Goal: Task Accomplishment & Management: Complete application form

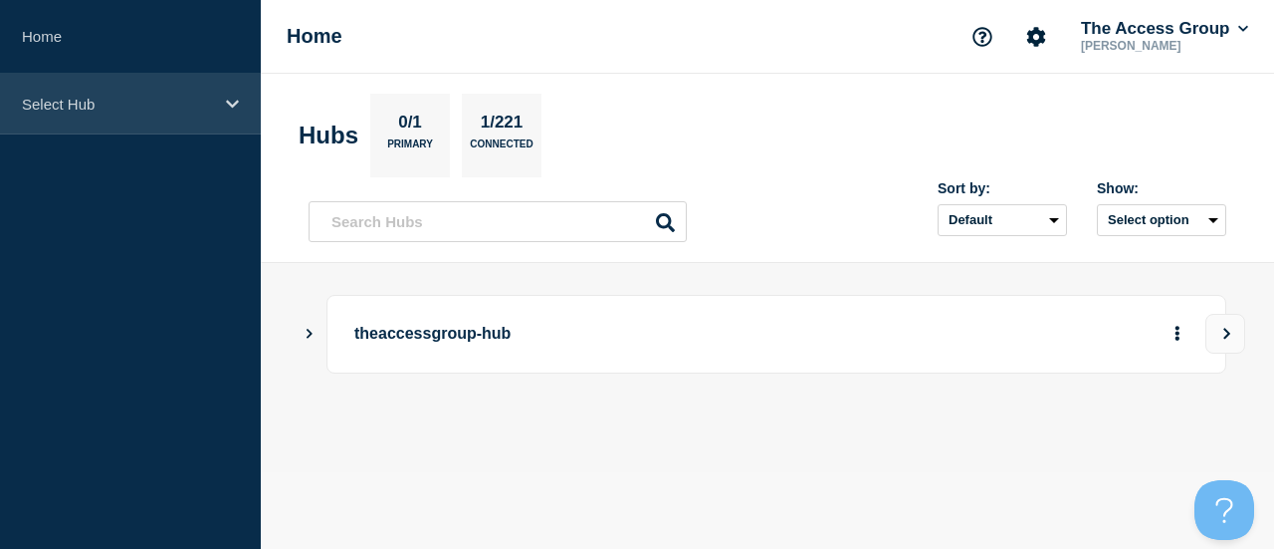
click at [203, 107] on p "Select Hub" at bounding box center [117, 104] width 191 height 17
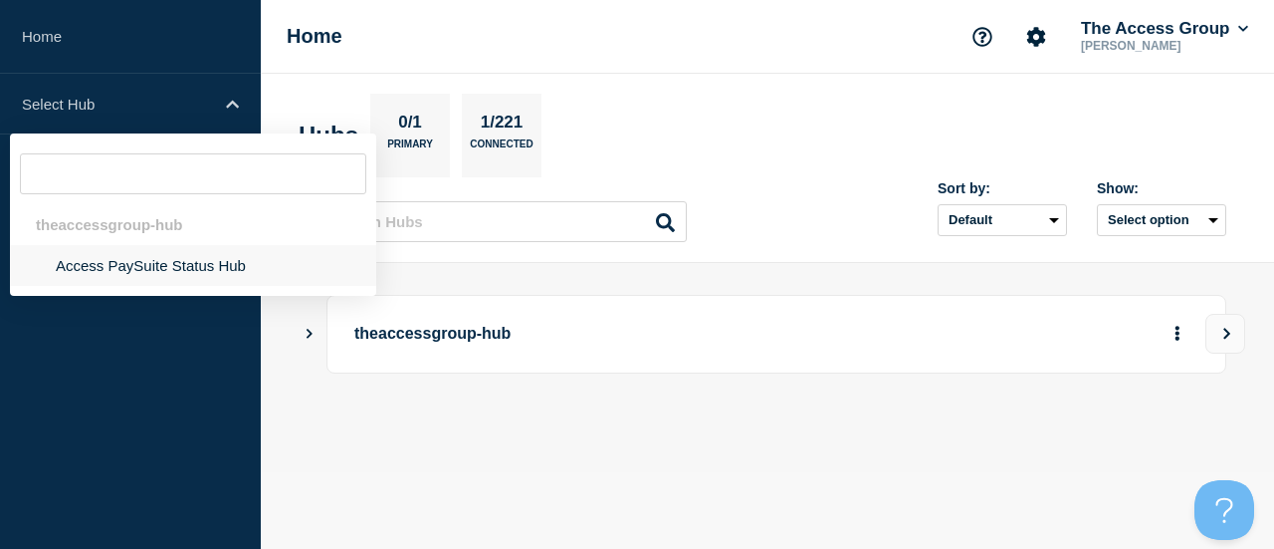
click at [277, 278] on li "Access PaySuite Status Hub" at bounding box center [193, 265] width 366 height 41
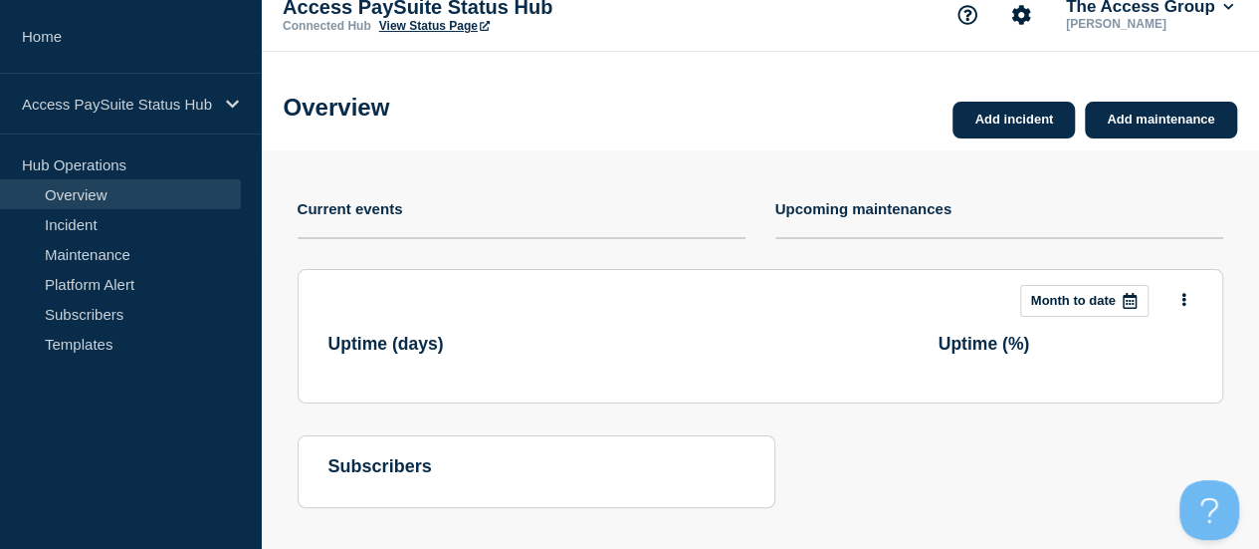
scroll to position [42, 0]
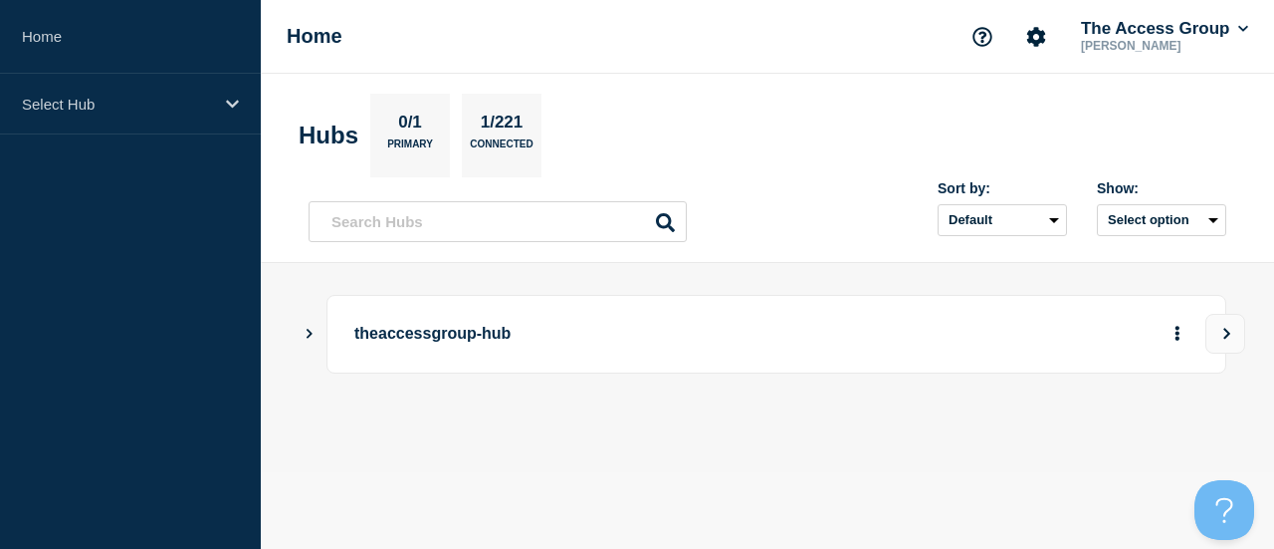
click at [519, 303] on div "theaccessgroup-hub" at bounding box center [777, 334] width 900 height 79
click at [498, 328] on p "theaccessgroup-hub" at bounding box center [610, 334] width 513 height 37
click at [330, 338] on div "theaccessgroup-hub" at bounding box center [777, 334] width 900 height 79
click at [321, 337] on div "theaccessgroup-hub" at bounding box center [768, 334] width 918 height 79
click at [317, 332] on div "theaccessgroup-hub" at bounding box center [768, 334] width 918 height 79
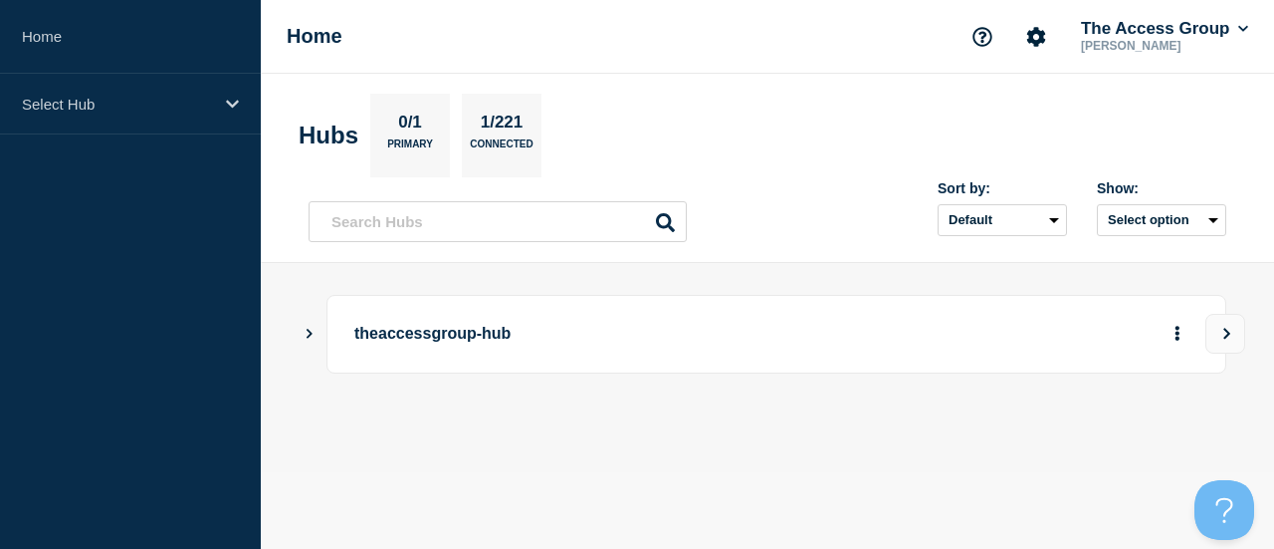
click at [310, 330] on icon "Show Connected Hubs" at bounding box center [310, 334] width 6 height 10
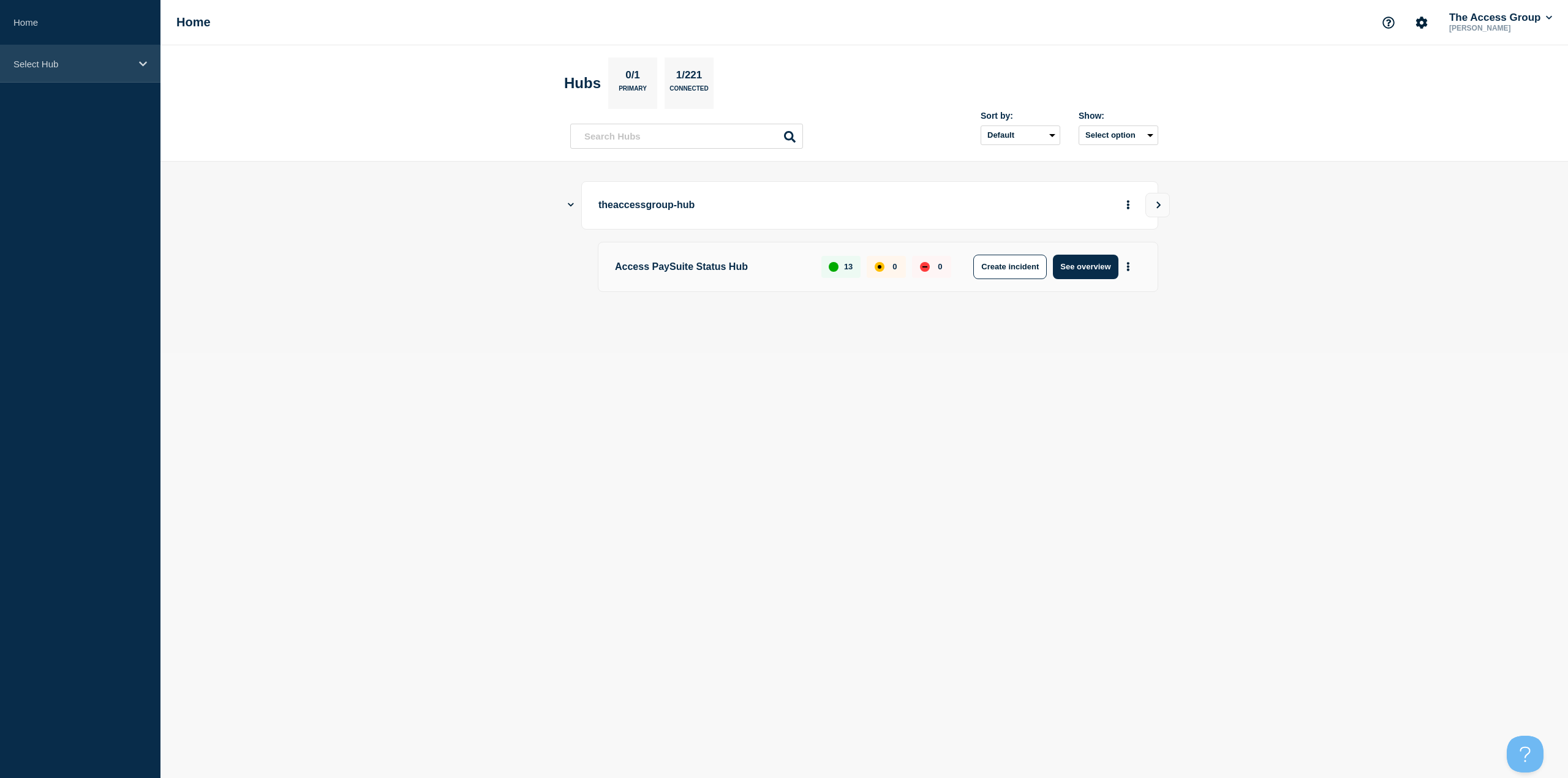
click at [105, 69] on div "Select Hub" at bounding box center [80, 64] width 161 height 38
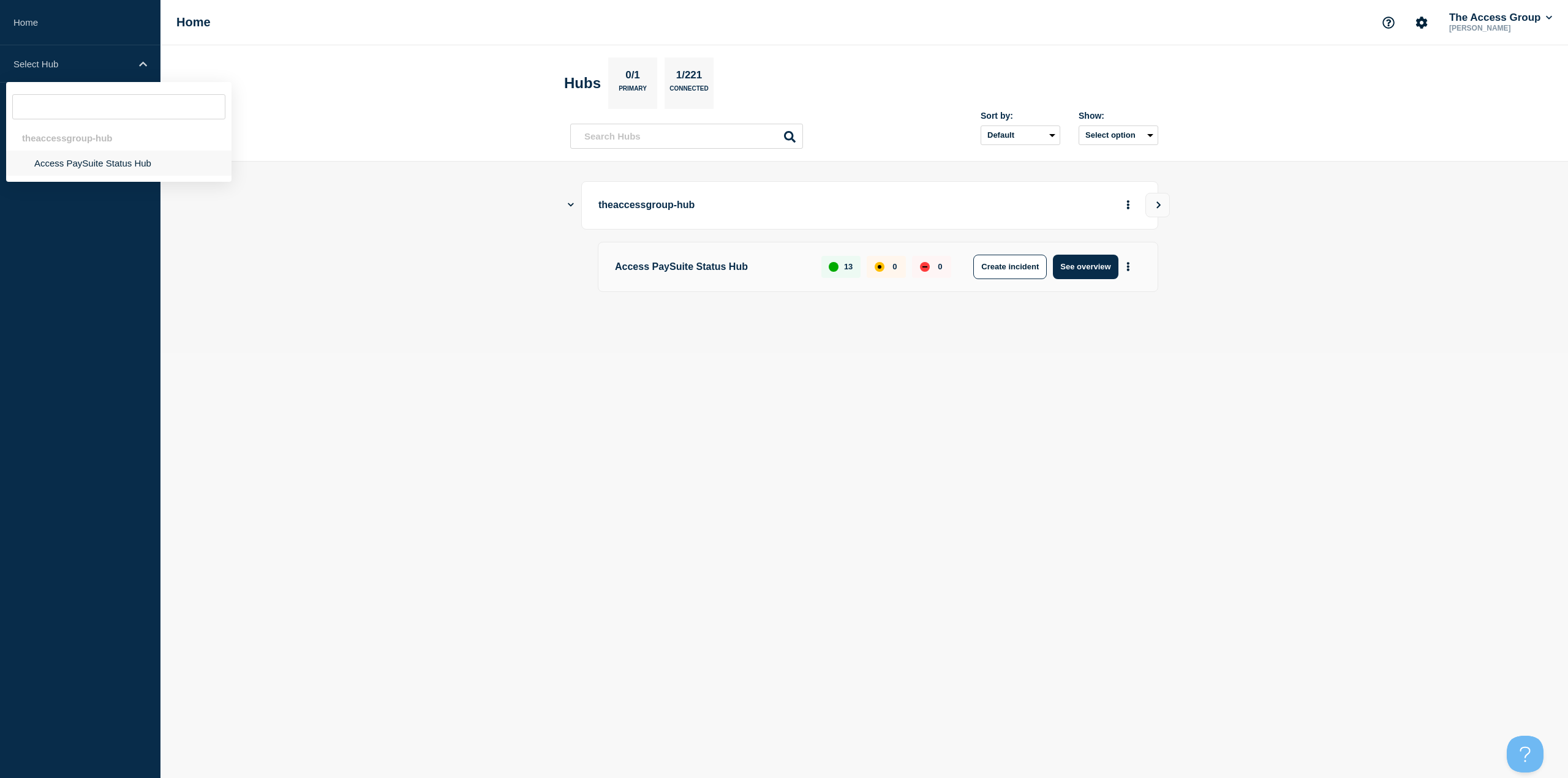
click at [103, 170] on li "Access PaySuite Status Hub" at bounding box center [119, 163] width 225 height 25
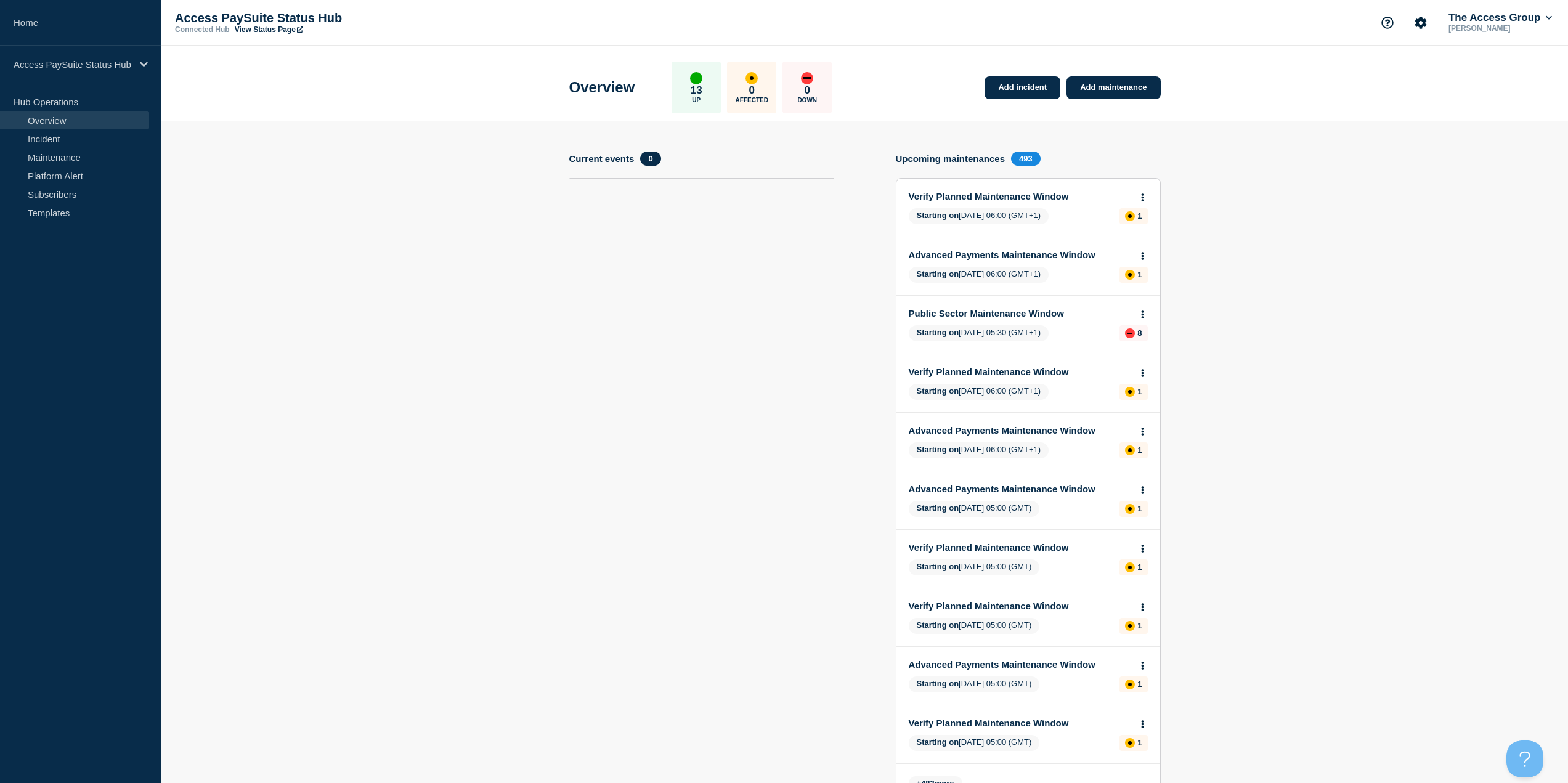
click at [788, 145] on div "Add incident Add maintenance Current events 0 Upcoming maintenances 493 Verify …" at bounding box center [865, 666] width 592 height 1091
click at [659, 155] on span "0" at bounding box center [650, 158] width 20 height 14
click at [788, 146] on div "Add incident Add maintenance Current events 0 Upcoming maintenances 493 Verify …" at bounding box center [865, 666] width 592 height 1091
click at [62, 139] on link "Incident" at bounding box center [74, 139] width 149 height 19
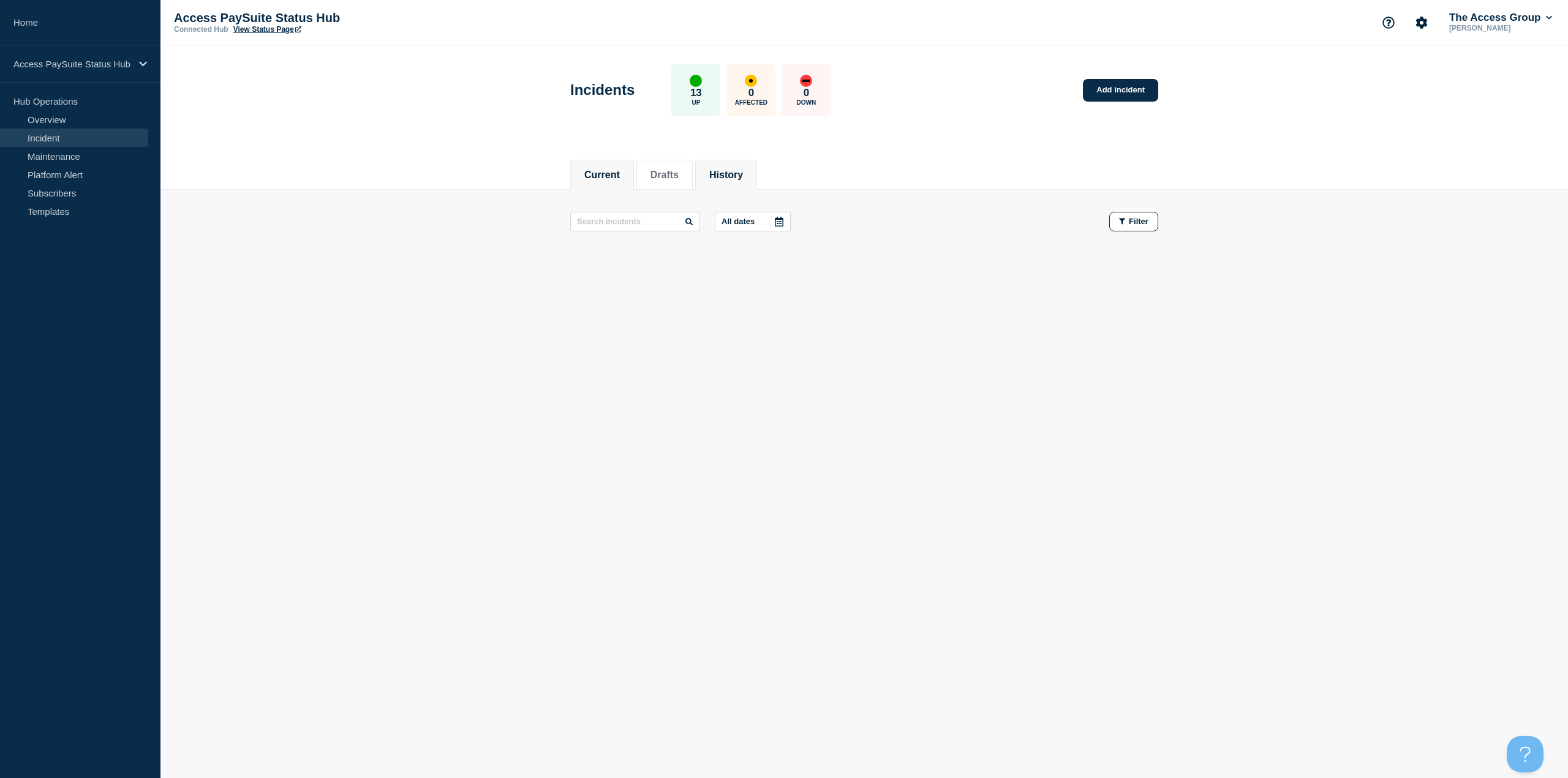
click at [757, 173] on li "History" at bounding box center [726, 175] width 62 height 30
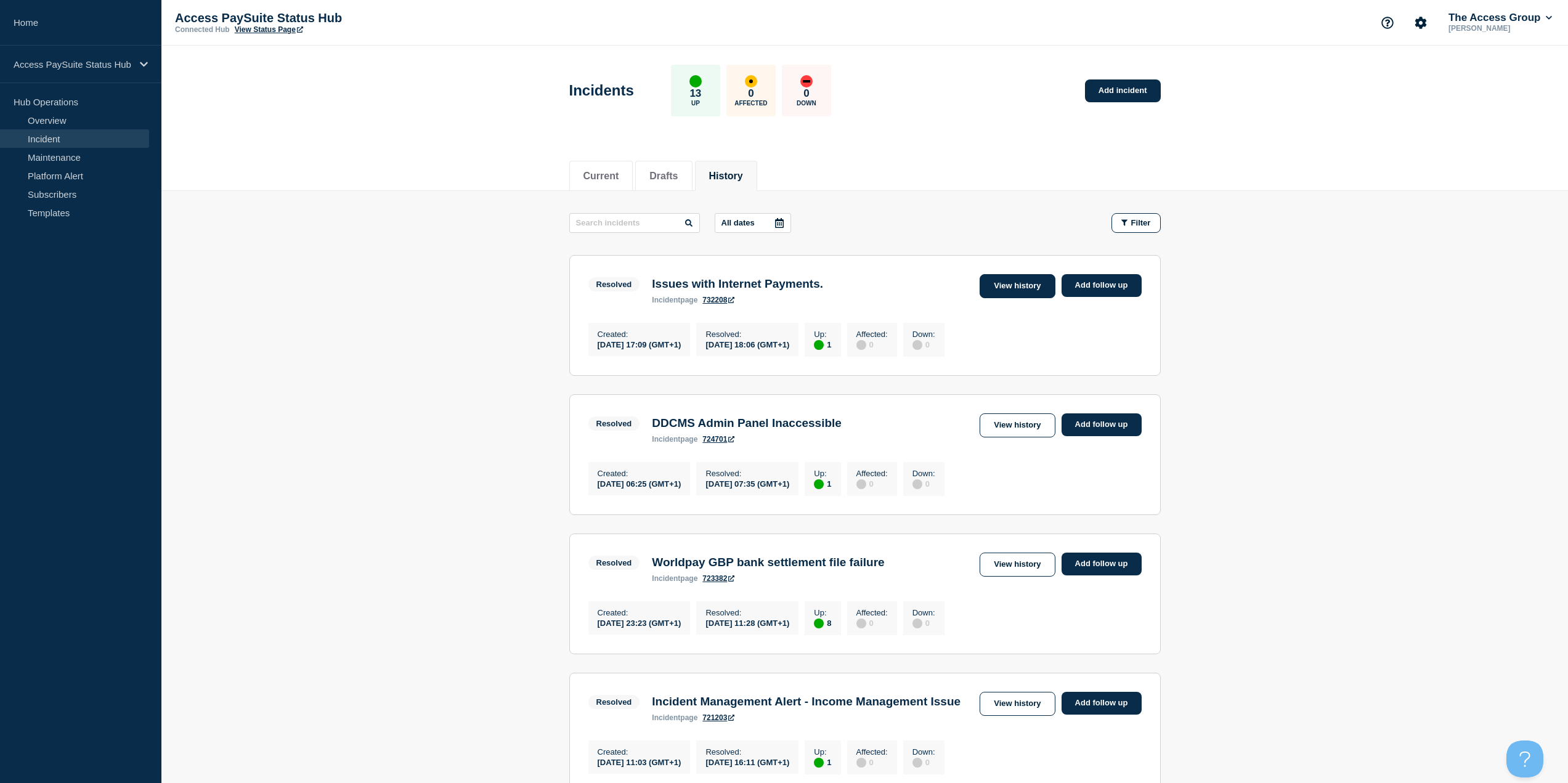
click at [788, 281] on link "View history" at bounding box center [1017, 286] width 75 height 24
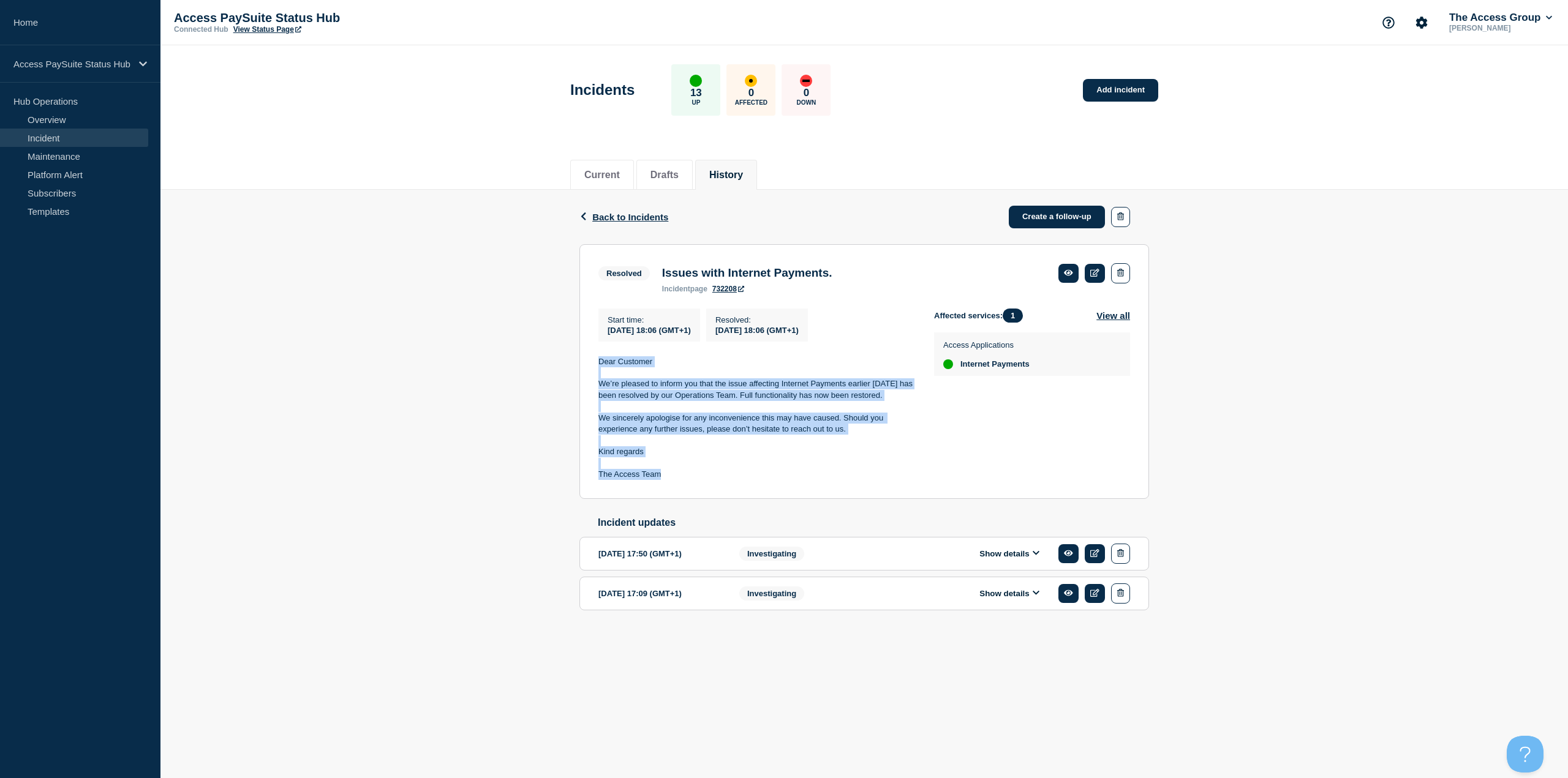
drag, startPoint x: 668, startPoint y: 475, endPoint x: 592, endPoint y: 364, distance: 134.5
click at [592, 337] on section "Resolved Issues with Internet Payments. incident page 732208 Start time : 2025-…" at bounding box center [864, 371] width 570 height 255
copy div "Dear Customer We’re pleased to inform you that the issue affecting Internet Pay…"
drag, startPoint x: 755, startPoint y: 376, endPoint x: 769, endPoint y: 381, distance: 14.9
click at [769, 337] on p at bounding box center [757, 373] width 316 height 11
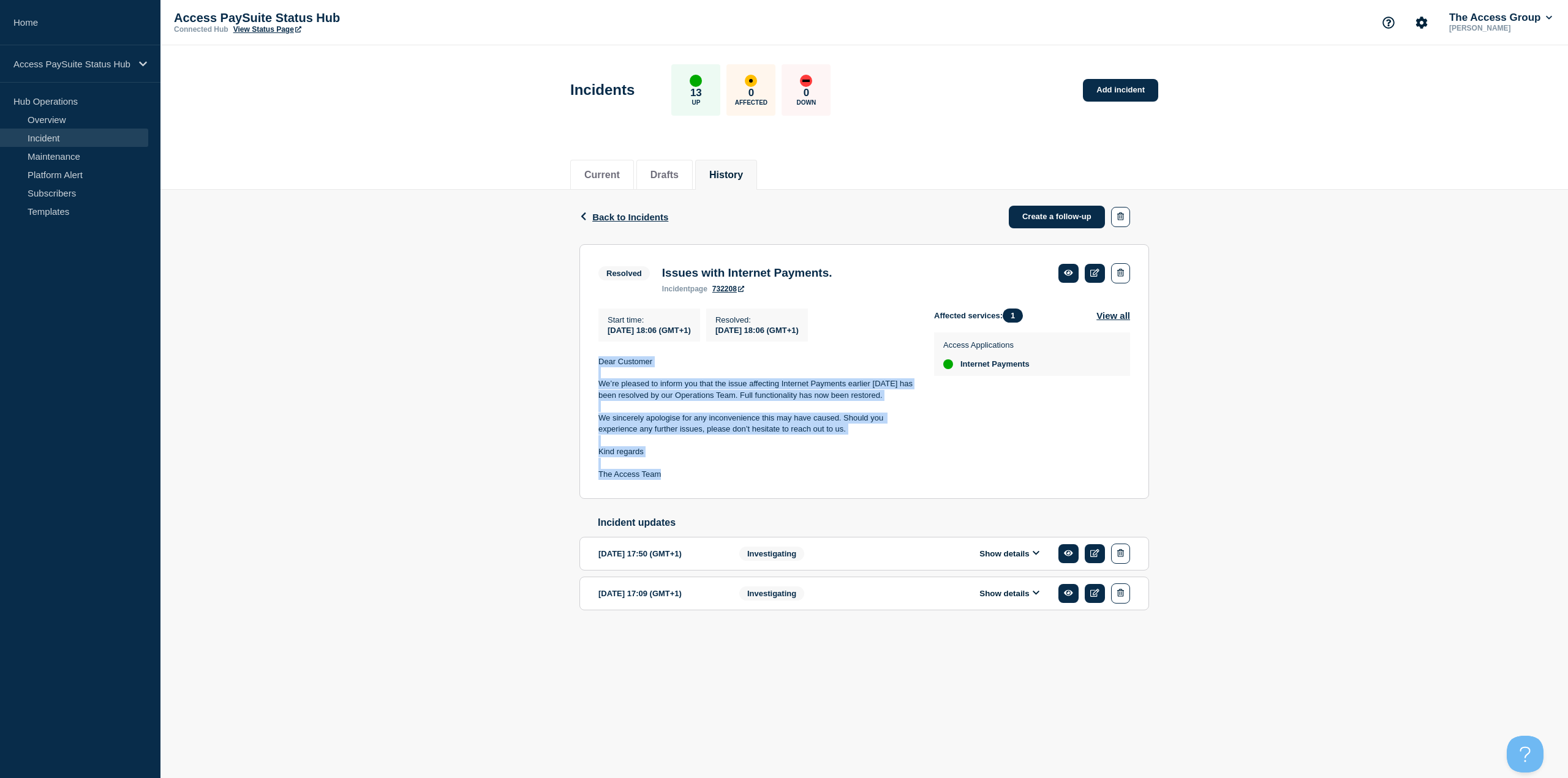
drag, startPoint x: 768, startPoint y: 389, endPoint x: 672, endPoint y: 421, distance: 101.2
click at [672, 337] on p "We sincerely apologise for any inconvenience this may have caused. Should you e…" at bounding box center [757, 424] width 316 height 23
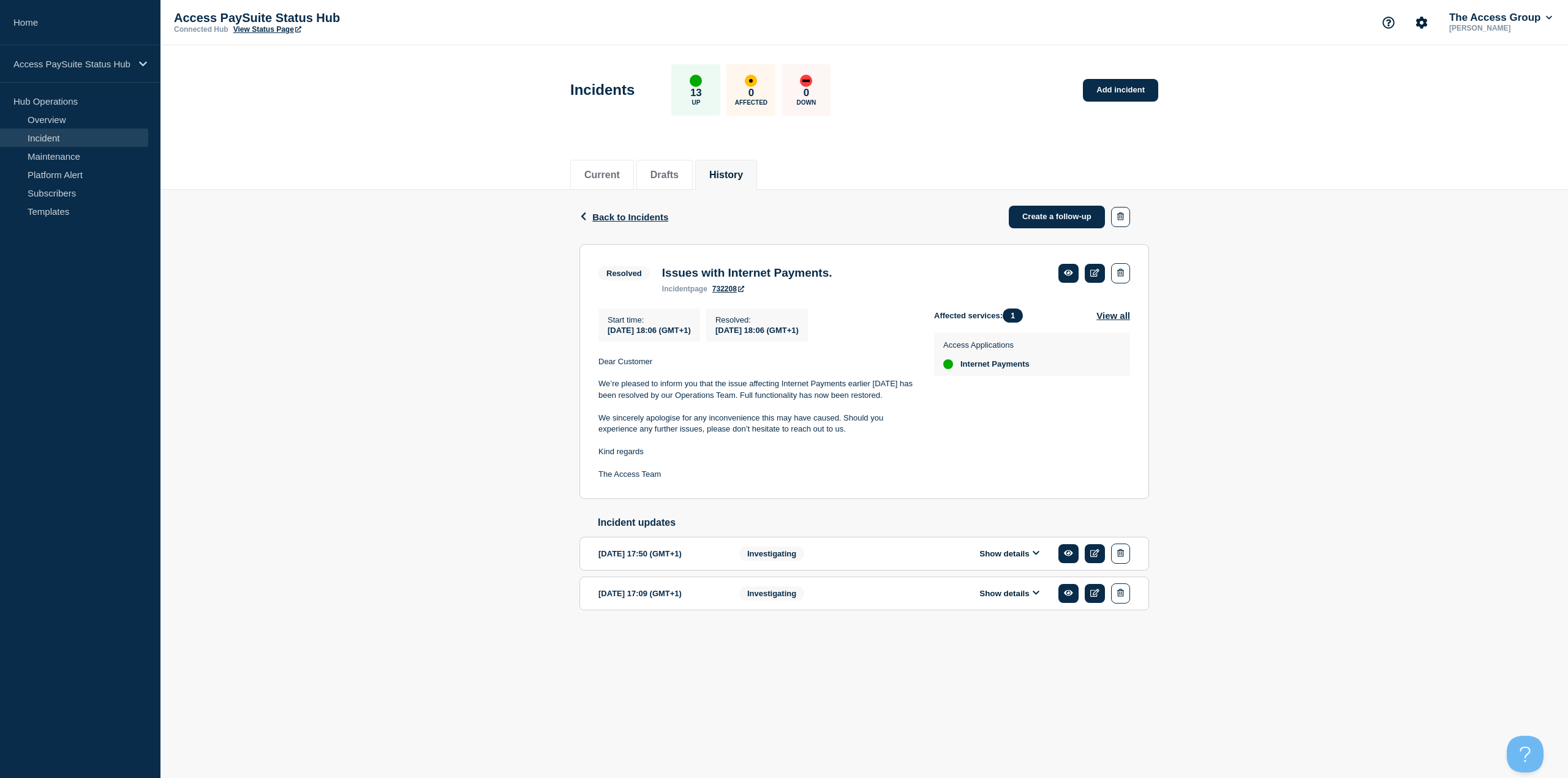
click at [783, 337] on div "Show details" at bounding box center [1018, 593] width 223 height 20
click at [783, 337] on button "Show details" at bounding box center [1009, 593] width 68 height 10
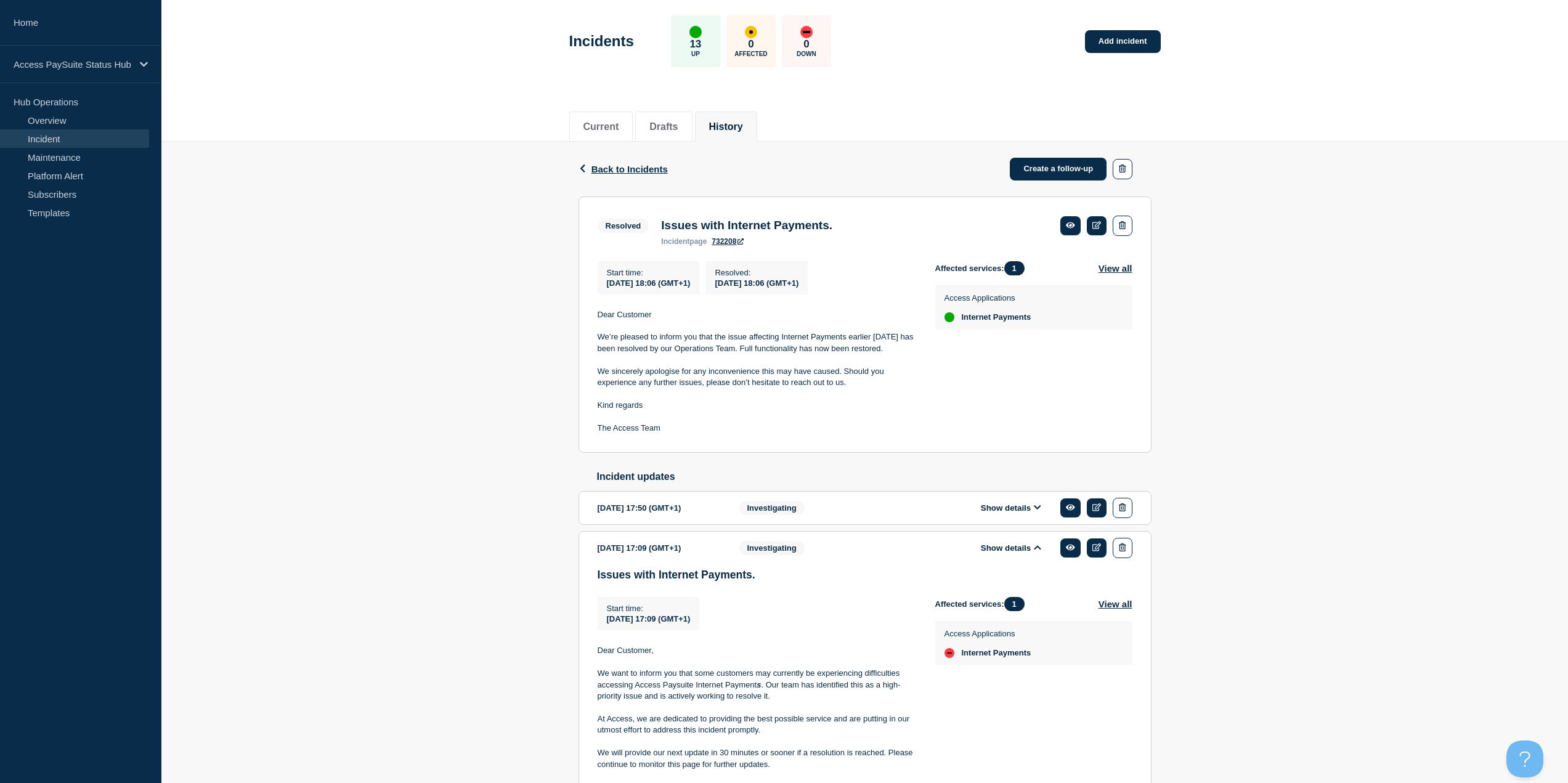
scroll to position [155, 0]
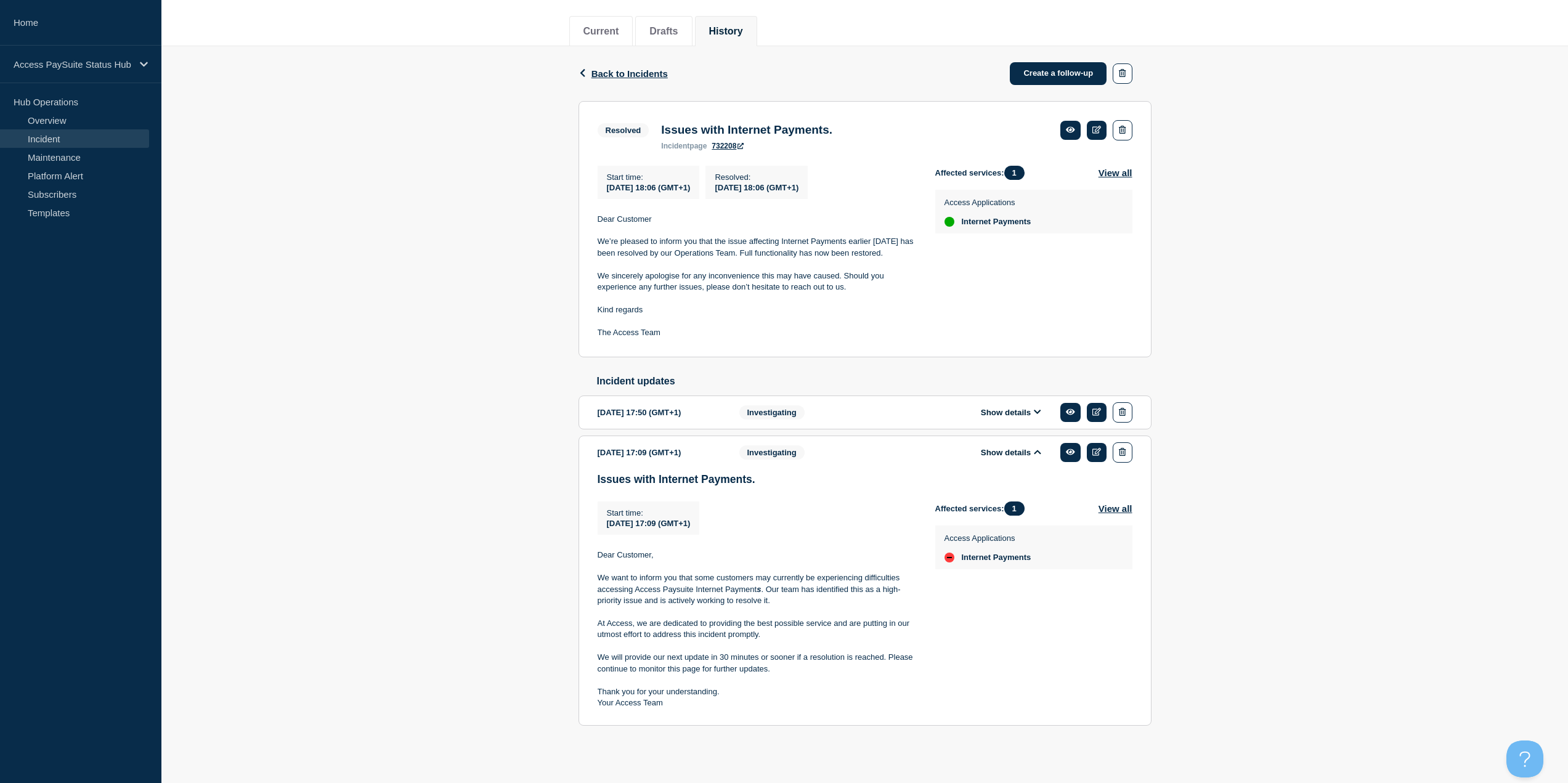
click at [660, 339] on p "Your Access Team" at bounding box center [757, 703] width 318 height 11
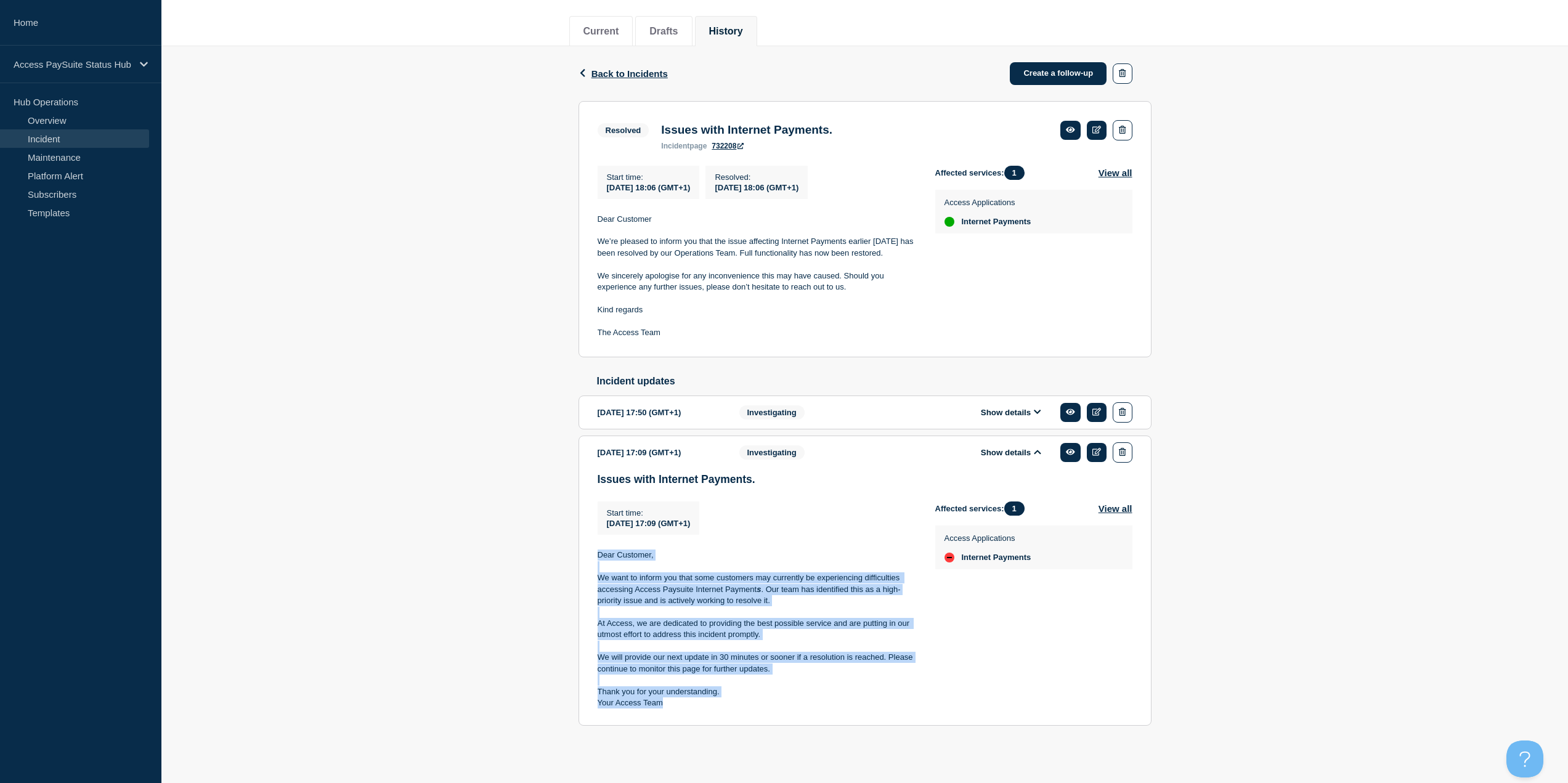
drag, startPoint x: 671, startPoint y: 700, endPoint x: 593, endPoint y: 558, distance: 162.0
click at [593, 339] on section "2025-10-10 17:09 (GMT+1) Show details Investigating Issues with Internet Paymen…" at bounding box center [865, 581] width 573 height 290
copy div "Dear Customer, We want to inform you that some customers may currently be exper…"
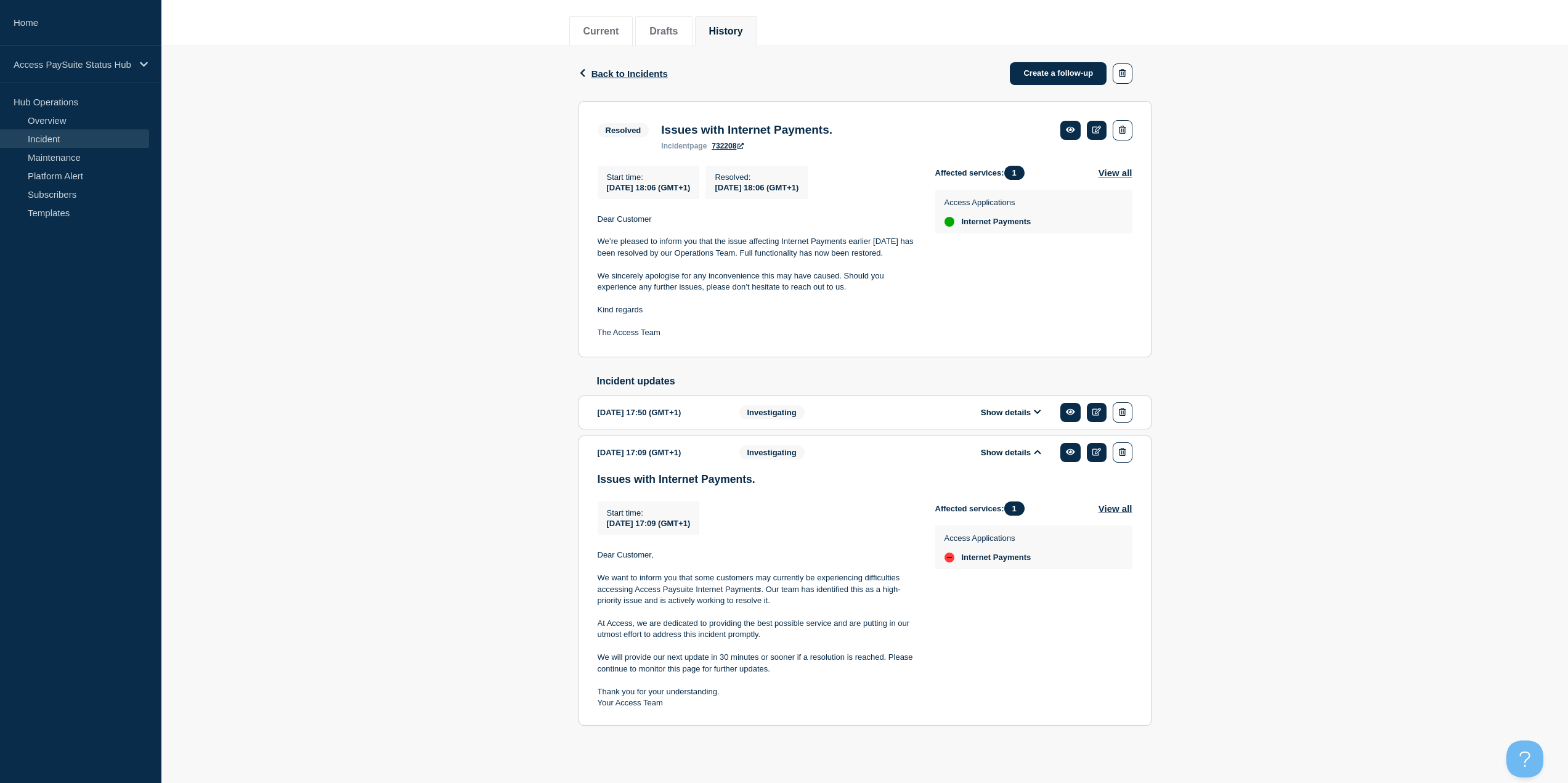
click at [766, 339] on div "Issues with Internet Payments. Start time : 2025-10-10 17:09 (GMT+1) Start time…" at bounding box center [865, 596] width 535 height 245
drag, startPoint x: 766, startPoint y: 482, endPoint x: 590, endPoint y: 483, distance: 176.0
click at [590, 339] on section "2025-10-10 17:09 (GMT+1) Show details Investigating Issues with Internet Paymen…" at bounding box center [865, 581] width 573 height 290
copy h3 "Issues with Internet Payments."
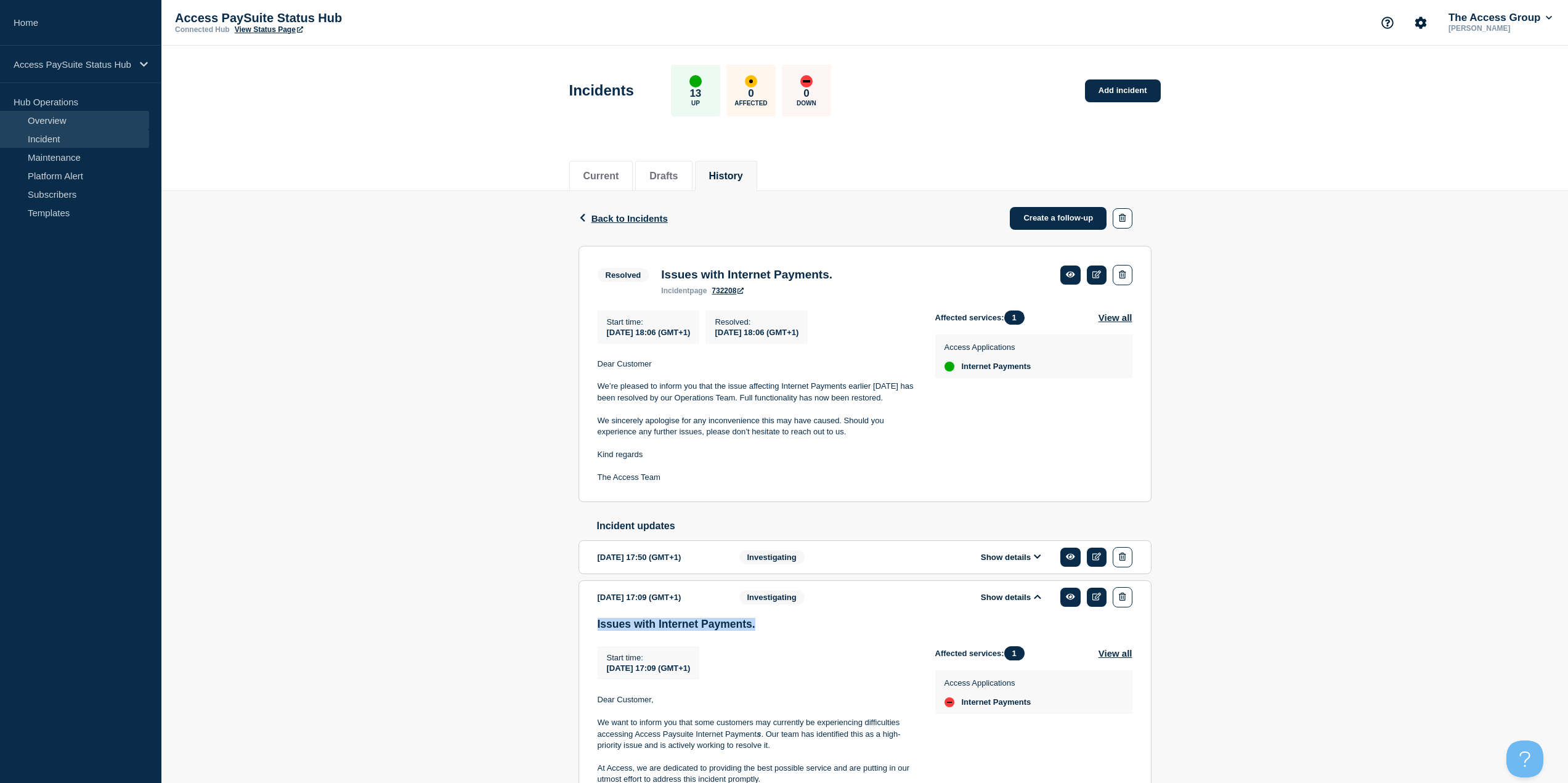
click at [72, 125] on link "Overview" at bounding box center [74, 120] width 149 height 19
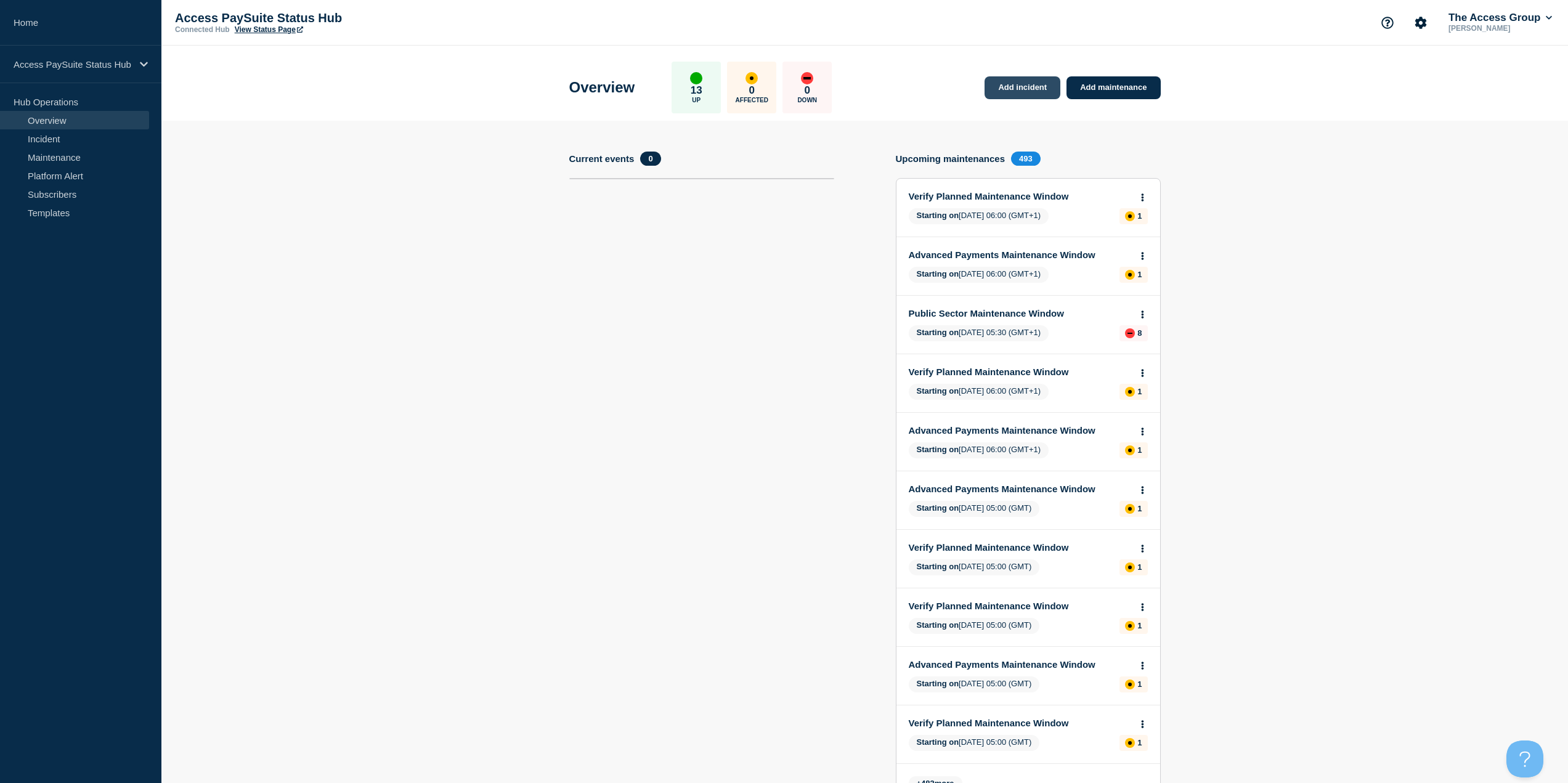
click at [788, 92] on link "Add incident" at bounding box center [1022, 87] width 75 height 23
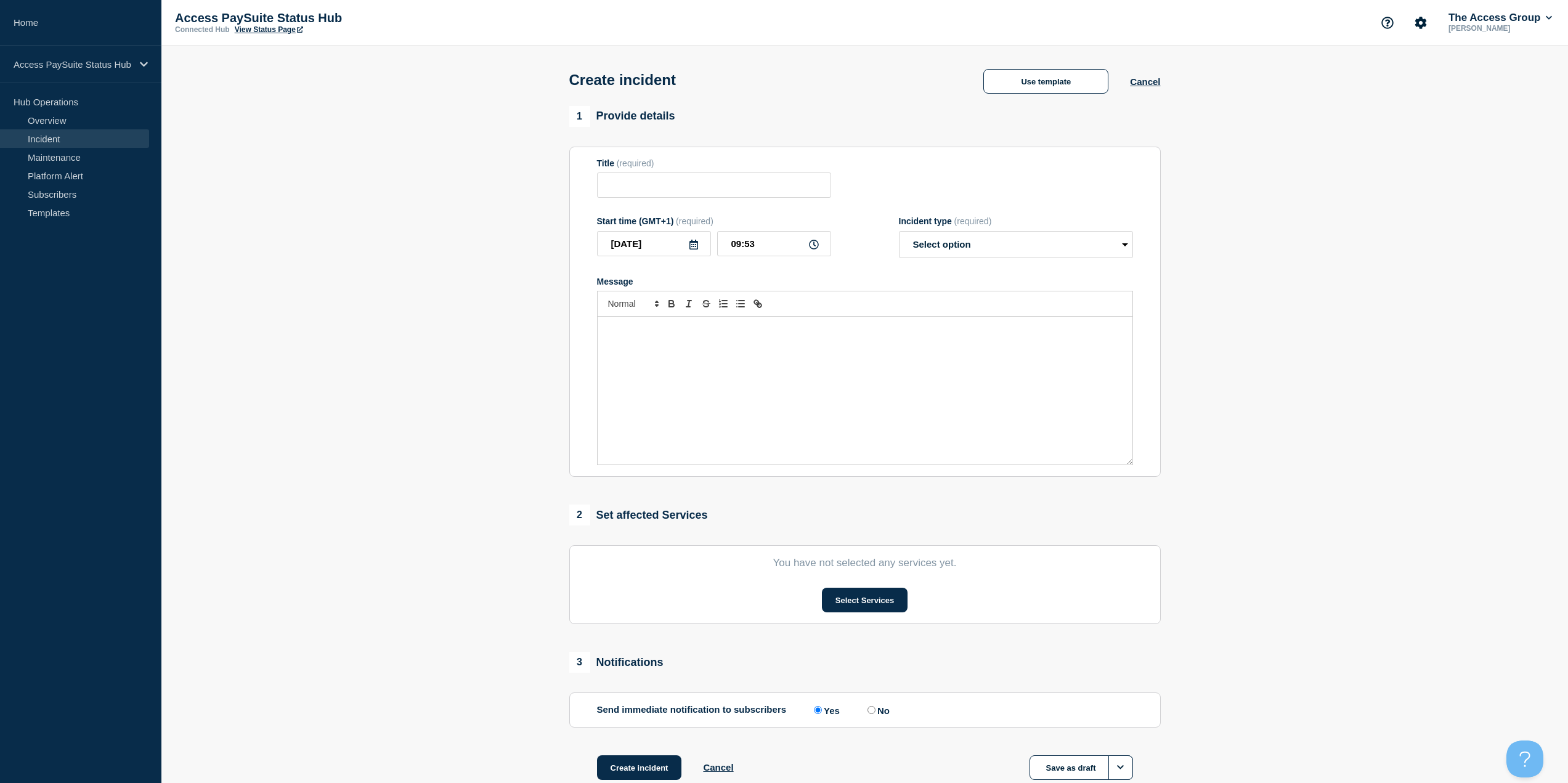
click at [788, 339] on div "Message" at bounding box center [865, 391] width 535 height 148
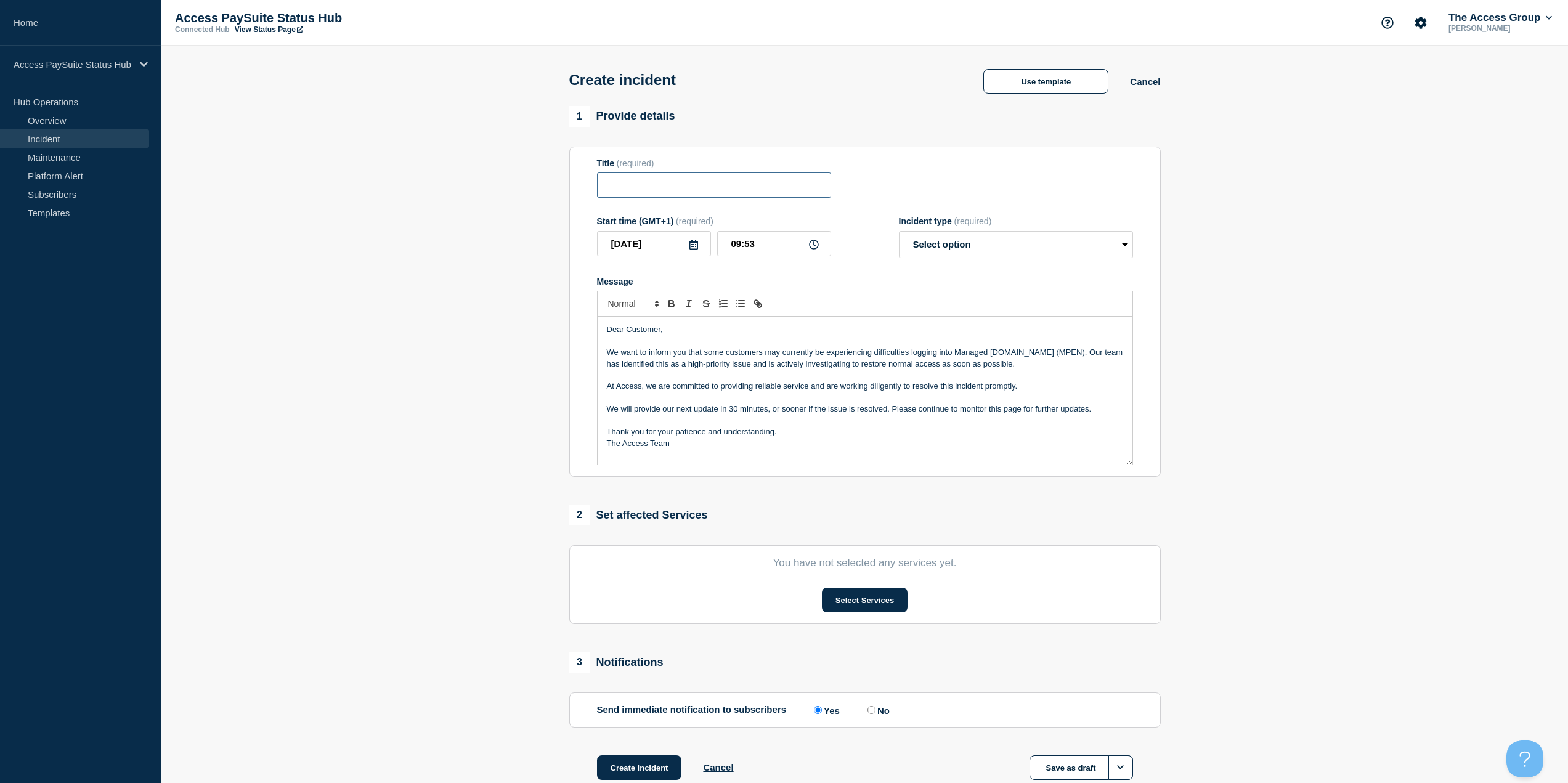
click at [770, 179] on input "Title" at bounding box center [714, 185] width 234 height 25
paste input "Issues with Internet Payments"
type input "Issues with Internet Payments"
click at [788, 247] on select "Select option Investigating Identified Monitoring" at bounding box center [1016, 244] width 234 height 27
select select "identified"
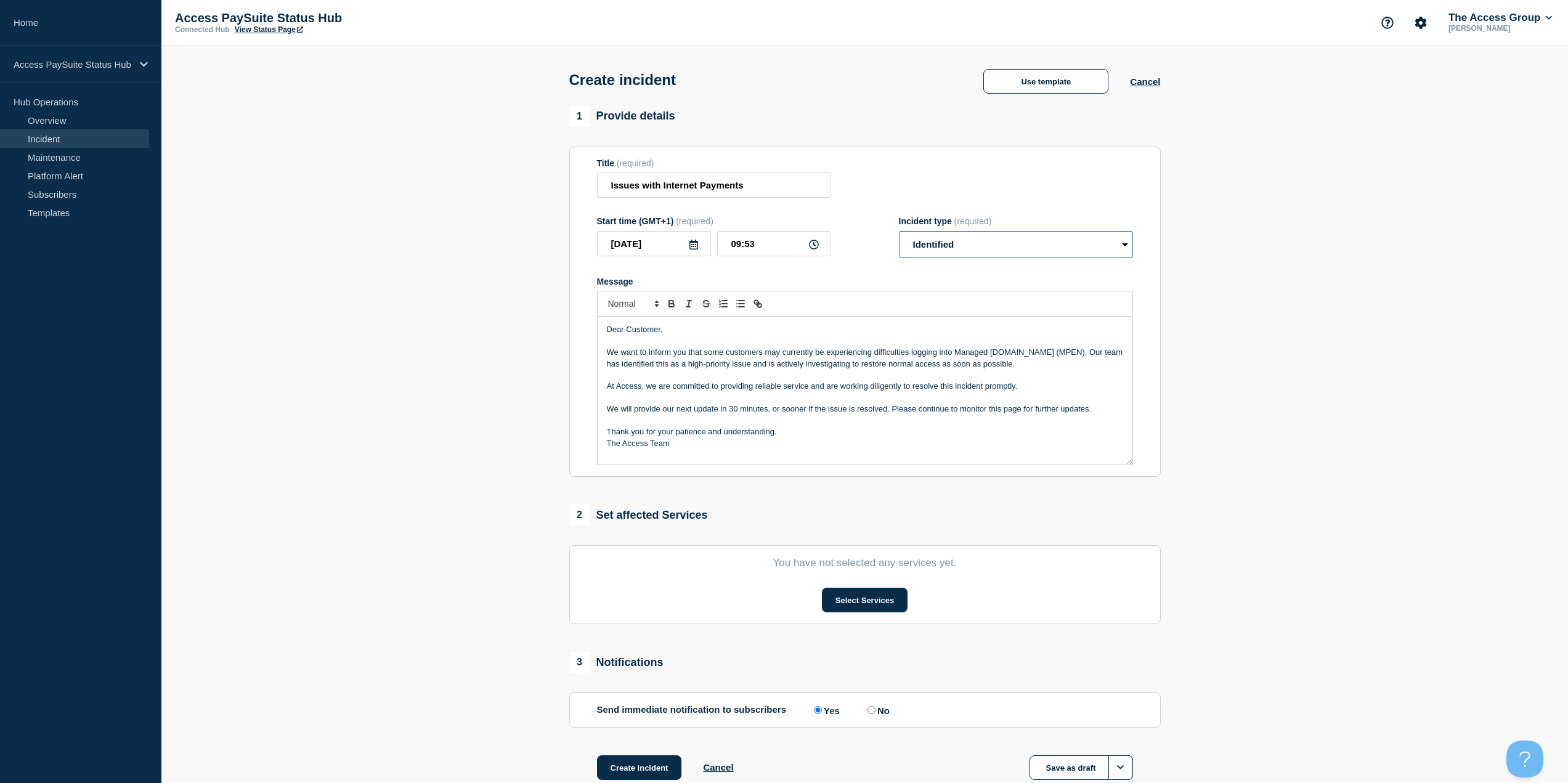
click at [788, 233] on select "Select option Investigating Identified Monitoring" at bounding box center [1016, 244] width 234 height 27
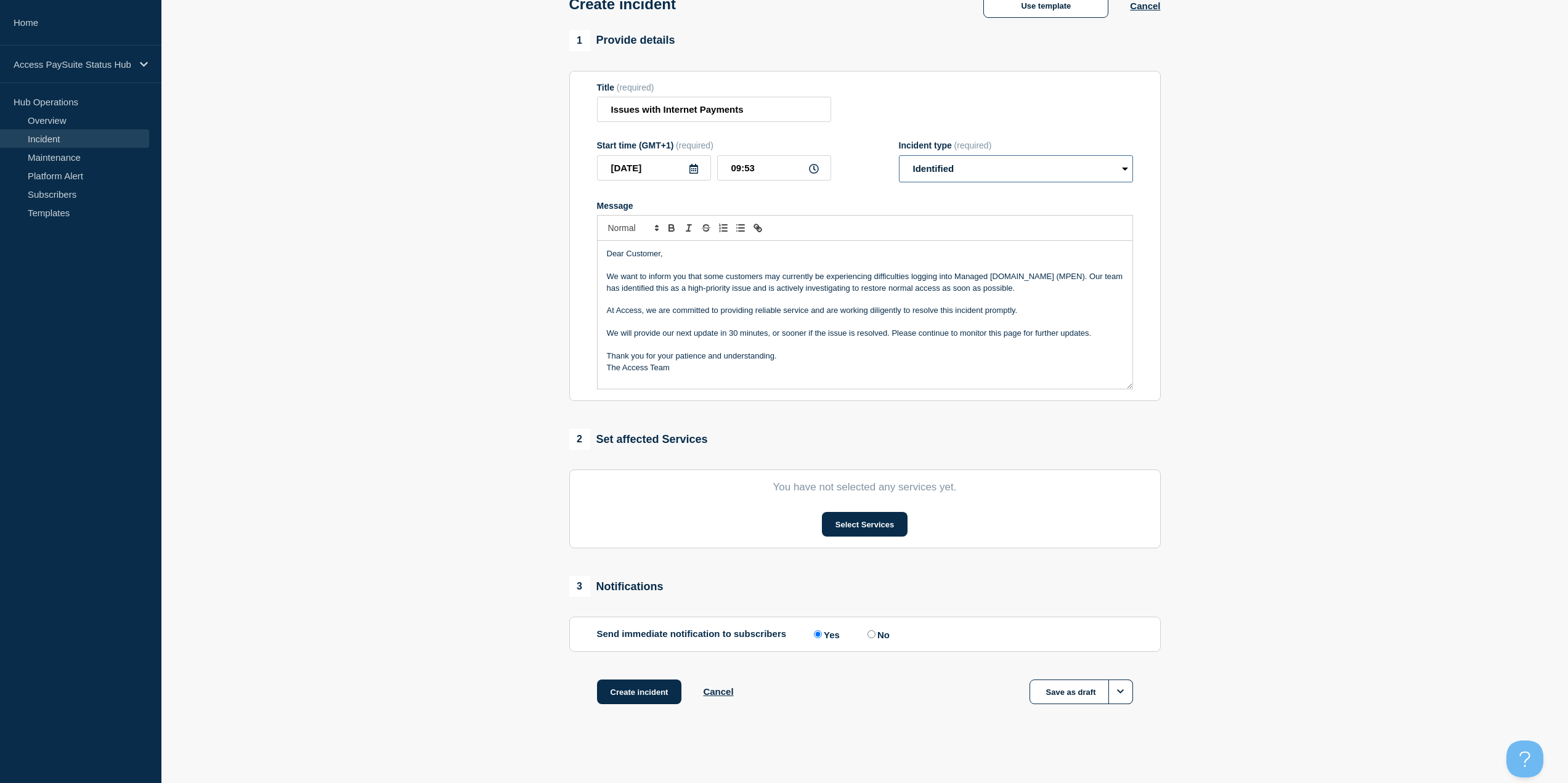
scroll to position [80, 0]
click at [788, 339] on section "You have not selected any services yet. Select Services" at bounding box center [865, 508] width 592 height 79
click at [788, 339] on button "Select Services" at bounding box center [864, 523] width 85 height 25
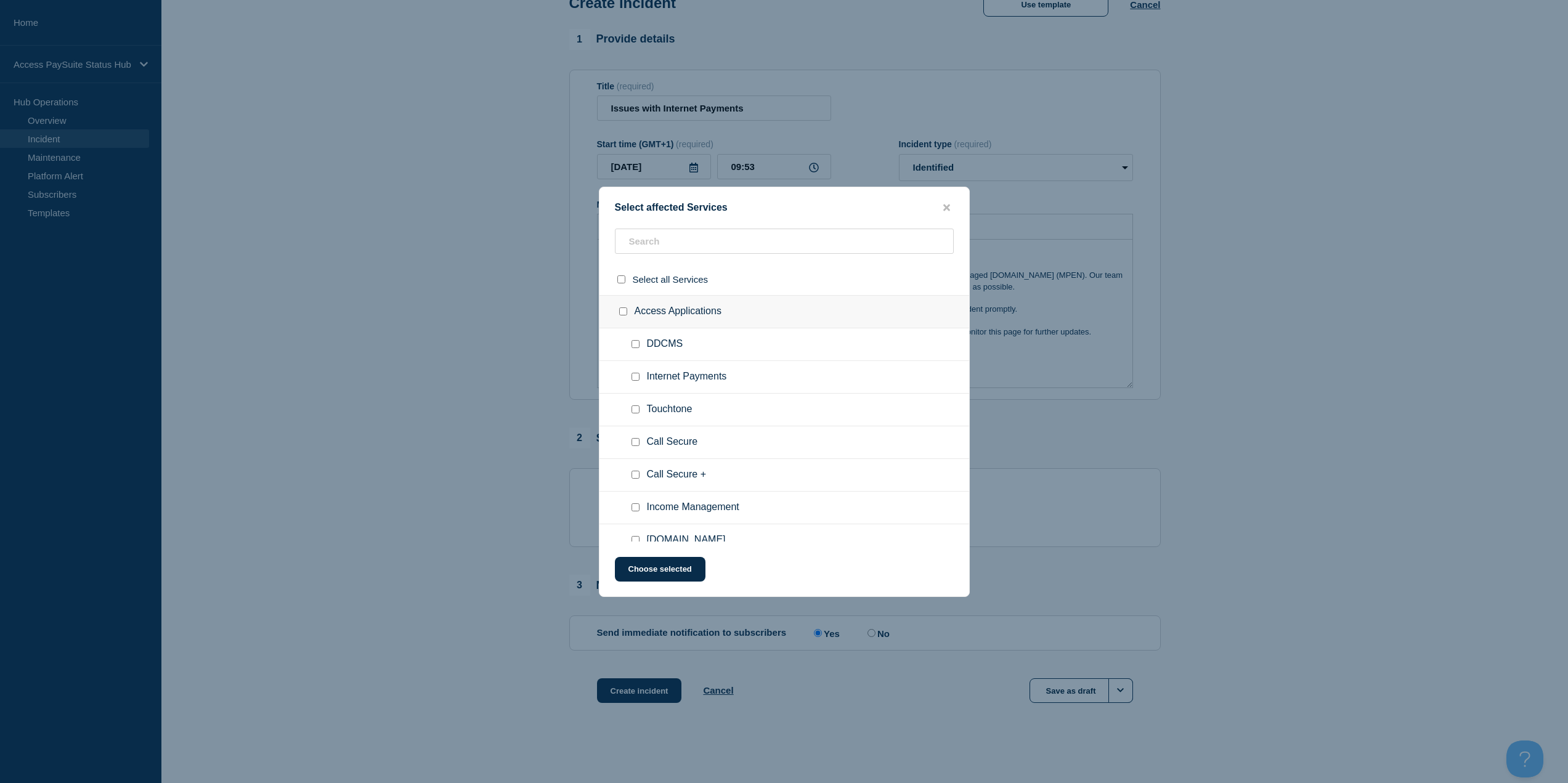
click at [632, 339] on input "Internet Payments checkbox" at bounding box center [635, 376] width 8 height 8
checkbox input "true"
click at [686, 339] on button "Choose selected" at bounding box center [660, 569] width 90 height 25
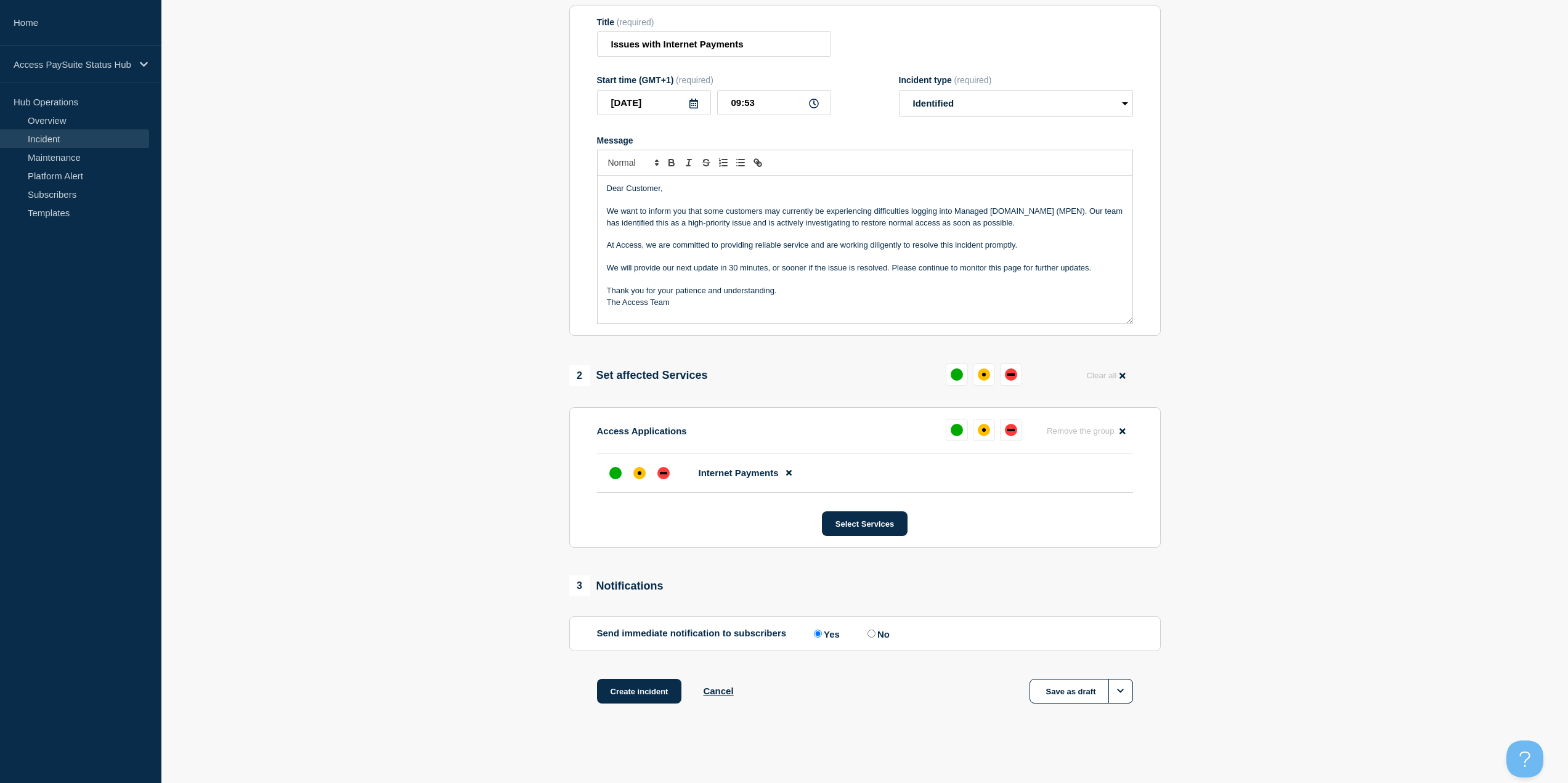
scroll to position [145, 0]
click at [658, 339] on div "down" at bounding box center [663, 473] width 12 height 12
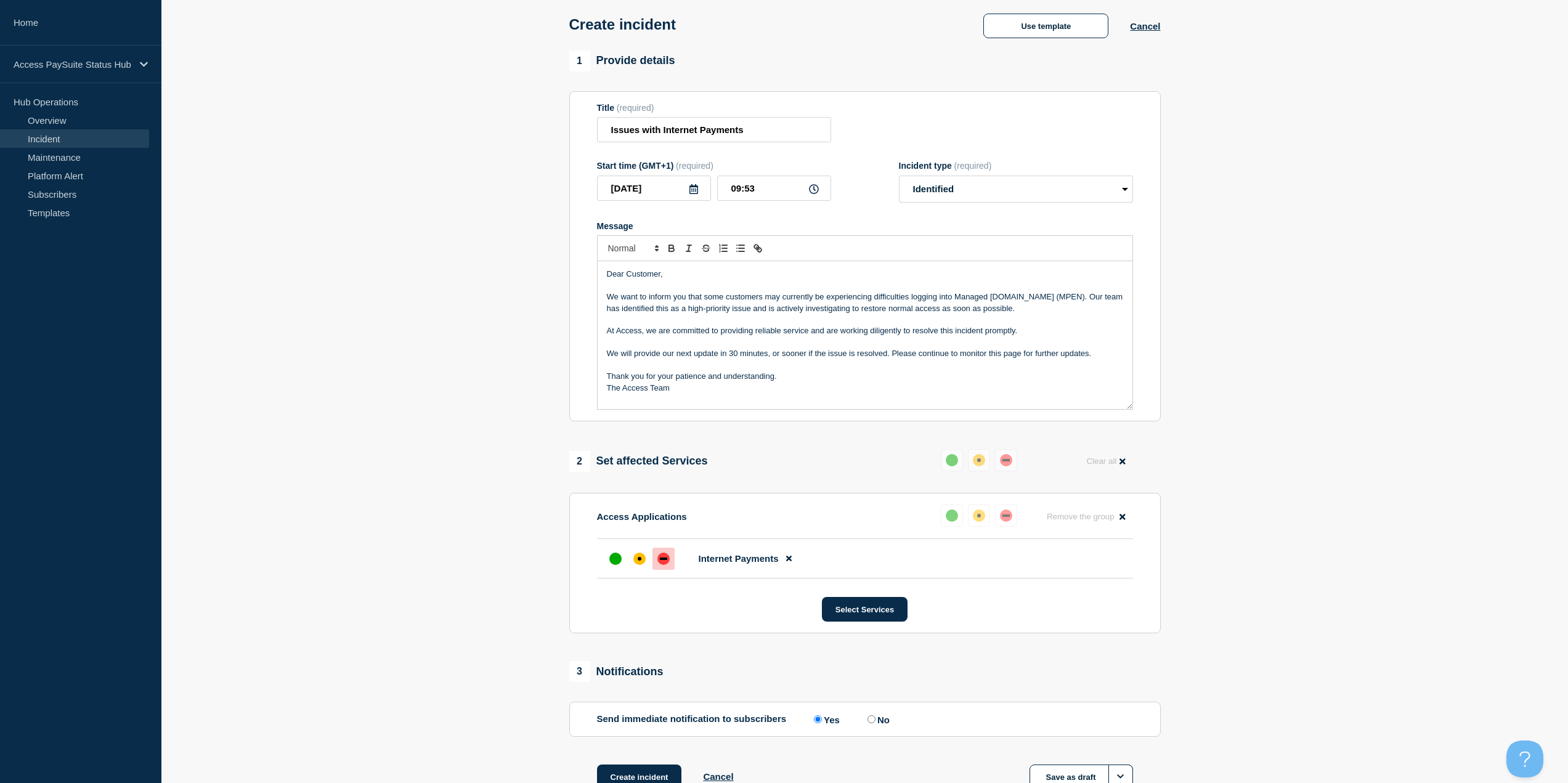
scroll to position [83, 0]
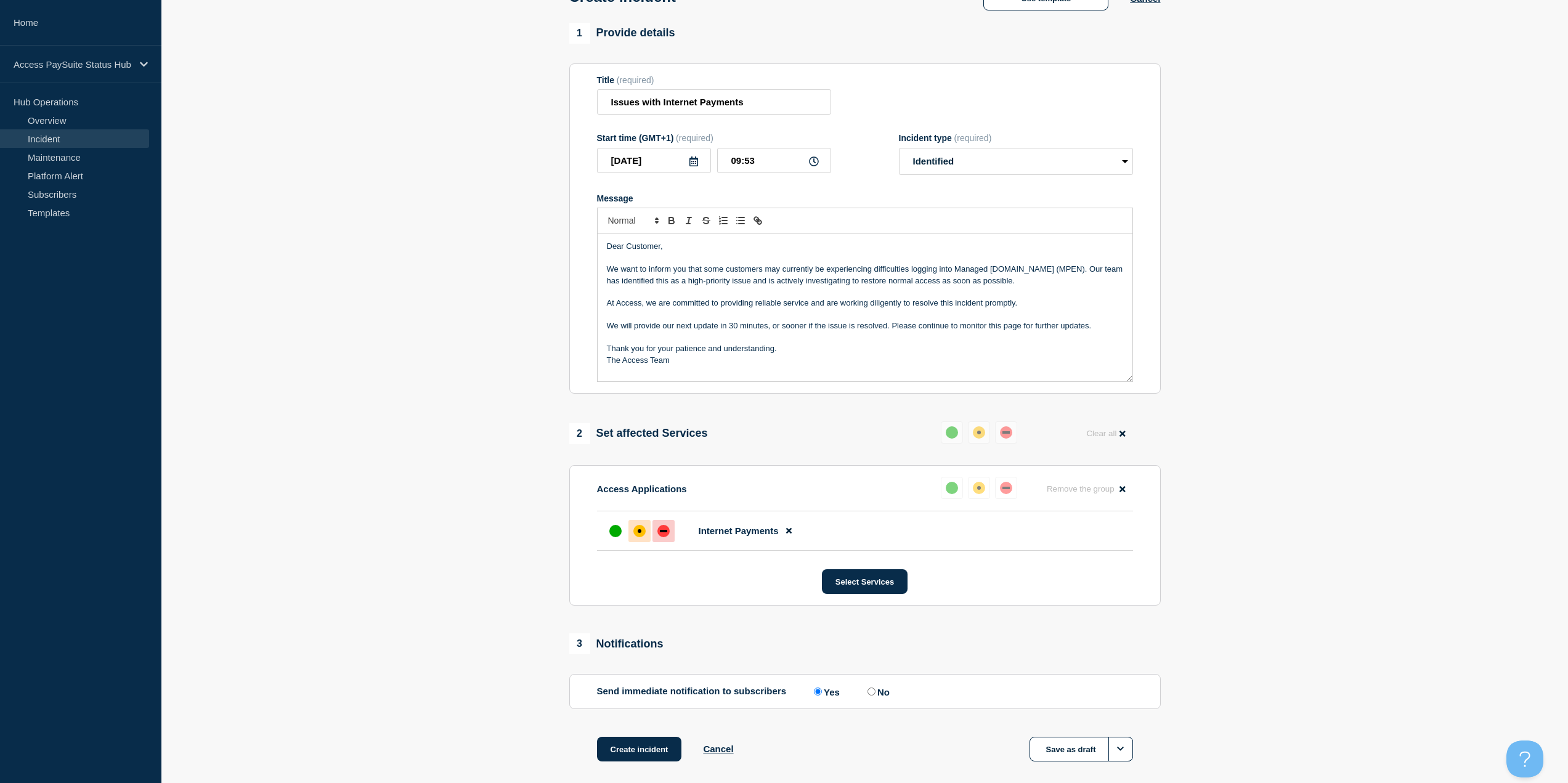
click at [639, 339] on div "affected" at bounding box center [639, 531] width 4 height 4
click at [788, 329] on p "We will provide our next update in 30 minutes, or sooner if the issue is resolv…" at bounding box center [865, 326] width 516 height 11
click at [788, 313] on p "Message" at bounding box center [865, 315] width 516 height 11
click at [788, 294] on p "Message" at bounding box center [865, 292] width 516 height 11
click at [608, 339] on p "The Access Team" at bounding box center [865, 360] width 516 height 11
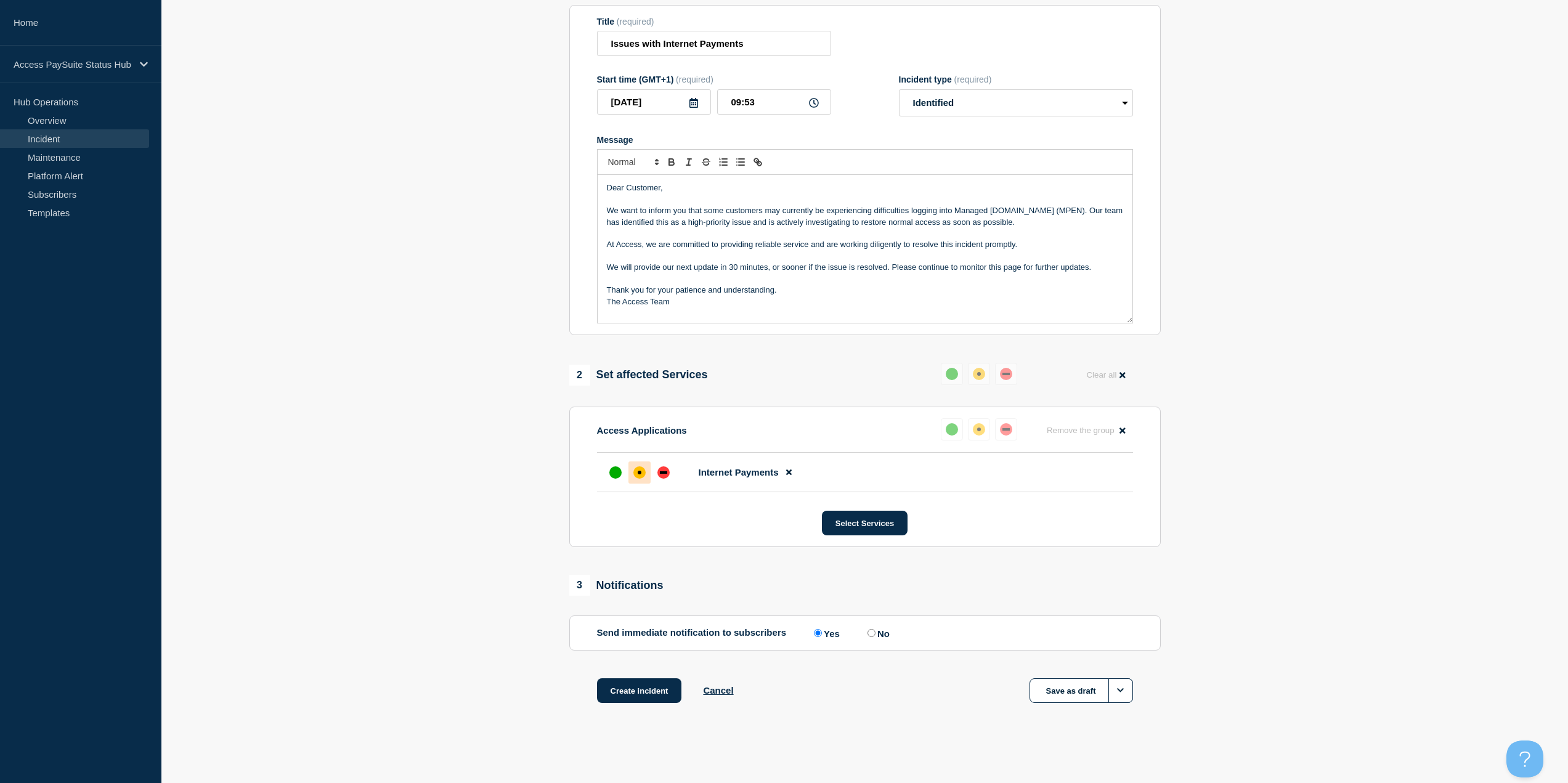
scroll to position [145, 0]
drag, startPoint x: 645, startPoint y: 691, endPoint x: 686, endPoint y: 501, distance: 194.4
click at [707, 339] on div "1 Provide details Title (required) Issues with Internet Payments Start time (GM…" at bounding box center [864, 349] width 606 height 771
drag, startPoint x: 619, startPoint y: 683, endPoint x: 478, endPoint y: 600, distance: 163.6
click at [478, 339] on section "1 Provide details Title (required) Issues with Internet Payments Start time (GM…" at bounding box center [864, 349] width 1406 height 771
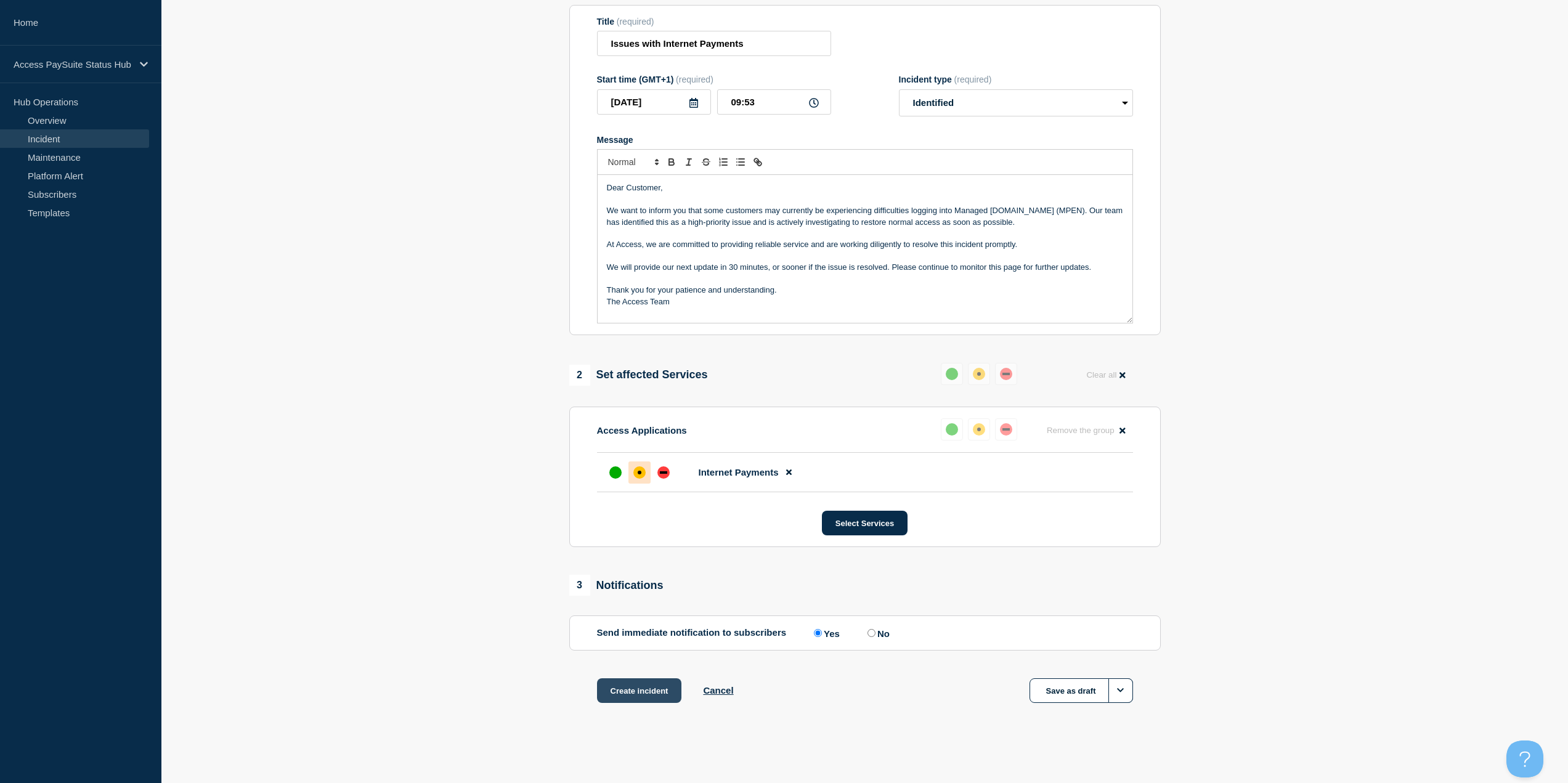
click at [624, 339] on button "Create incident" at bounding box center [639, 691] width 85 height 25
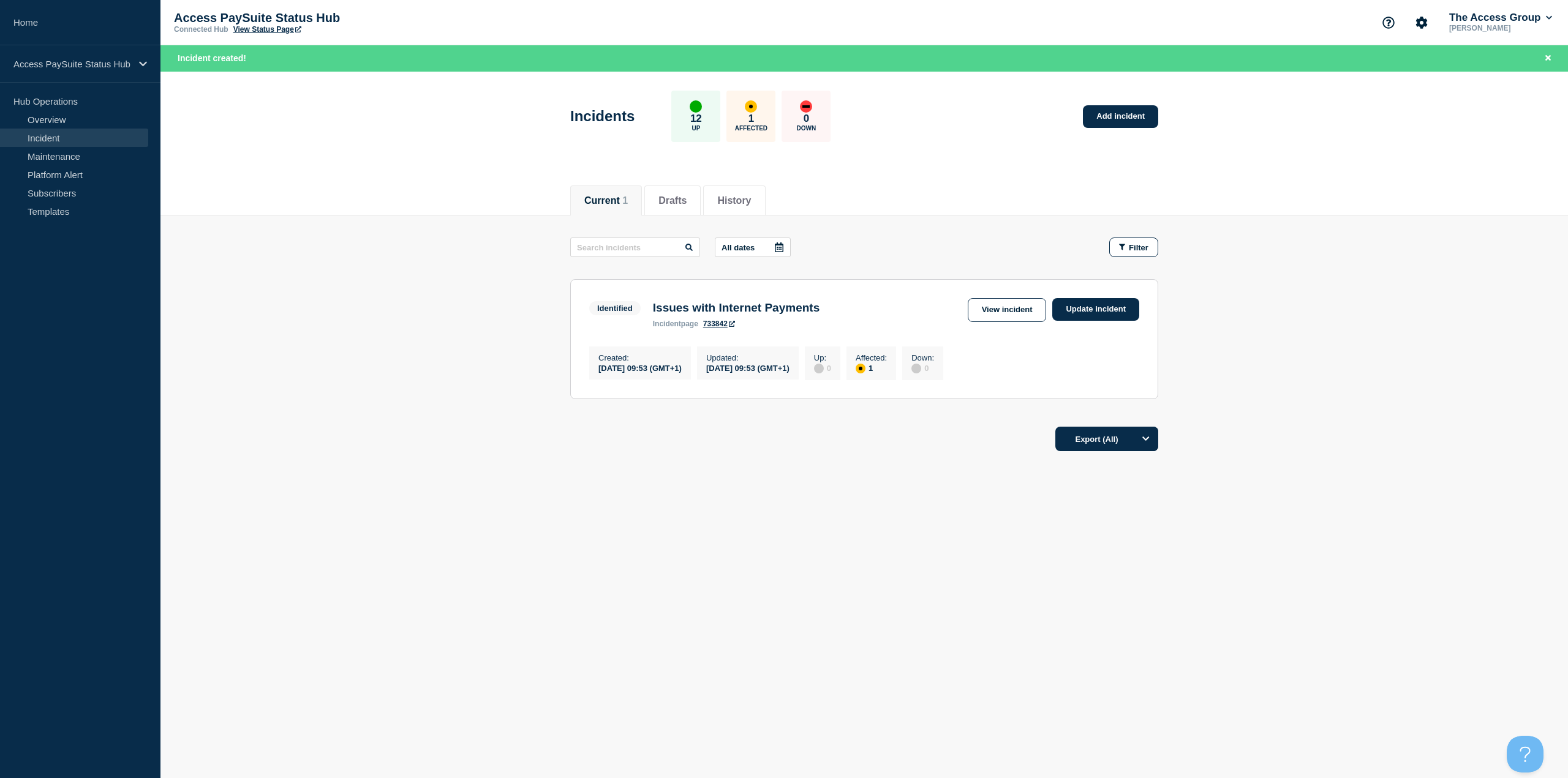
click at [783, 337] on div "1" at bounding box center [871, 368] width 31 height 11
click at [783, 321] on link "View incident" at bounding box center [1007, 310] width 79 height 24
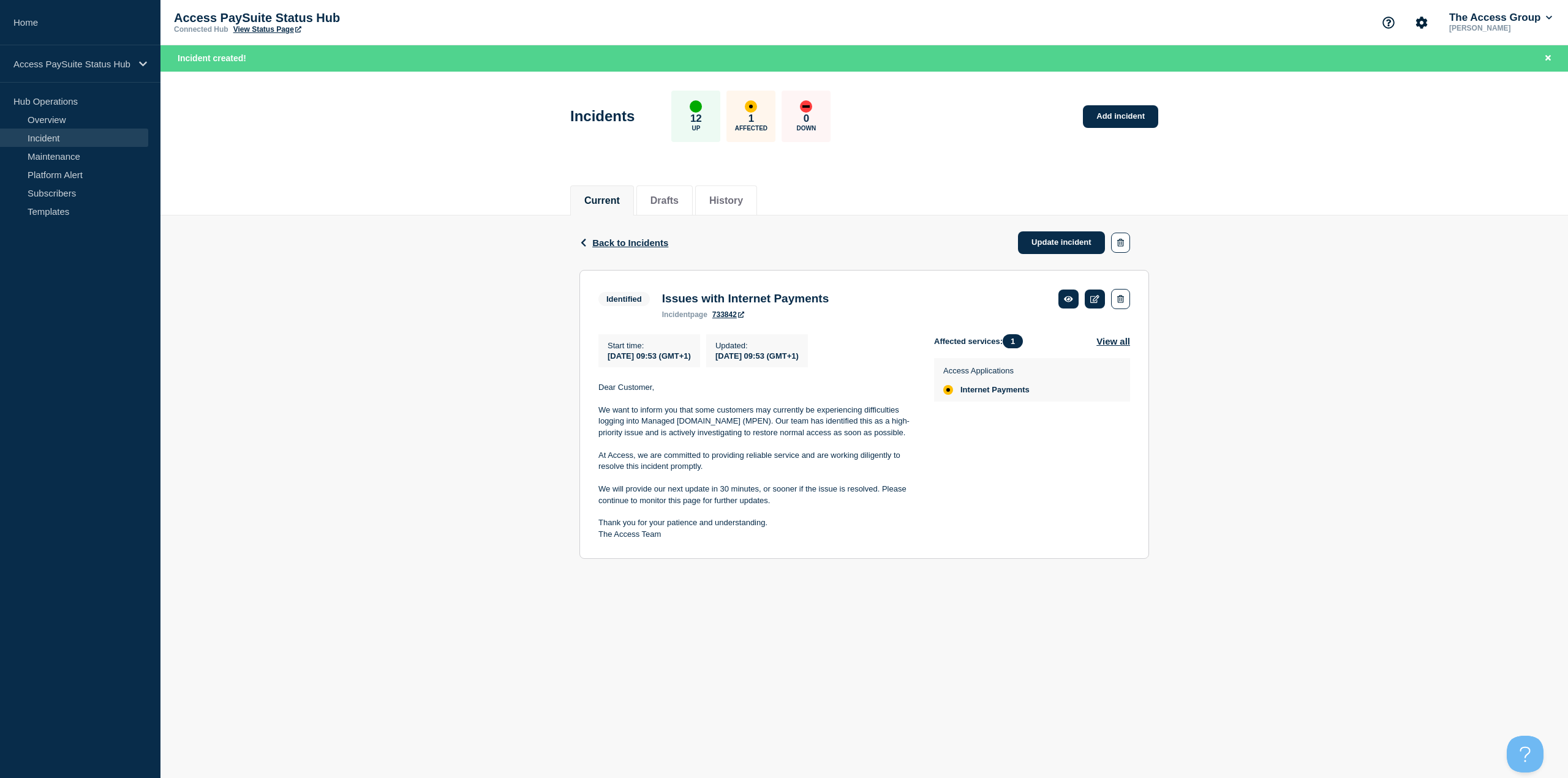
click at [783, 337] on span "Internet Payments" at bounding box center [995, 390] width 70 height 10
click at [783, 337] on button "View all" at bounding box center [1113, 341] width 34 height 14
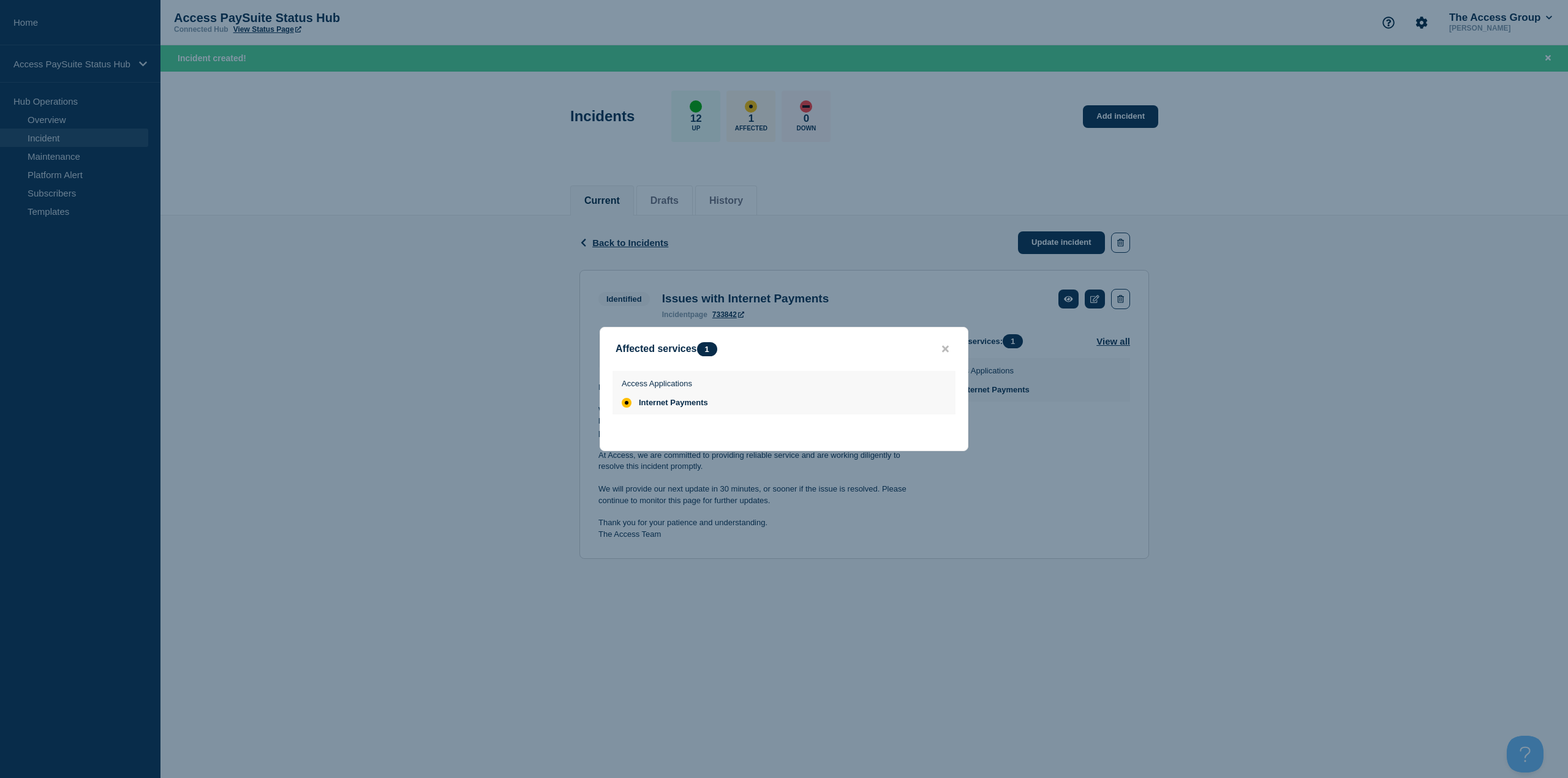
click at [688, 337] on span "Internet Payments" at bounding box center [673, 403] width 70 height 10
click at [671, 337] on span "Internet Payments" at bounding box center [673, 403] width 70 height 10
click at [783, 337] on div at bounding box center [784, 389] width 1568 height 778
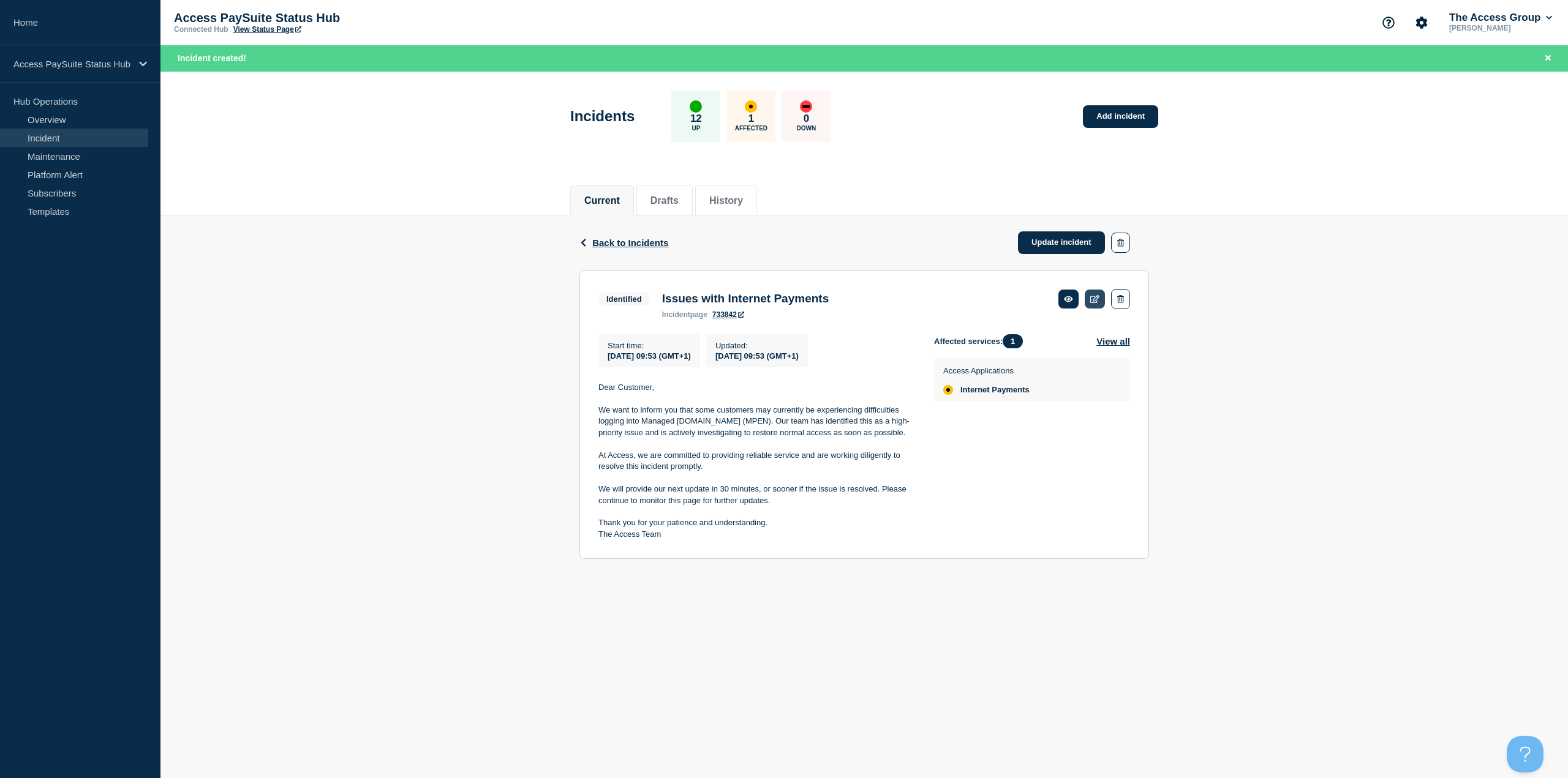
click at [783, 299] on icon at bounding box center [1094, 299] width 9 height 8
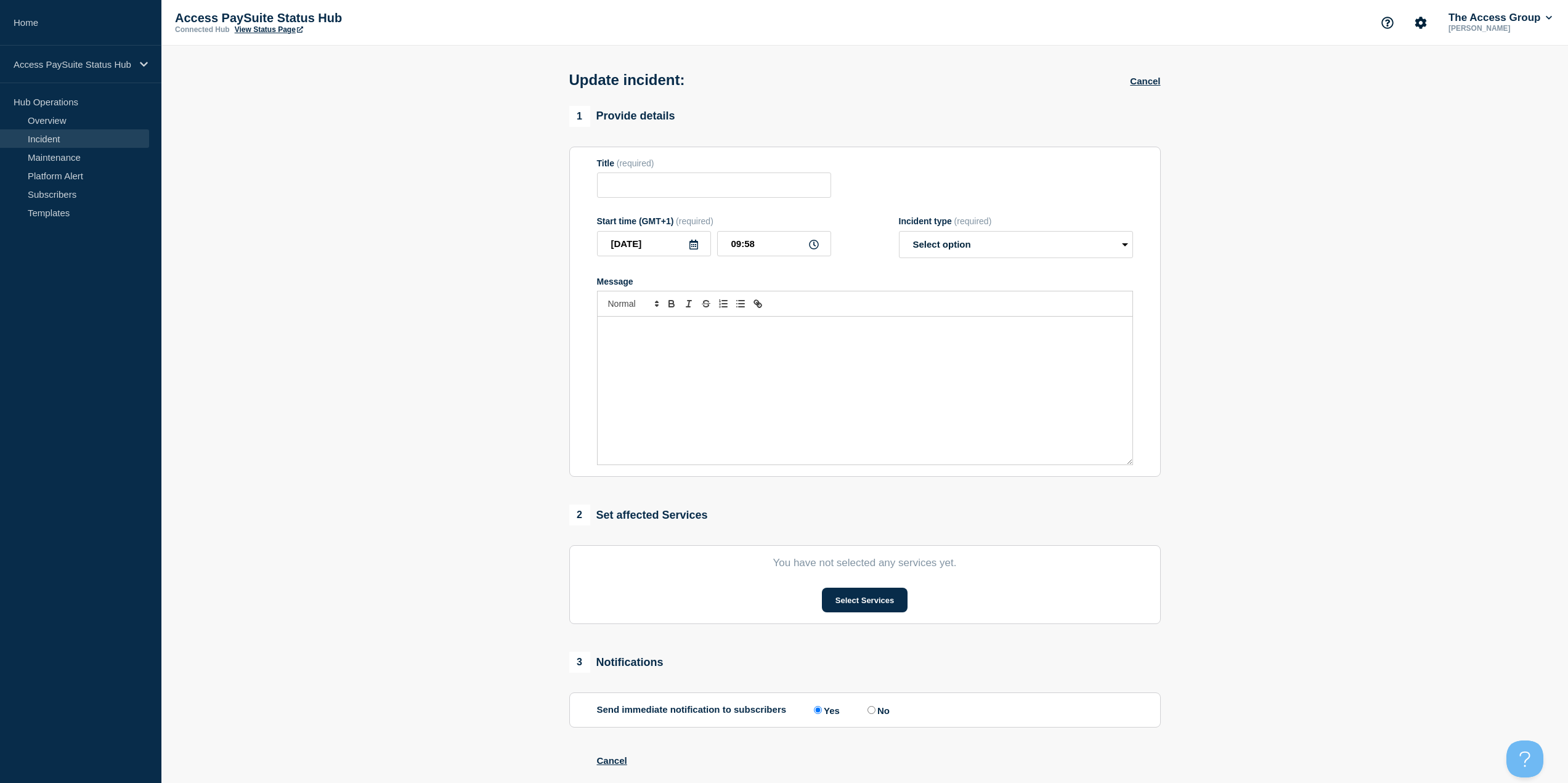
type input "Issues with Internet Payments"
type input "09:53"
select select "identified"
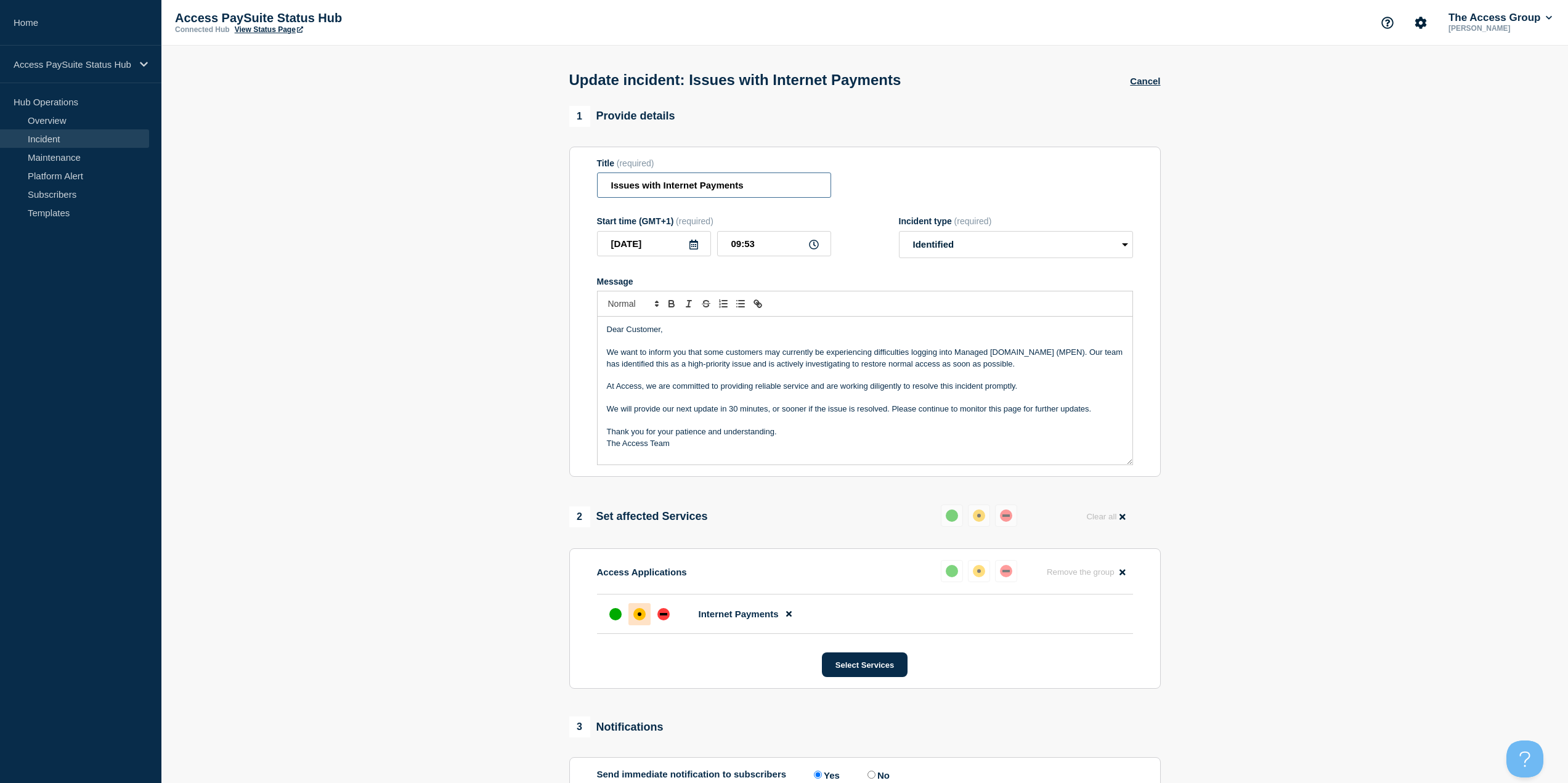
click at [760, 192] on input "Issues with Internet Payments" at bounding box center [714, 185] width 234 height 25
drag, startPoint x: 766, startPoint y: 189, endPoint x: 717, endPoint y: 184, distance: 49.3
click at [662, 186] on input "Issues with Internet Payments" at bounding box center [714, 185] width 234 height 25
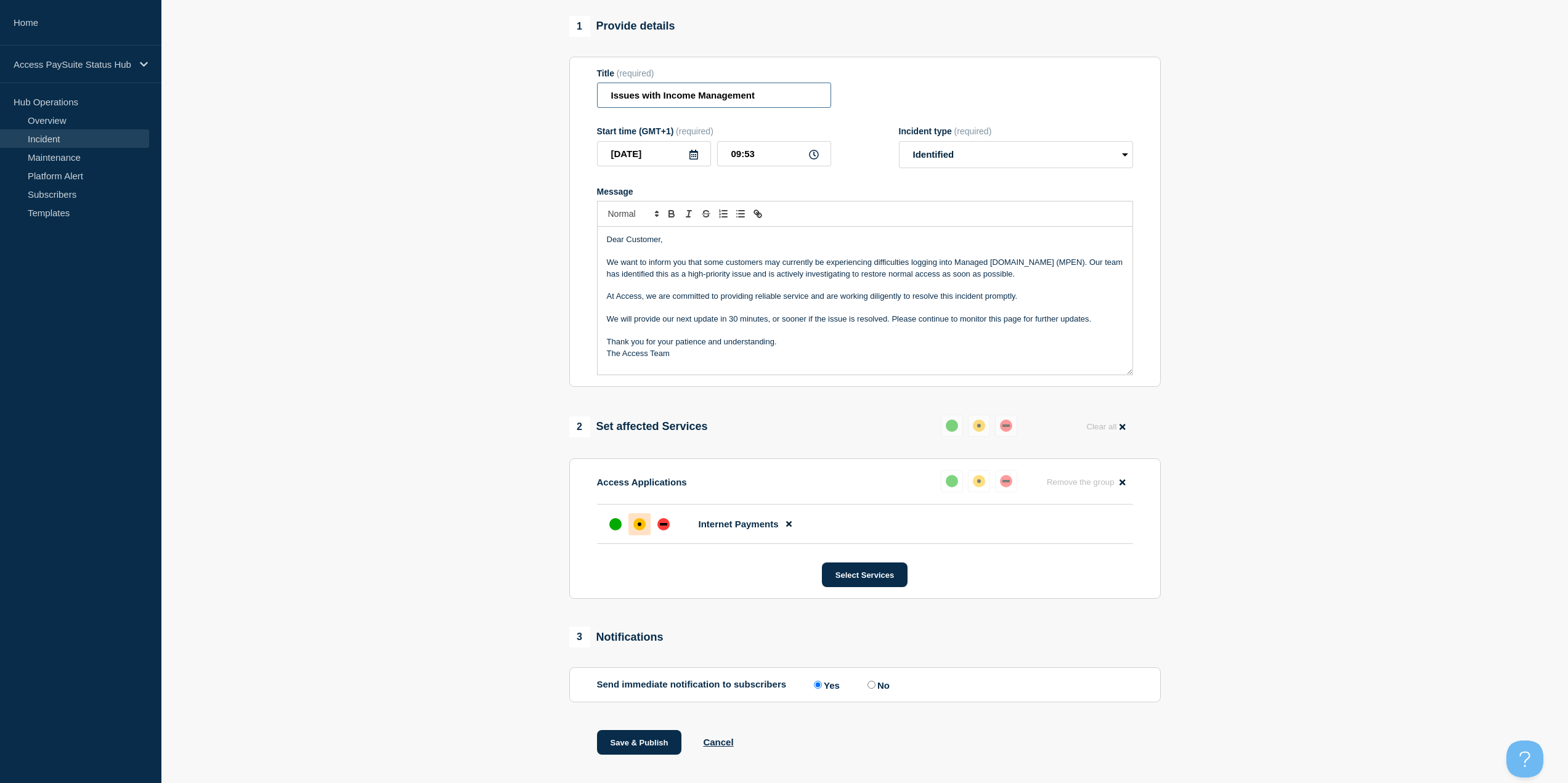
scroll to position [114, 0]
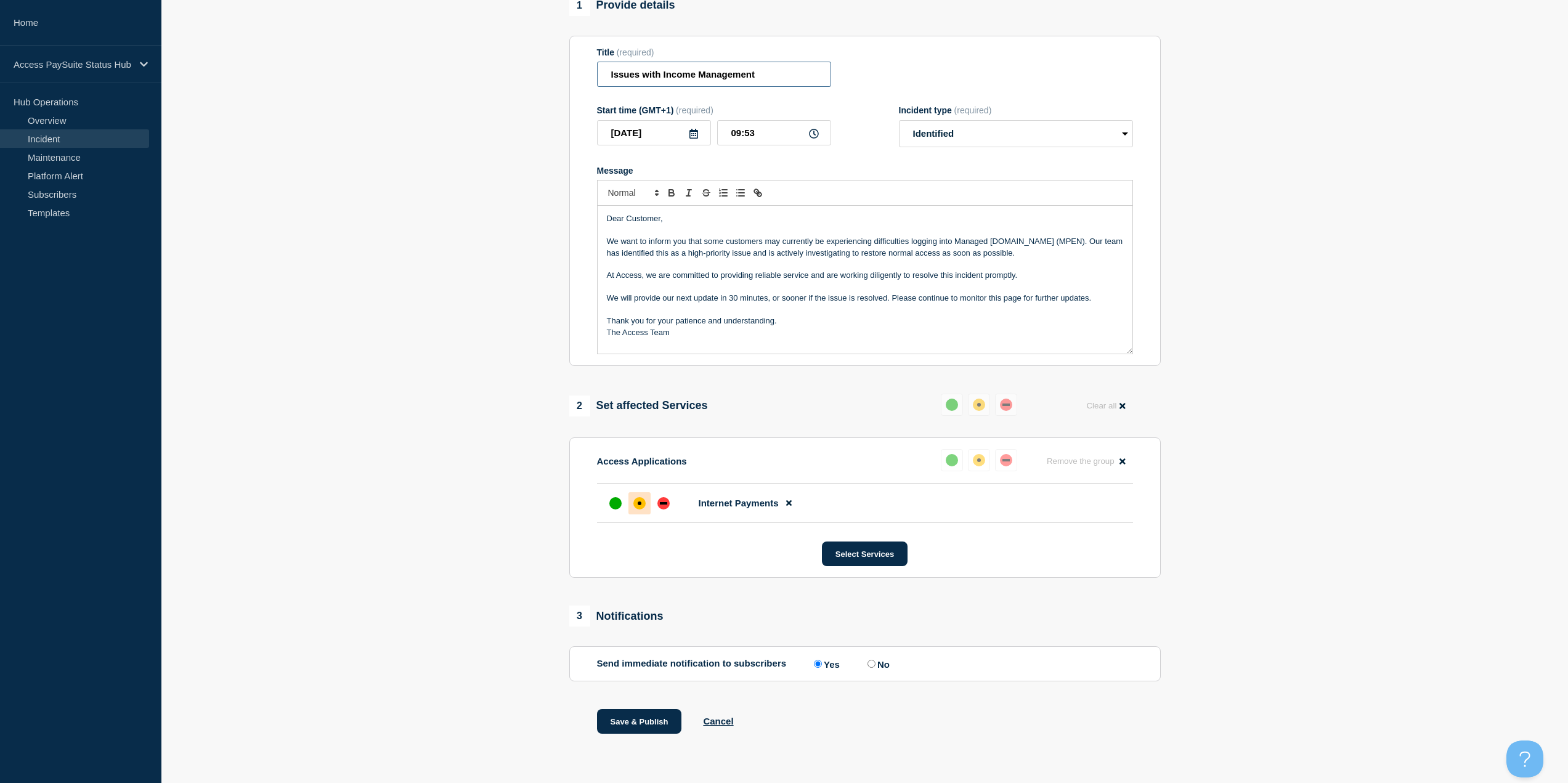
type input "Issues with Income Management"
drag, startPoint x: 772, startPoint y: 82, endPoint x: 663, endPoint y: 77, distance: 109.1
click at [663, 77] on input "Issues with Income Management" at bounding box center [714, 74] width 234 height 25
click at [766, 74] on input "Issues with Income Management" at bounding box center [714, 74] width 234 height 25
click at [772, 74] on input "Issues with Income Management" at bounding box center [714, 74] width 234 height 25
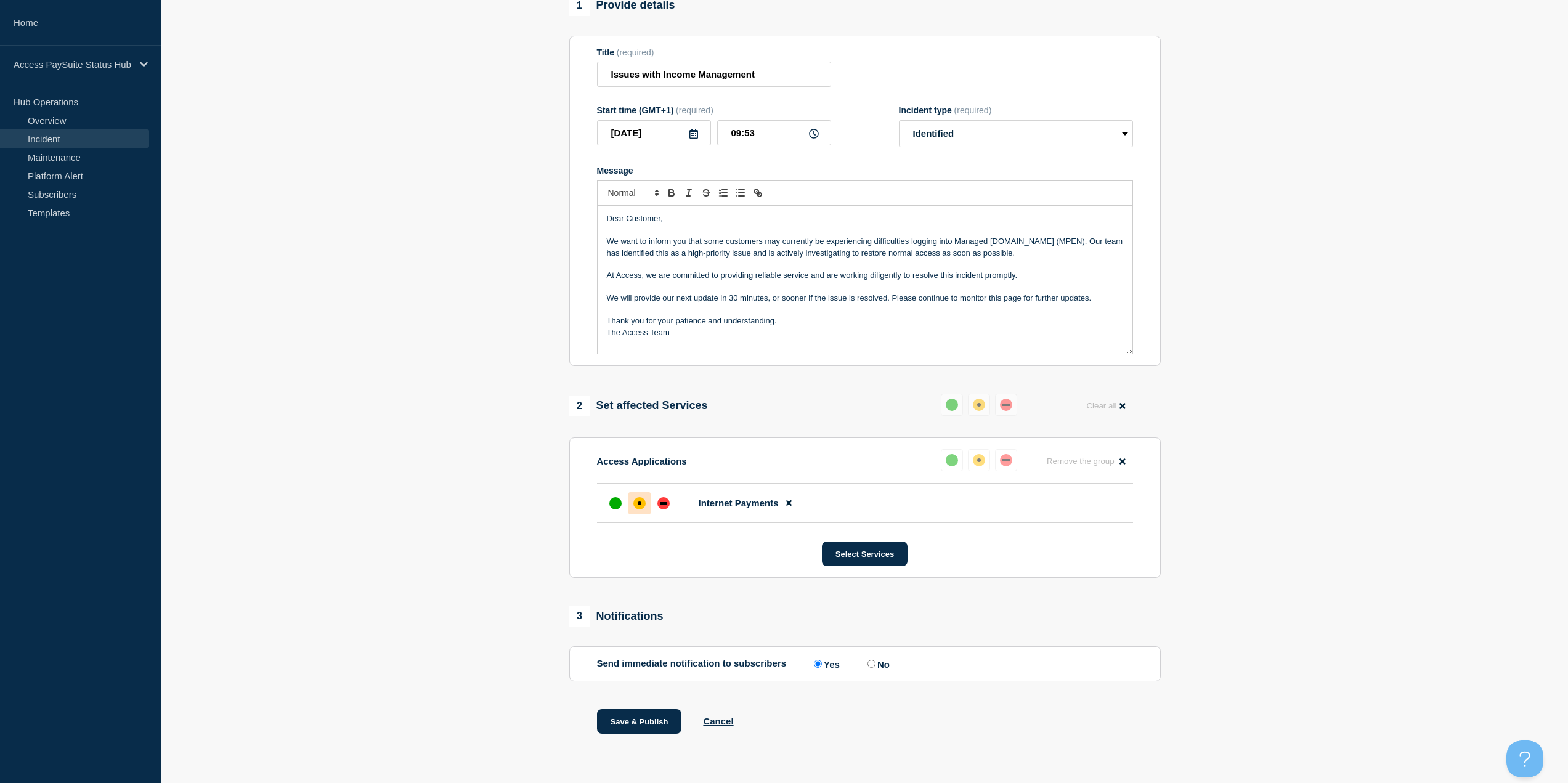
scroll to position [53, 0]
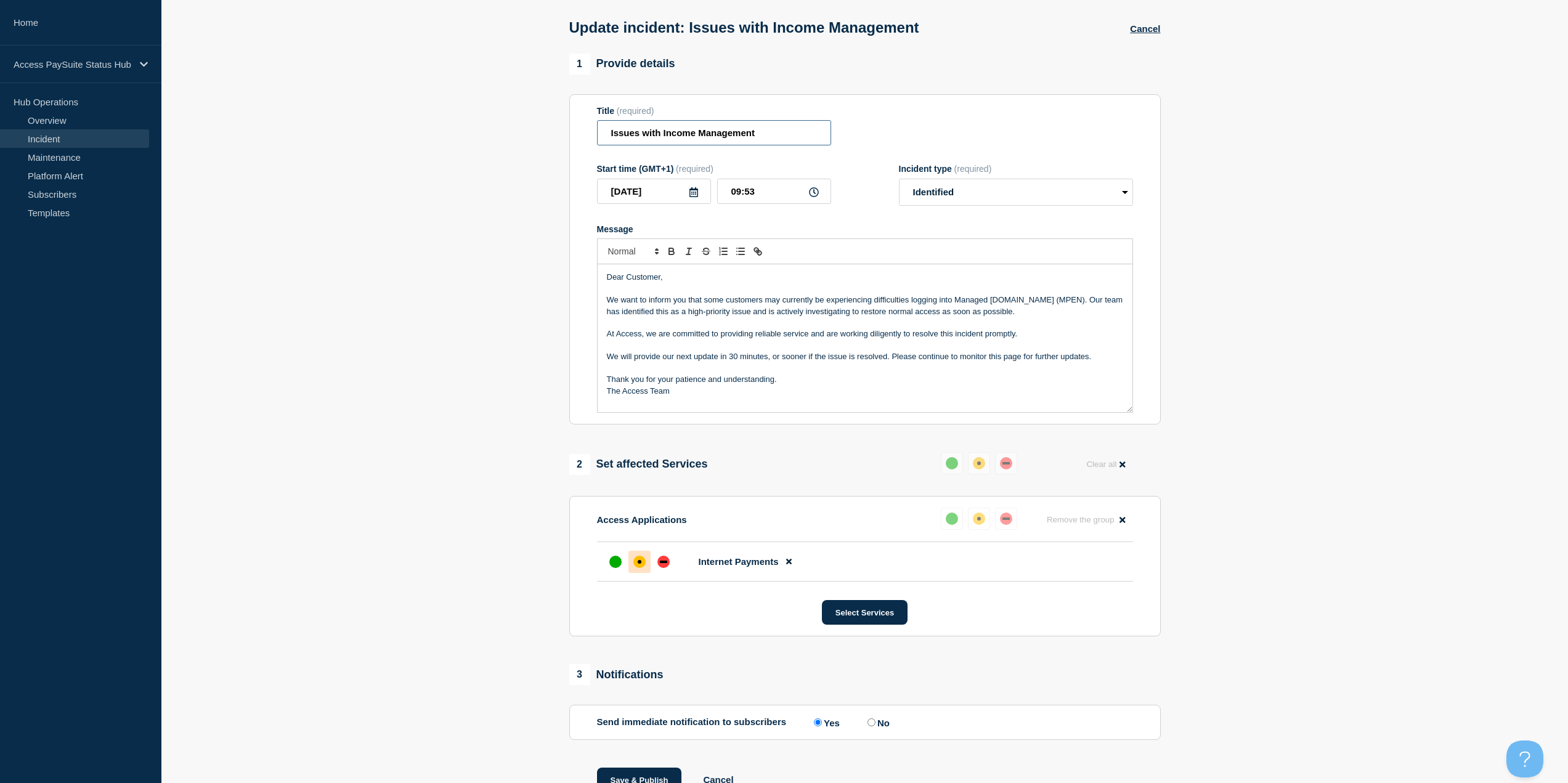
click at [780, 137] on input "Issues with Income Management" at bounding box center [714, 132] width 234 height 25
drag, startPoint x: 780, startPoint y: 137, endPoint x: 666, endPoint y: 143, distance: 114.2
click at [666, 143] on input "Issues with Income Management" at bounding box center [714, 132] width 234 height 25
click at [665, 143] on input "Issues with Income Management" at bounding box center [714, 132] width 234 height 25
drag, startPoint x: 670, startPoint y: 140, endPoint x: 779, endPoint y: 142, distance: 109.0
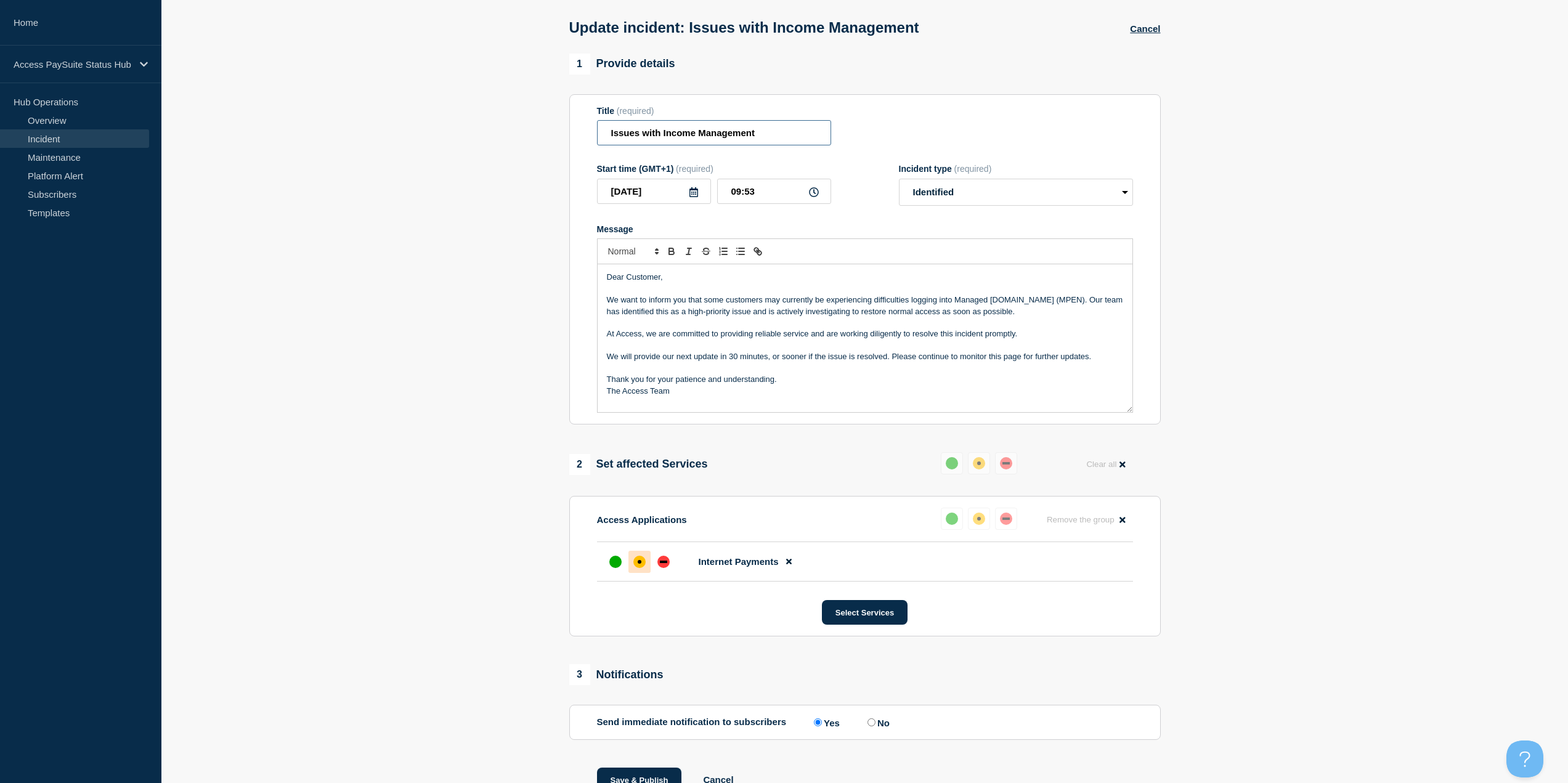
click at [779, 142] on input "Issues with Income Management" at bounding box center [714, 132] width 234 height 25
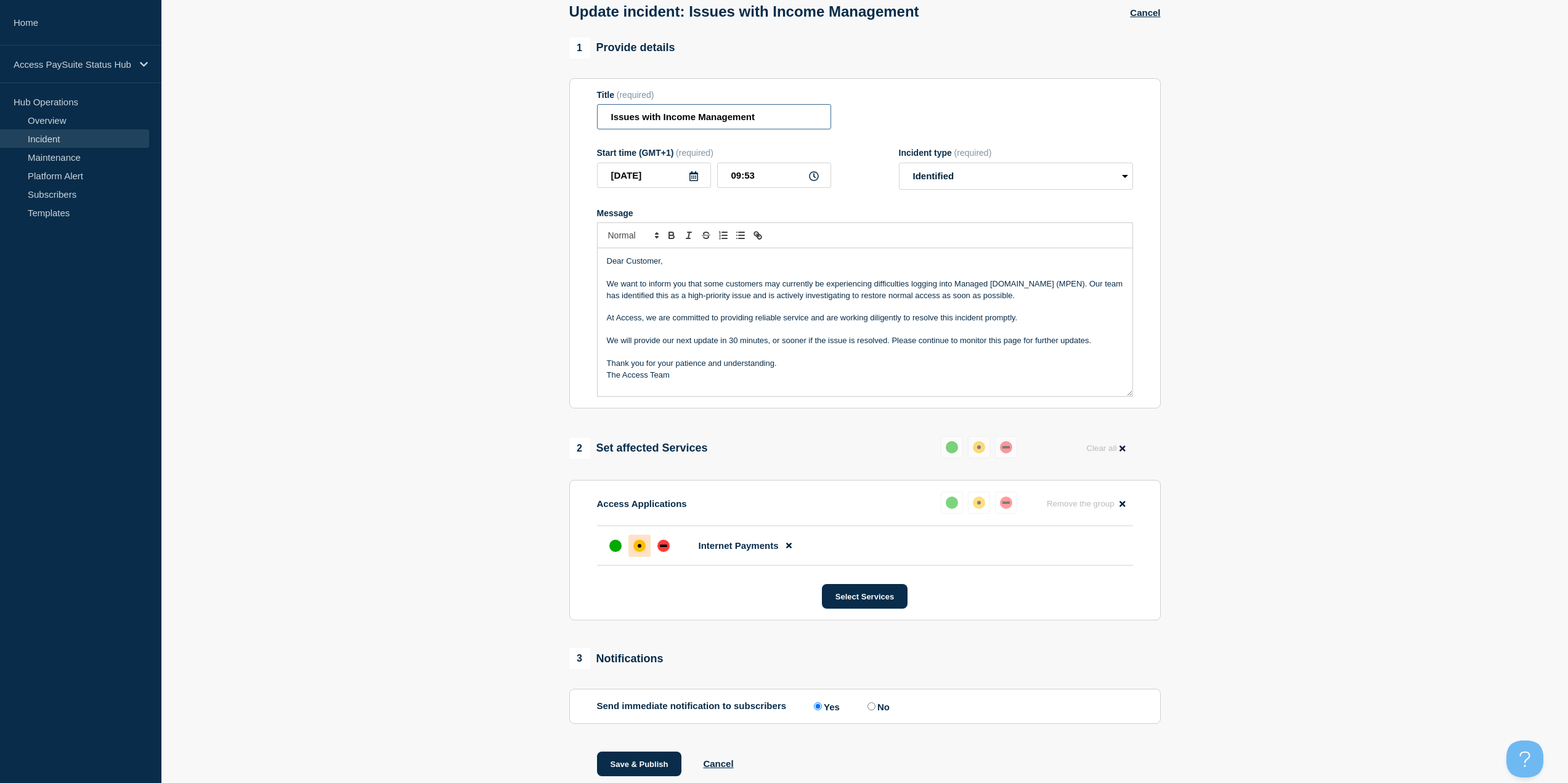
scroll to position [0, 0]
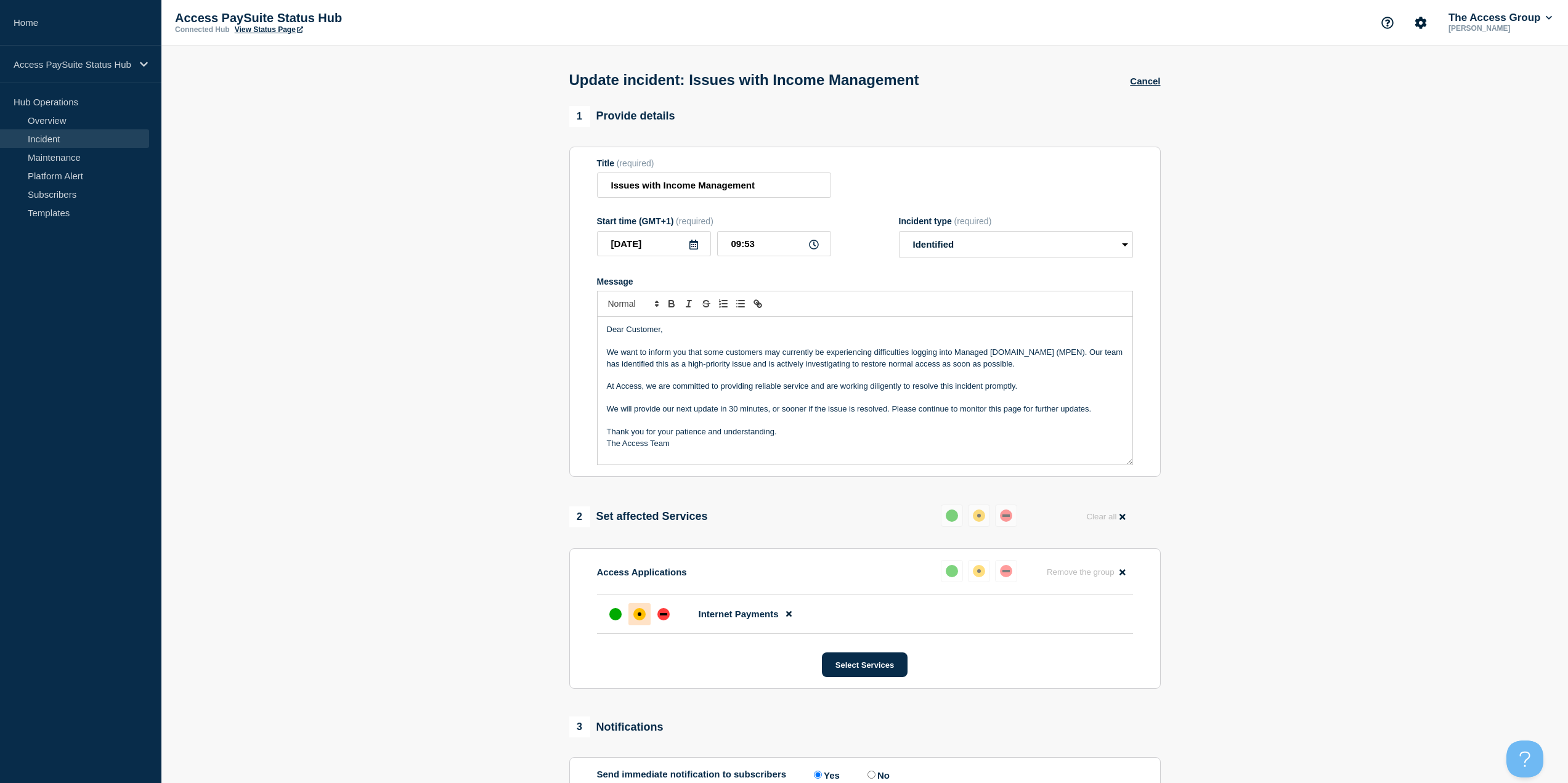
click at [788, 339] on p "The Access Team" at bounding box center [865, 444] width 516 height 11
click at [773, 339] on p "Message" at bounding box center [865, 421] width 516 height 11
click at [777, 339] on p "The Access Team" at bounding box center [865, 444] width 516 height 11
click at [788, 189] on input "Issues with Income Management" at bounding box center [714, 185] width 234 height 25
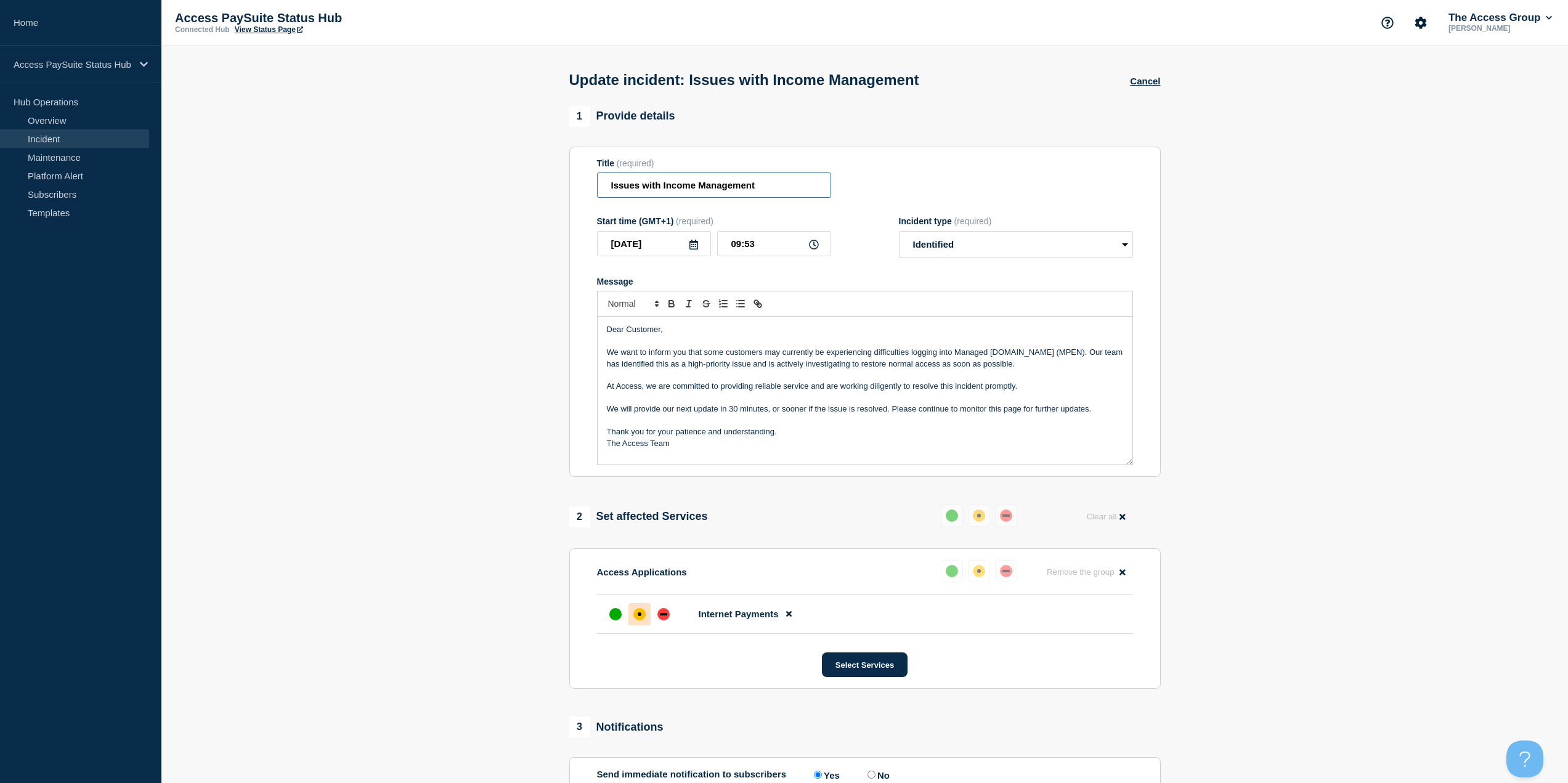
drag, startPoint x: 791, startPoint y: 189, endPoint x: 667, endPoint y: 184, distance: 124.1
click at [667, 184] on input "Issues with Income Management" at bounding box center [714, 185] width 234 height 25
drag, startPoint x: 670, startPoint y: 183, endPoint x: 784, endPoint y: 185, distance: 114.0
click at [784, 185] on input "Issues with Income Management" at bounding box center [714, 185] width 234 height 25
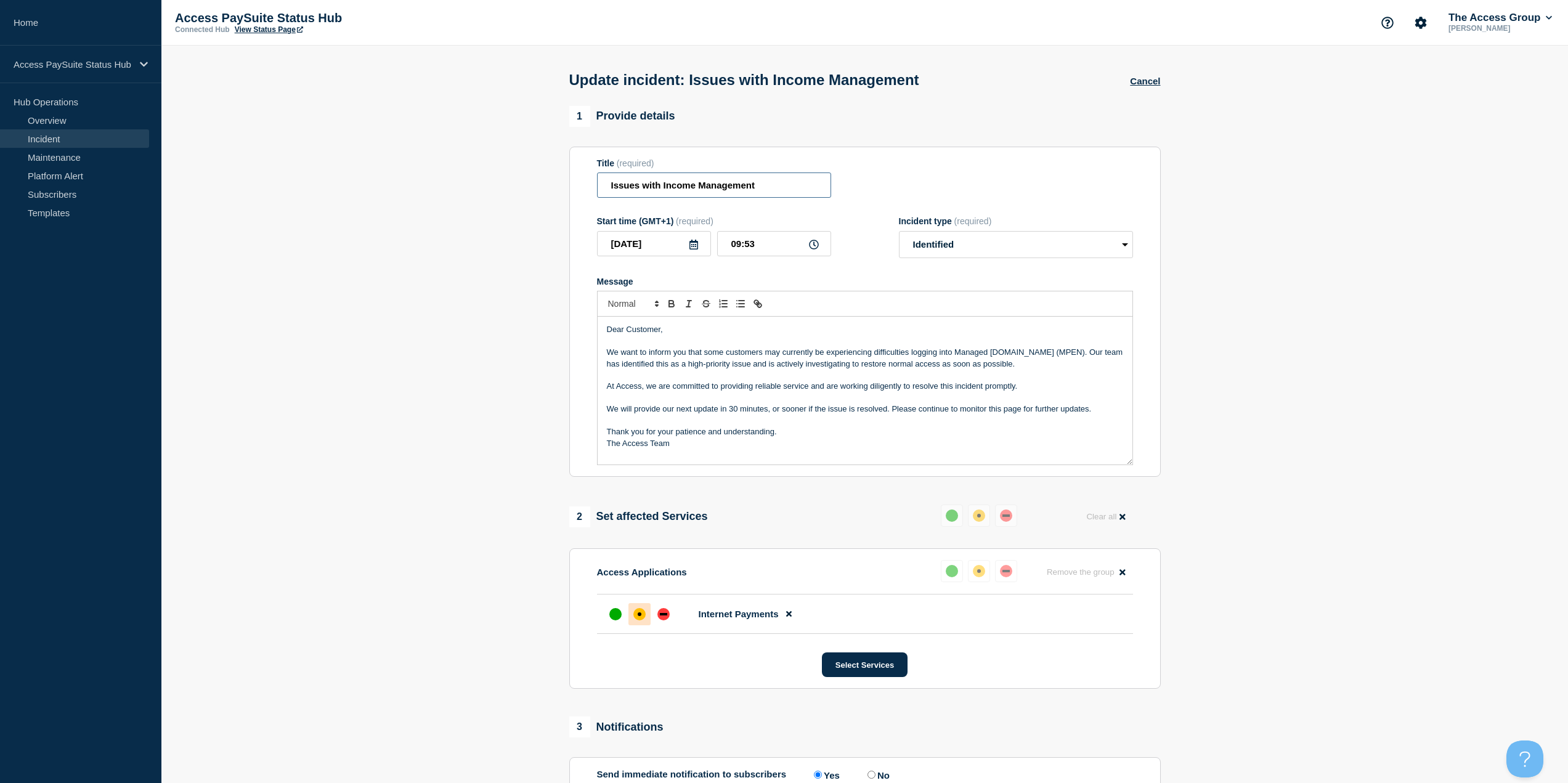
click at [784, 185] on input "Issues with Income Management" at bounding box center [714, 185] width 234 height 25
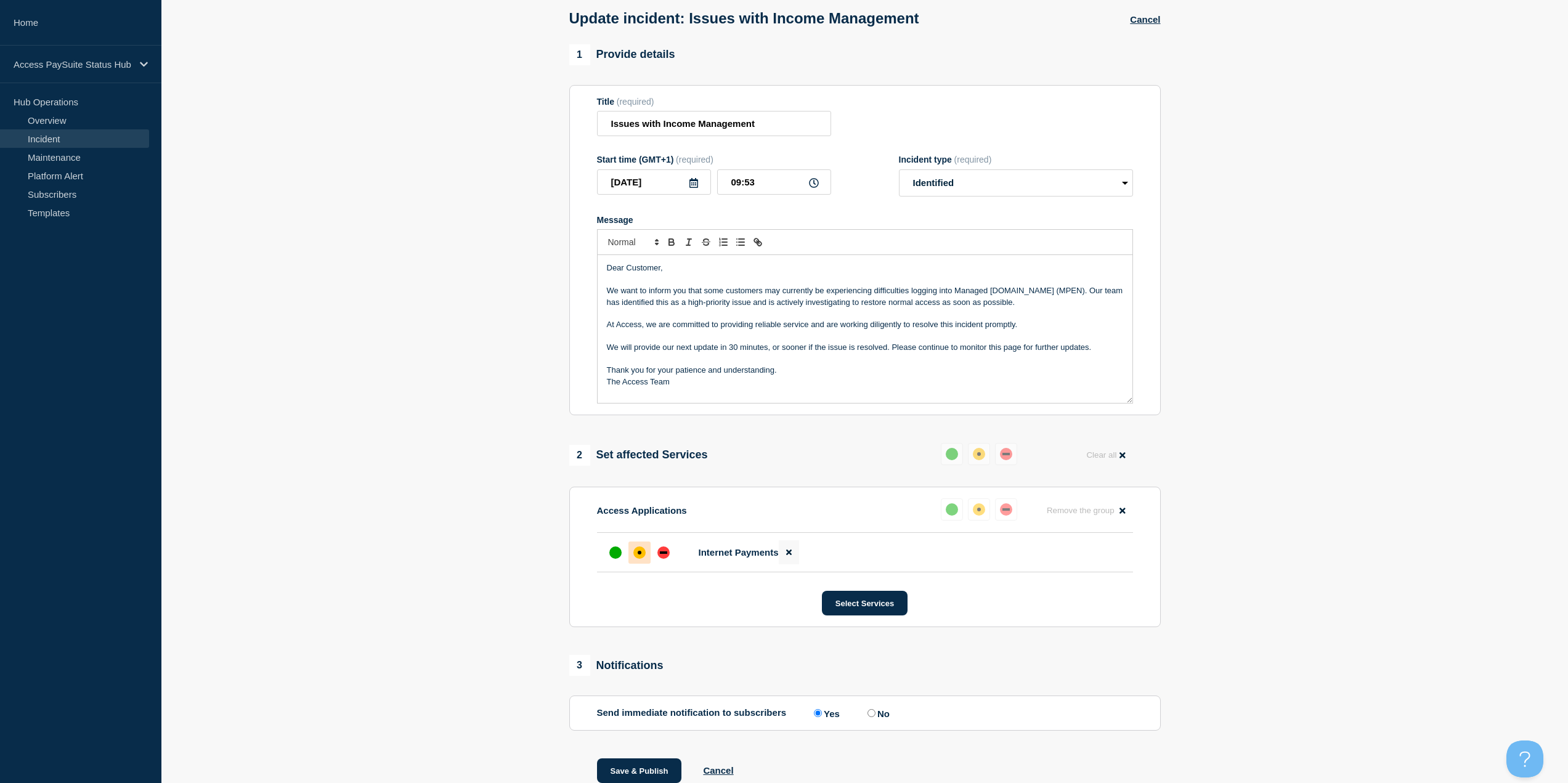
click at [788, 339] on icon at bounding box center [788, 552] width 6 height 8
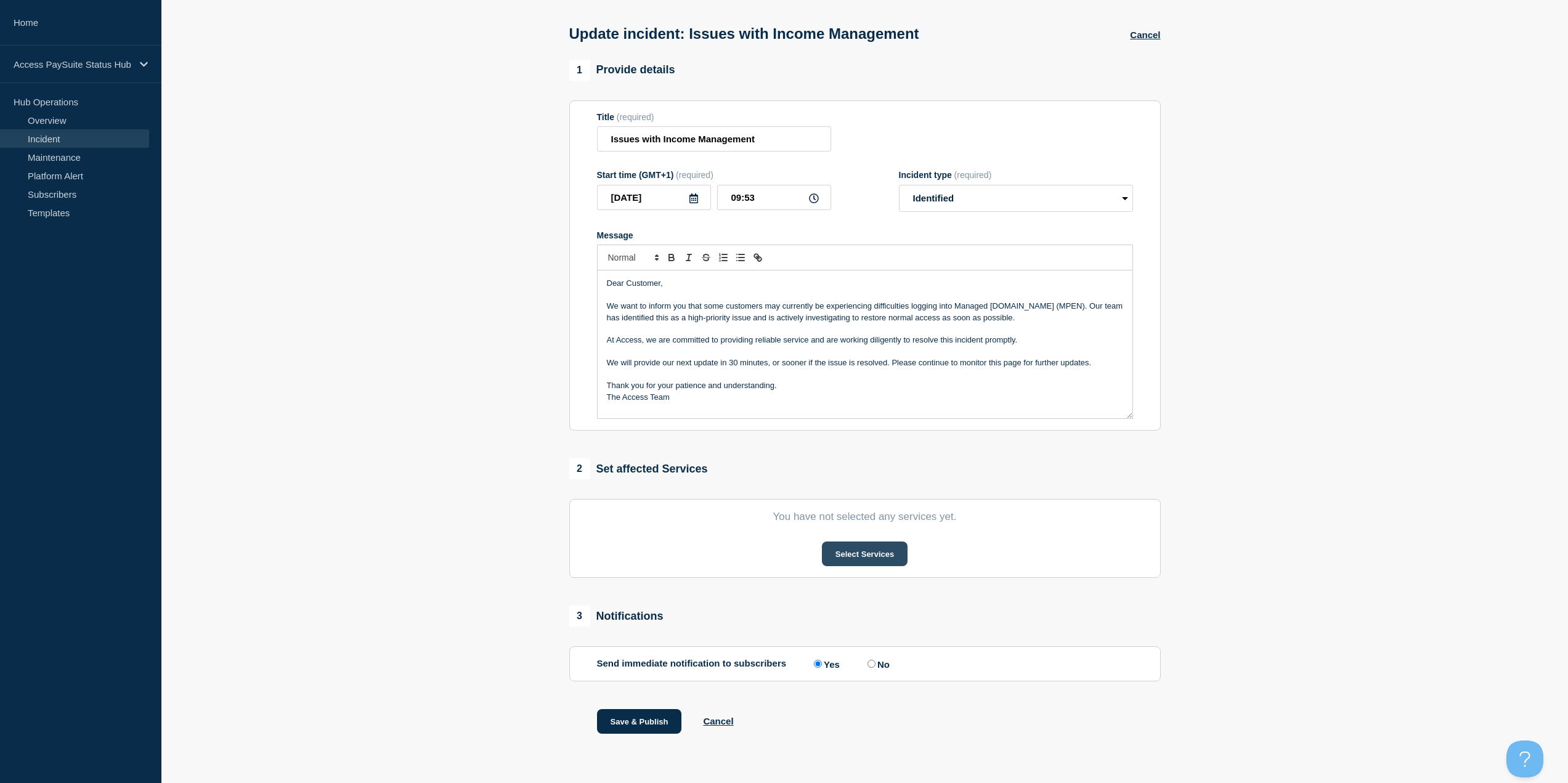
click at [788, 339] on button "Select Services" at bounding box center [864, 554] width 85 height 25
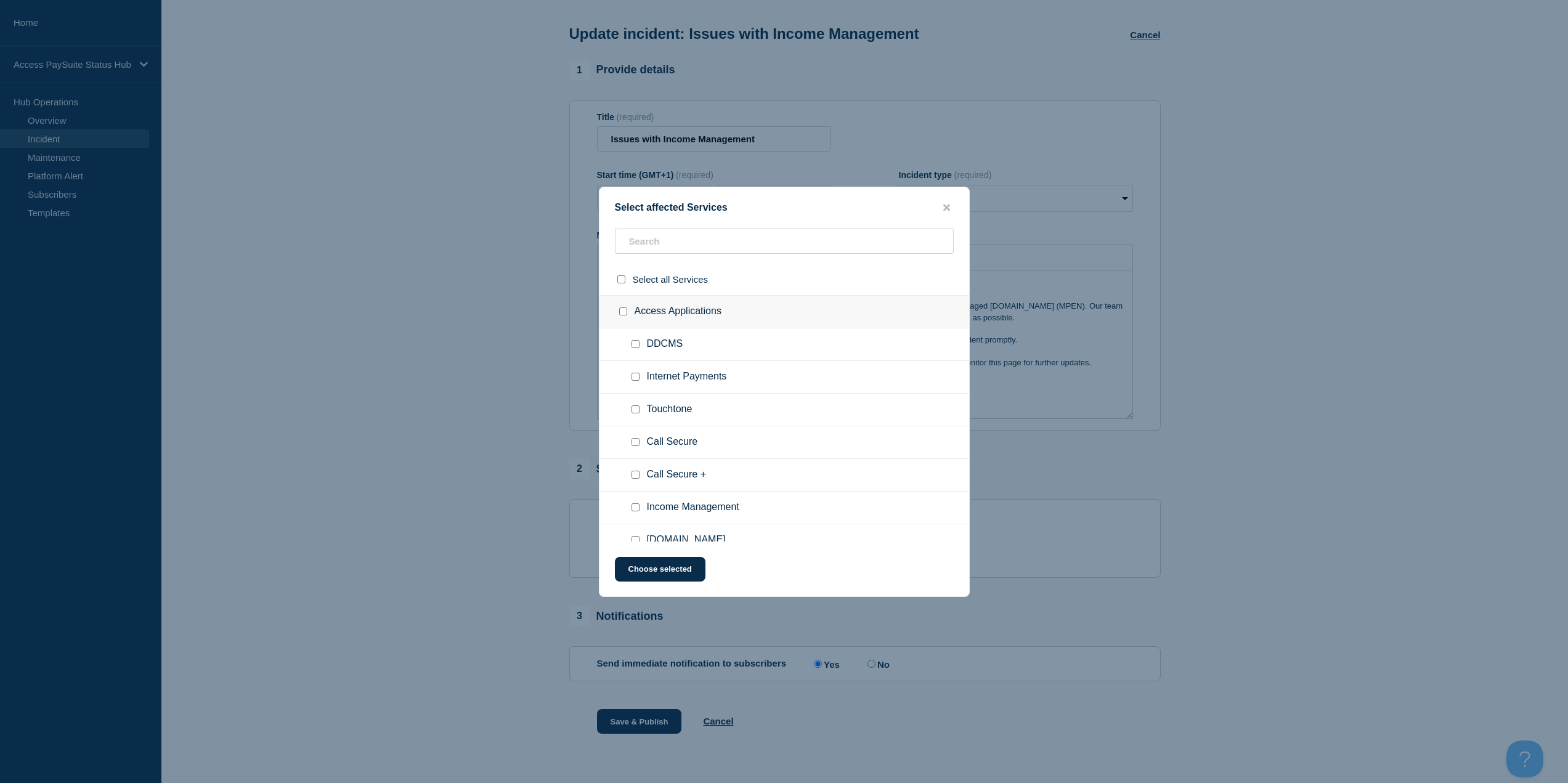
click at [650, 339] on ul "Income Management" at bounding box center [784, 508] width 369 height 33
click at [636, 339] on input "Income Management checkbox" at bounding box center [635, 507] width 8 height 8
checkbox input "true"
click at [661, 339] on button "Choose selected" at bounding box center [660, 569] width 90 height 25
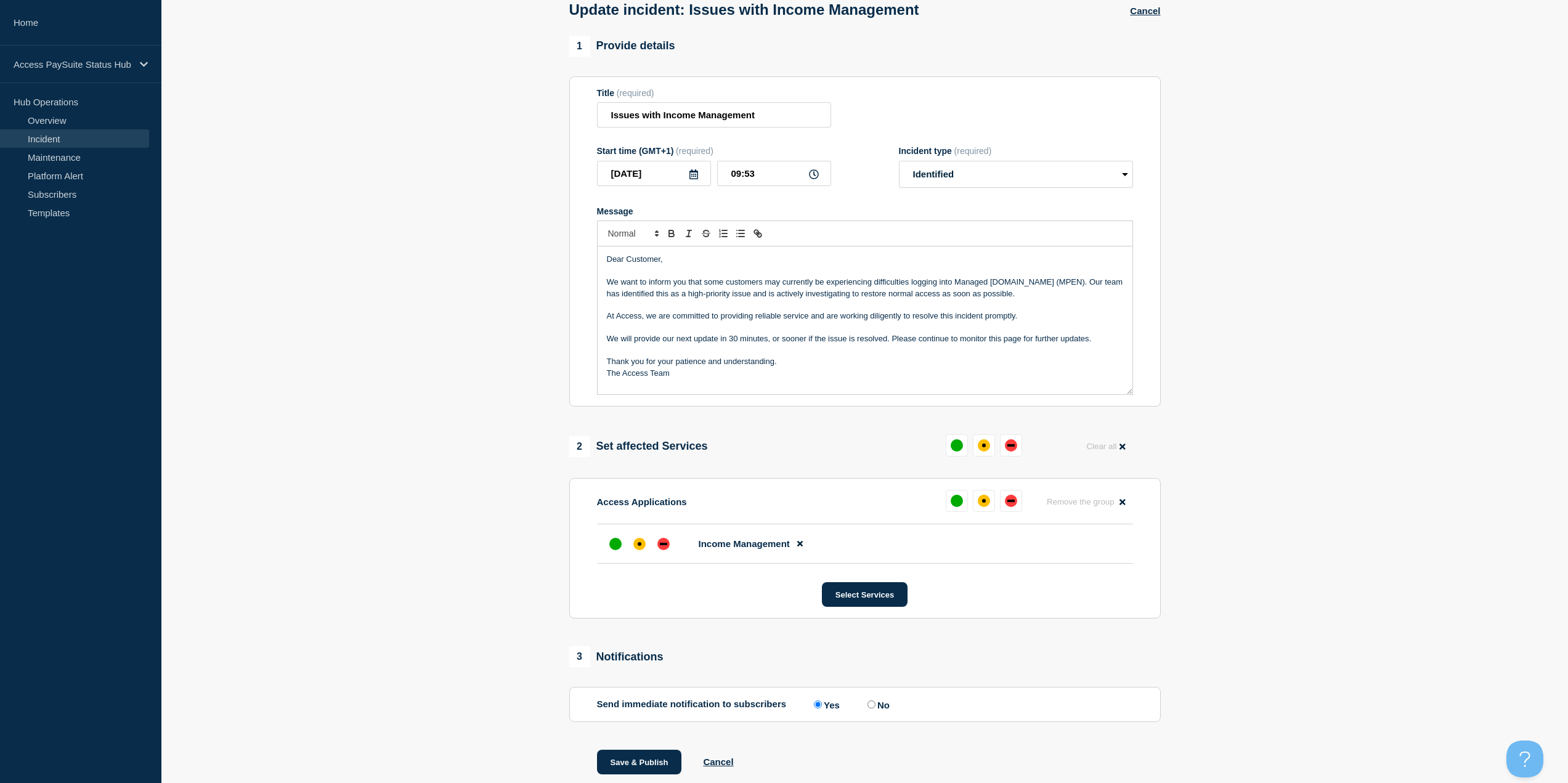
scroll to position [0, 0]
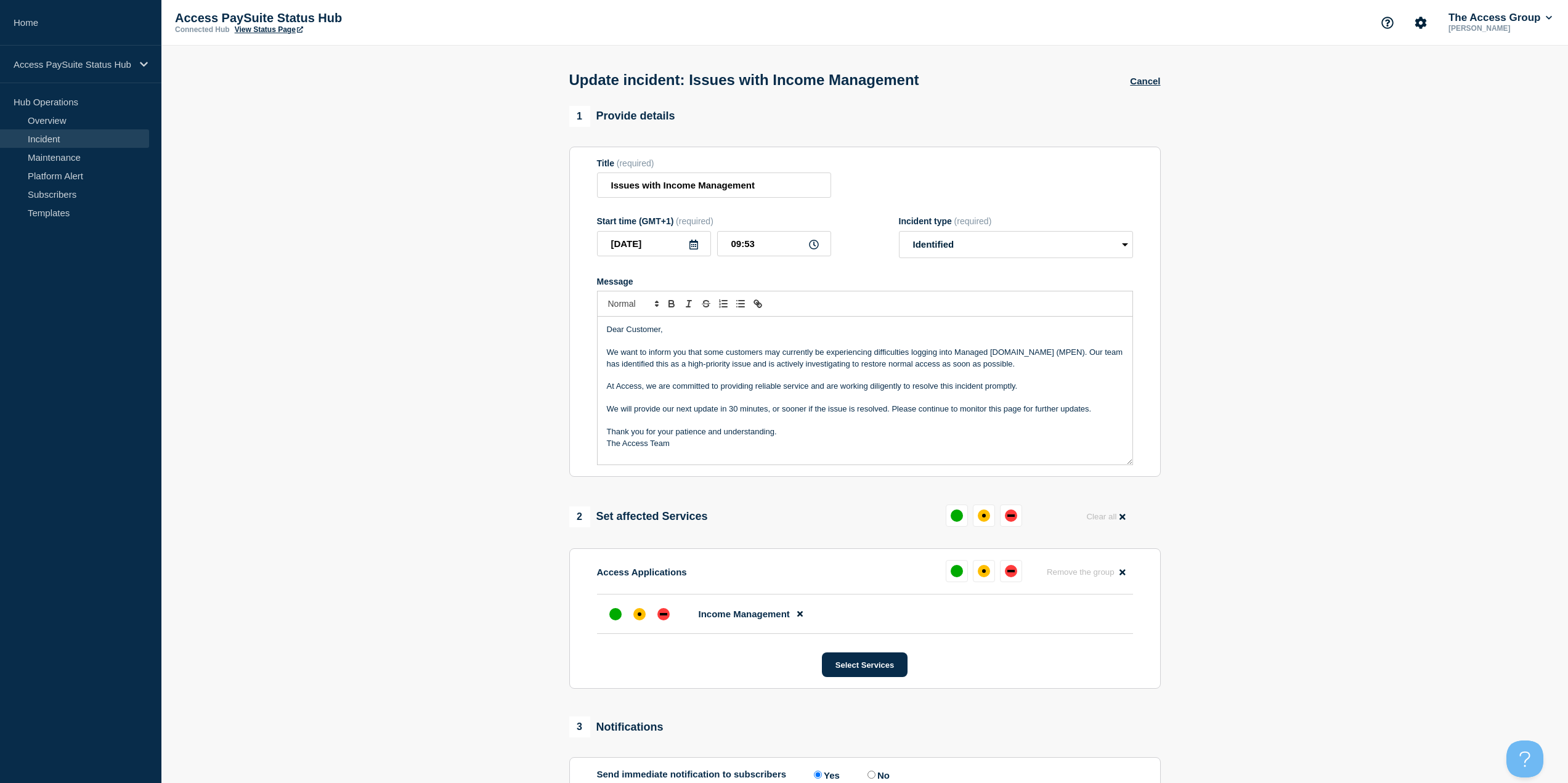
click at [728, 339] on p "Message" at bounding box center [865, 375] width 516 height 11
click at [742, 339] on p "Message" at bounding box center [865, 342] width 516 height 11
click at [746, 339] on p "Message" at bounding box center [865, 342] width 516 height 11
click at [750, 335] on p "Dear Customer," at bounding box center [865, 330] width 516 height 11
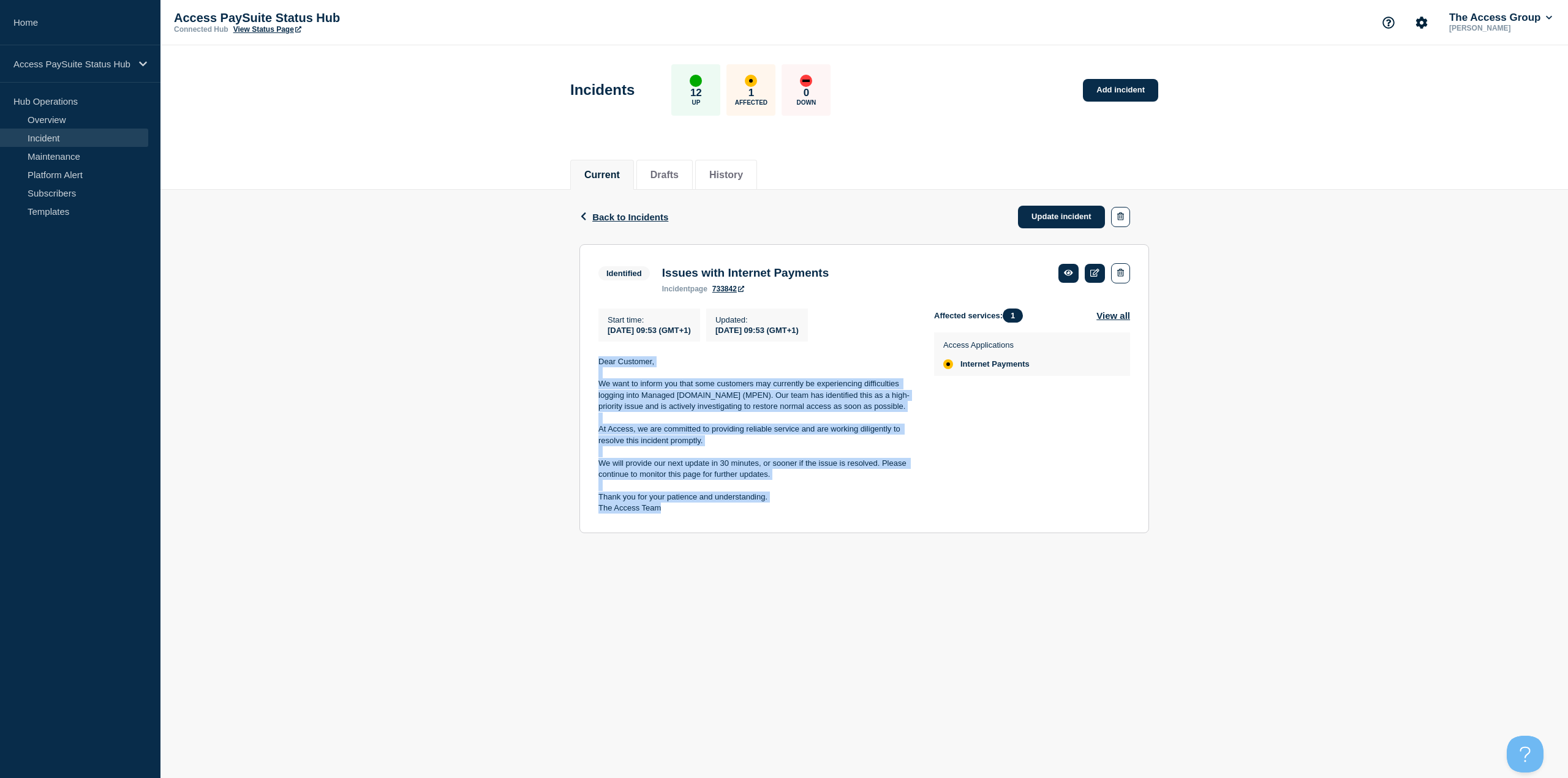
drag, startPoint x: 693, startPoint y: 514, endPoint x: 594, endPoint y: 362, distance: 181.4
click at [594, 337] on section "Identified Issues with Internet Payments incident page 733842 Start time : 2025…" at bounding box center [864, 389] width 570 height 289
copy div "Dear Customer, We want to inform you that some customers may currently be exper…"
click at [783, 274] on icon at bounding box center [1094, 272] width 9 height 8
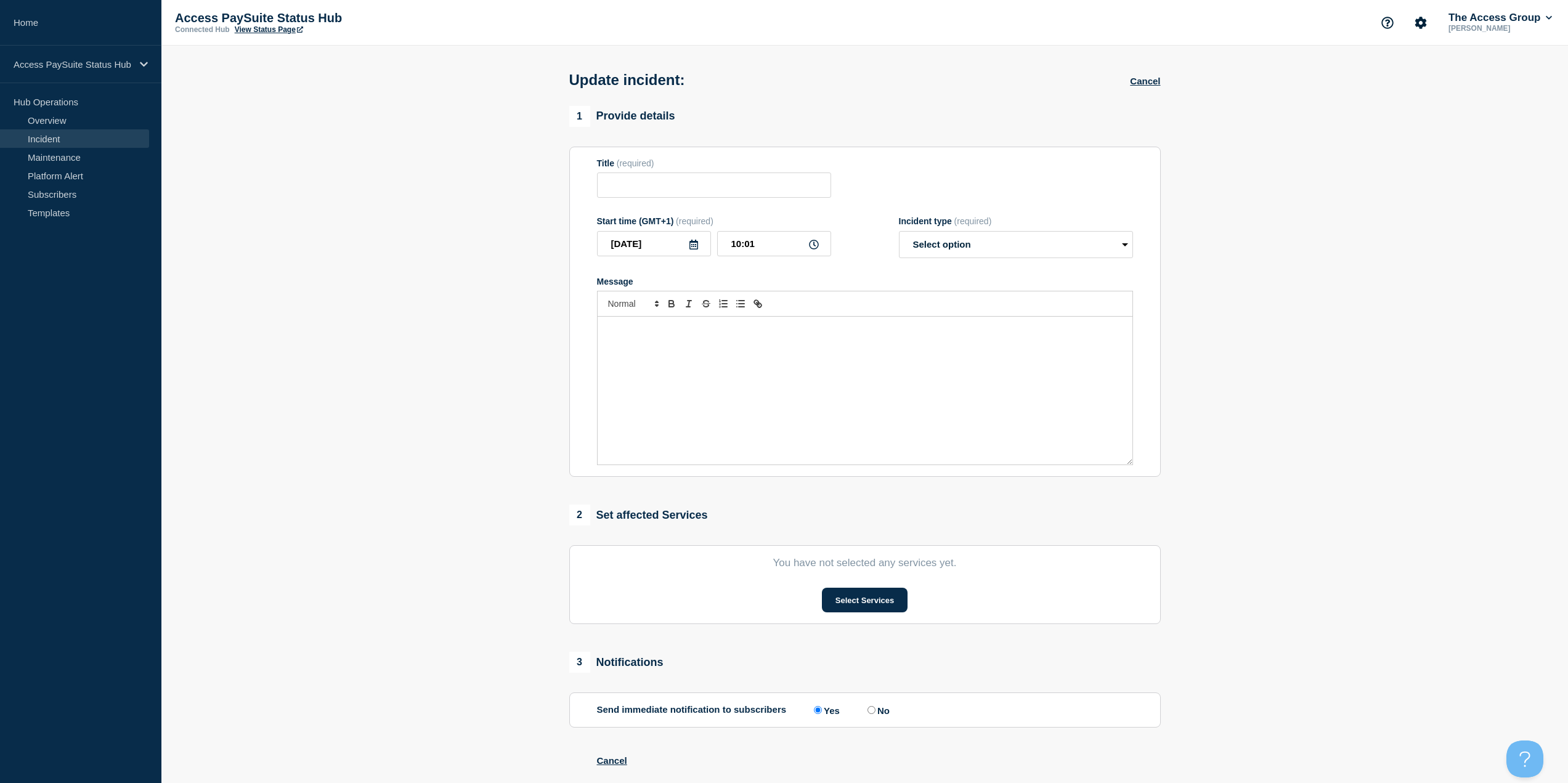
type input "Issues with Internet Payments"
type input "09:53"
select select "identified"
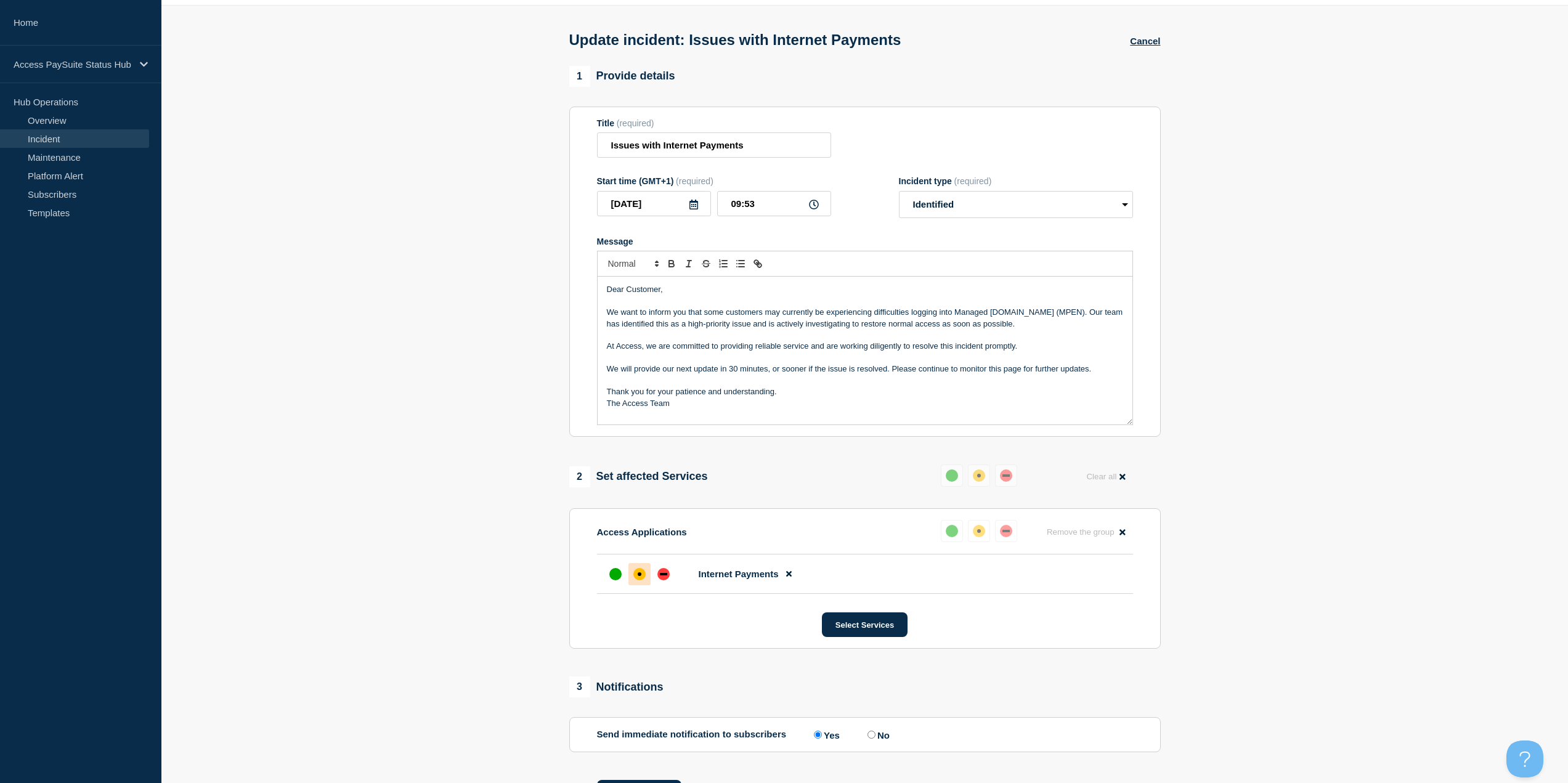
scroll to position [62, 0]
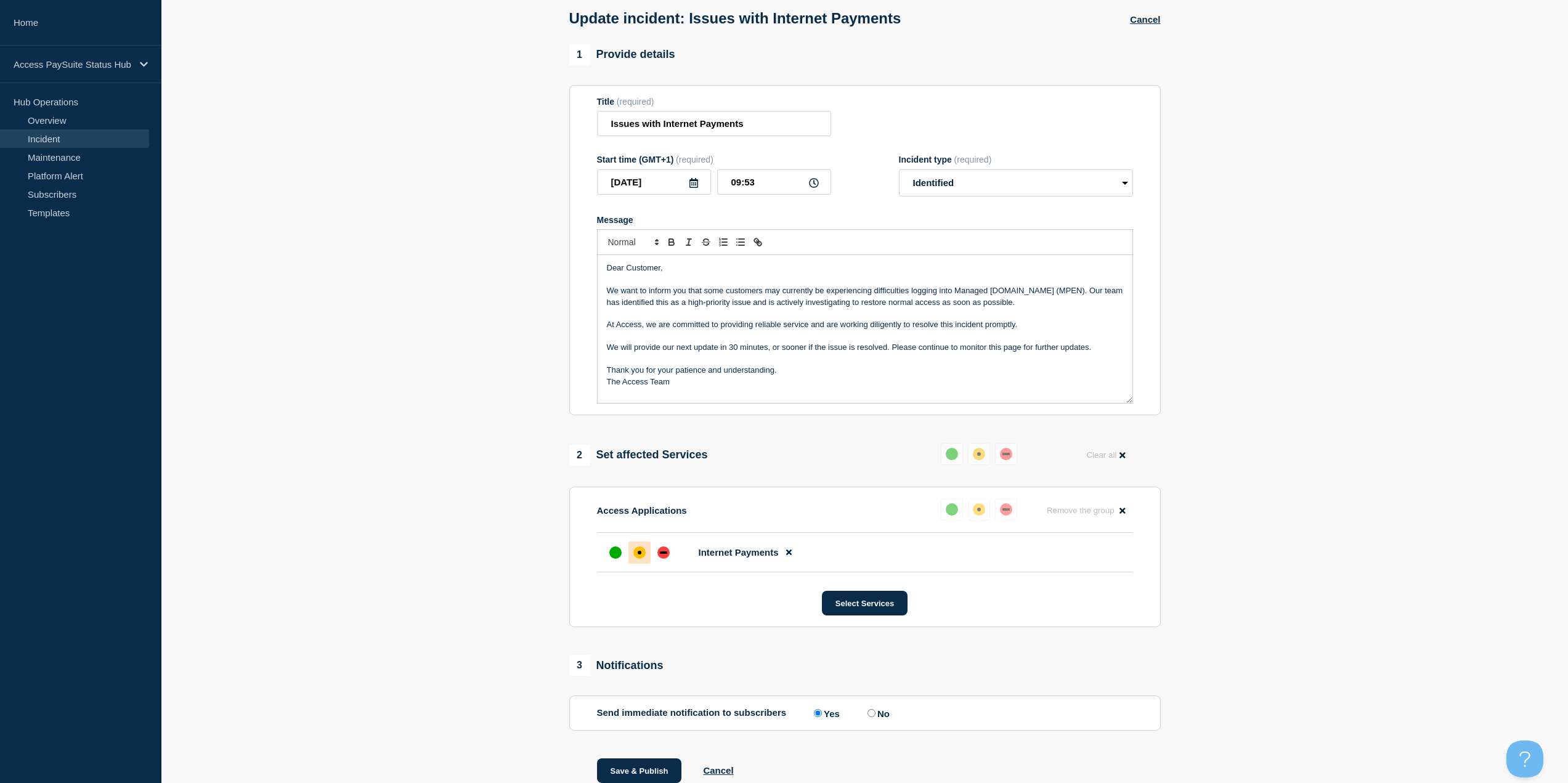
click at [788, 339] on p "The Access Team" at bounding box center [865, 382] width 516 height 11
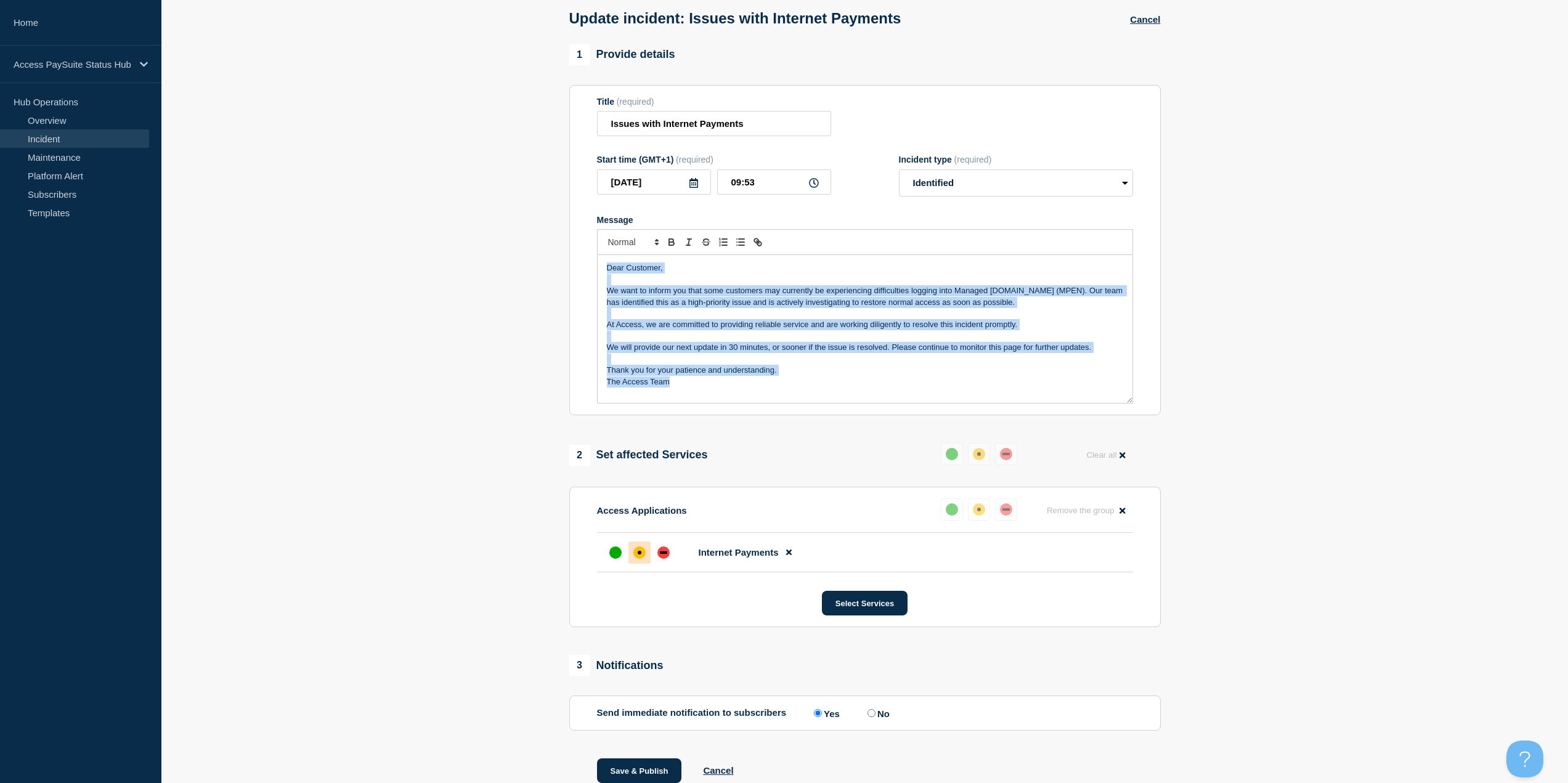
drag, startPoint x: 842, startPoint y: 397, endPoint x: 597, endPoint y: 263, distance: 279.3
click at [598, 263] on div "Dear Customer, We want to inform you that some customers may currently be exper…" at bounding box center [865, 329] width 535 height 148
click at [788, 339] on p "We will provide our next update in 30 minutes, or sooner if the issue is resolv…" at bounding box center [865, 348] width 516 height 11
click at [788, 328] on p "At Access, we are committed to providing reliable service and are working dilig…" at bounding box center [865, 325] width 516 height 11
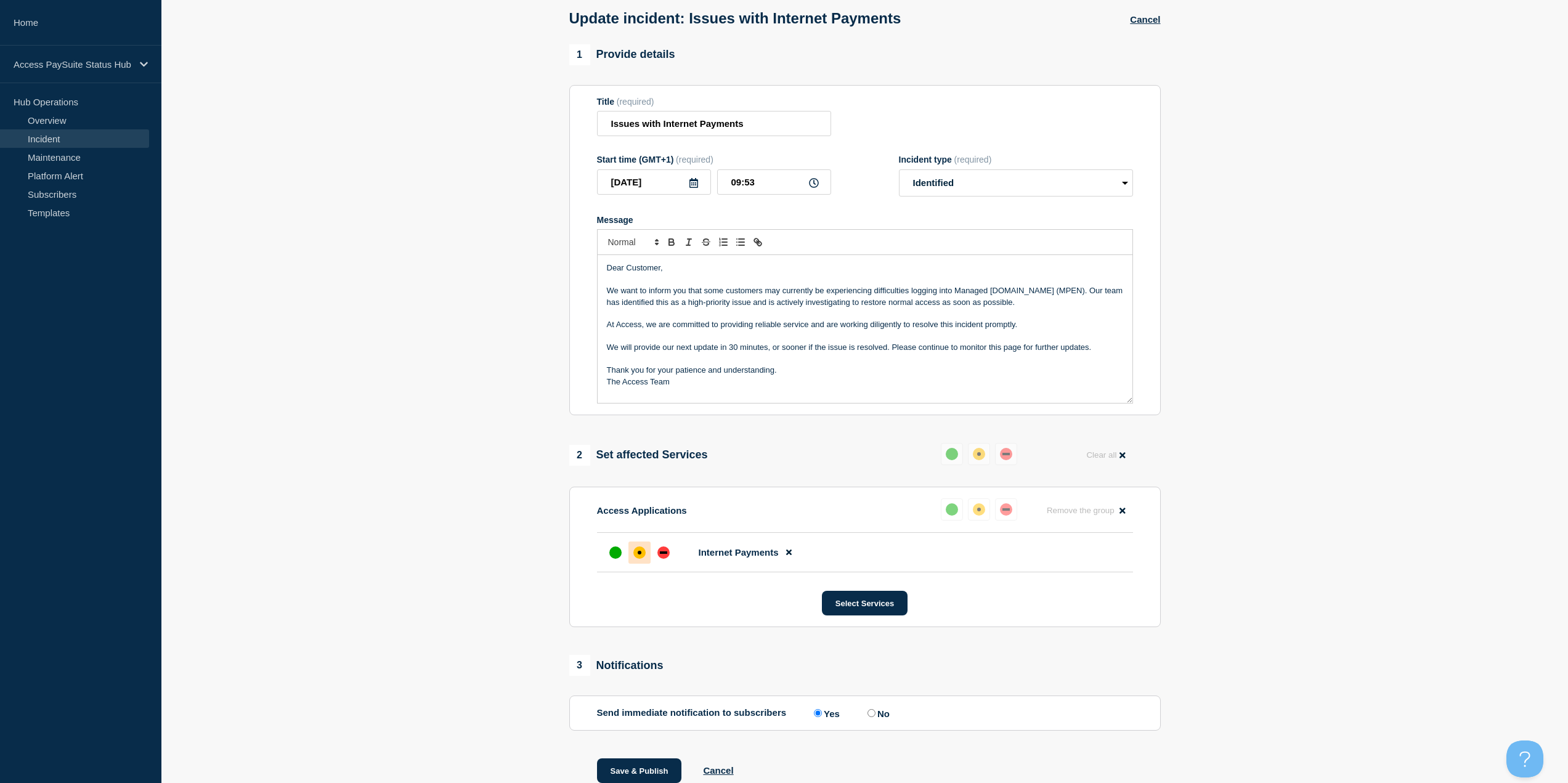
click at [788, 302] on p "We want to inform you that some customers may currently be experiencing difficu…" at bounding box center [865, 296] width 516 height 23
click at [788, 279] on p "Message" at bounding box center [865, 280] width 516 height 11
click at [788, 273] on p "Dear Customer," at bounding box center [865, 268] width 516 height 11
click at [788, 339] on p "Thank you for your patience and understanding." at bounding box center [865, 370] width 516 height 11
drag, startPoint x: 759, startPoint y: 122, endPoint x: 661, endPoint y: 129, distance: 98.2
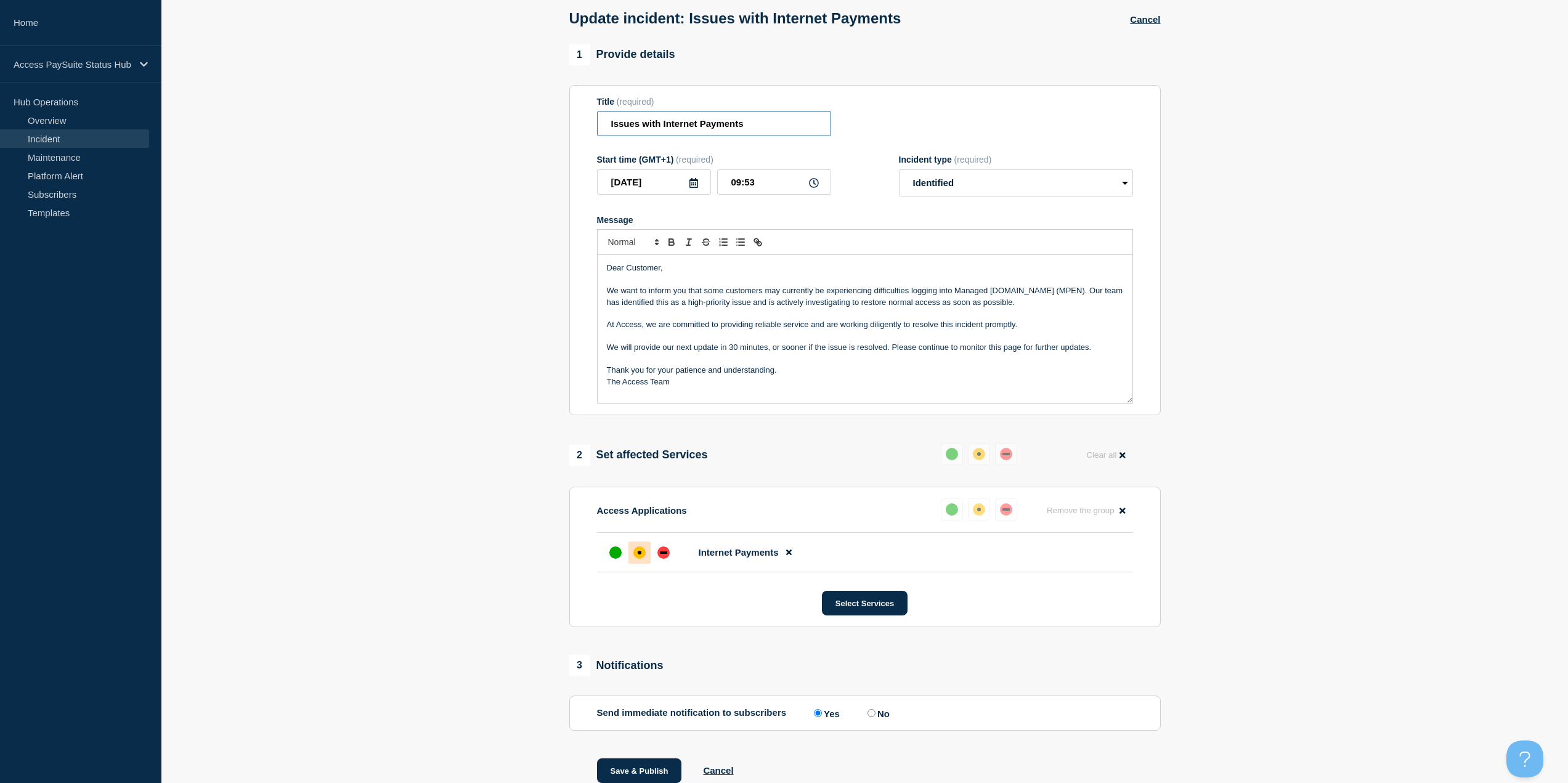
click at [661, 129] on input "Issues with Internet Payments" at bounding box center [714, 123] width 234 height 25
click at [760, 130] on input "Issues with Internet Payments" at bounding box center [714, 123] width 234 height 25
drag, startPoint x: 760, startPoint y: 130, endPoint x: 687, endPoint y: 131, distance: 73.0
click at [687, 131] on input "Issues with Internet Payments" at bounding box center [714, 123] width 234 height 25
paste input "Dear Customer, We want to inform you that some customers may currently be exper…"
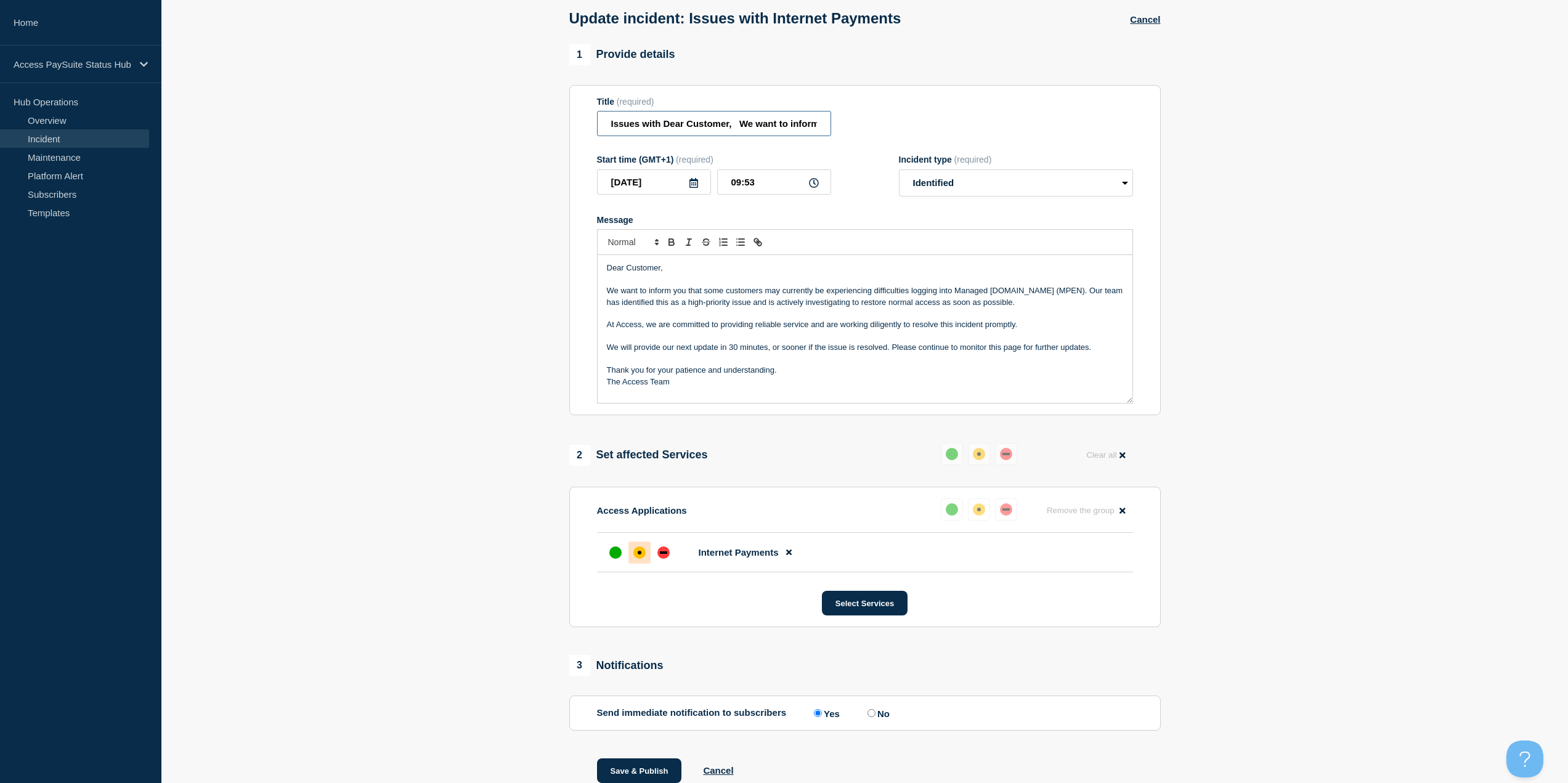
scroll to position [0, 918]
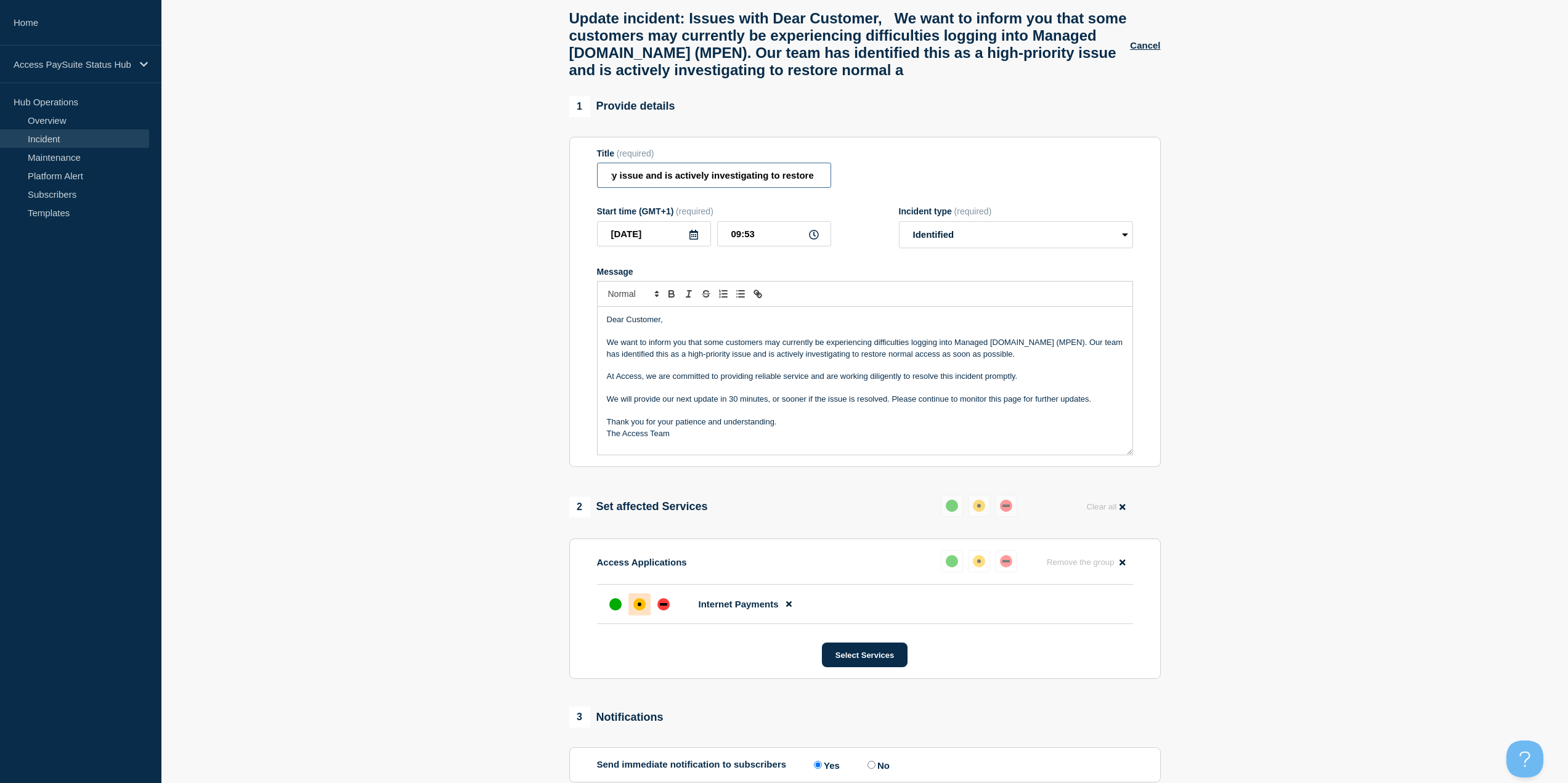
type input "Issues with Internet Payments"
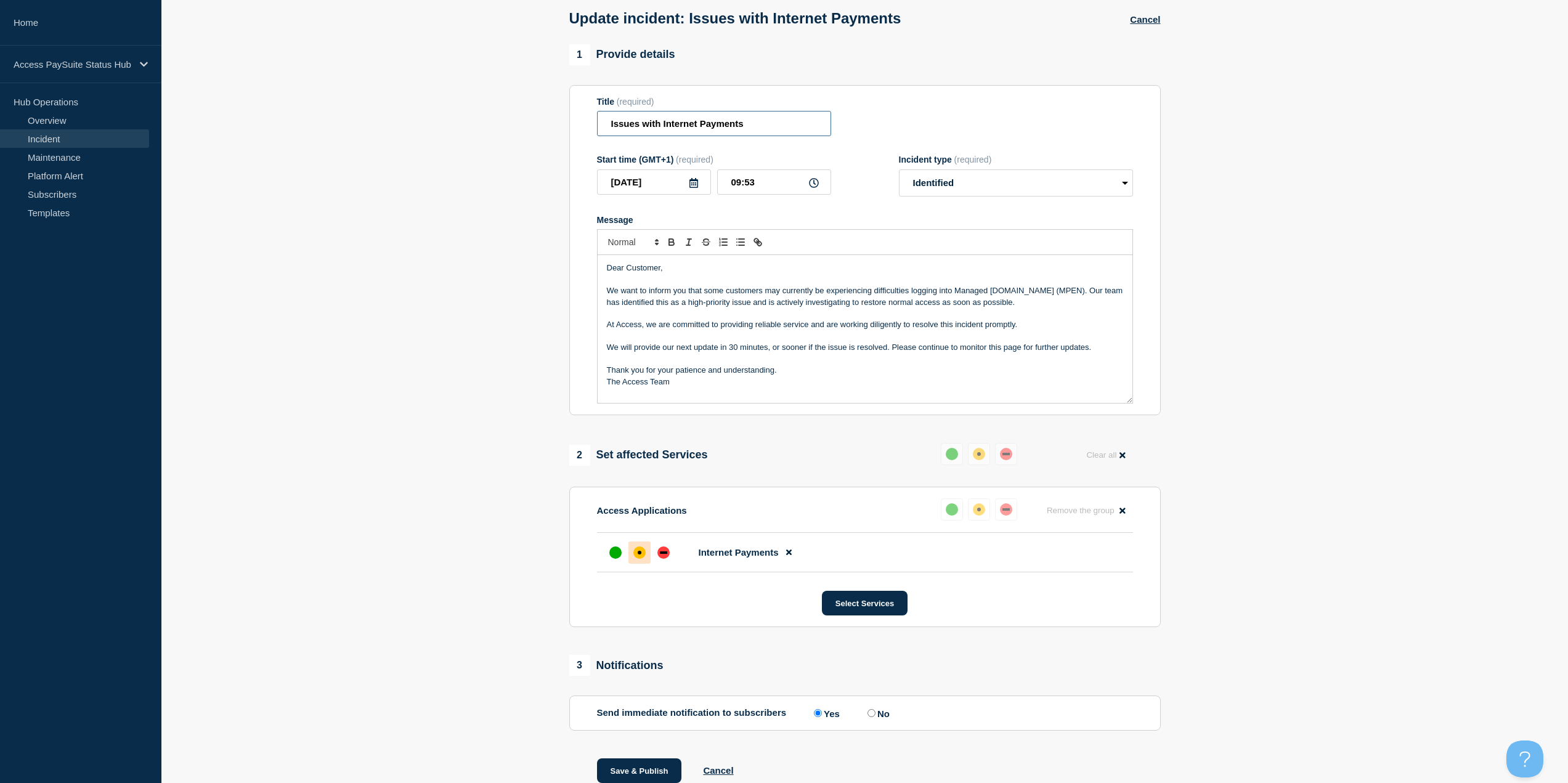
scroll to position [0, 0]
click at [513, 267] on section "1 Provide details Title (required) Issues with Internet Payments Start time (GM…" at bounding box center [864, 430] width 1406 height 771
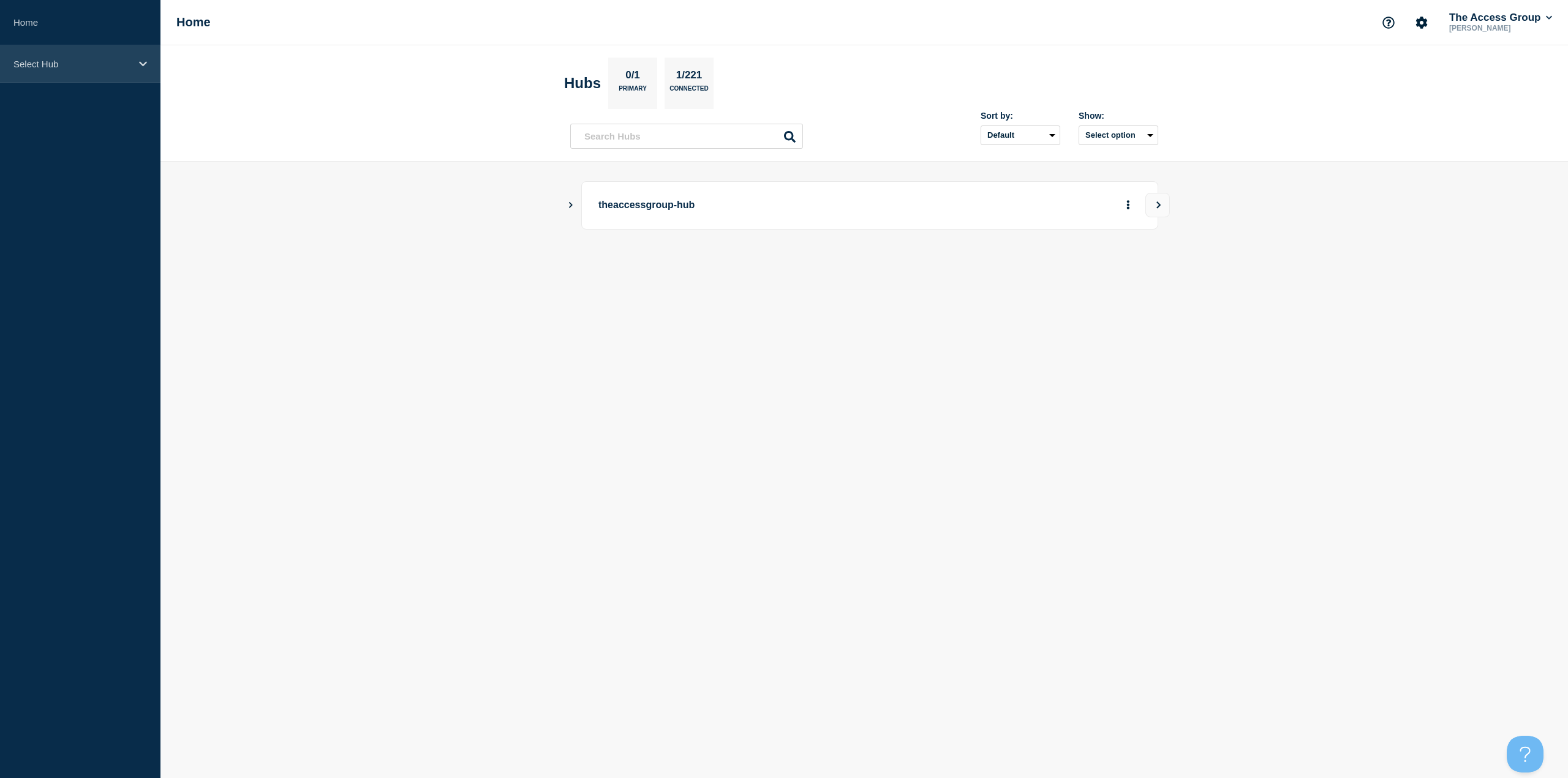
click at [70, 69] on div "Select Hub" at bounding box center [80, 64] width 161 height 38
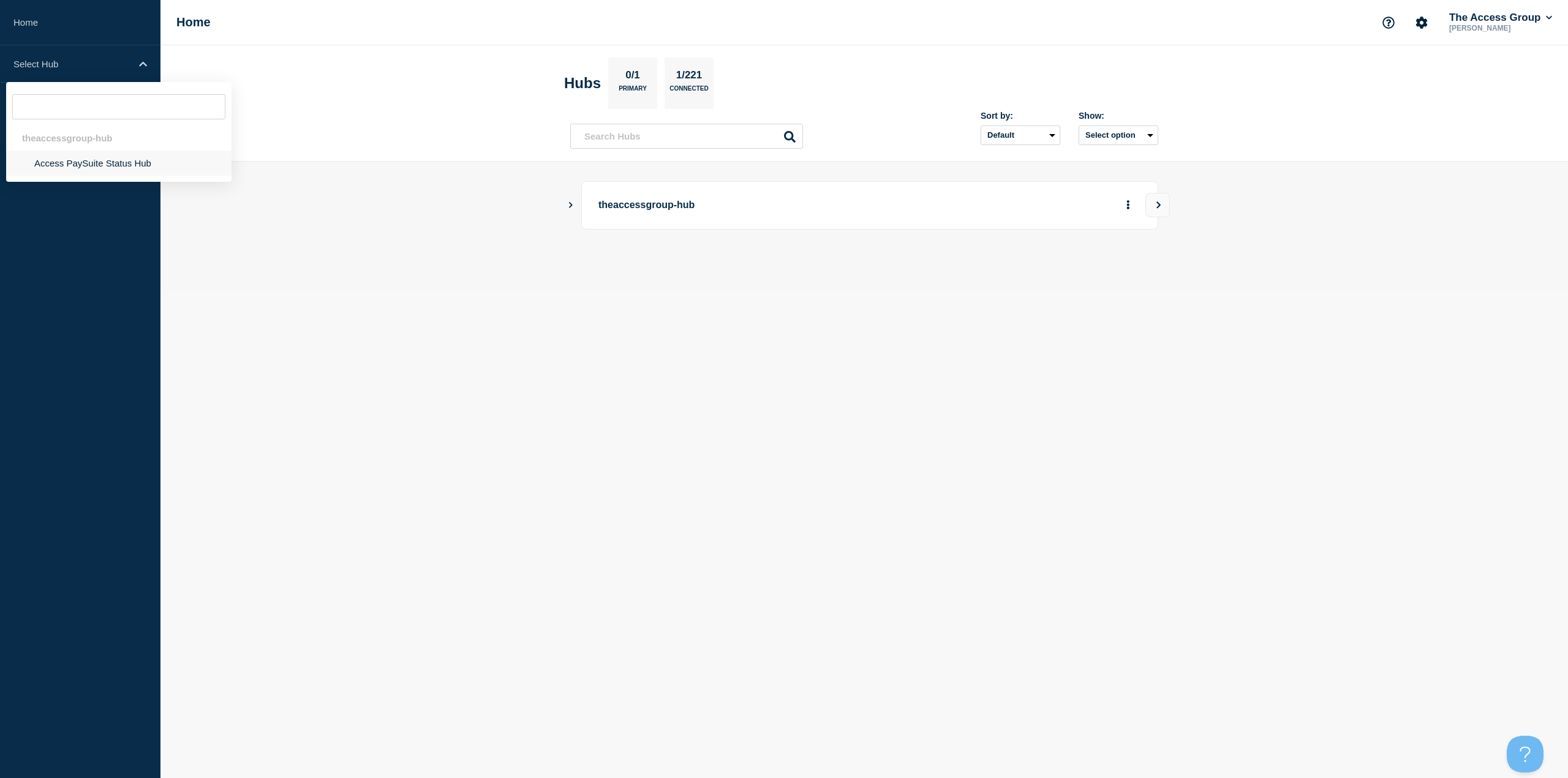
click at [65, 153] on li "Access PaySuite Status Hub" at bounding box center [119, 163] width 225 height 25
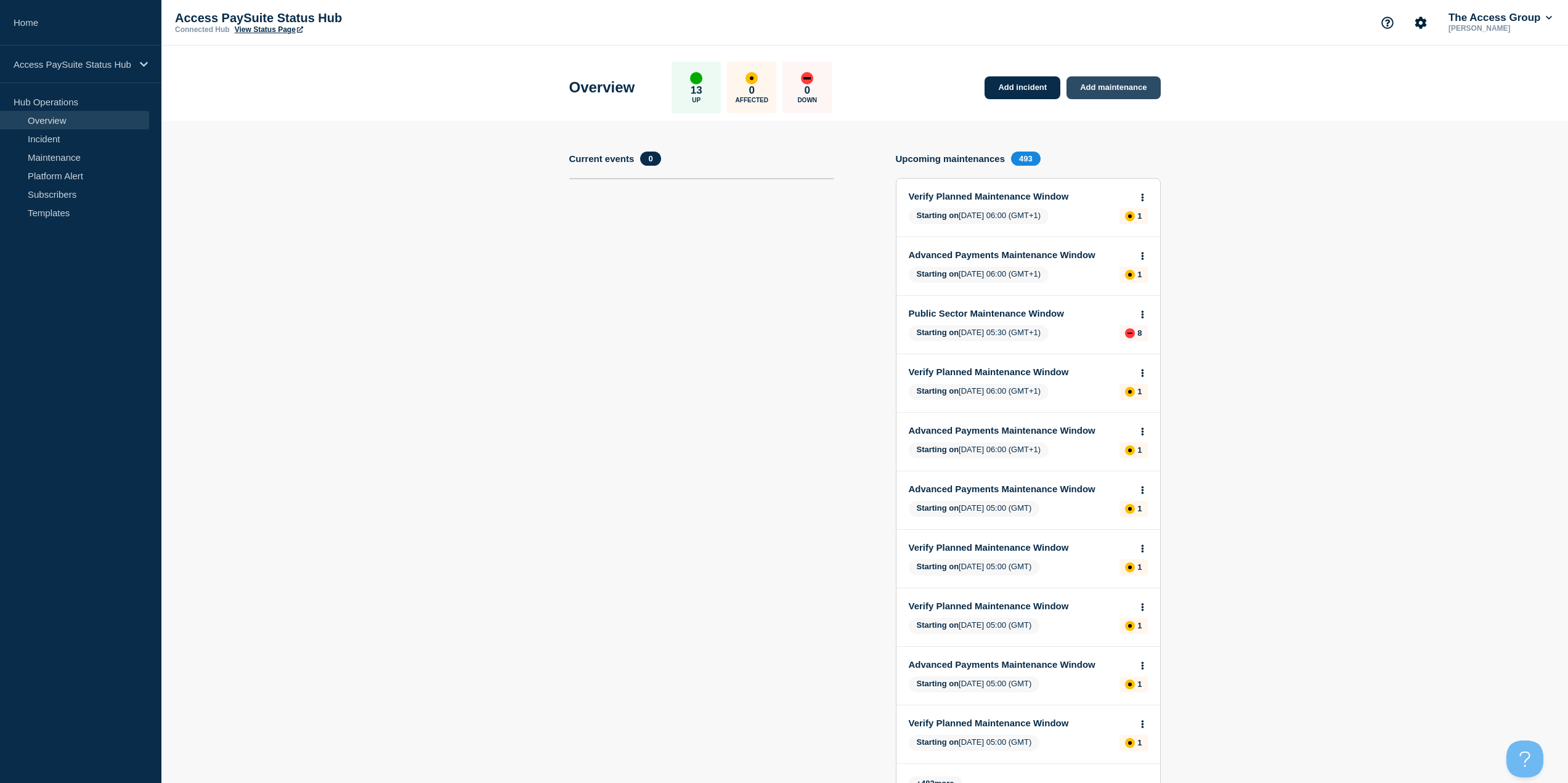
click at [1102, 85] on link "Add maintenance" at bounding box center [1113, 87] width 93 height 23
click at [1049, 91] on link "Add incident" at bounding box center [1022, 87] width 75 height 23
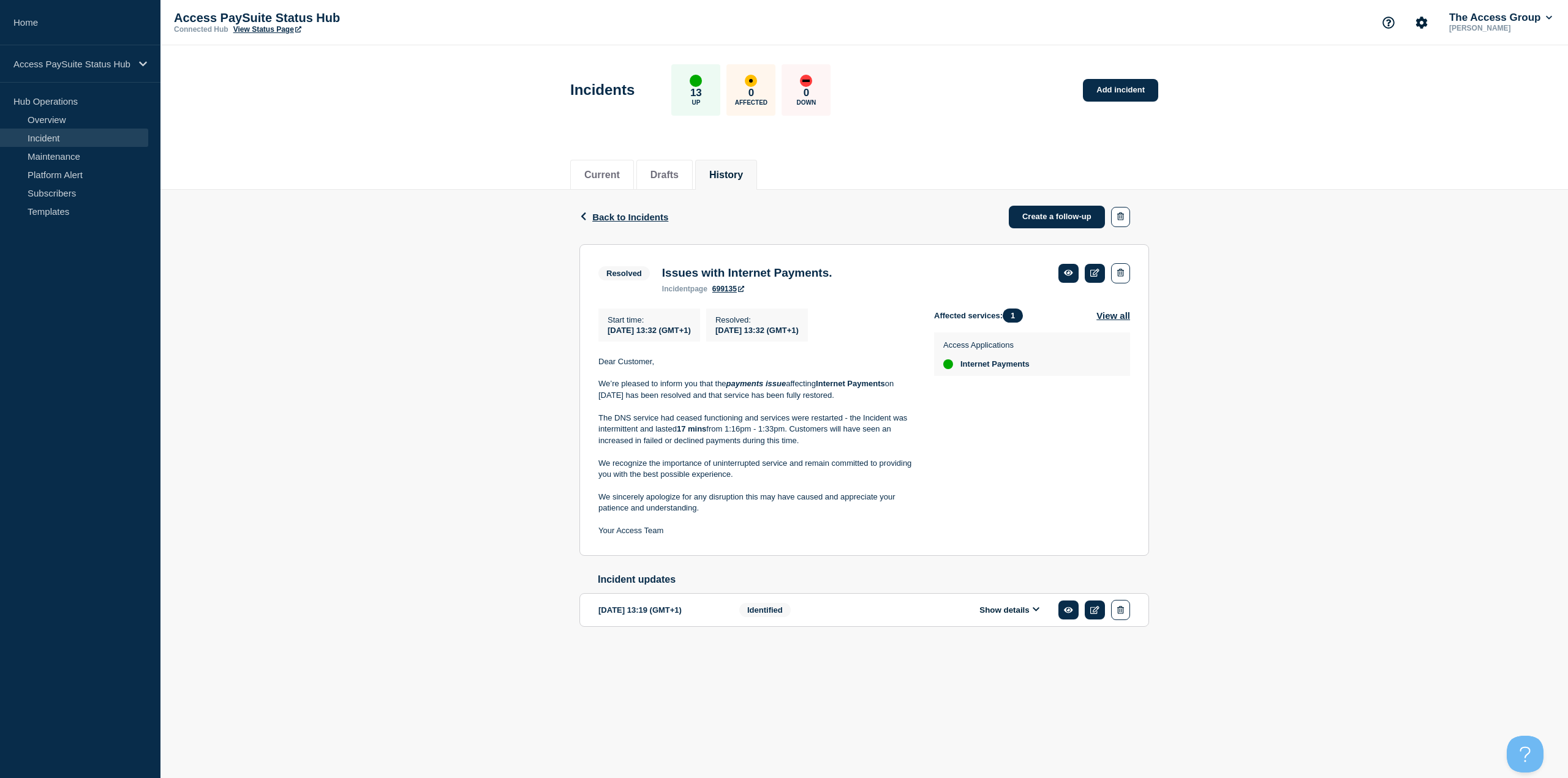
click at [548, 325] on div "Back Back to Incidents Create a follow-up Resolved Issues with Internet Payment…" at bounding box center [864, 428] width 1407 height 477
click at [616, 181] on li "Current" at bounding box center [602, 175] width 64 height 30
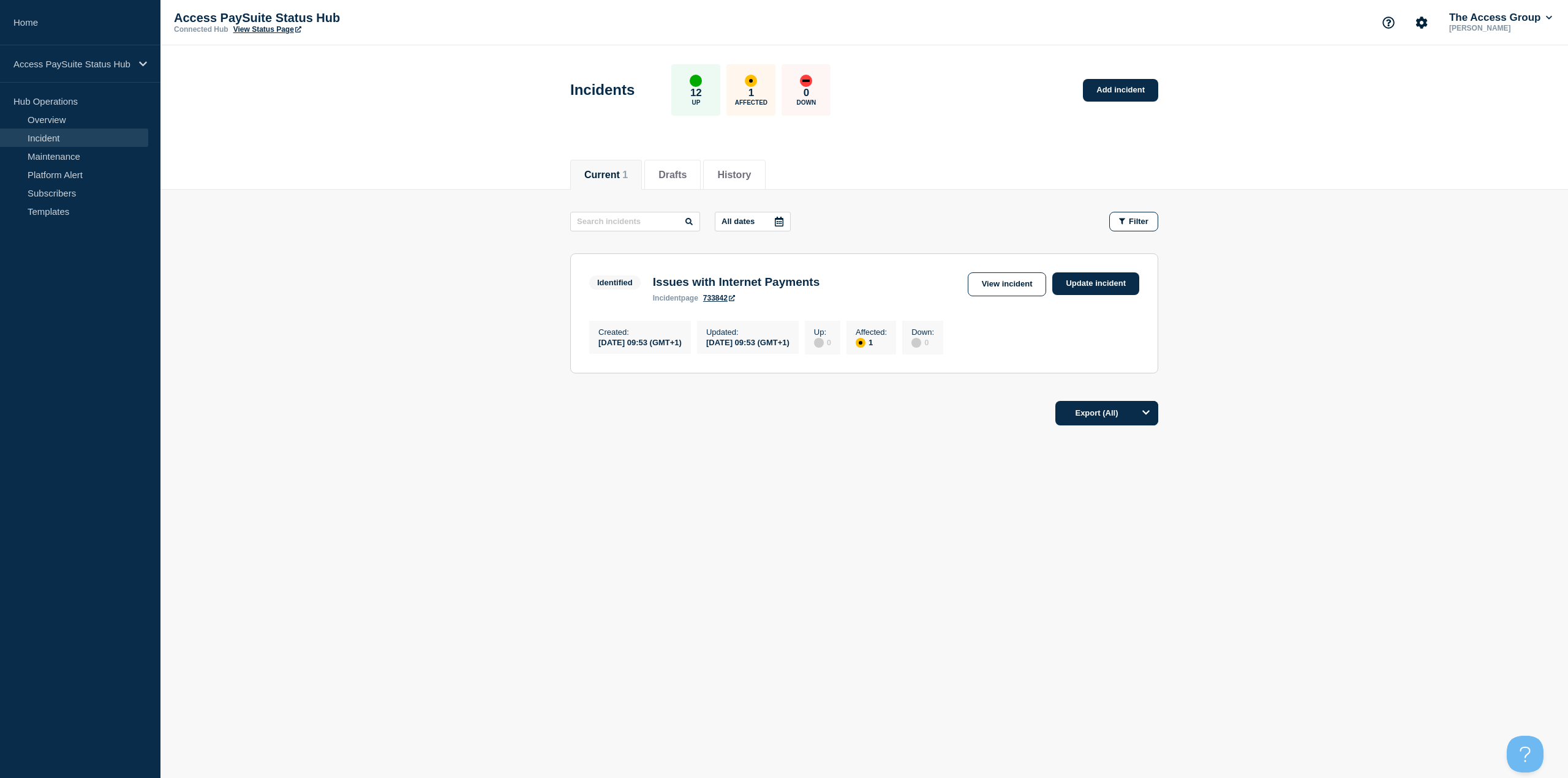
click at [1081, 576] on body "Home Access PaySuite Status Hub Hub Operations Overview Incident Maintenance Pl…" at bounding box center [784, 389] width 1568 height 778
click at [1102, 279] on link "Update incident" at bounding box center [1096, 284] width 87 height 23
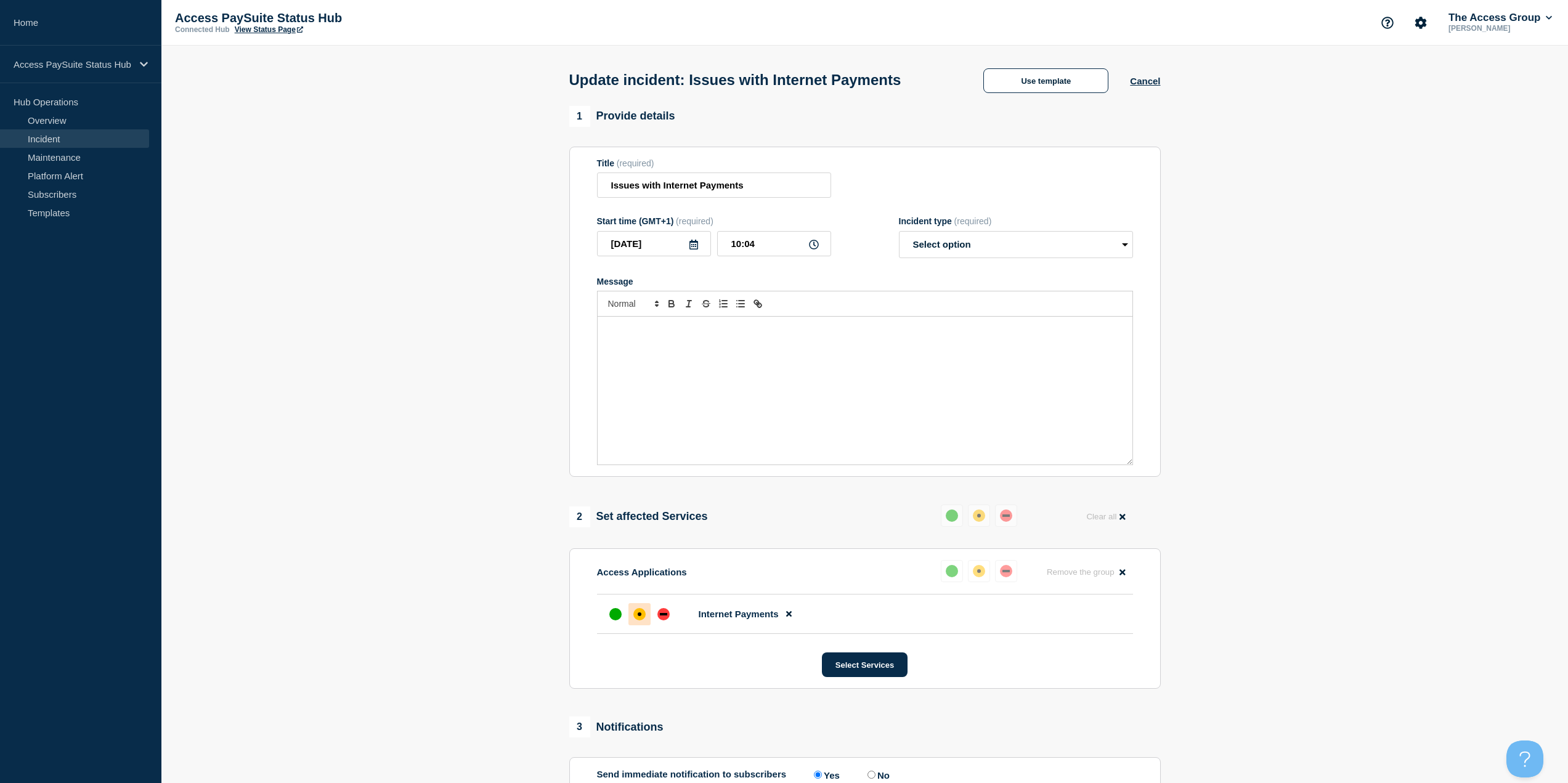
click at [780, 368] on div "Message" at bounding box center [865, 391] width 535 height 148
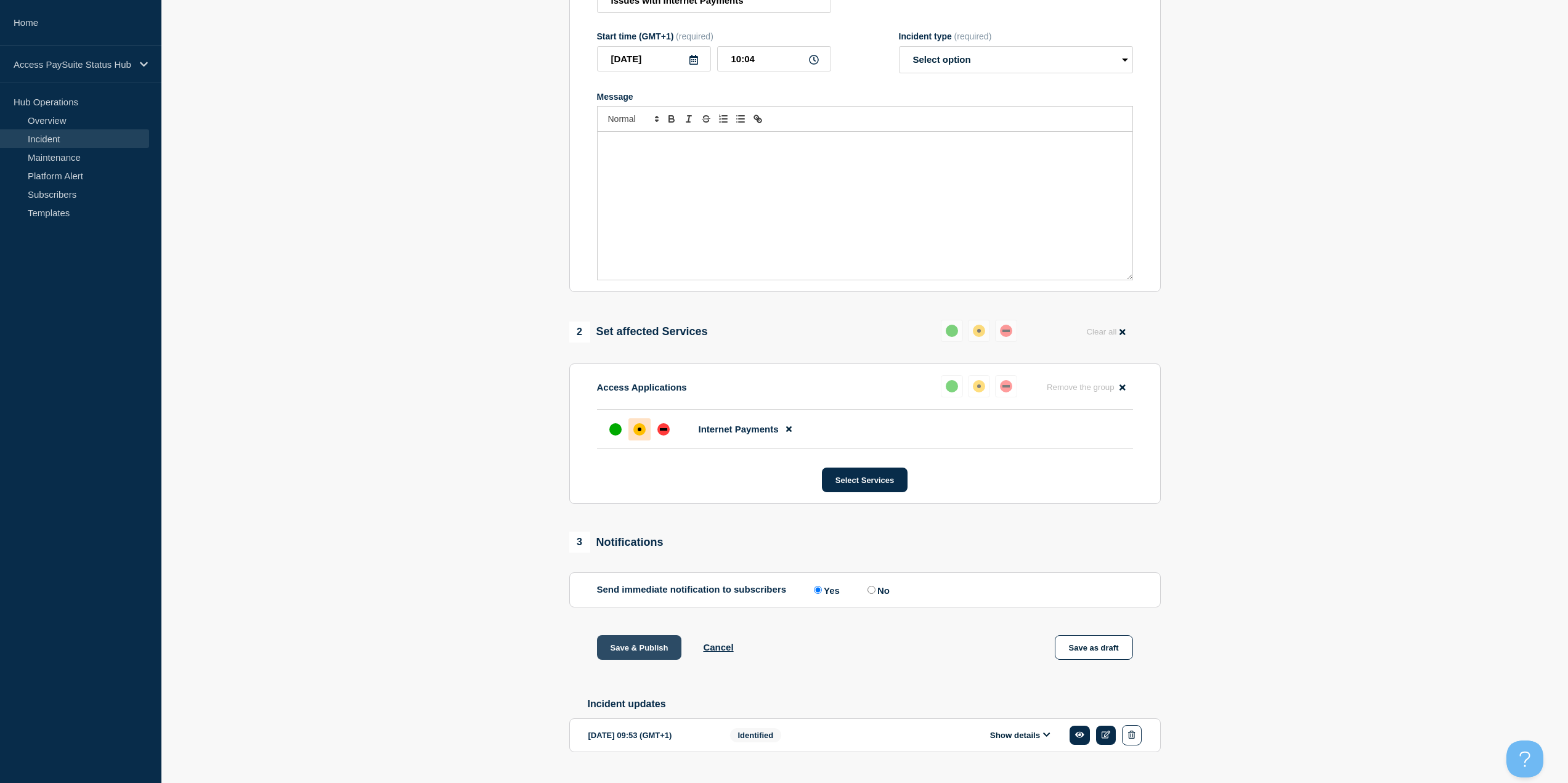
scroll to position [217, 0]
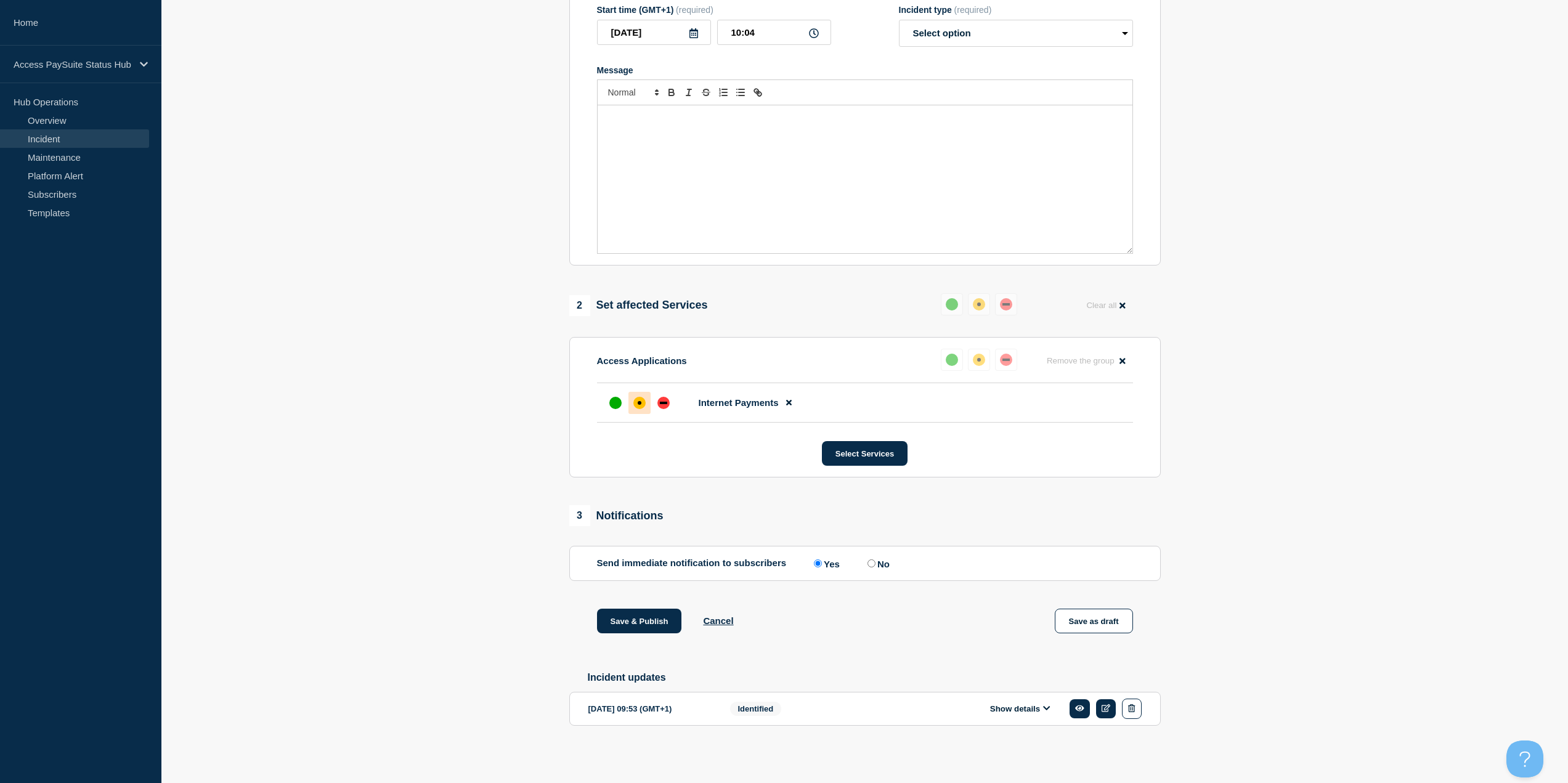
click at [877, 699] on div "Identified" at bounding box center [809, 709] width 157 height 20
click at [1014, 701] on div "Show details" at bounding box center [1023, 709] width 236 height 20
click at [1012, 706] on button "Show details" at bounding box center [1020, 709] width 68 height 11
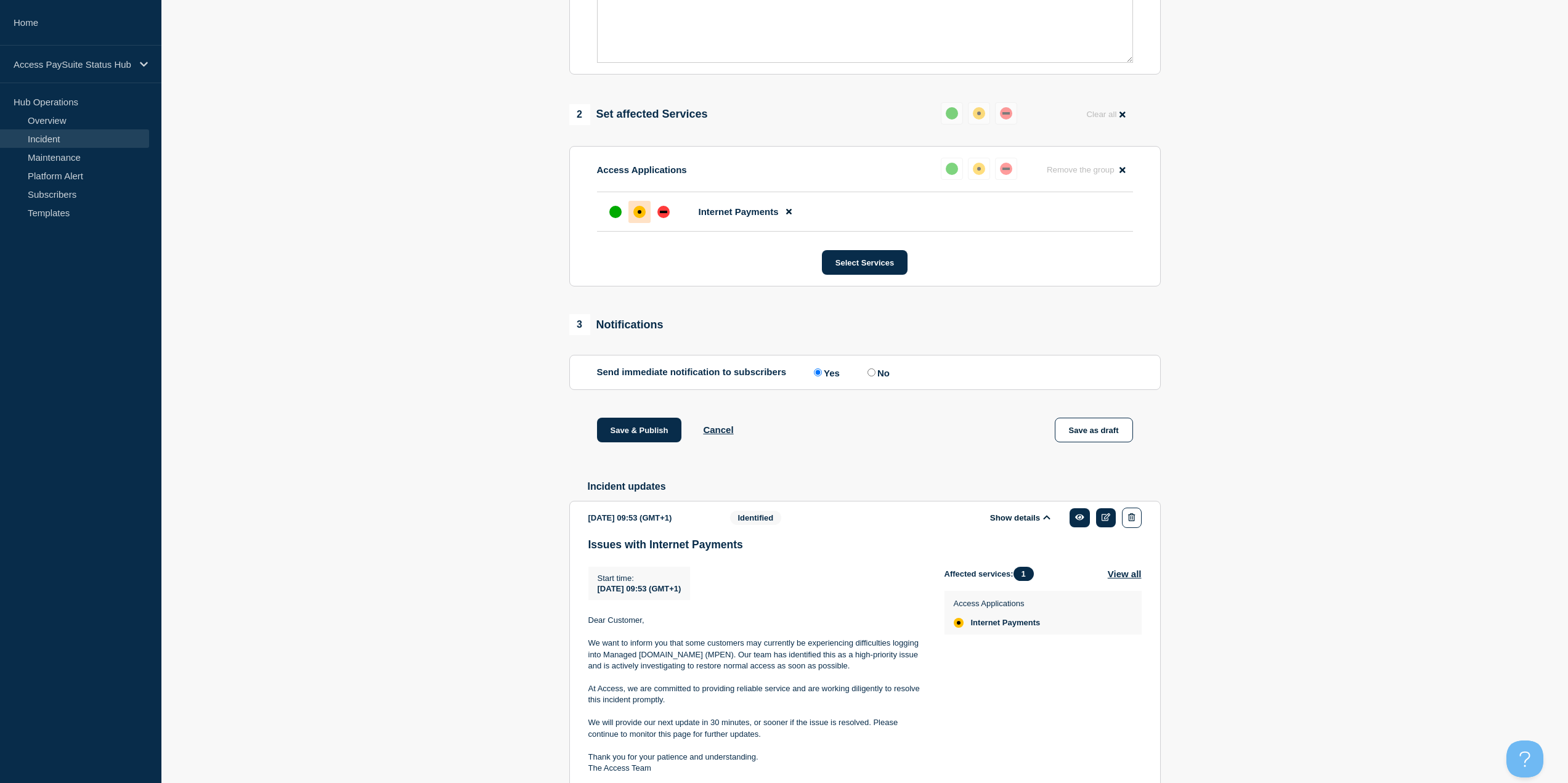
scroll to position [476, 0]
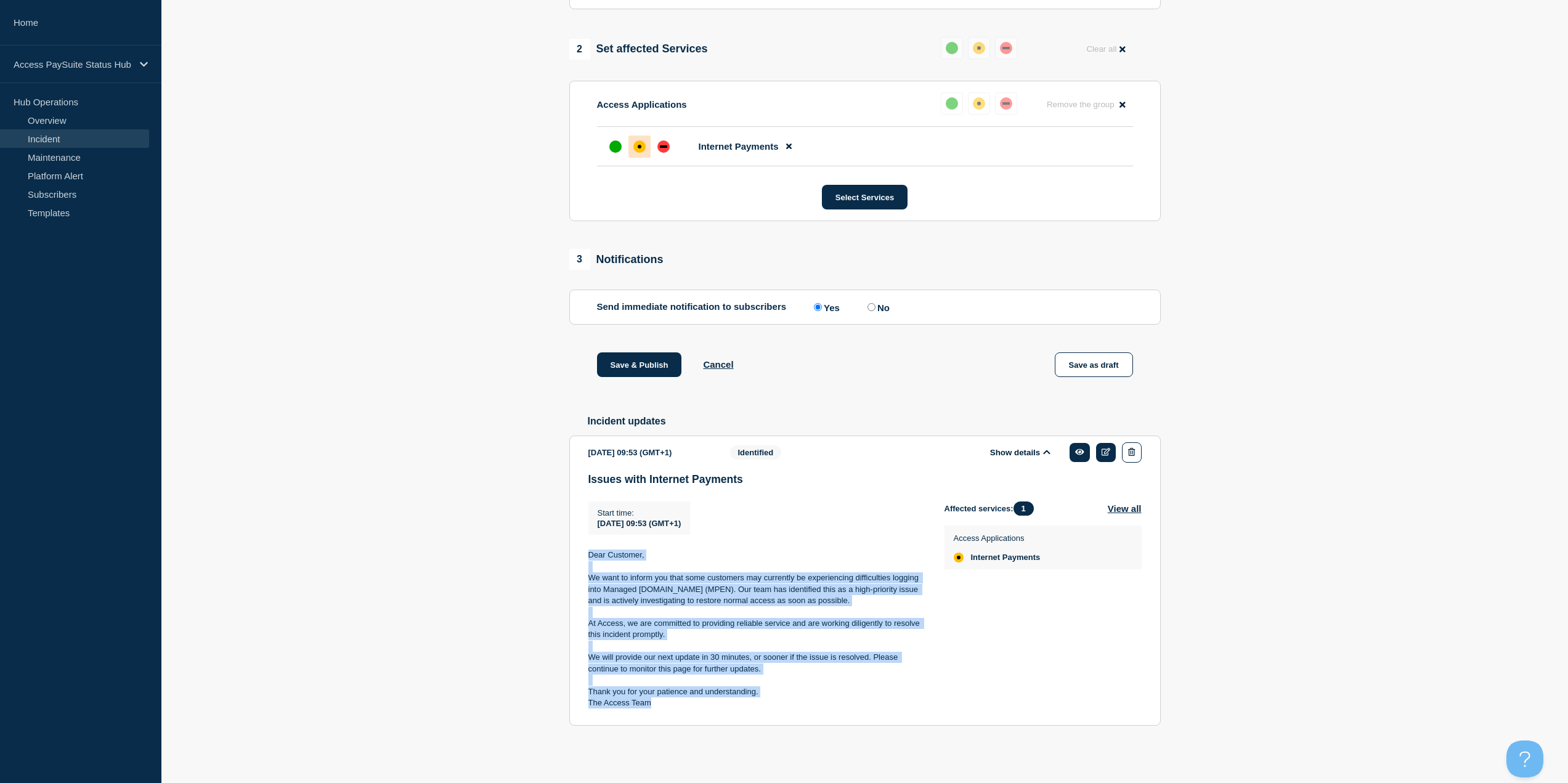
drag, startPoint x: 670, startPoint y: 704, endPoint x: 589, endPoint y: 551, distance: 173.1
click at [589, 551] on div "Dear Customer, We want to inform you that some customers may currently be exper…" at bounding box center [757, 629] width 337 height 159
copy div "Dear Customer, We want to inform you that some customers may currently be exper…"
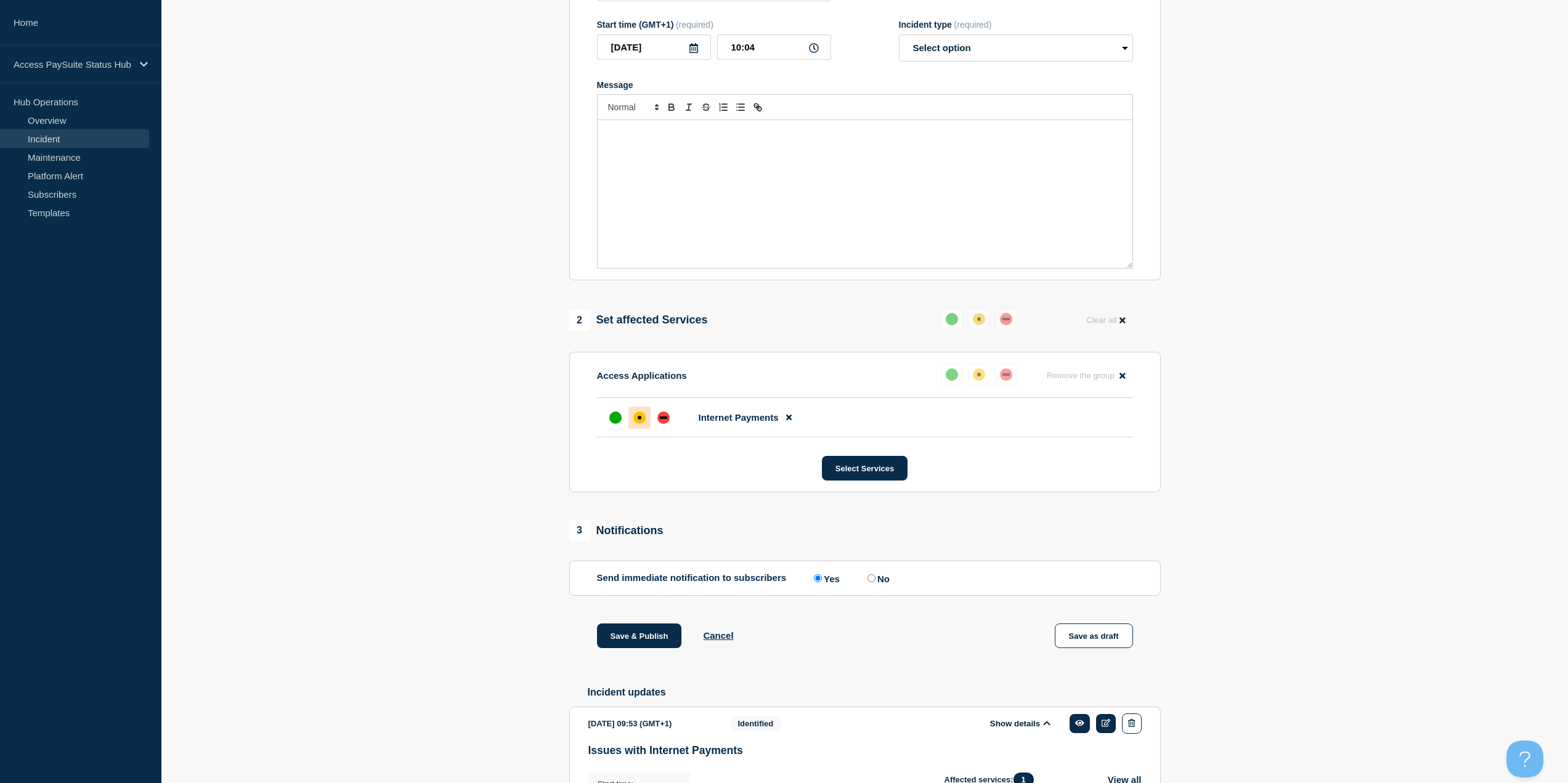
scroll to position [45, 0]
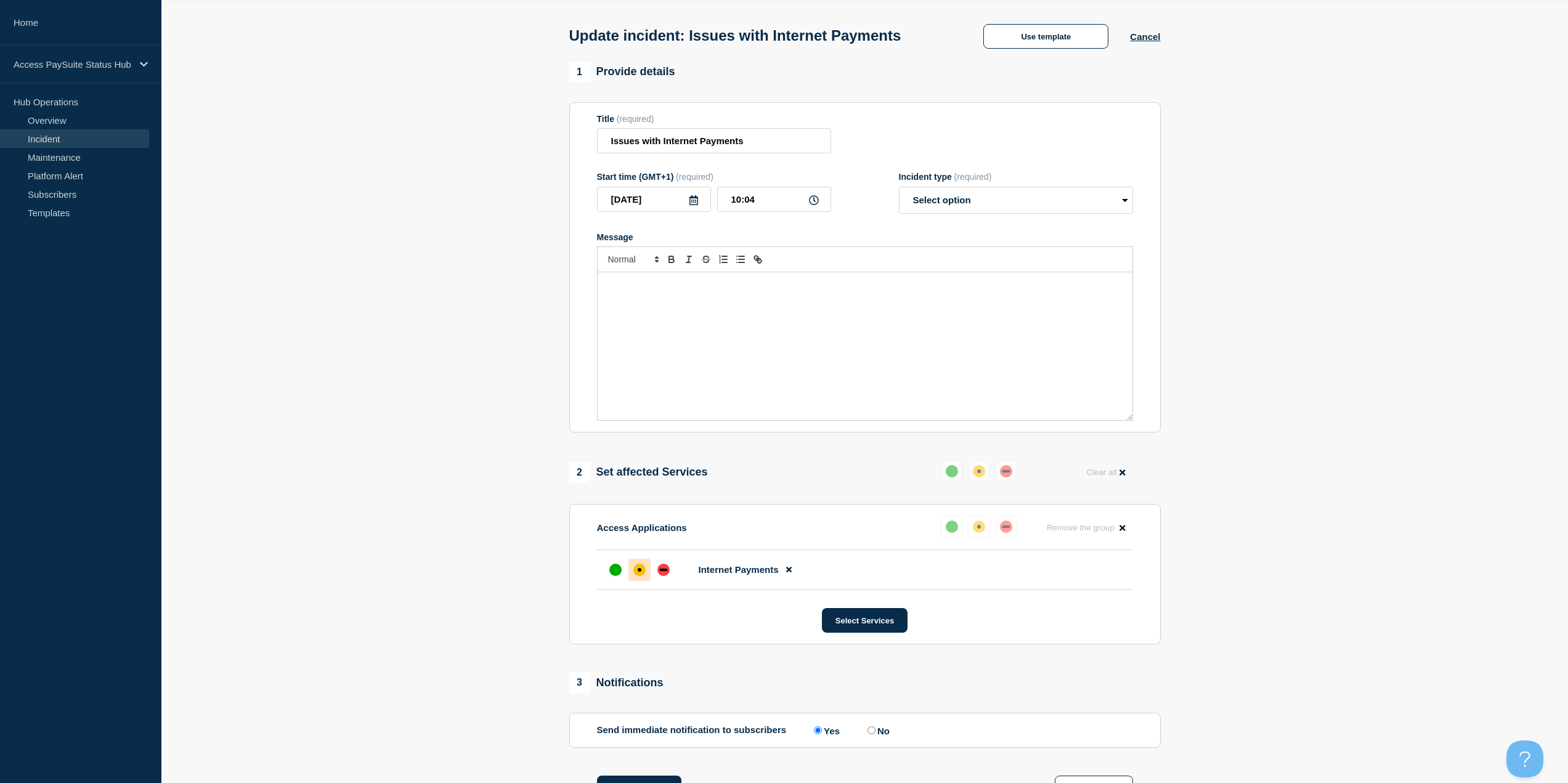
click at [805, 344] on div "Message" at bounding box center [865, 346] width 535 height 148
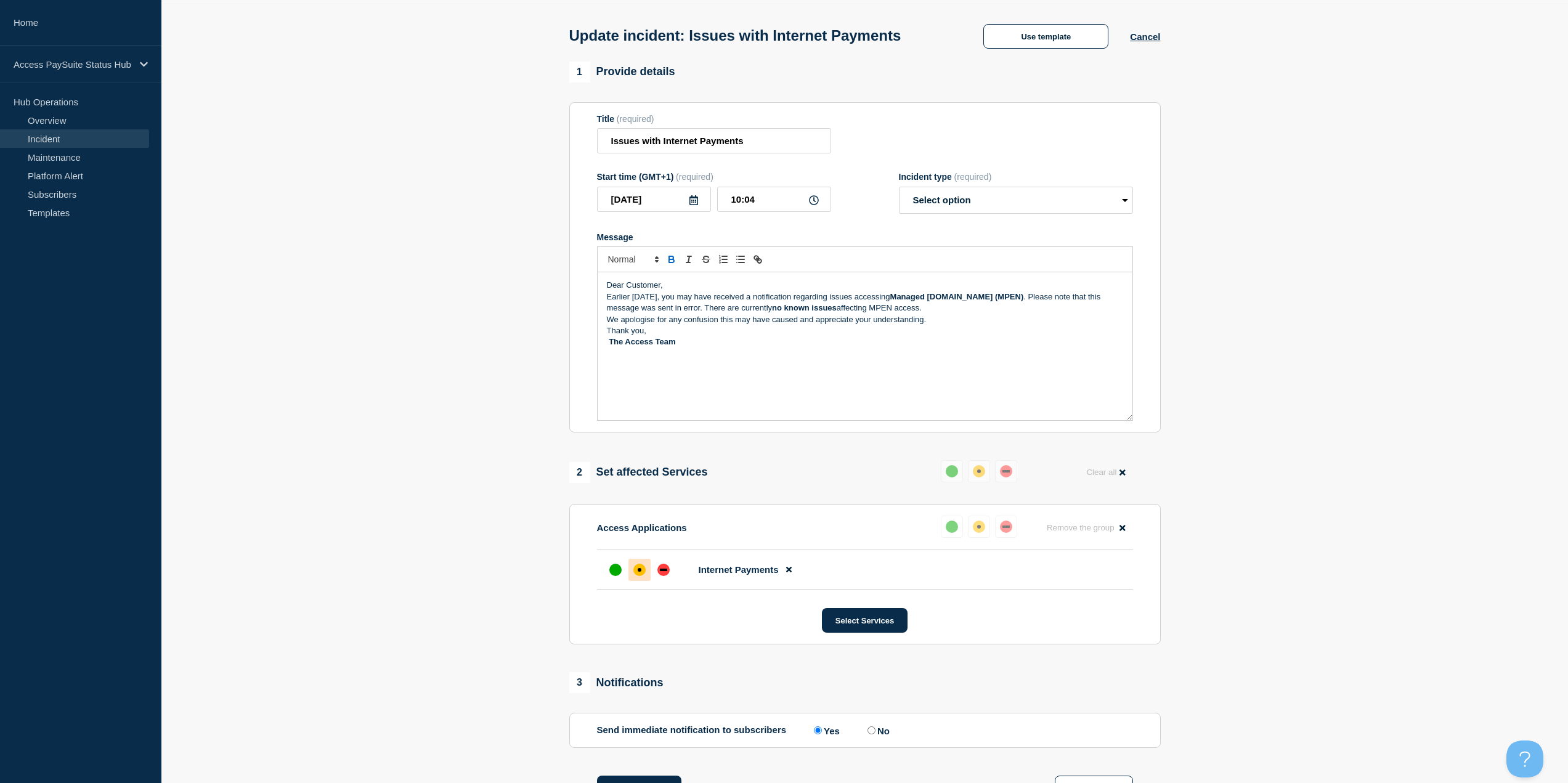
click at [746, 299] on p "Earlier today, you may have received a notification regarding issues accessing …" at bounding box center [865, 303] width 516 height 23
click at [776, 286] on p "Dear Customer," at bounding box center [865, 285] width 516 height 11
click at [953, 332] on p "We apologise for any confusion this may have caused and appreciate your underst…" at bounding box center [865, 331] width 516 height 11
click at [957, 322] on p "Earlier today, you may have received a notification regarding issues accessing …" at bounding box center [865, 314] width 516 height 23
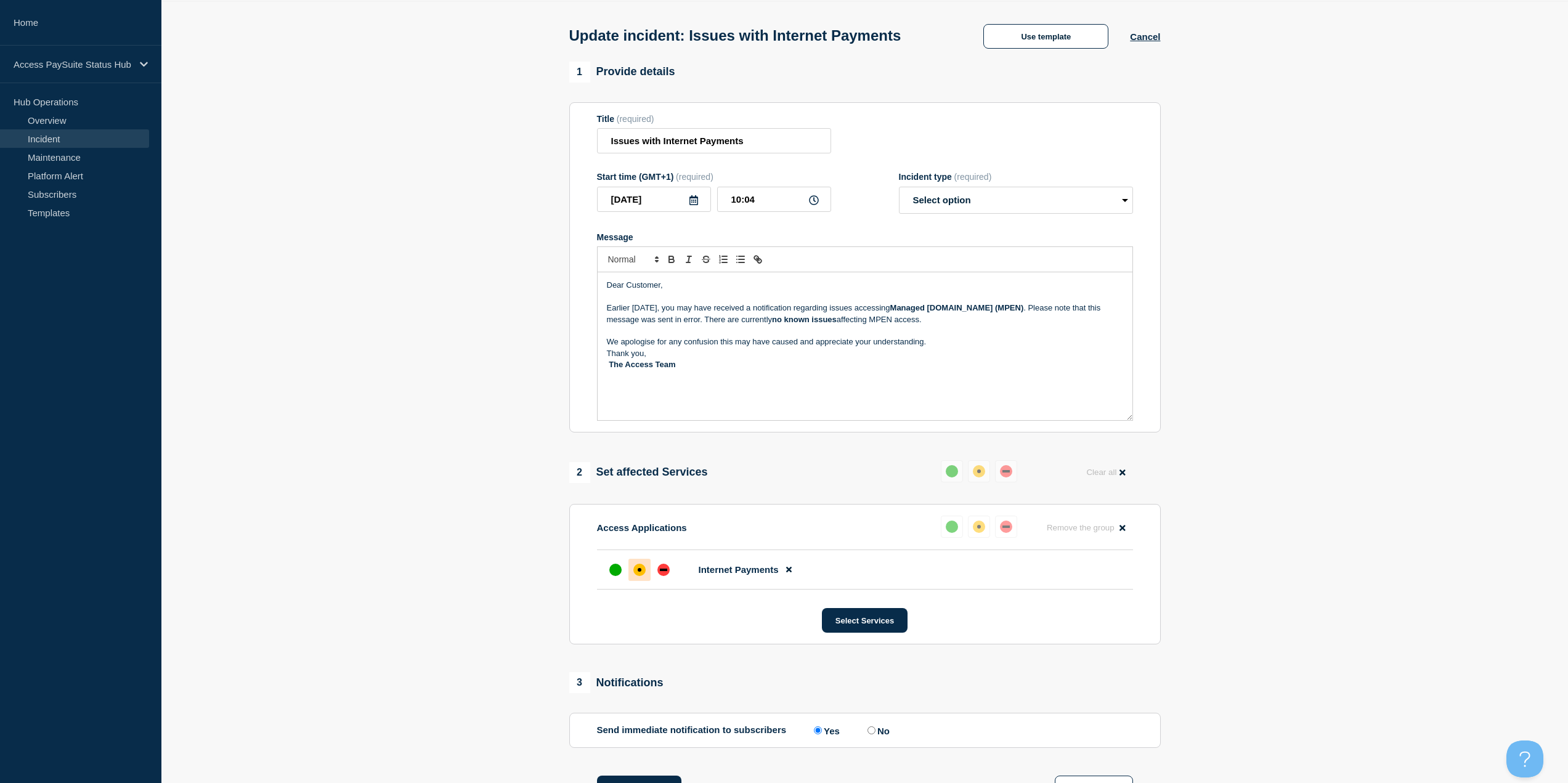
click at [948, 348] on p "We apologise for any confusion this may have caused and appreciate your underst…" at bounding box center [865, 342] width 516 height 11
click at [950, 345] on p "We apologise for any confusion this may have caused and appreciate your underst…" at bounding box center [865, 342] width 516 height 11
click at [607, 380] on p "The Access Team" at bounding box center [865, 376] width 516 height 11
drag, startPoint x: 687, startPoint y: 384, endPoint x: 609, endPoint y: 381, distance: 78.1
click at [609, 381] on p "The Access Team" at bounding box center [865, 376] width 516 height 11
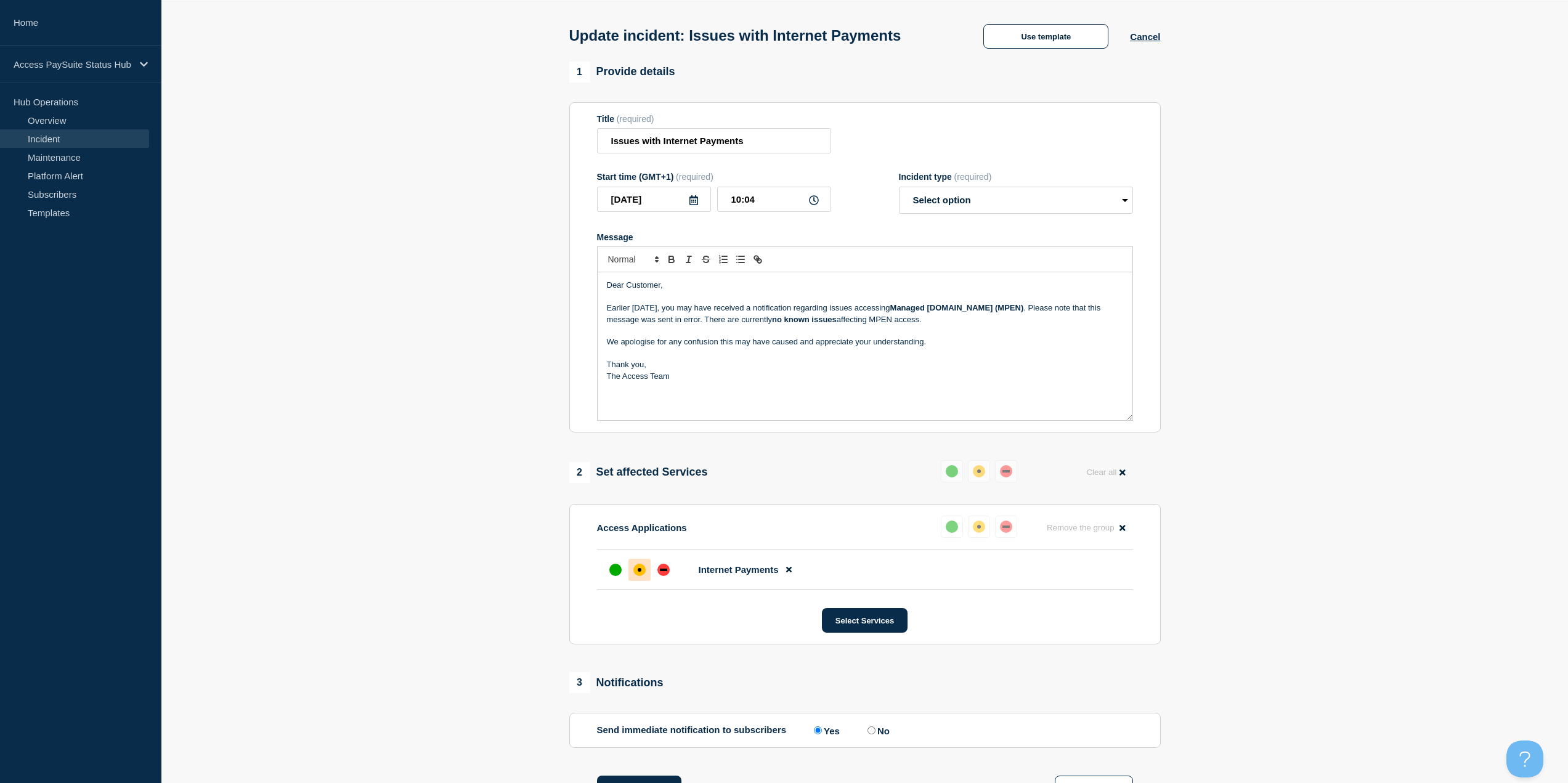
click at [877, 314] on p "Earlier today, you may have received a notification regarding issues accessing …" at bounding box center [865, 314] width 516 height 23
drag, startPoint x: 987, startPoint y: 312, endPoint x: 885, endPoint y: 313, distance: 102.0
click at [885, 313] on p "Earlier today, you may have received a notification regarding issues accessing …" at bounding box center [865, 314] width 516 height 23
click at [964, 342] on p "We apologise for any confusion this may have caused and appreciate your underst…" at bounding box center [865, 342] width 516 height 11
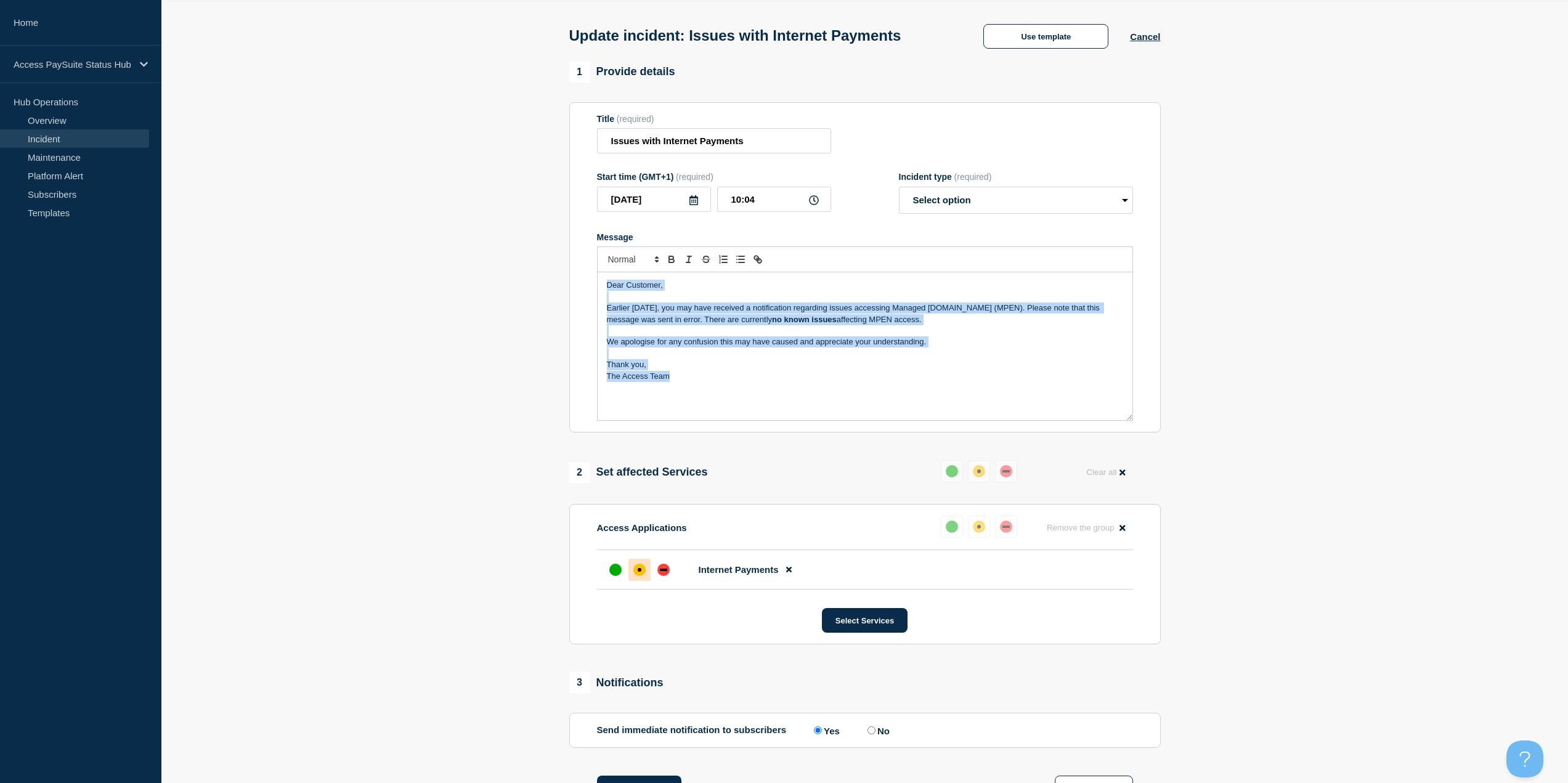
drag, startPoint x: 710, startPoint y: 400, endPoint x: 564, endPoint y: 258, distance: 203.7
click at [564, 258] on div "1 Provide details Title (required) Issues with Internet Payments Start time (GM…" at bounding box center [864, 625] width 606 height 1127
copy div "Dear Customer, Earlier today, you may have received a notification regarding is…"
drag, startPoint x: 681, startPoint y: 395, endPoint x: 691, endPoint y: 391, distance: 10.8
click at [681, 395] on div "Dear Customer, Earlier today, you may have received a notification regarding is…" at bounding box center [865, 346] width 535 height 148
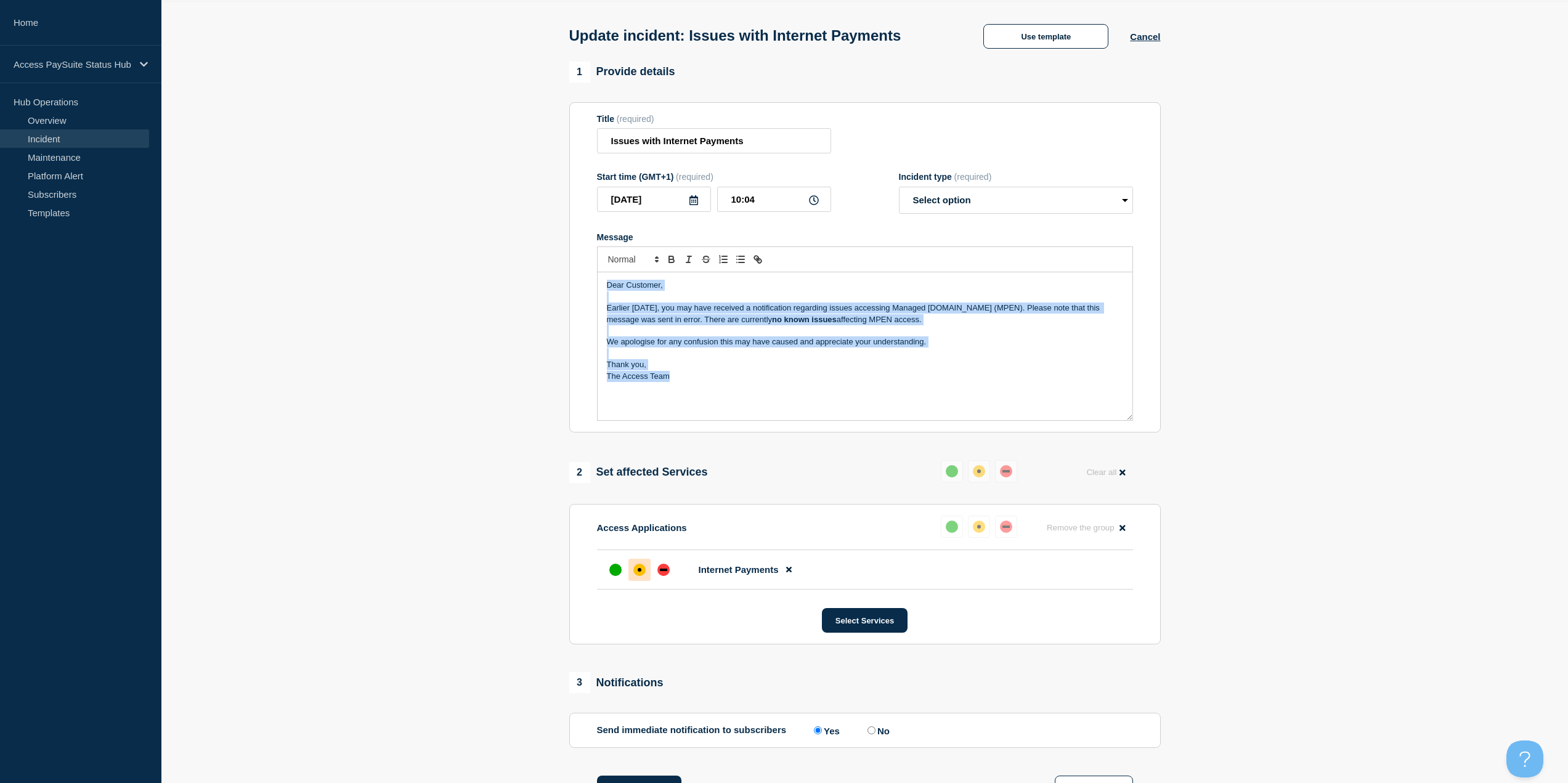
drag, startPoint x: 762, startPoint y: 403, endPoint x: 589, endPoint y: 279, distance: 212.8
click at [589, 279] on section "Title (required) Issues with Internet Payments Start time (GMT+1) (required) 20…" at bounding box center [865, 267] width 592 height 331
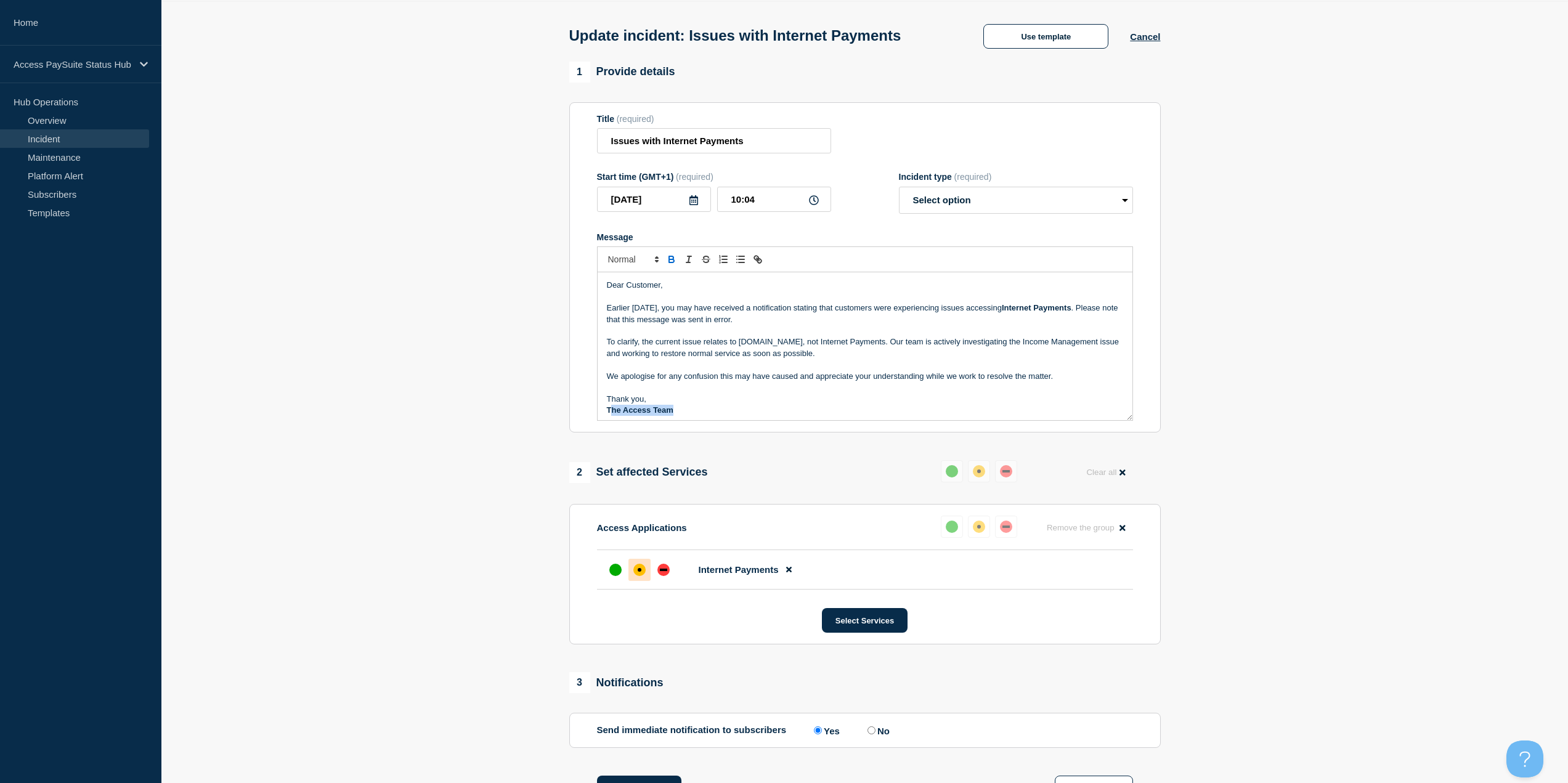
scroll to position [3, 0]
drag, startPoint x: 687, startPoint y: 412, endPoint x: 597, endPoint y: 417, distance: 90.1
click at [598, 417] on div "Dear Customer, Earlier today, you may have received a notification stating that…" at bounding box center [865, 346] width 535 height 148
click at [762, 145] on input "Issues with Internet Payments" at bounding box center [714, 141] width 234 height 25
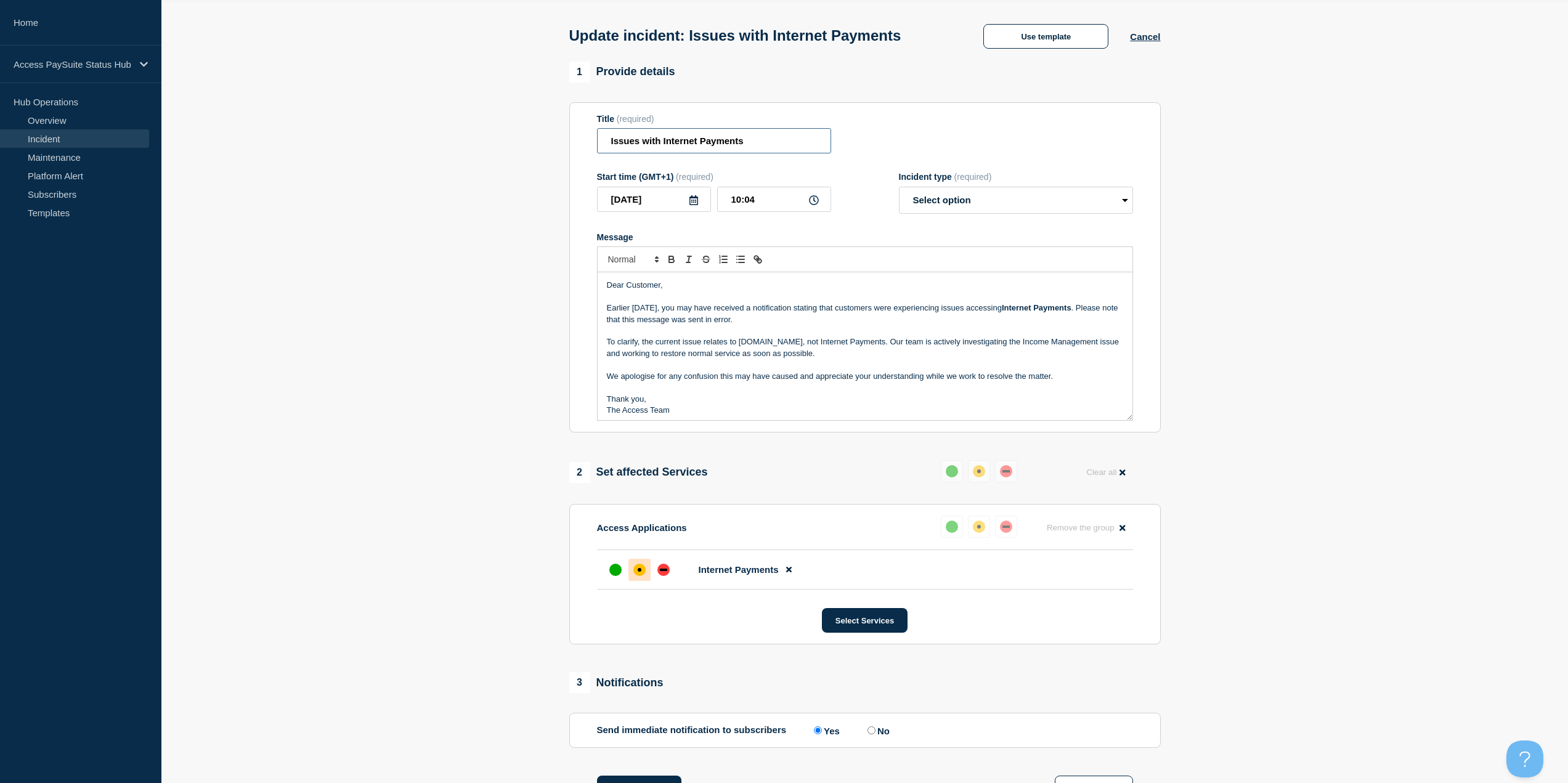
drag, startPoint x: 770, startPoint y: 144, endPoint x: 671, endPoint y: 141, distance: 99.0
click at [671, 141] on input "Issues with Internet Payments" at bounding box center [714, 141] width 234 height 25
click at [717, 143] on input "Issues with Internet Payments" at bounding box center [714, 141] width 234 height 25
click at [782, 138] on input "Issues with Internet Payments" at bounding box center [714, 141] width 234 height 25
drag, startPoint x: 790, startPoint y: 139, endPoint x: 663, endPoint y: 141, distance: 127.0
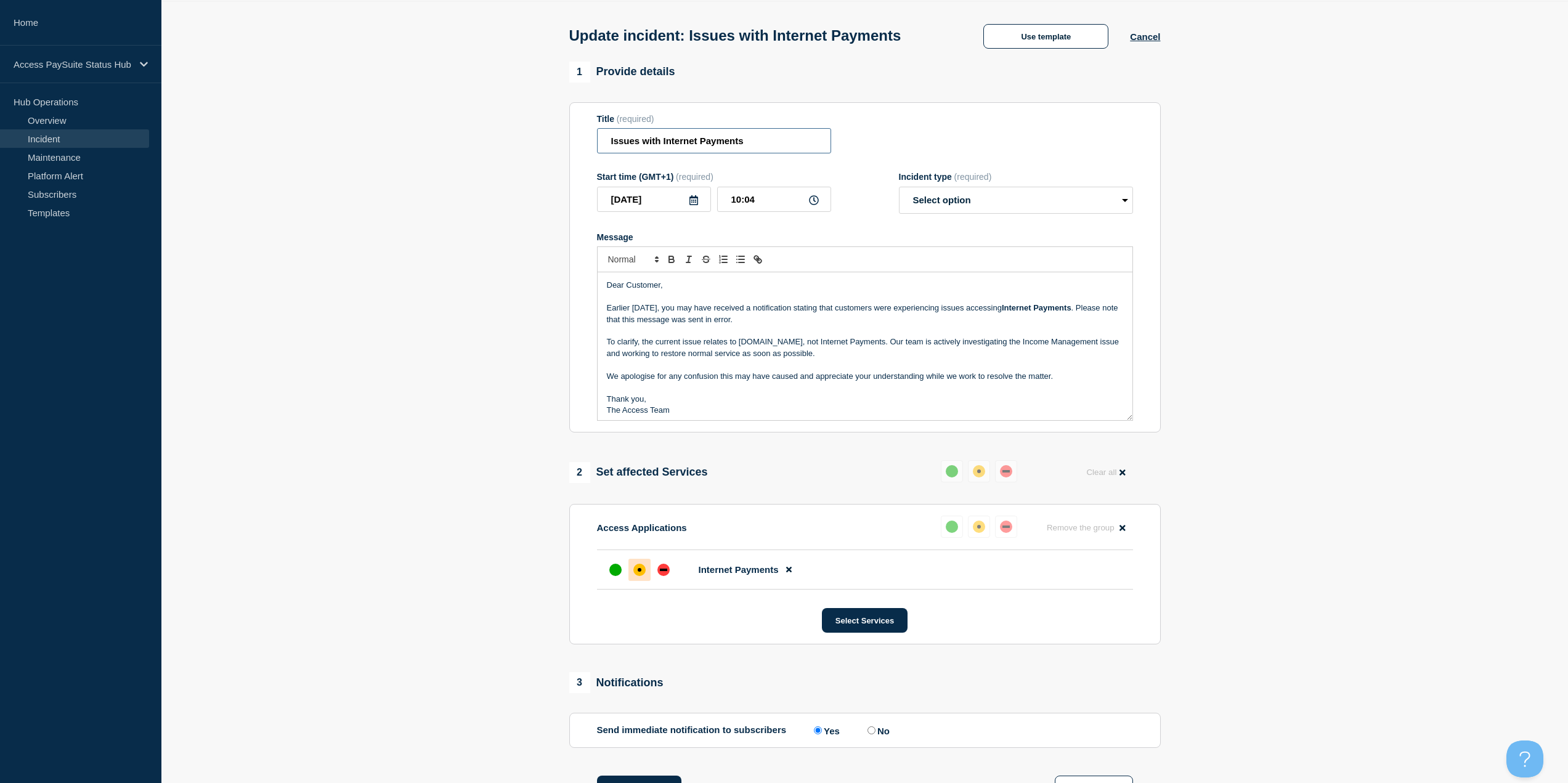
click at [663, 141] on input "Issues with Internet Payments" at bounding box center [714, 141] width 234 height 25
drag, startPoint x: 663, startPoint y: 141, endPoint x: 750, endPoint y: 146, distance: 87.1
click at [750, 146] on input "Issues with Internet Payments" at bounding box center [714, 141] width 234 height 25
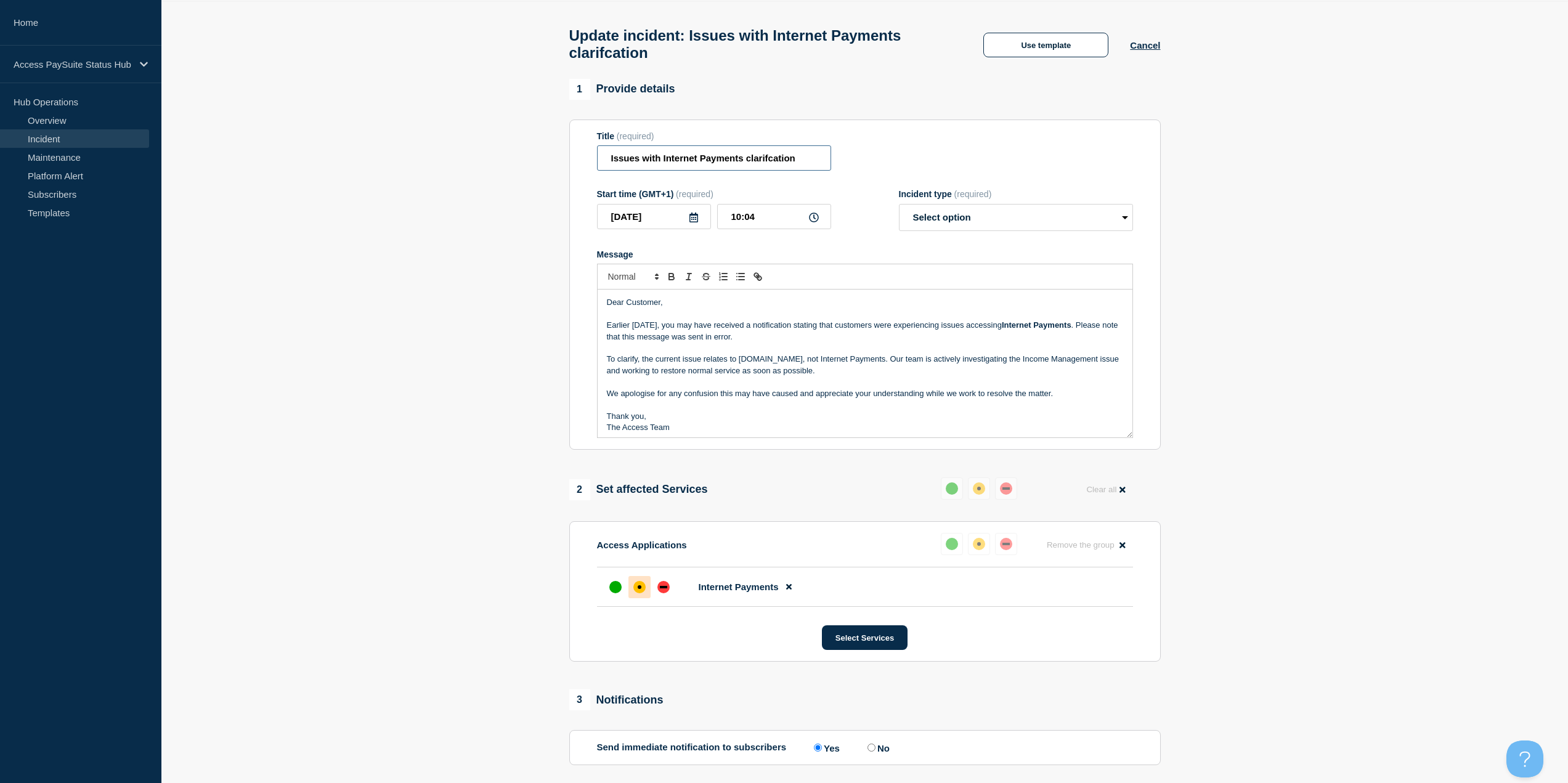
click at [801, 171] on input "Issues with Internet Payments clarifcation" at bounding box center [714, 158] width 234 height 25
drag, startPoint x: 795, startPoint y: 158, endPoint x: 779, endPoint y: 158, distance: 16.0
type input "Issues with Internet Payments clarification"
click at [881, 361] on p "To clarify, the current issue relates to Paye.net, not Internet Payments. Our t…" at bounding box center [865, 365] width 516 height 23
click at [1035, 225] on select "Select option Investigating Identified Monitoring Resolved" at bounding box center [1016, 218] width 234 height 27
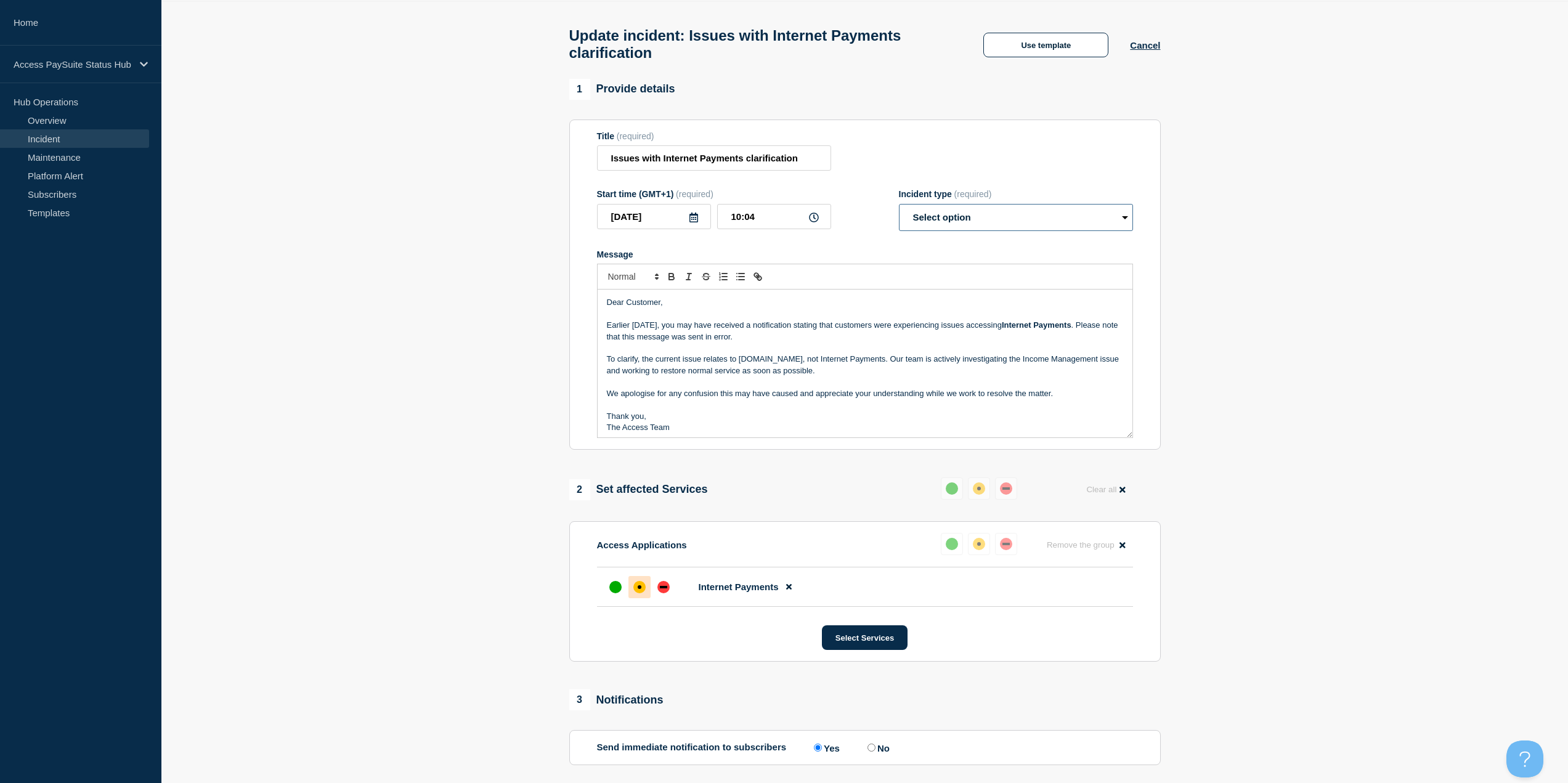
select select "resolved"
click at [899, 210] on select "Select option Investigating Identified Monitoring Resolved" at bounding box center [1016, 218] width 234 height 27
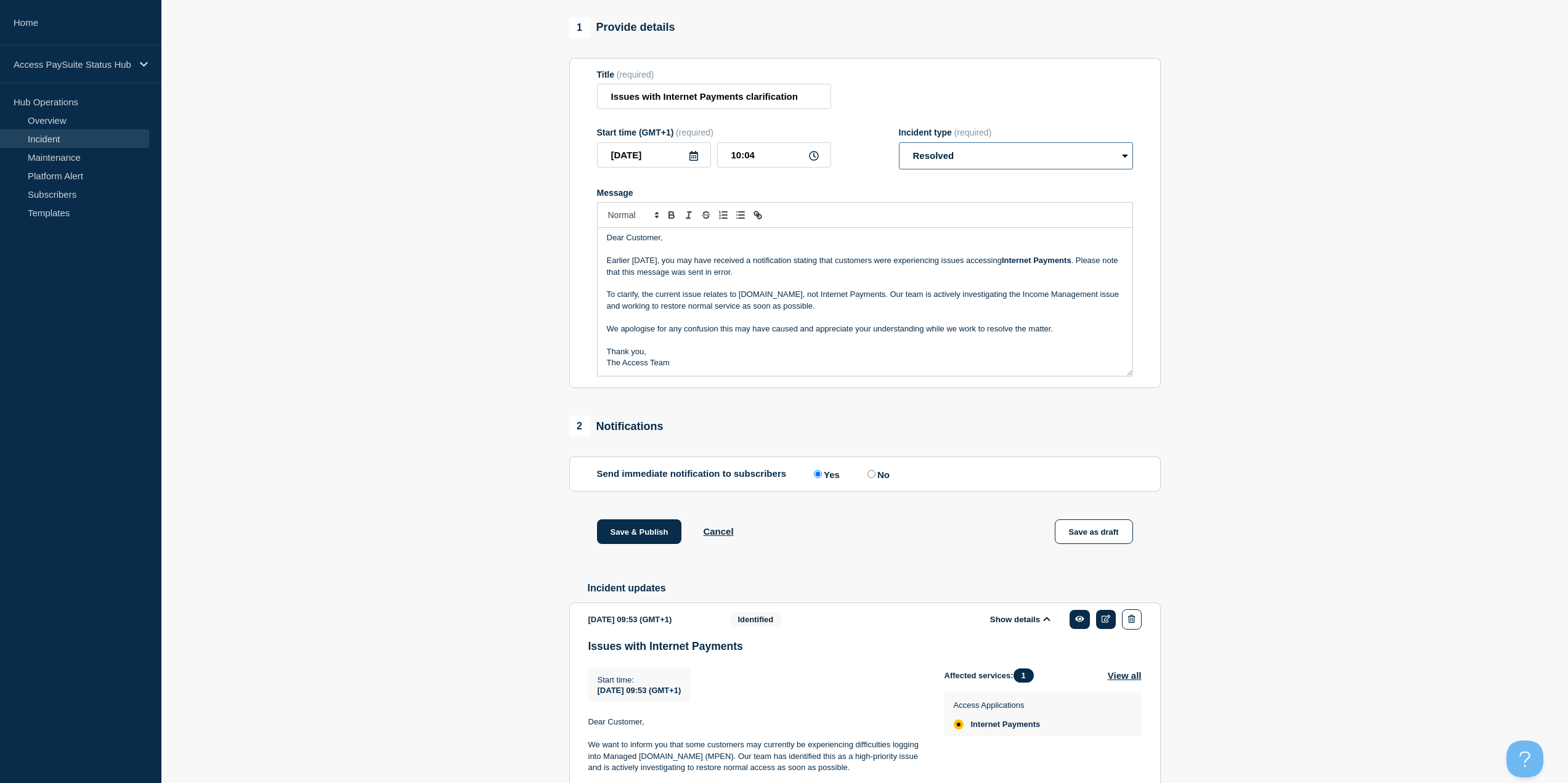
scroll to position [168, 0]
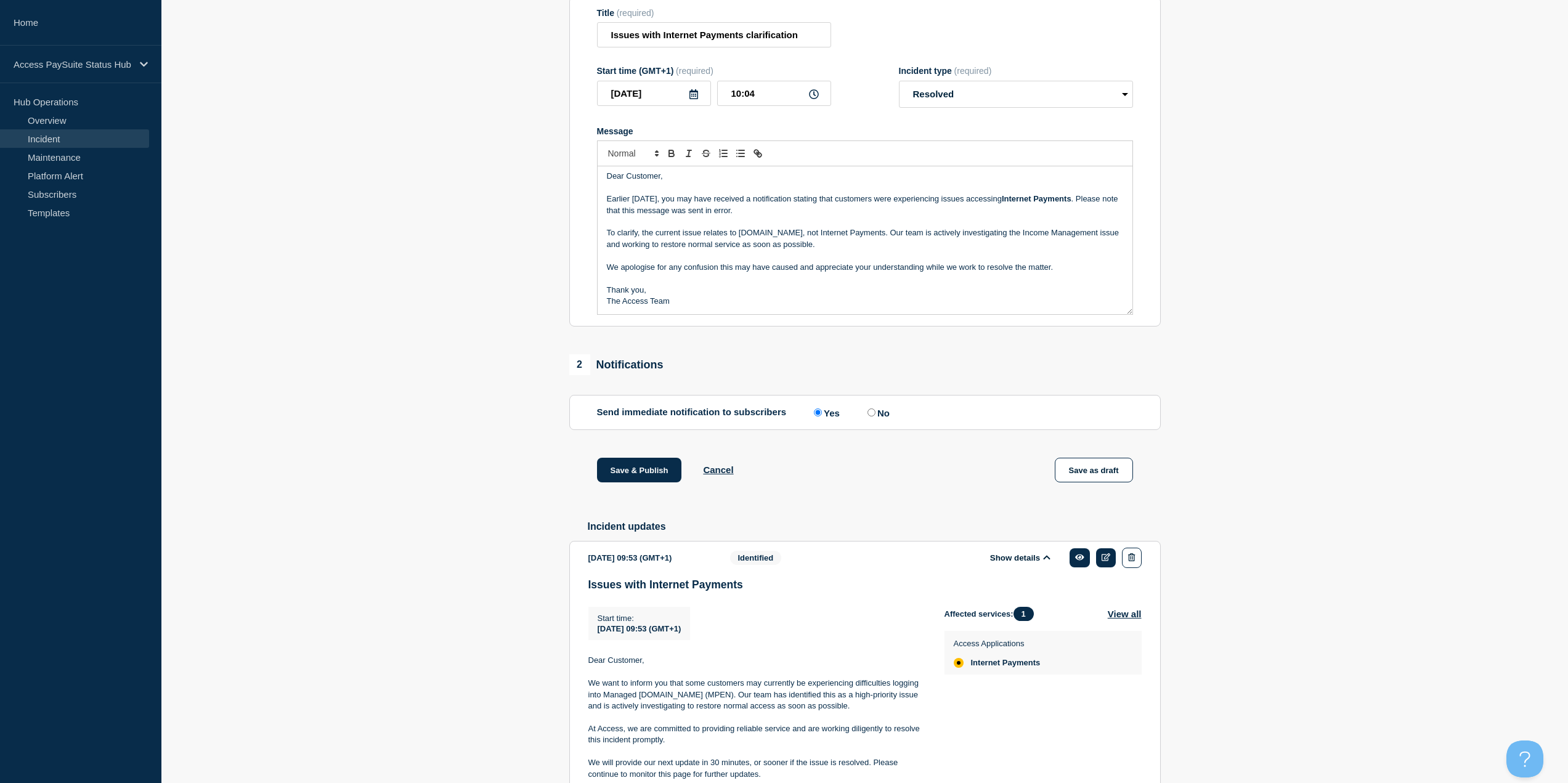
click at [1064, 201] on strong "Internet Payments" at bounding box center [1036, 199] width 70 height 9
drag, startPoint x: 1068, startPoint y: 205, endPoint x: 996, endPoint y: 206, distance: 72.0
click at [996, 206] on p "Earlier today, you may have received a notification stating that customers were…" at bounding box center [865, 205] width 516 height 23
click at [1061, 235] on p "To clarify, the current issue relates to Paye.net, not Internet Payments. Our t…" at bounding box center [865, 238] width 516 height 23
click at [1036, 204] on strong "Internet Payments." at bounding box center [1037, 199] width 71 height 9
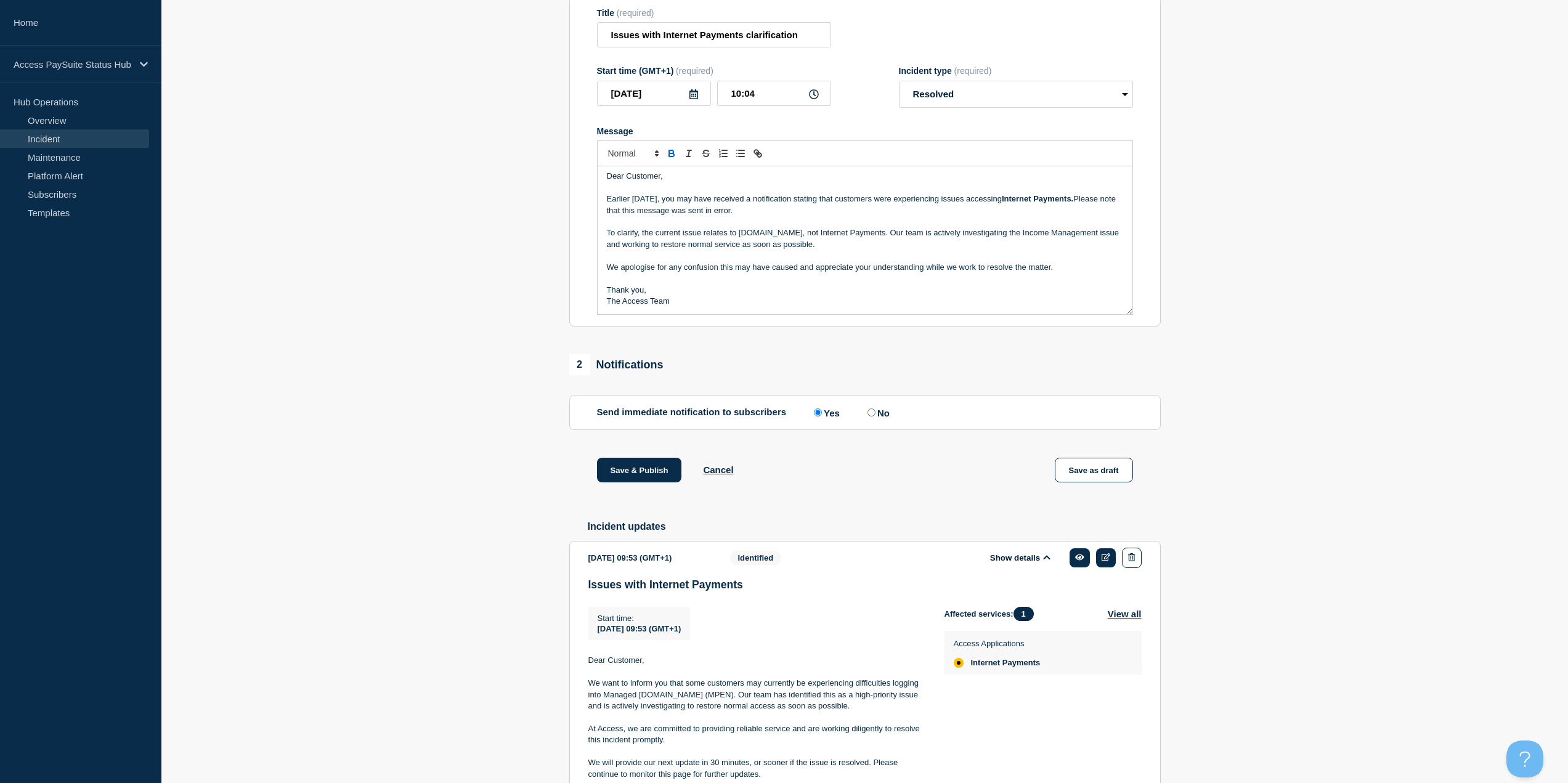
click at [1064, 204] on strong "Internet Payments." at bounding box center [1037, 199] width 71 height 9
drag, startPoint x: 1069, startPoint y: 204, endPoint x: 997, endPoint y: 202, distance: 72.0
click at [997, 202] on p "Earlier today, you may have received a notification stating that customers were…" at bounding box center [865, 205] width 516 height 23
click at [673, 155] on icon "Toggle bold text" at bounding box center [671, 154] width 11 height 11
click at [893, 227] on p "Message" at bounding box center [865, 222] width 516 height 11
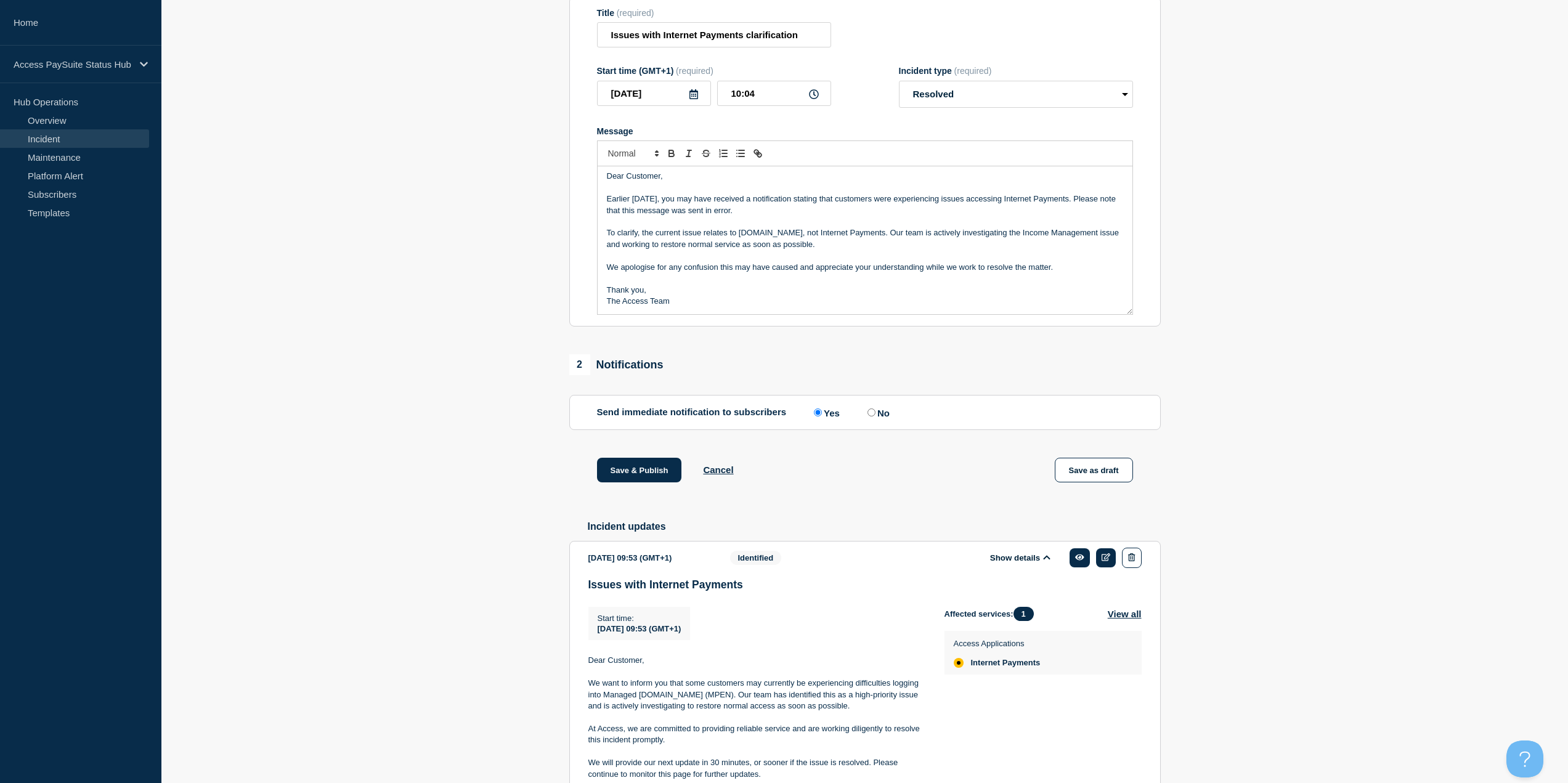
click at [816, 213] on p "Earlier today, you may have received a notification stating that customers were…" at bounding box center [865, 205] width 516 height 23
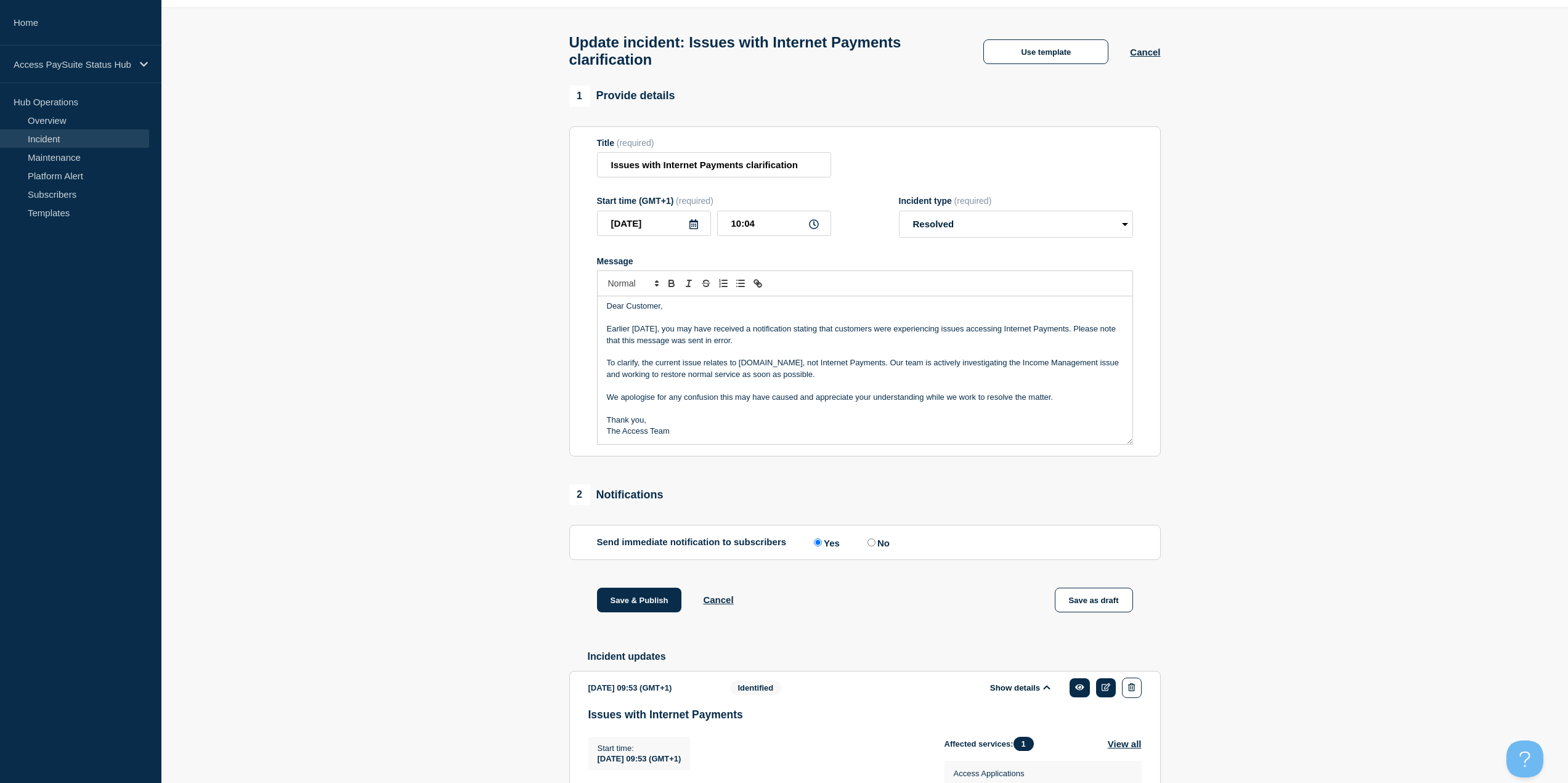
scroll to position [0, 0]
click at [788, 228] on input "10:04" at bounding box center [774, 223] width 114 height 25
drag, startPoint x: 788, startPoint y: 228, endPoint x: 726, endPoint y: 230, distance: 62.0
click at [726, 230] on input "10:04" at bounding box center [774, 223] width 114 height 25
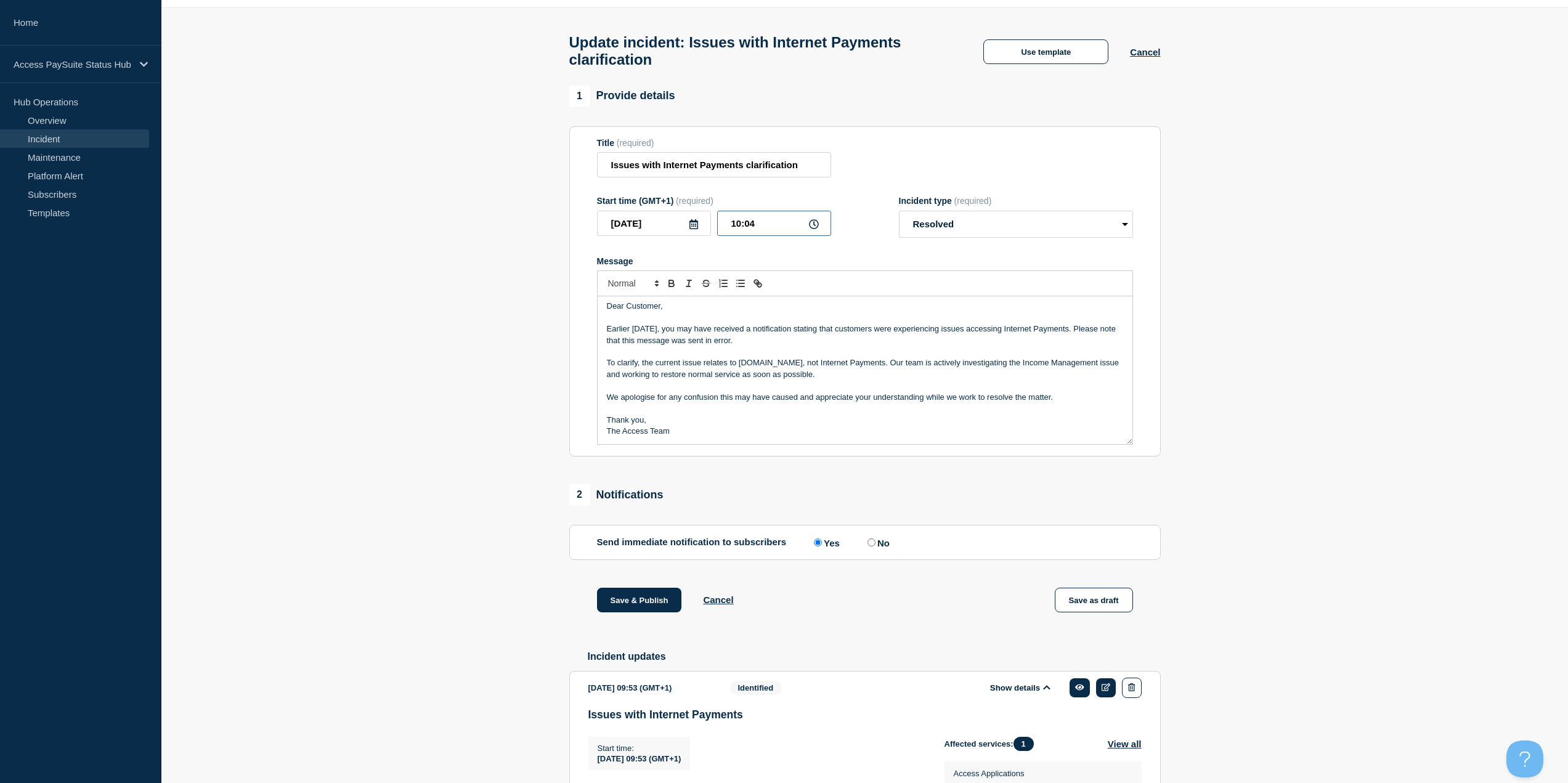
click at [800, 236] on input "10:04" at bounding box center [774, 223] width 114 height 25
click at [804, 235] on input "10:04" at bounding box center [774, 223] width 114 height 25
click at [816, 229] on icon at bounding box center [814, 224] width 10 height 10
click at [770, 233] on input "10:04" at bounding box center [774, 223] width 114 height 25
click at [855, 353] on p "Message" at bounding box center [865, 352] width 516 height 11
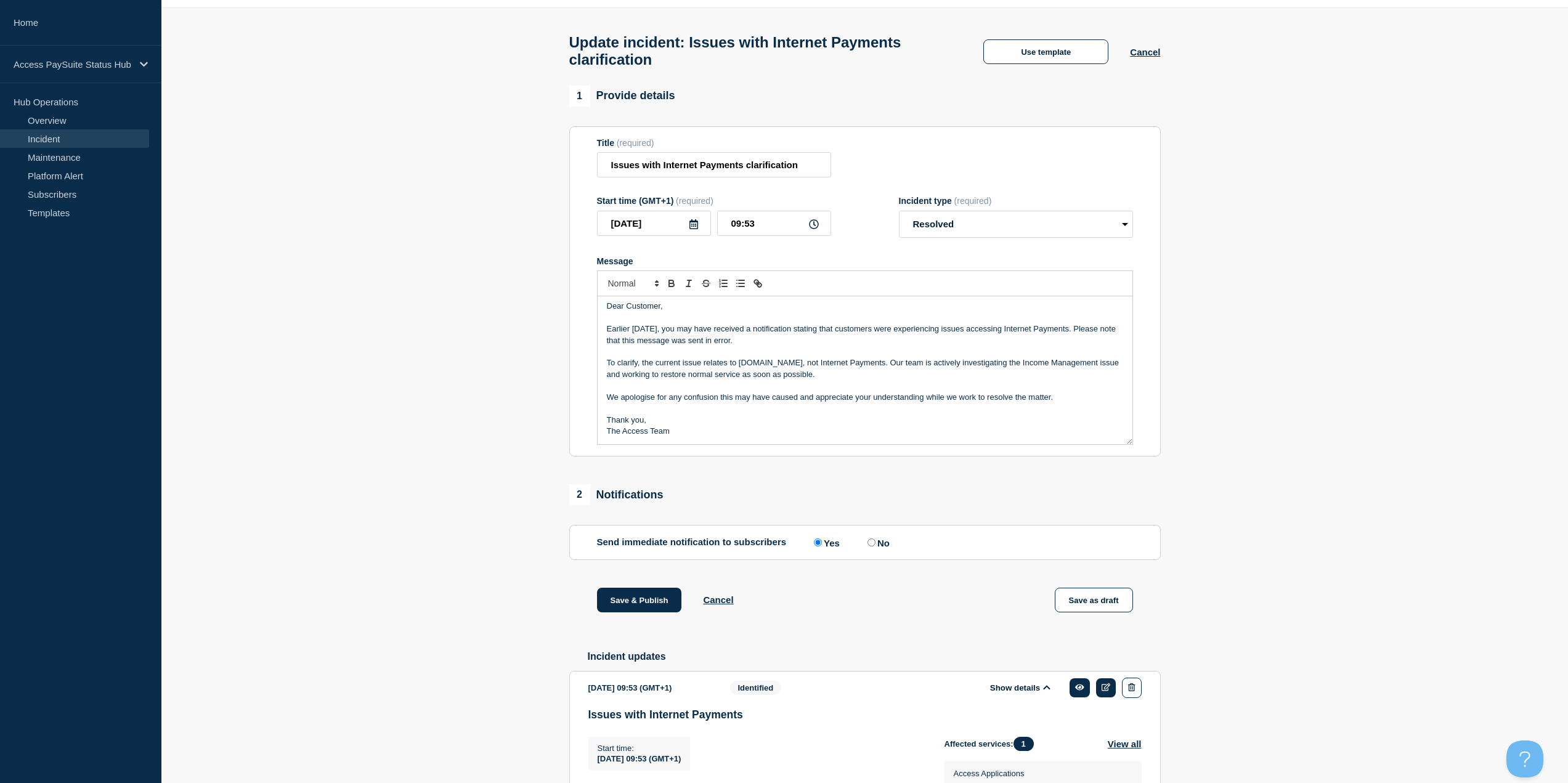
scroll to position [0, 0]
click at [881, 357] on p "Message" at bounding box center [865, 355] width 516 height 11
drag, startPoint x: 645, startPoint y: 611, endPoint x: 610, endPoint y: 608, distance: 35.1
click at [610, 608] on button "Save & Publish" at bounding box center [639, 600] width 85 height 25
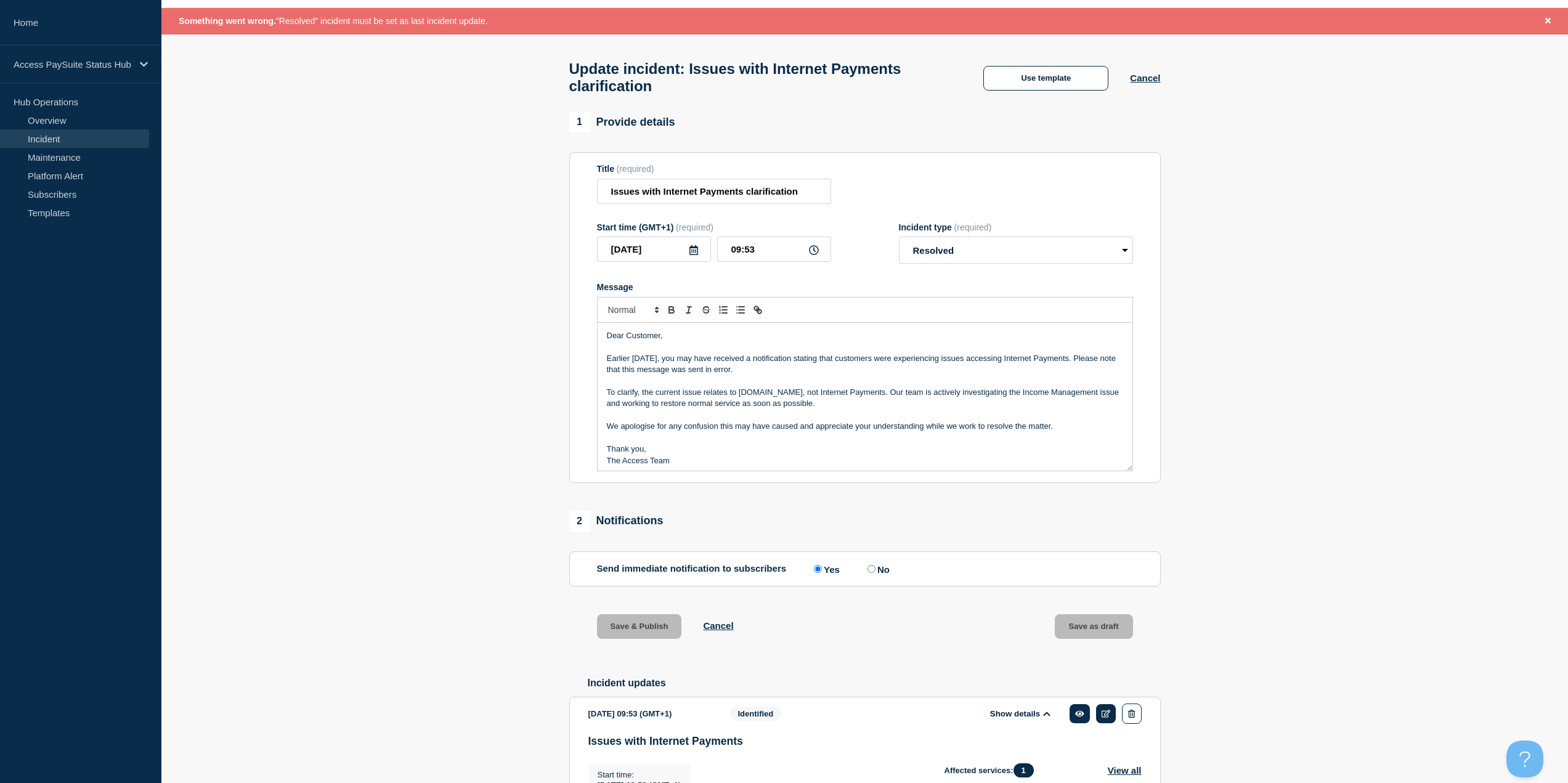
drag, startPoint x: 335, startPoint y: 30, endPoint x: 518, endPoint y: 22, distance: 183.2
click at [515, 23] on div "Something went wrong. "Resolved" incident must be set as last incident update." at bounding box center [864, 21] width 1406 height 27
click at [518, 22] on div "Something went wrong. "Resolved" incident must be set as last incident update." at bounding box center [864, 21] width 1406 height 27
drag, startPoint x: 518, startPoint y: 22, endPoint x: 427, endPoint y: 24, distance: 91.0
click at [427, 24] on div "Something went wrong. "Resolved" incident must be set as last incident update." at bounding box center [864, 21] width 1406 height 27
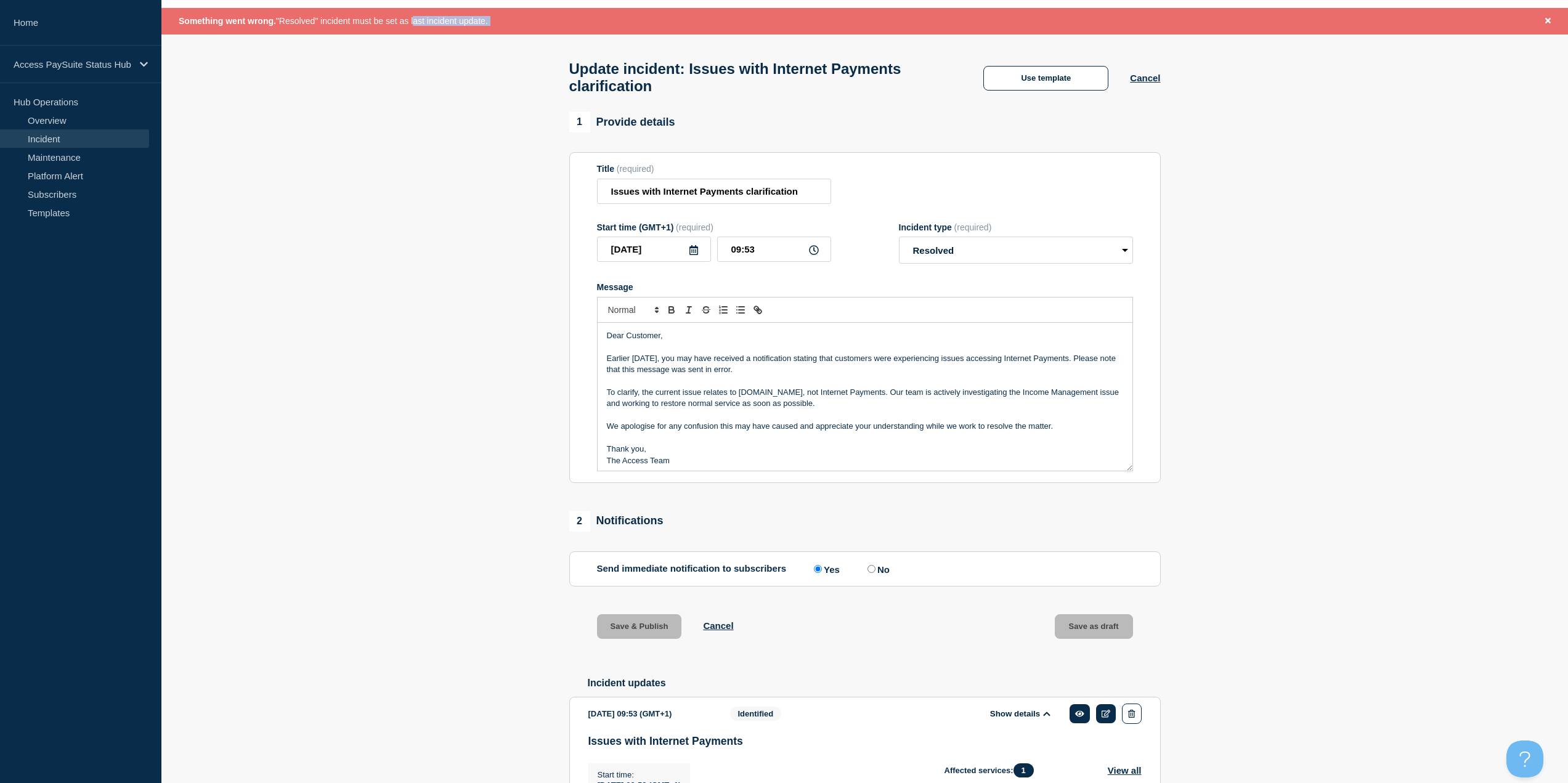
click at [427, 24] on span "Something went wrong. "Resolved" incident must be set as last incident update." at bounding box center [334, 21] width 309 height 10
click at [775, 249] on input "09:53" at bounding box center [774, 249] width 114 height 25
type input "09:54"
click at [750, 362] on p "Earlier today, you may have received a notification stating that customers were…" at bounding box center [865, 365] width 516 height 23
click at [1541, 18] on button "Close banner" at bounding box center [1548, 21] width 15 height 14
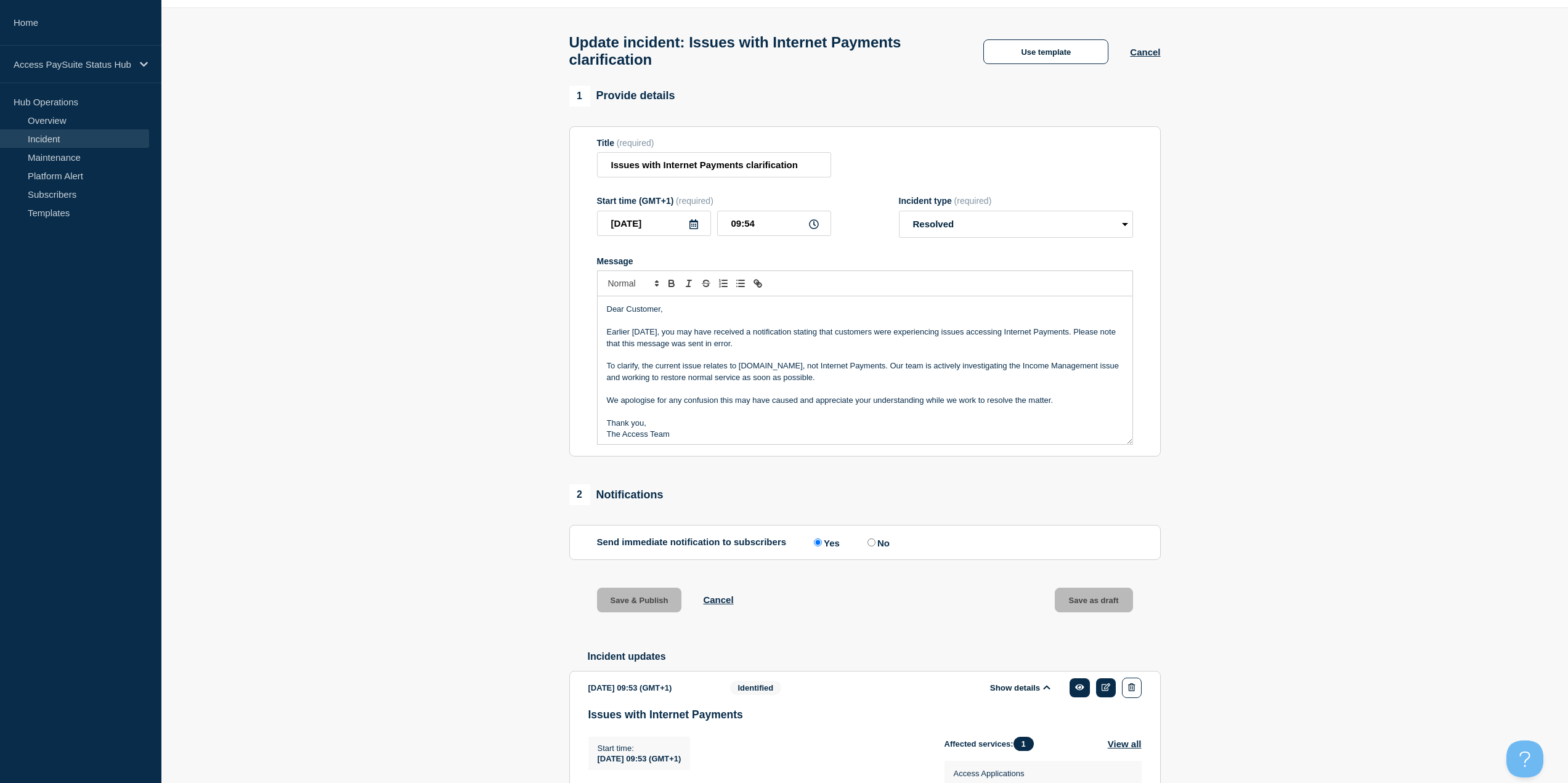
click at [890, 546] on label "No" at bounding box center [877, 542] width 25 height 12
click at [876, 546] on input "No" at bounding box center [871, 542] width 8 height 8
radio input "true"
click at [837, 547] on label "Yes" at bounding box center [825, 542] width 29 height 12
click at [822, 547] on input "Yes" at bounding box center [817, 542] width 8 height 8
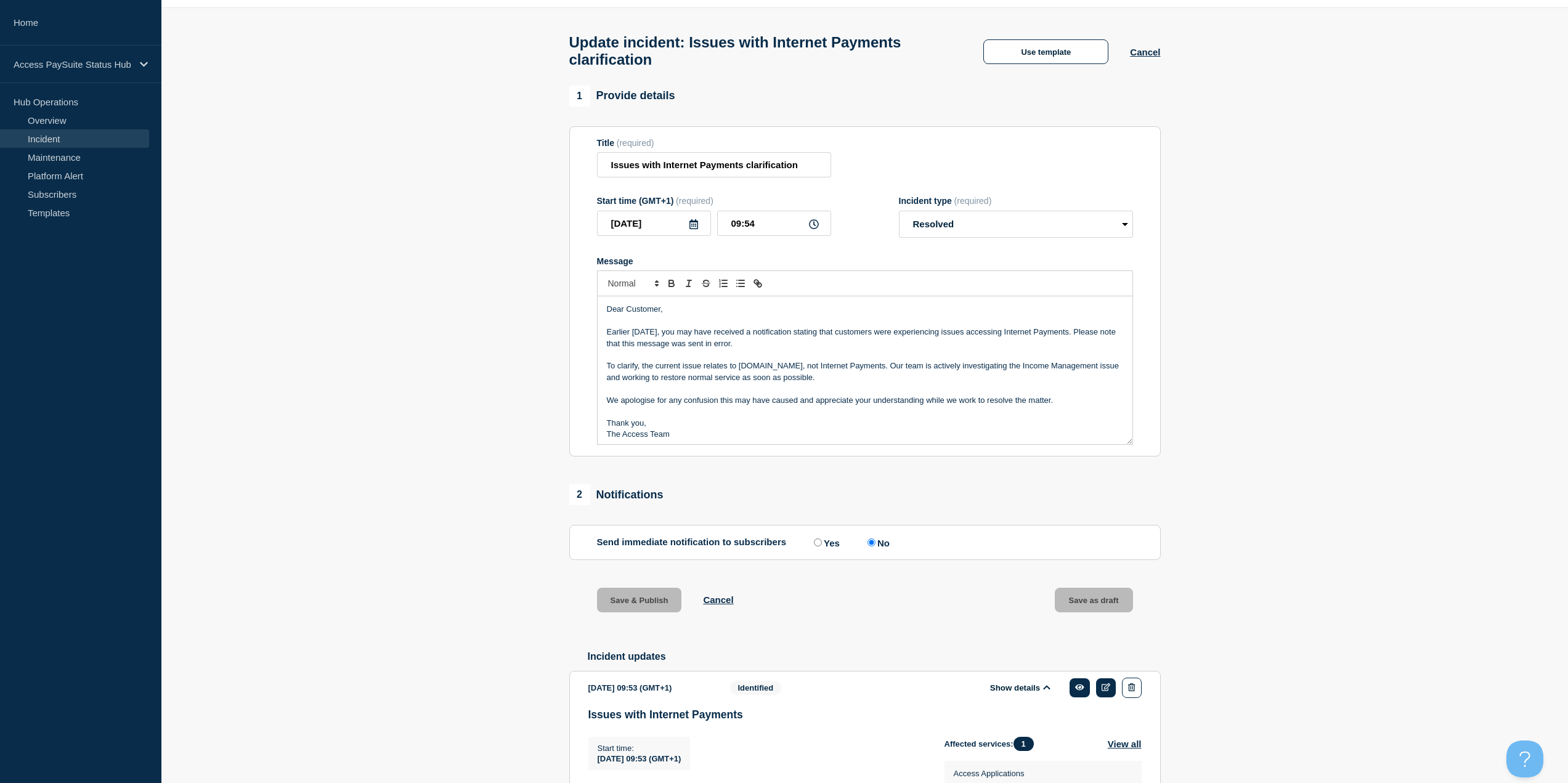
radio input "true"
radio input "false"
click at [807, 393] on p "Message" at bounding box center [865, 389] width 516 height 11
click at [803, 400] on p "We apologise for any confusion this may have caused and appreciate your underst…" at bounding box center [865, 400] width 516 height 11
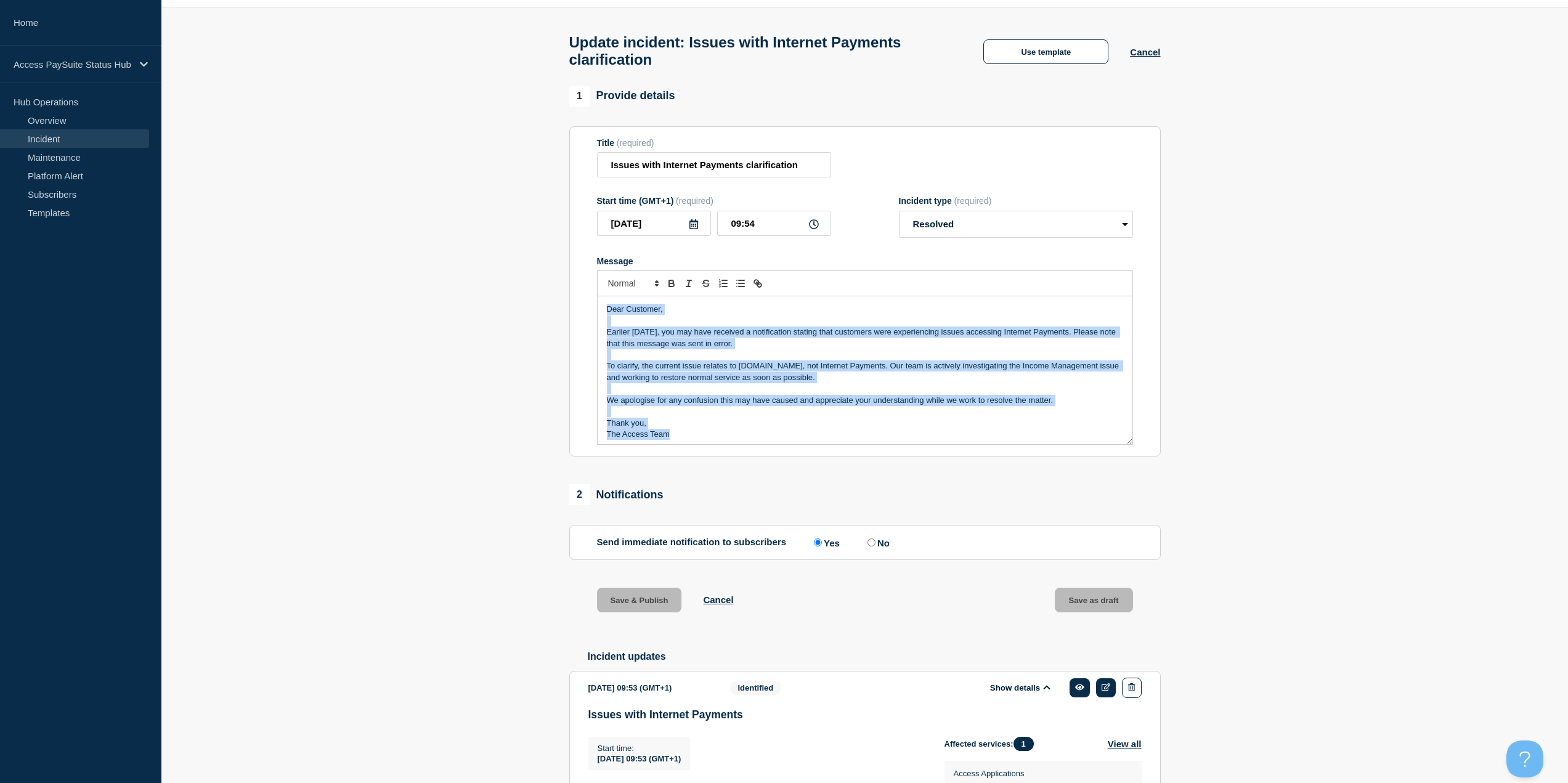
copy div "Dear Customer, Earlier today, you may have received a notification stating that…"
click at [1145, 55] on button "Cancel" at bounding box center [1145, 52] width 30 height 11
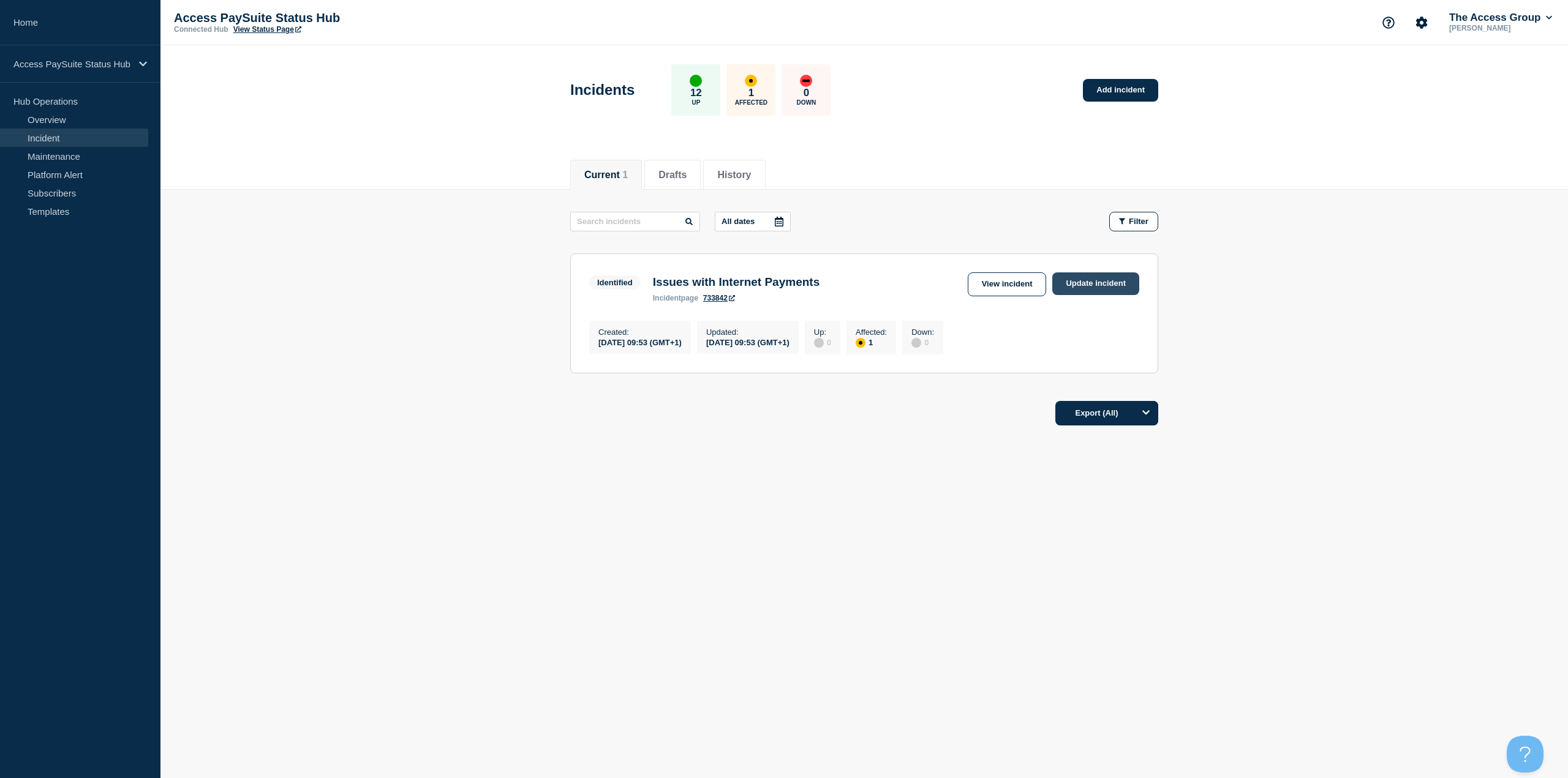
click at [1099, 288] on link "Update incident" at bounding box center [1096, 284] width 87 height 23
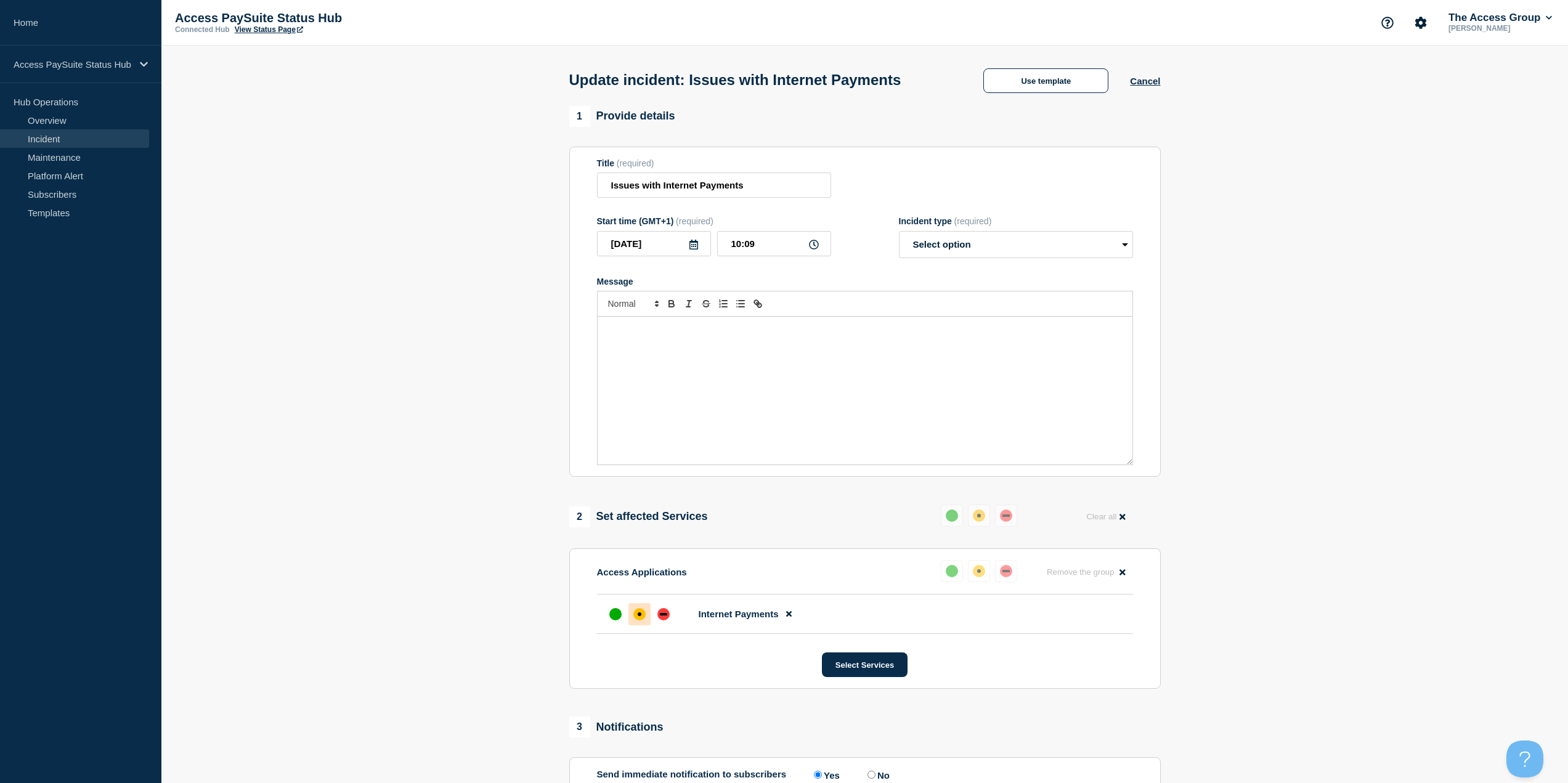
click at [787, 400] on div "Message" at bounding box center [865, 391] width 535 height 148
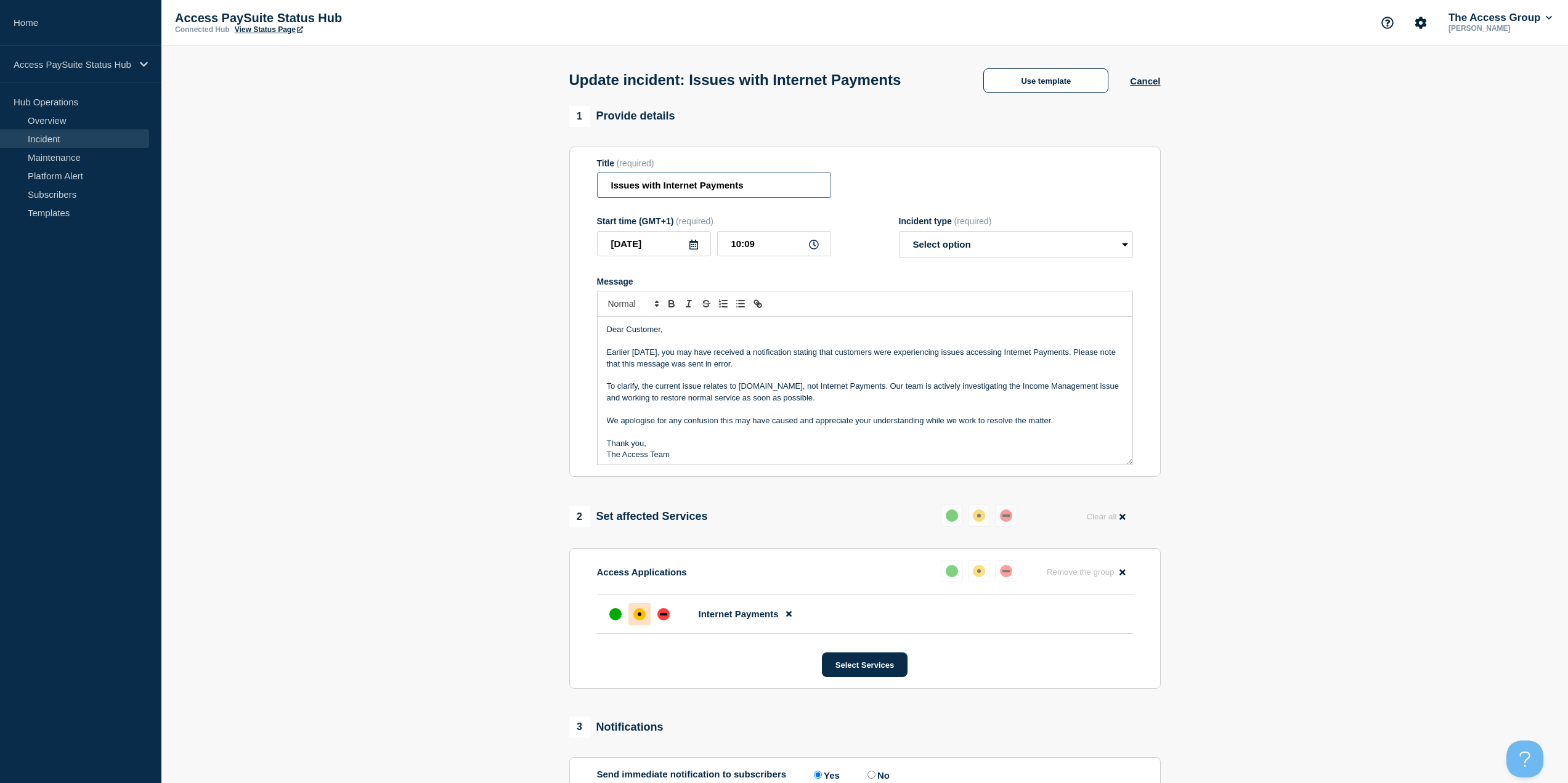
click at [785, 186] on input "Issues with Internet Payments" at bounding box center [714, 185] width 234 height 25
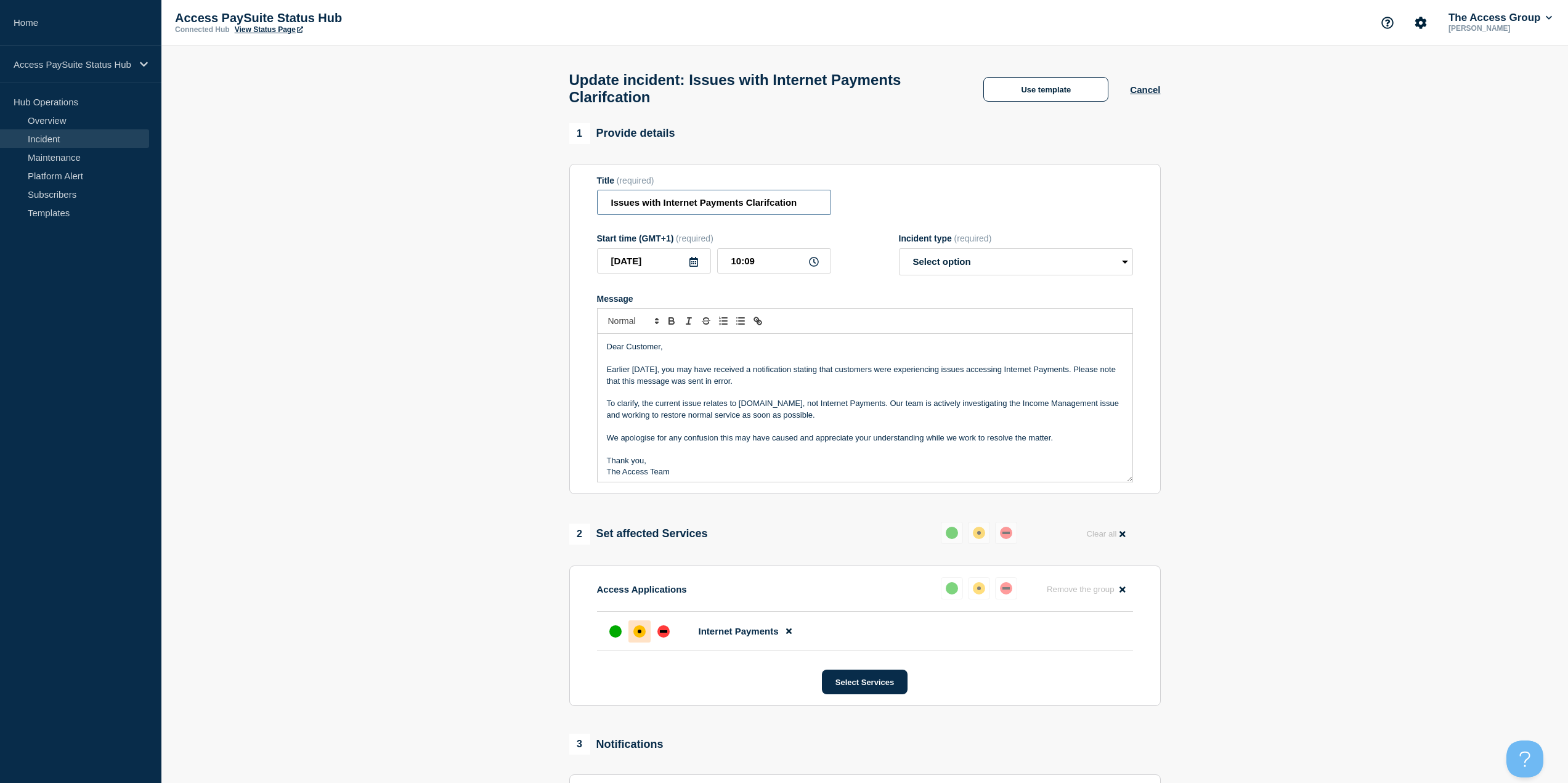
type input "Issues with Internet Payments Clarifcation"
click at [768, 222] on form "Title (required) Issues with Internet Payments Clarifcation Start time (GMT+1) …" at bounding box center [865, 329] width 536 height 308
click at [797, 209] on input "Issues with Internet Payments Clarifcation" at bounding box center [714, 202] width 234 height 25
click at [804, 347] on div "Dear Customer, Earlier today, you may have received a notification stating that…" at bounding box center [865, 408] width 535 height 148
click at [765, 269] on input "10:09" at bounding box center [774, 261] width 114 height 25
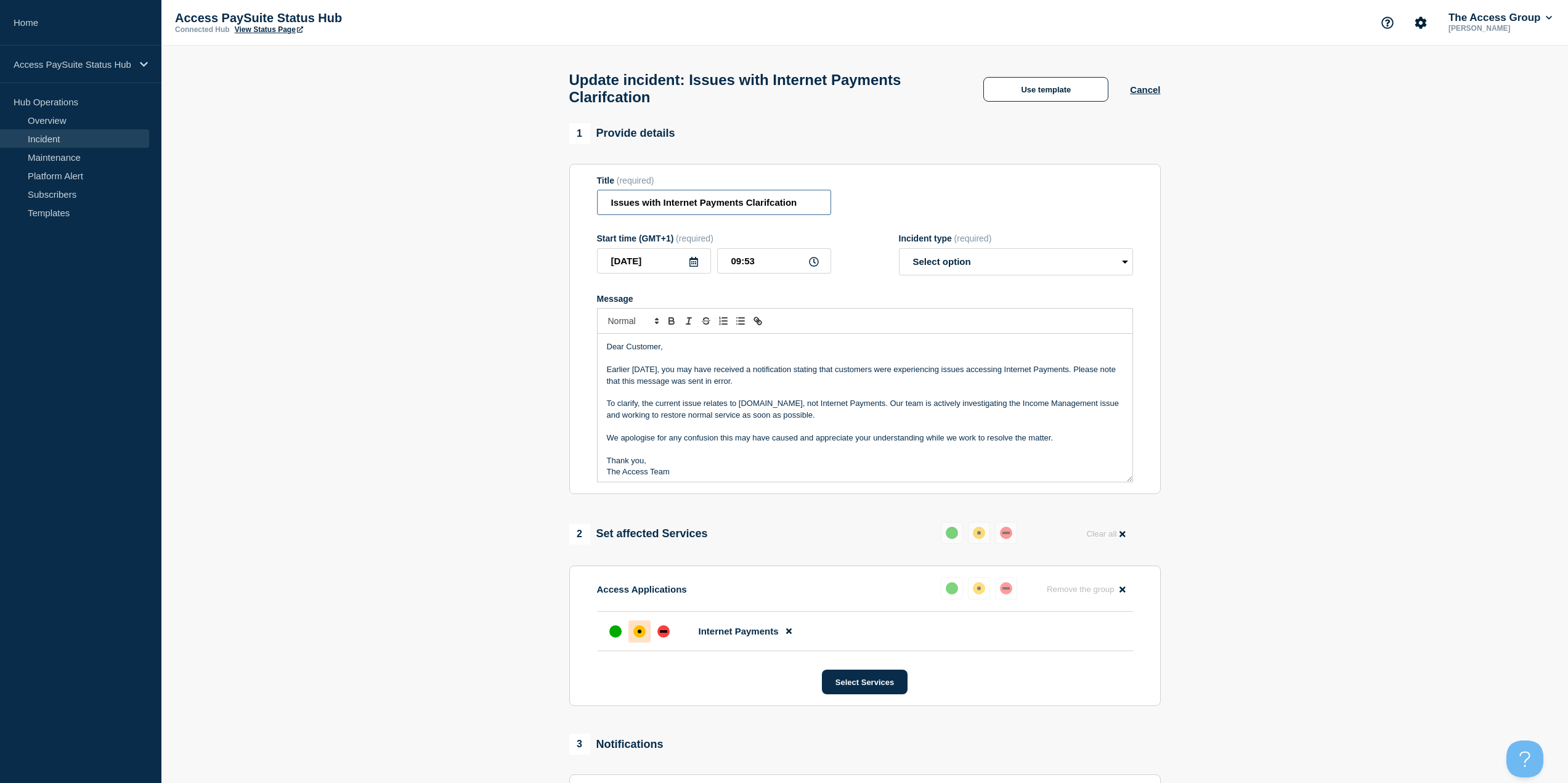
click at [800, 208] on input "Issues with Internet Payments Clarifcation" at bounding box center [714, 202] width 234 height 25
click at [907, 439] on p "We apologise for any confusion this may have caused and appreciate your underst…" at bounding box center [865, 438] width 516 height 11
click at [772, 265] on input "09:53" at bounding box center [774, 261] width 114 height 25
type input "09:54"
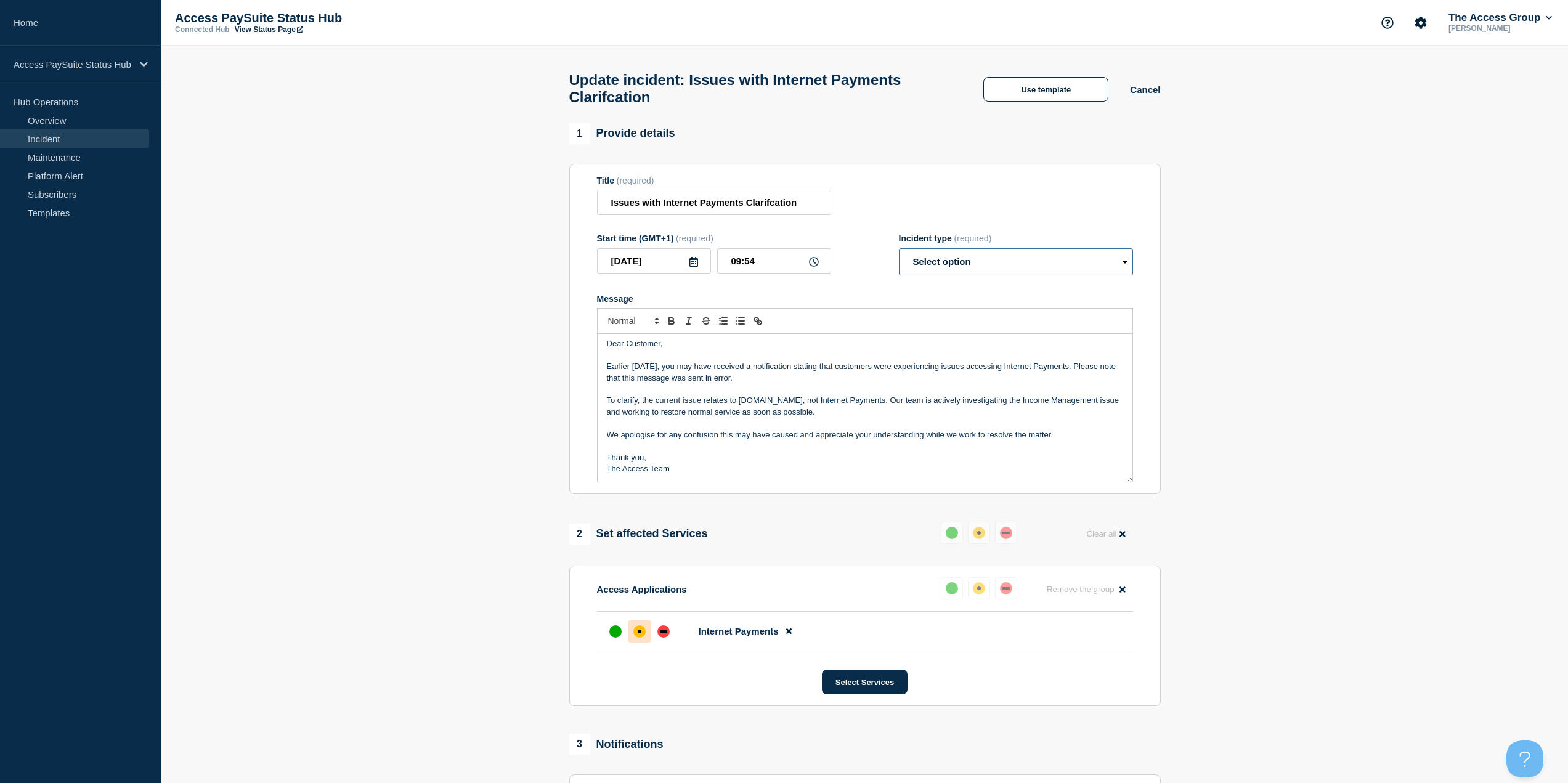
click at [942, 259] on select "Select option Investigating Identified Monitoring Resolved" at bounding box center [1016, 262] width 234 height 27
select select "resolved"
click at [899, 254] on select "Select option Investigating Identified Monitoring Resolved" at bounding box center [1016, 262] width 234 height 27
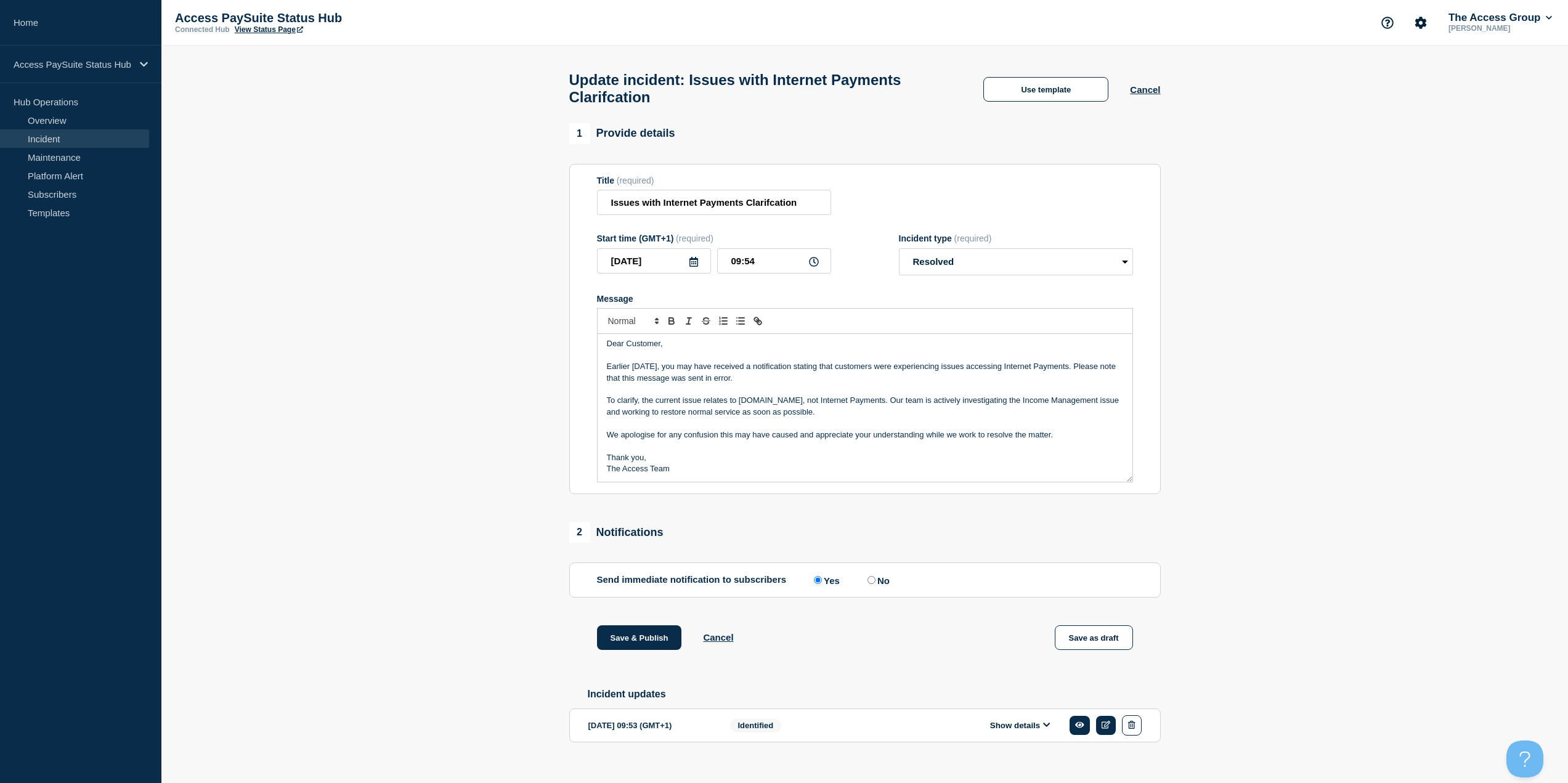
click at [889, 395] on p "Message" at bounding box center [865, 389] width 516 height 11
click at [818, 209] on input "Issues with Internet Payments Clarifcation" at bounding box center [714, 202] width 234 height 25
click at [683, 378] on p "Earlier today, you may have received a notification stating that customers were…" at bounding box center [865, 372] width 516 height 23
click at [629, 647] on button "Save & Publish" at bounding box center [639, 638] width 85 height 25
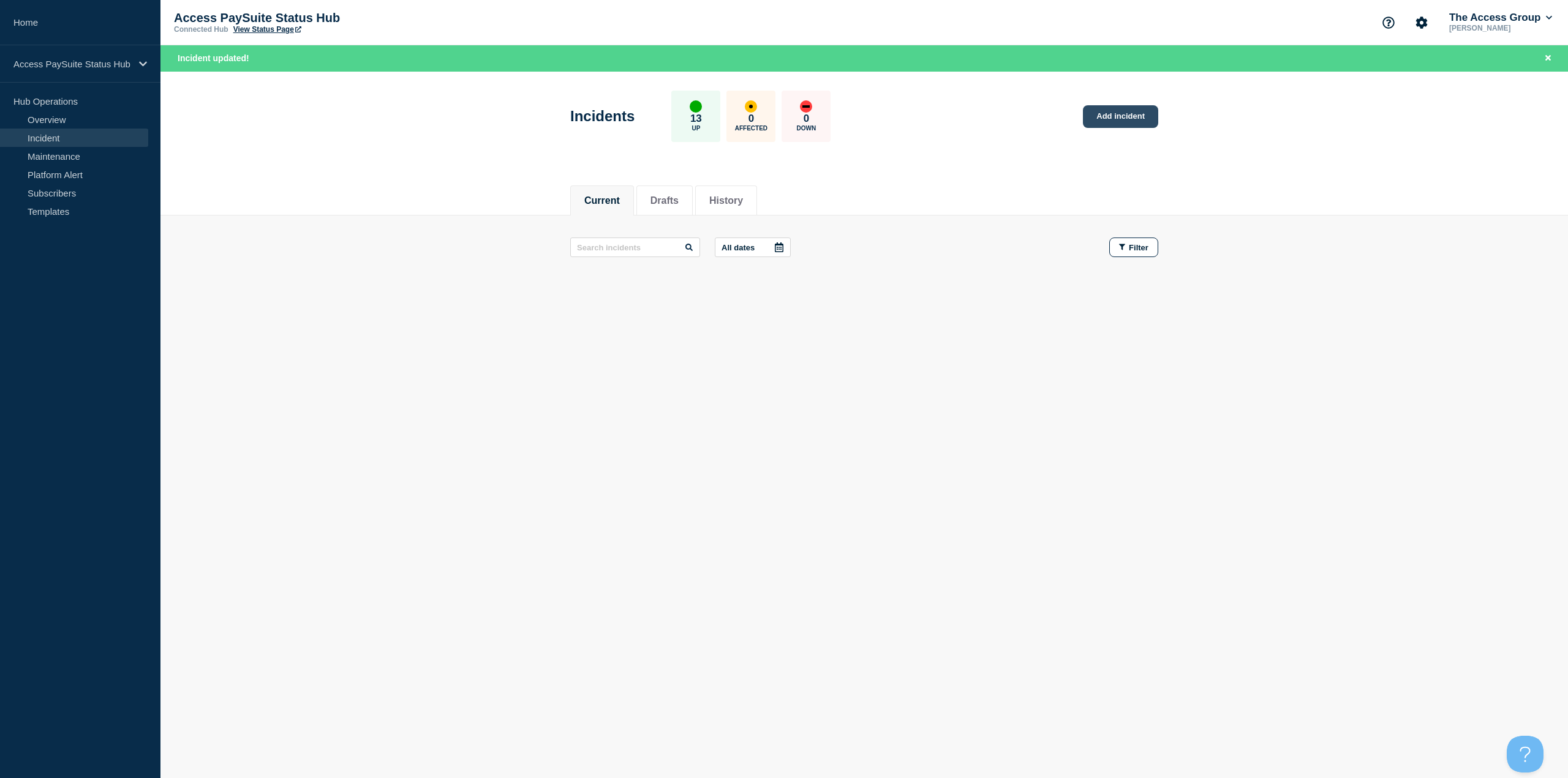
click at [1140, 111] on link "Add incident" at bounding box center [1120, 116] width 75 height 23
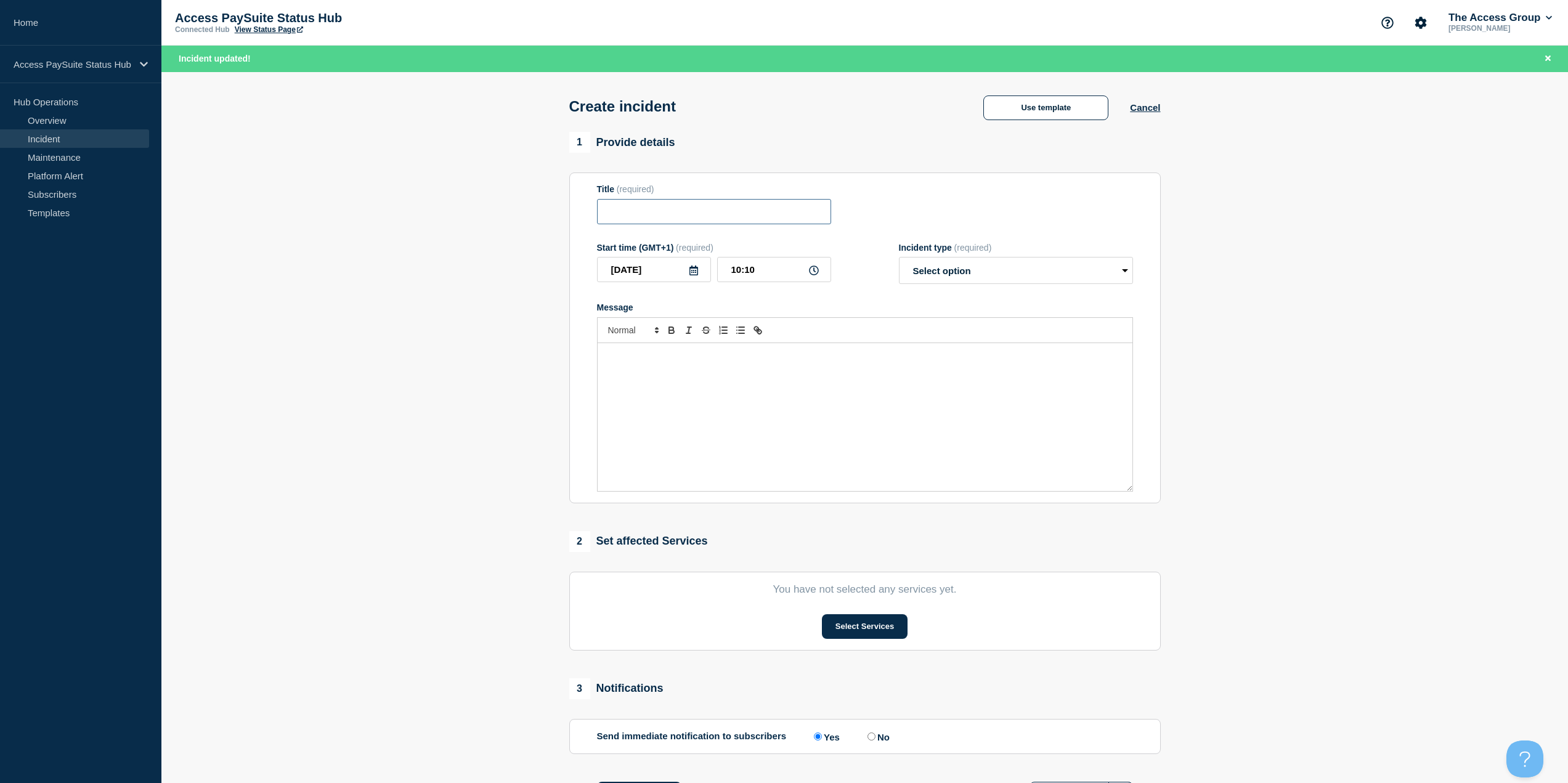
click at [742, 215] on input "Title" at bounding box center [714, 212] width 234 height 25
click at [921, 390] on div "Message" at bounding box center [865, 417] width 535 height 148
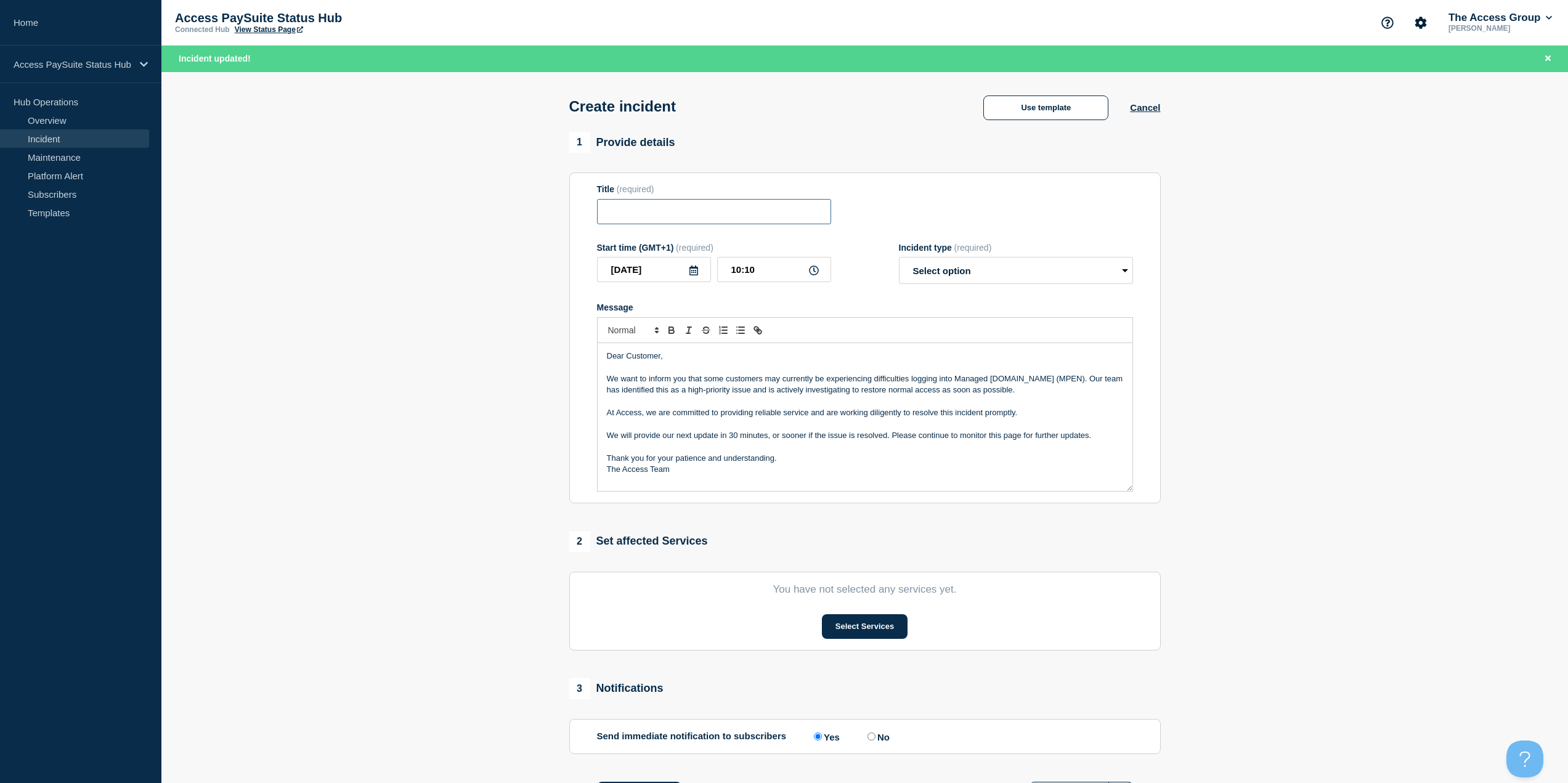
click at [683, 211] on input "Title" at bounding box center [714, 212] width 234 height 25
click at [765, 383] on p "We want to inform you that some customers may currently be experiencing difficu…" at bounding box center [865, 384] width 516 height 23
click at [635, 218] on input "Issue with" at bounding box center [714, 212] width 234 height 25
click at [699, 216] on input "Issues with" at bounding box center [714, 212] width 234 height 25
click at [769, 215] on input "Issues with Managed [DOMAIN_NAME]" at bounding box center [714, 212] width 234 height 25
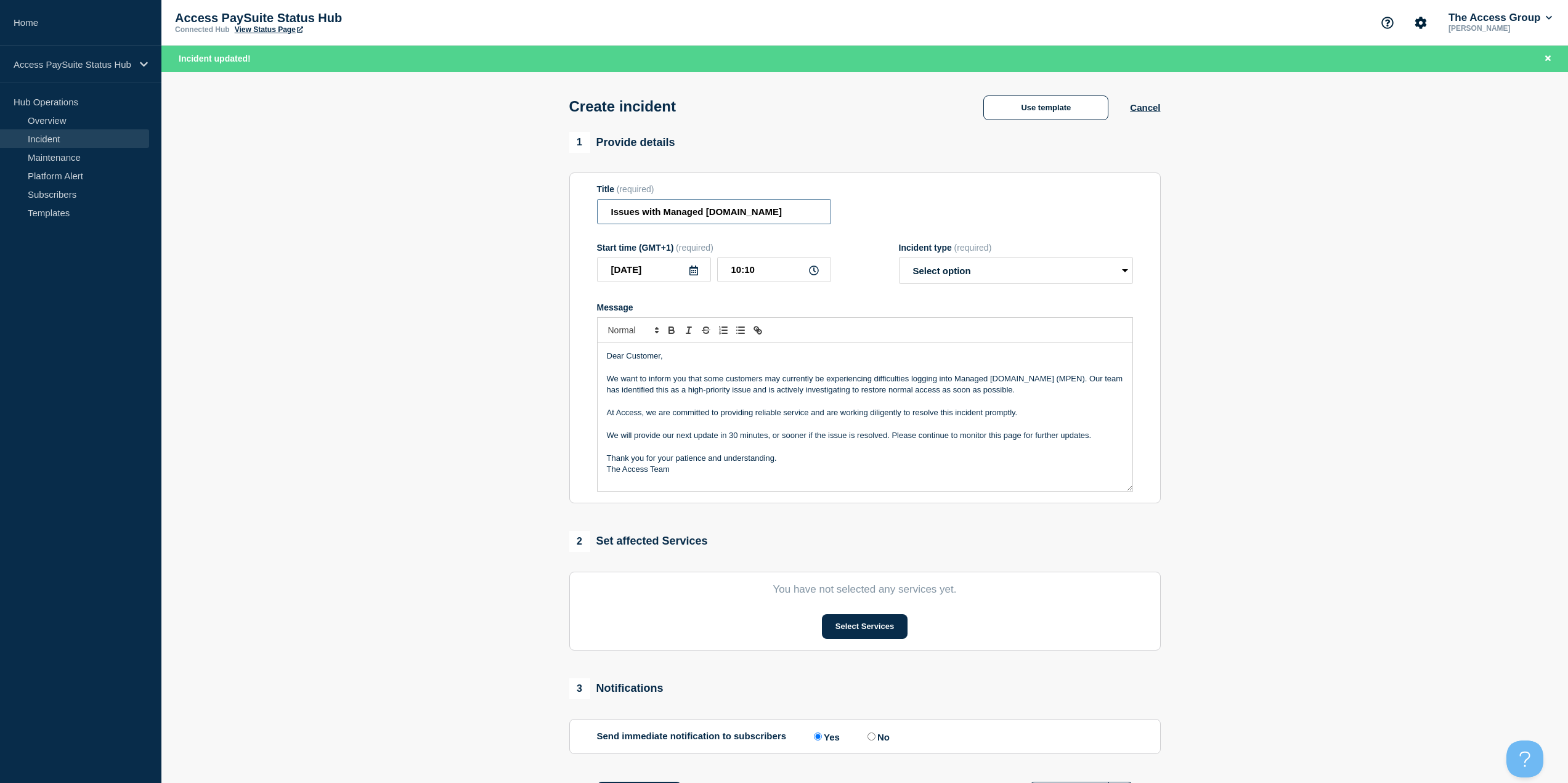
type input "Issues with Managed [DOMAIN_NAME]"
click at [980, 270] on select "Select option Investigating Identified Monitoring" at bounding box center [1016, 270] width 234 height 27
select select "identified"
click at [899, 260] on select "Select option Investigating Identified Monitoring" at bounding box center [1016, 270] width 234 height 27
click at [790, 275] on input "10:10" at bounding box center [774, 269] width 114 height 25
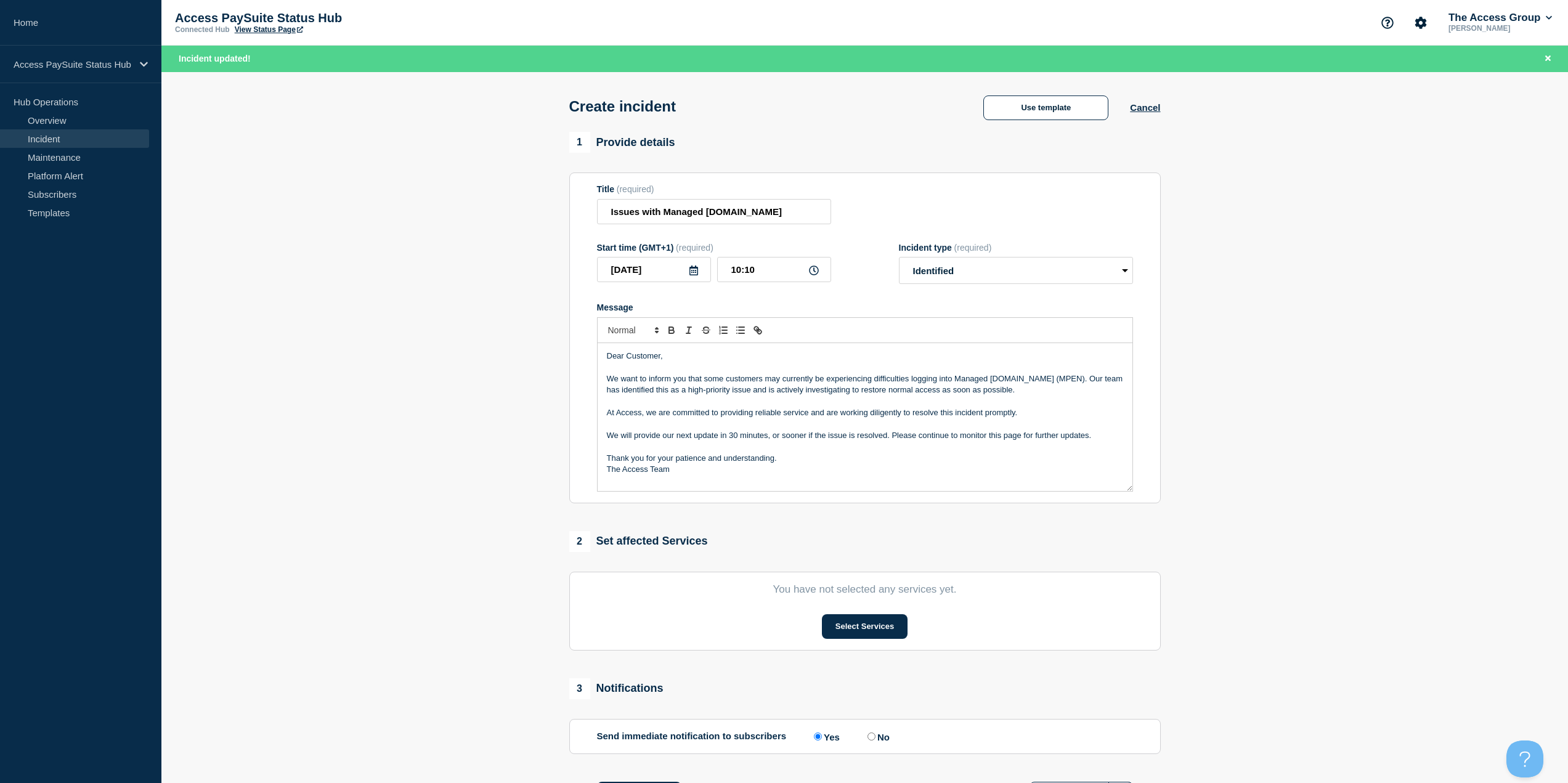
click at [811, 271] on icon at bounding box center [814, 270] width 10 height 10
drag, startPoint x: 783, startPoint y: 274, endPoint x: 683, endPoint y: 277, distance: 100.0
click at [687, 277] on div "2025-10-13 10:10" at bounding box center [714, 269] width 234 height 25
type input "09:53"
click at [931, 392] on p "We want to inform you that some customers may currently be experiencing difficu…" at bounding box center [865, 384] width 516 height 23
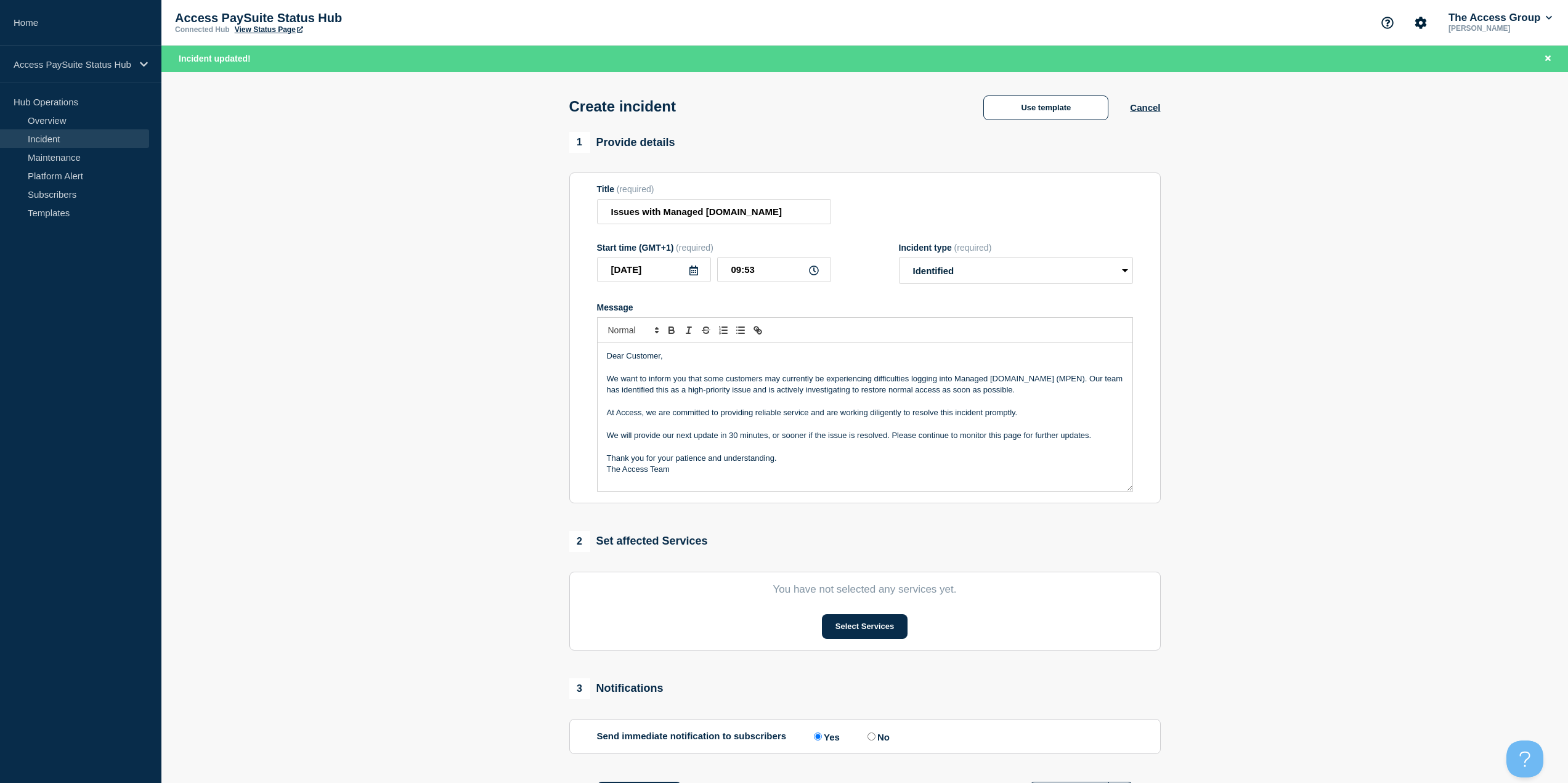
scroll to position [62, 0]
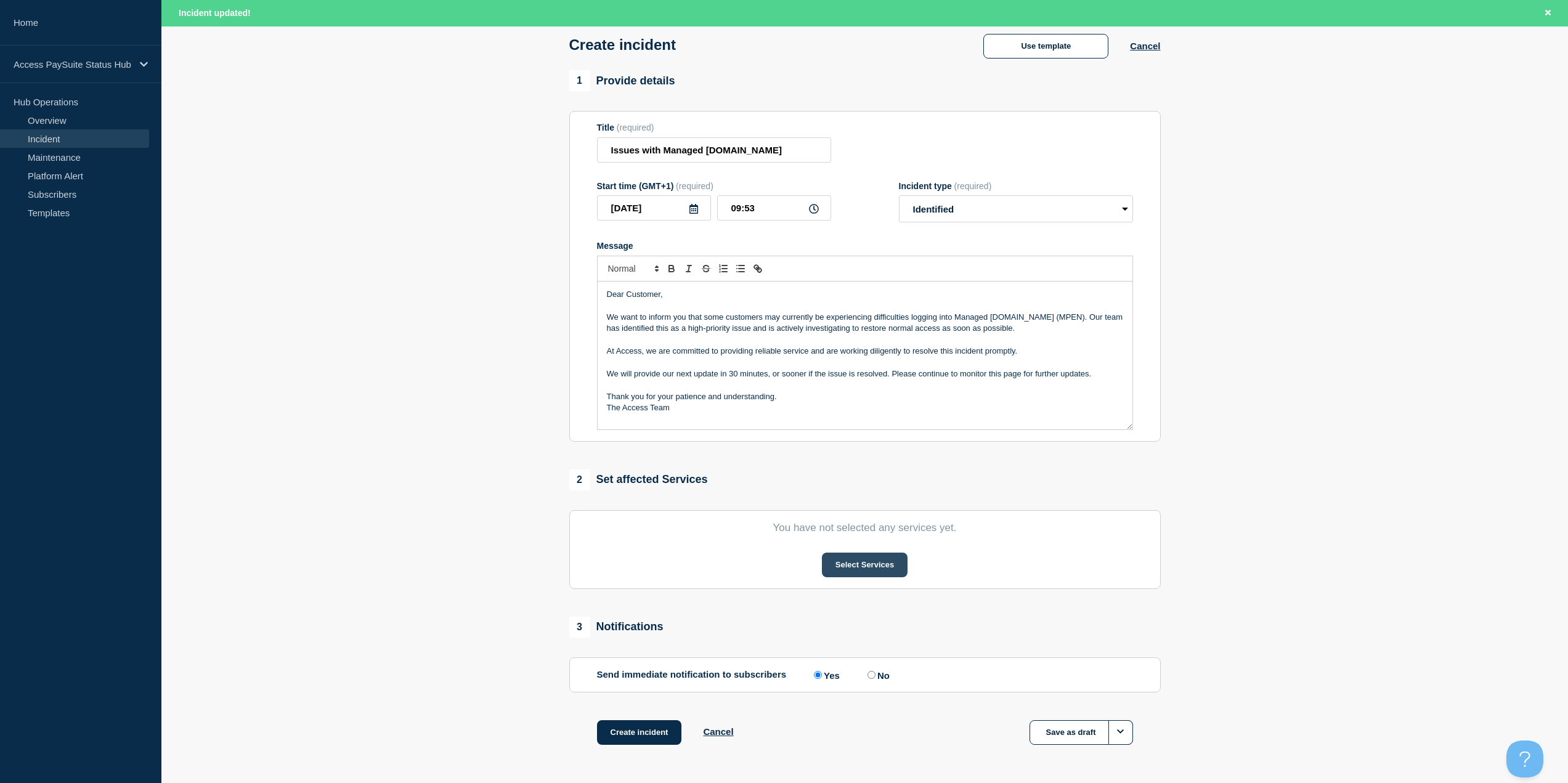
click at [871, 561] on button "Select Services" at bounding box center [864, 565] width 85 height 25
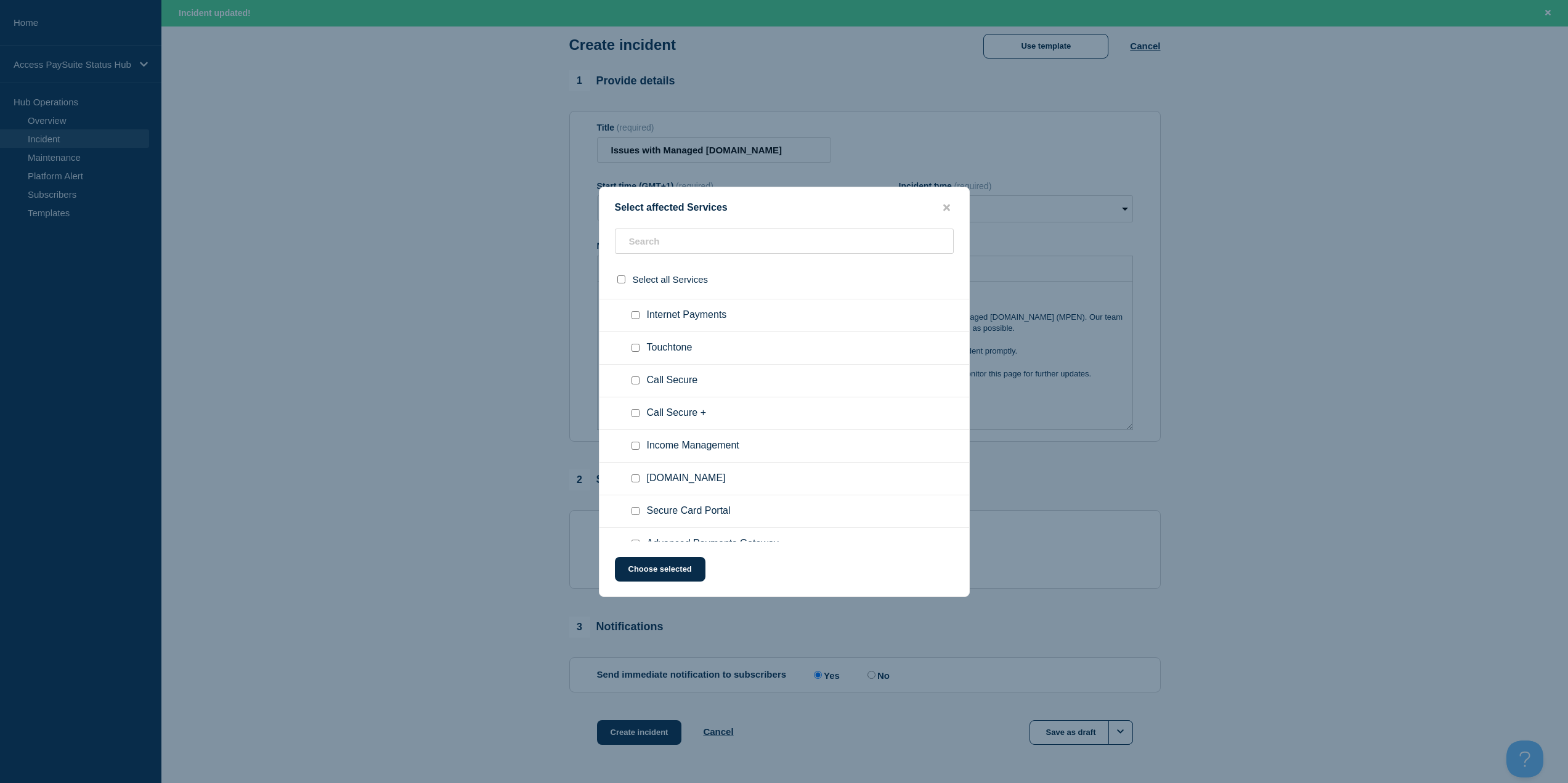
scroll to position [123, 0]
click at [636, 423] on div at bounding box center [638, 417] width 18 height 12
click at [636, 418] on input "Paye.net checkbox" at bounding box center [635, 417] width 8 height 8
checkbox input "true"
click at [684, 563] on button "Choose selected" at bounding box center [660, 569] width 90 height 25
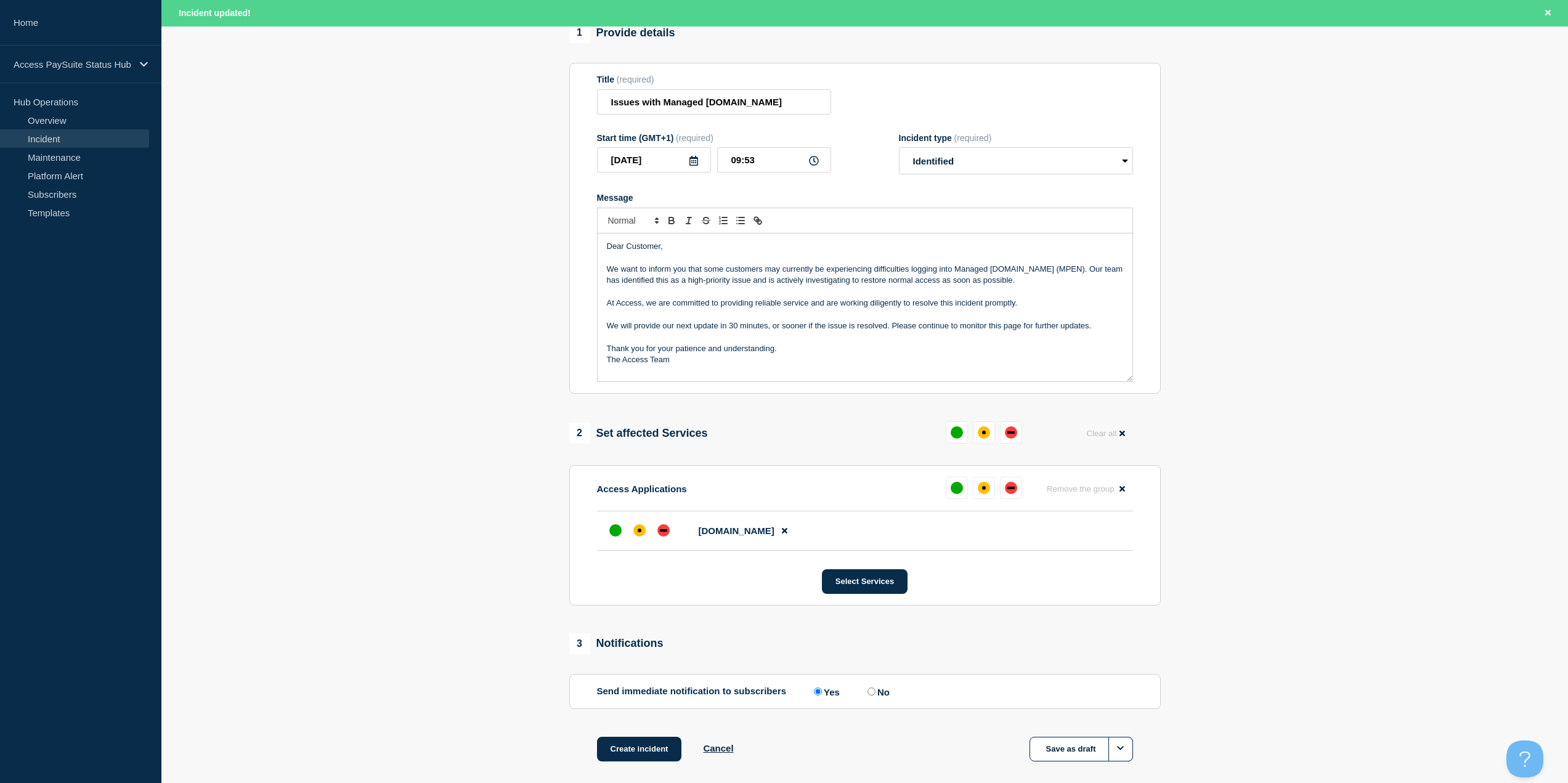
click at [712, 348] on p "Thank you for your patience and understanding." at bounding box center [865, 349] width 516 height 11
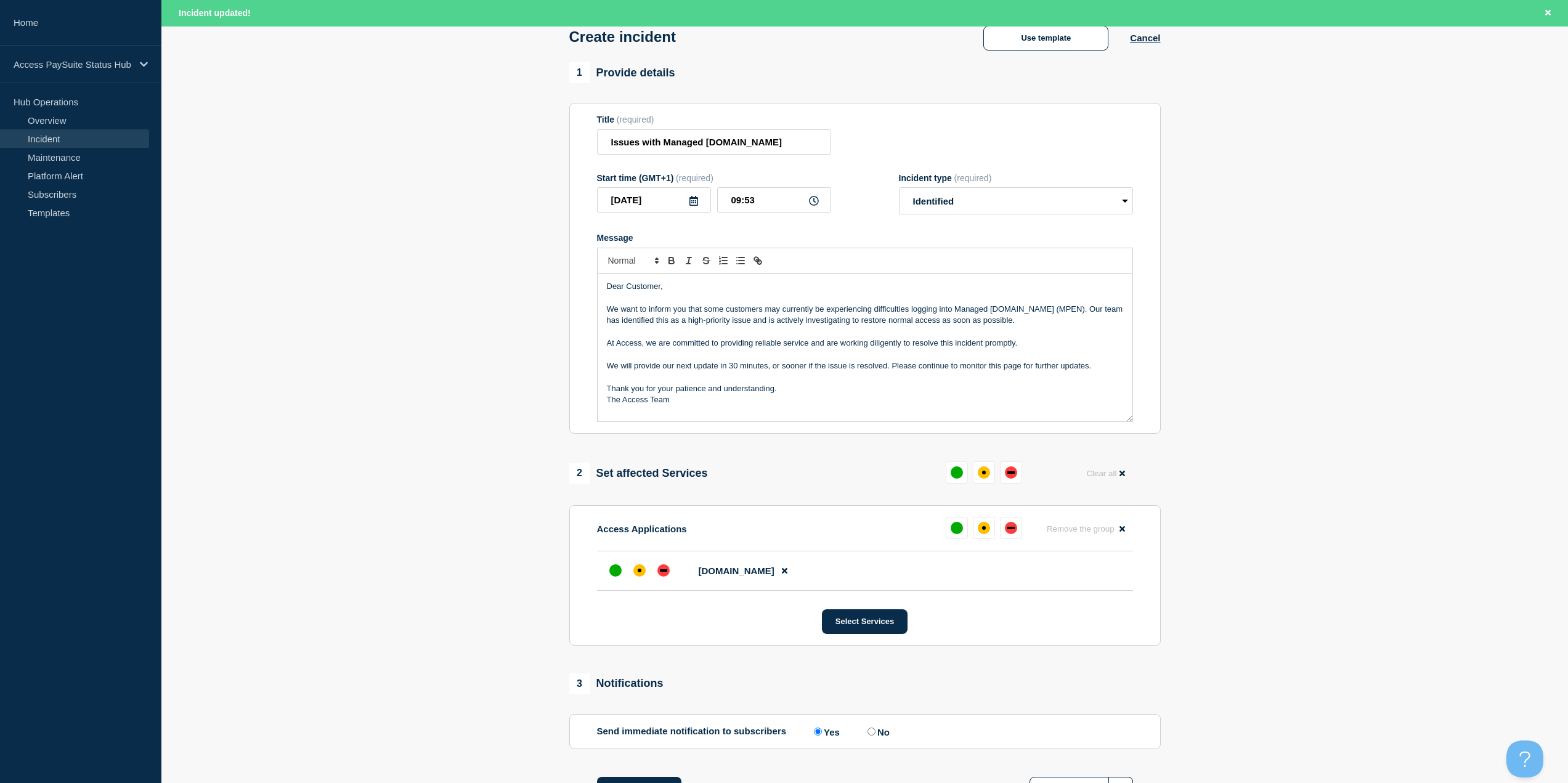
scroll to position [48, 0]
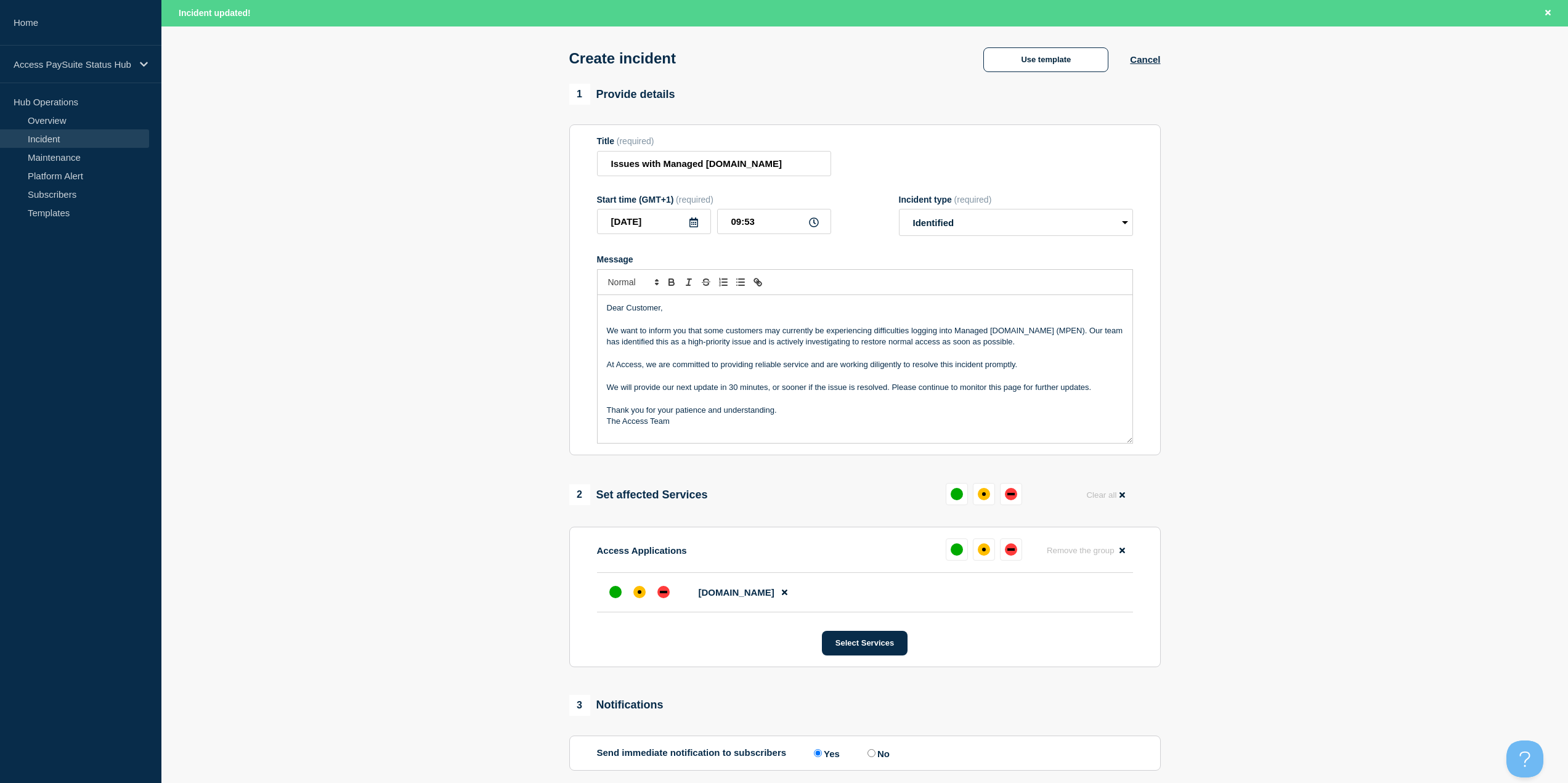
click at [613, 336] on p "We want to inform you that some customers may currently be experiencing difficu…" at bounding box center [865, 337] width 516 height 23
click at [954, 416] on p "Thank you for your patience and understanding." at bounding box center [865, 410] width 516 height 11
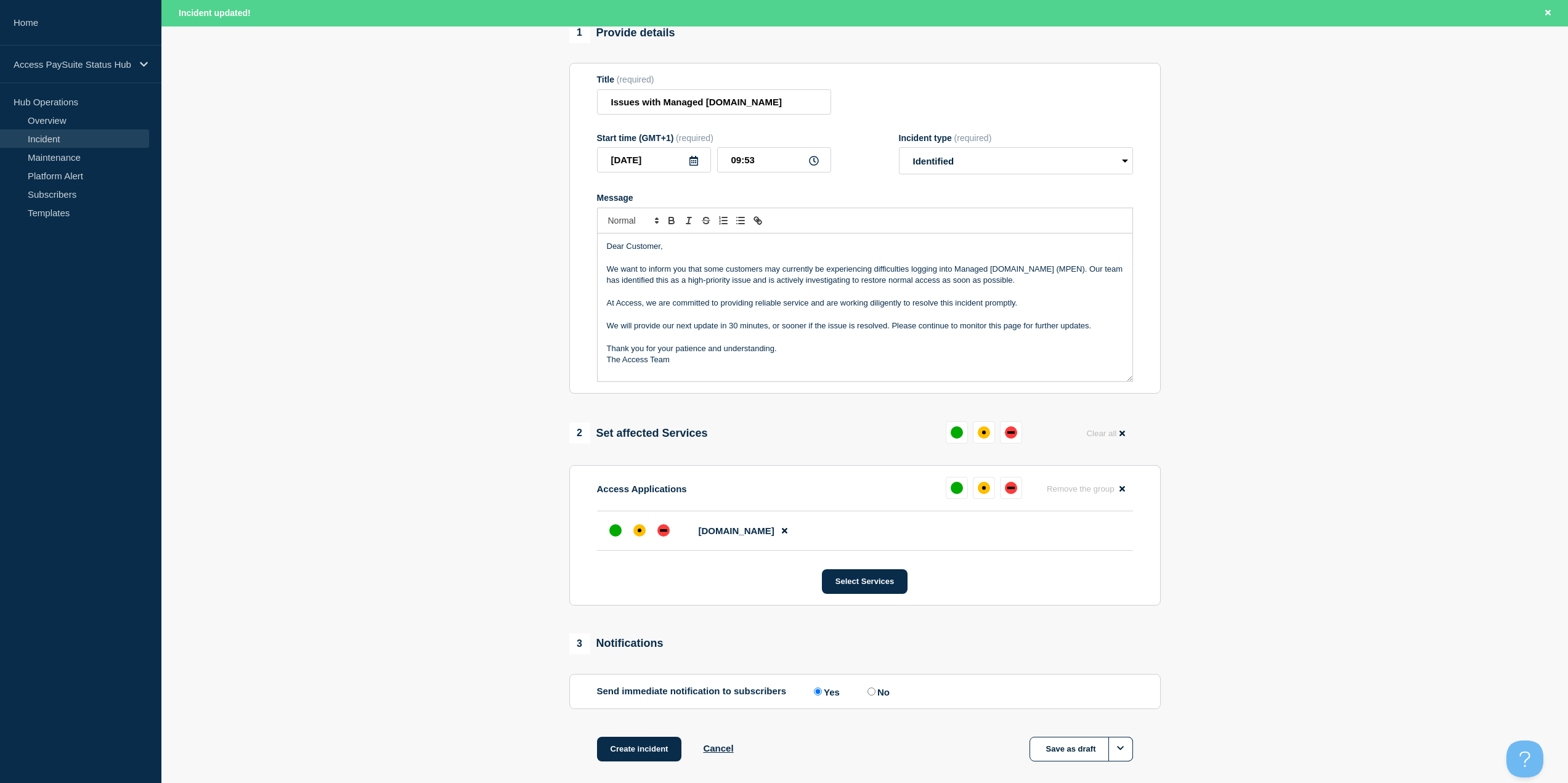
click at [612, 364] on p "The Access Team" at bounding box center [865, 360] width 516 height 11
click at [765, 341] on p "Message" at bounding box center [865, 337] width 516 height 11
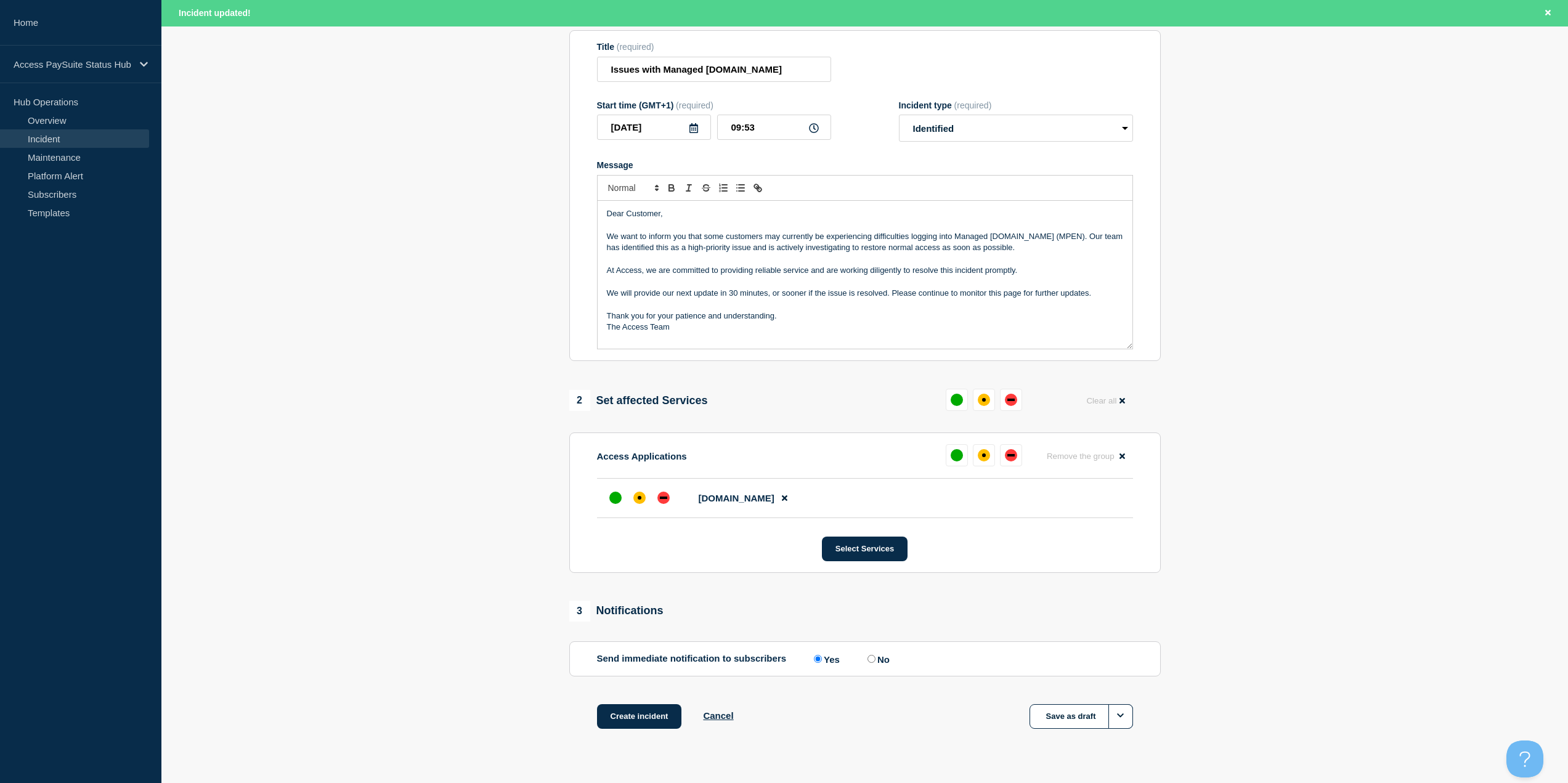
scroll to position [171, 0]
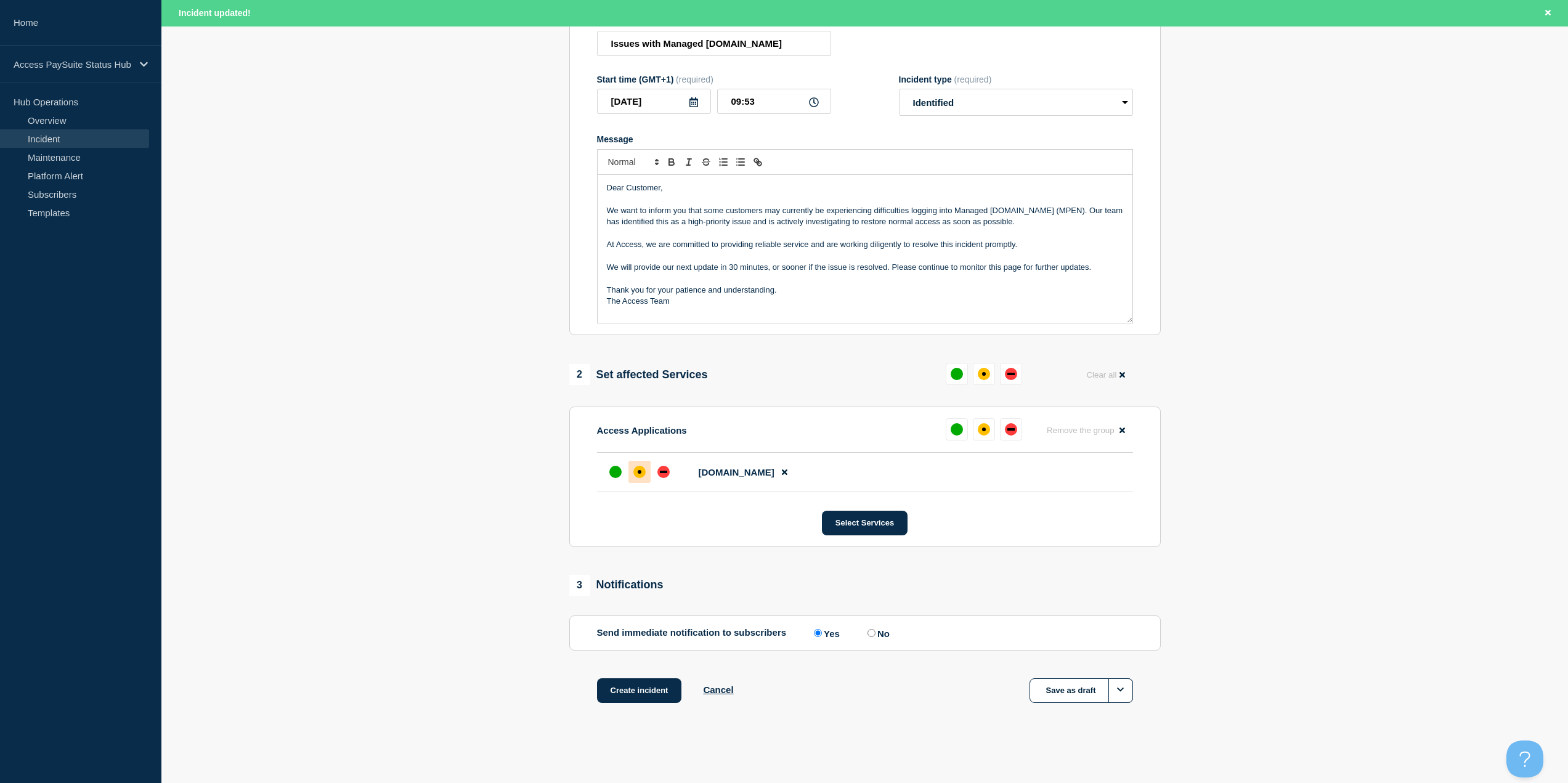
drag, startPoint x: 647, startPoint y: 690, endPoint x: 647, endPoint y: 477, distance: 213.0
click at [647, 477] on div "1 Provide details Title (required) Issues with Managed Paye.net Start time (GMT…" at bounding box center [864, 348] width 606 height 771
click at [661, 470] on div "down" at bounding box center [663, 472] width 12 height 12
drag, startPoint x: 651, startPoint y: 691, endPoint x: 562, endPoint y: 684, distance: 89.3
click at [562, 684] on div "1 Provide details Title (required) Issues with Managed Paye.net Start time (GMT…" at bounding box center [864, 348] width 606 height 771
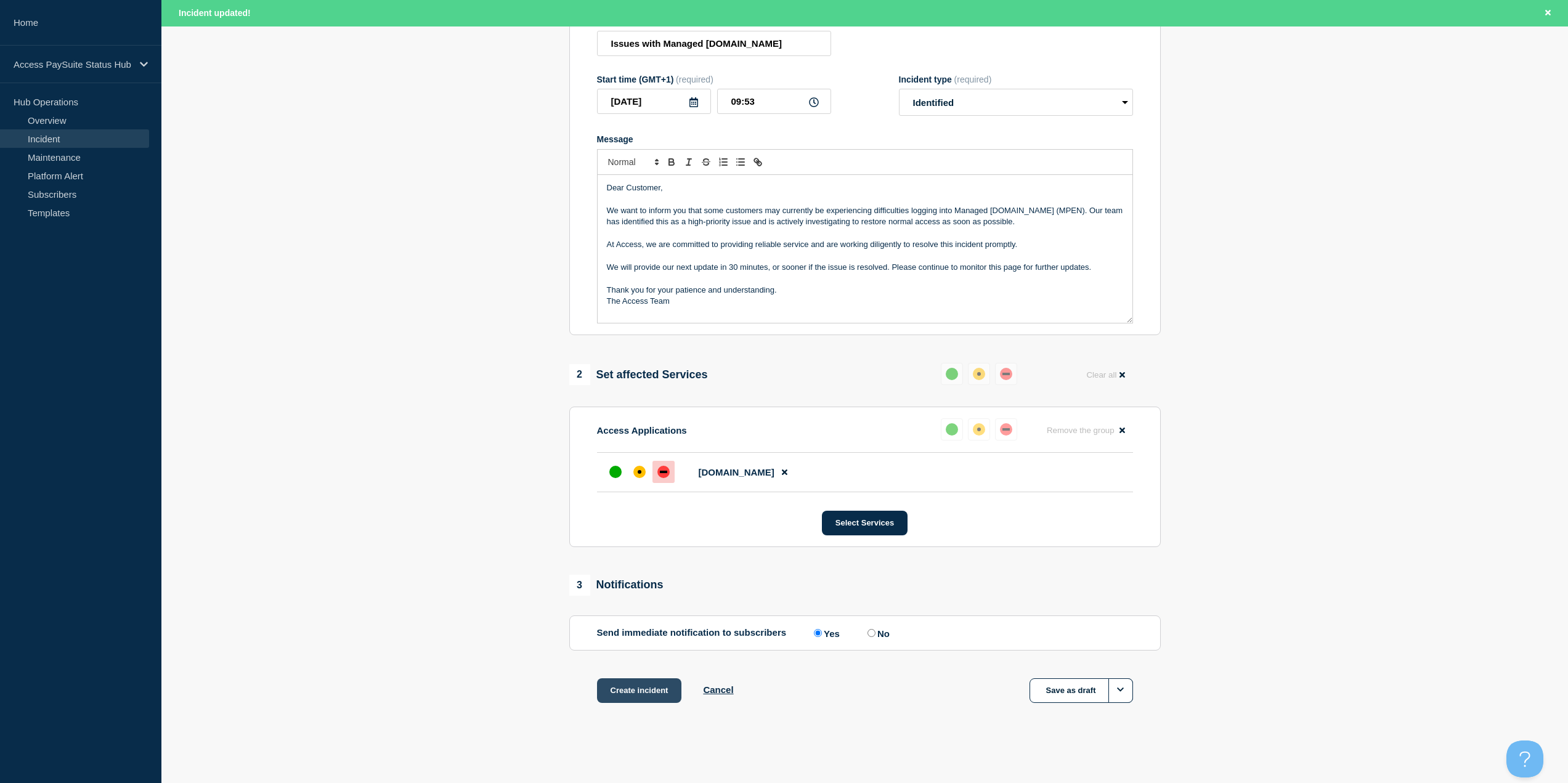
click at [637, 699] on button "Create incident" at bounding box center [639, 691] width 85 height 25
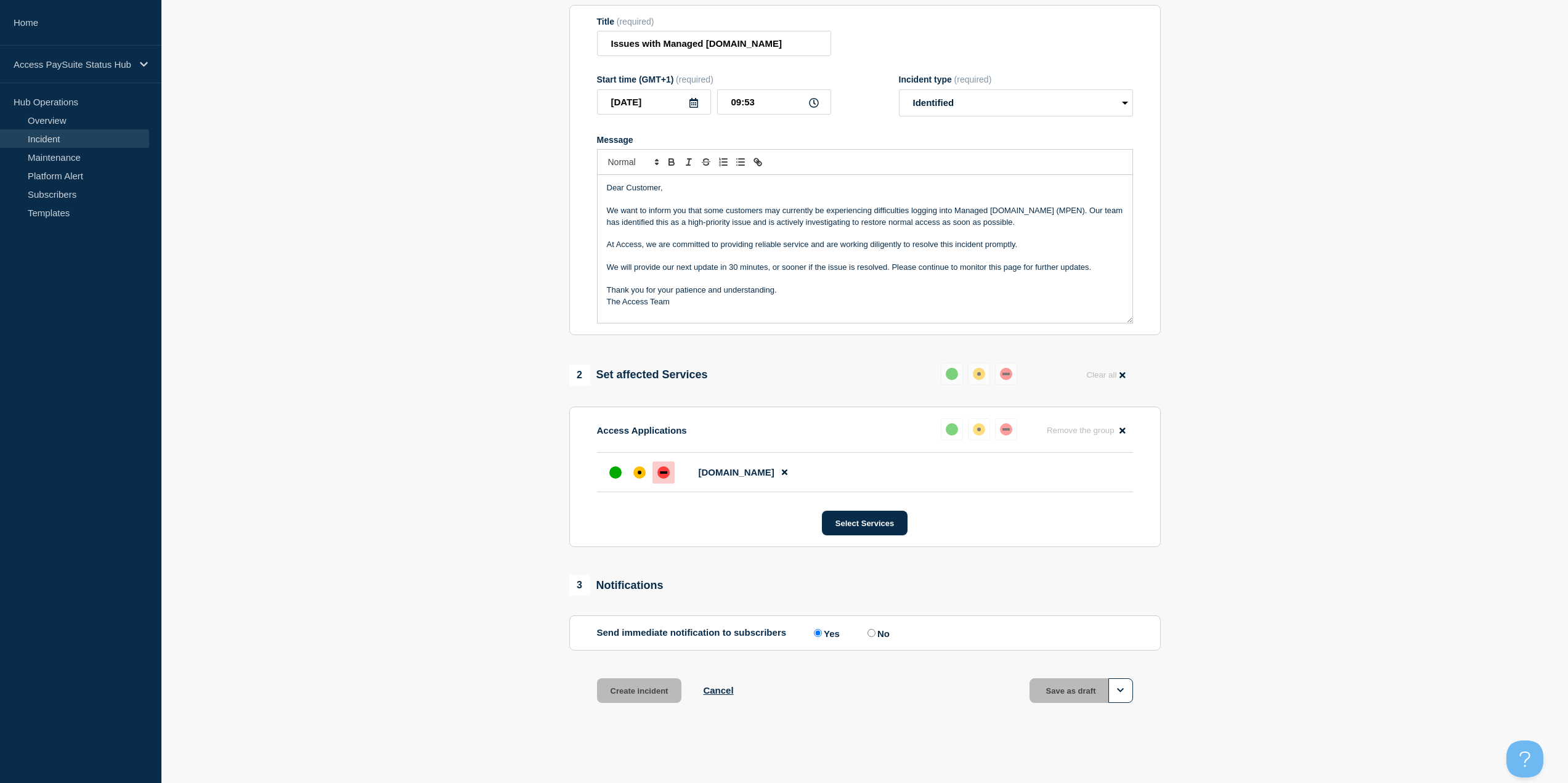
scroll to position [145, 0]
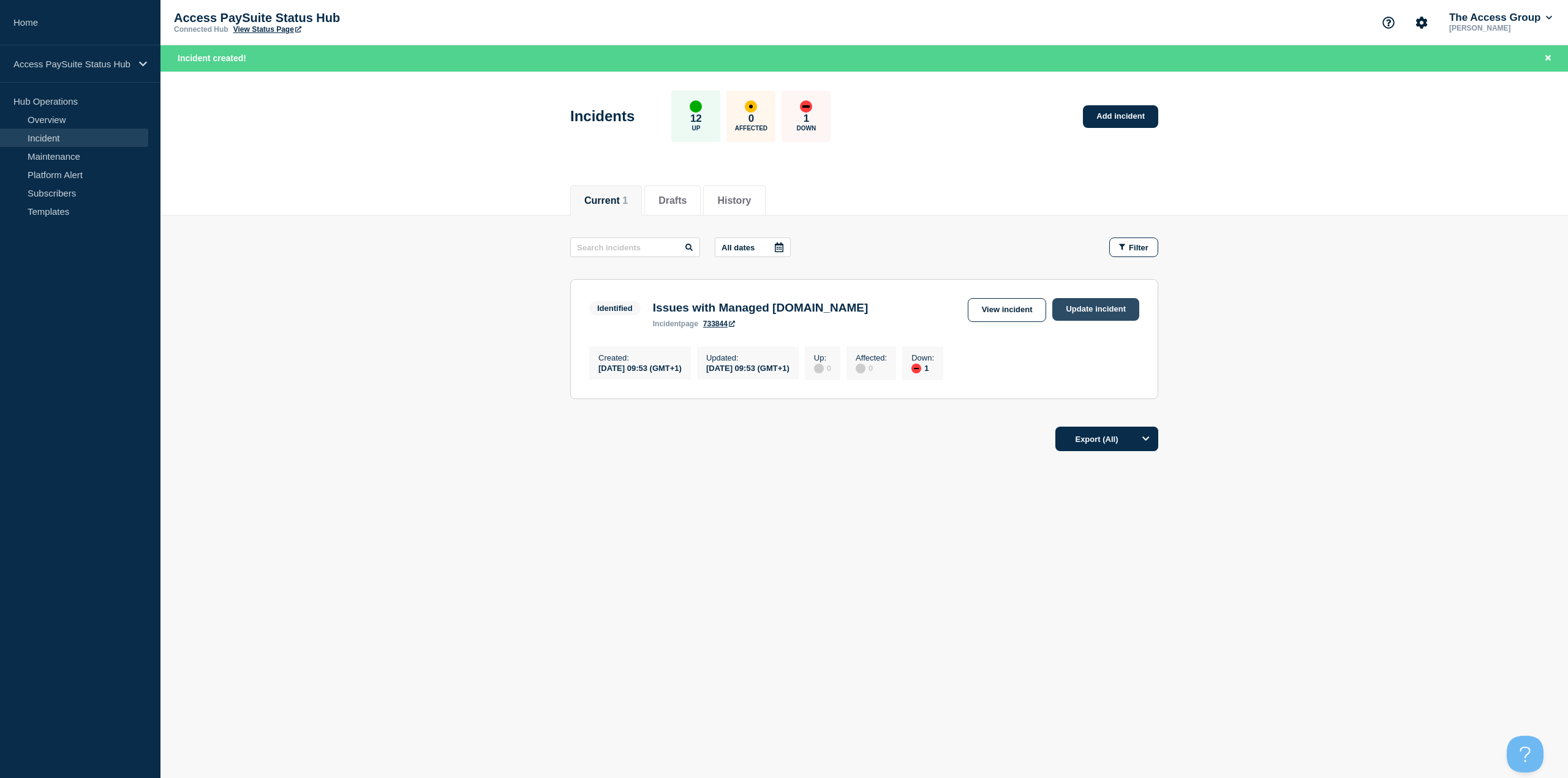
click at [1113, 313] on link "Update incident" at bounding box center [1096, 309] width 87 height 23
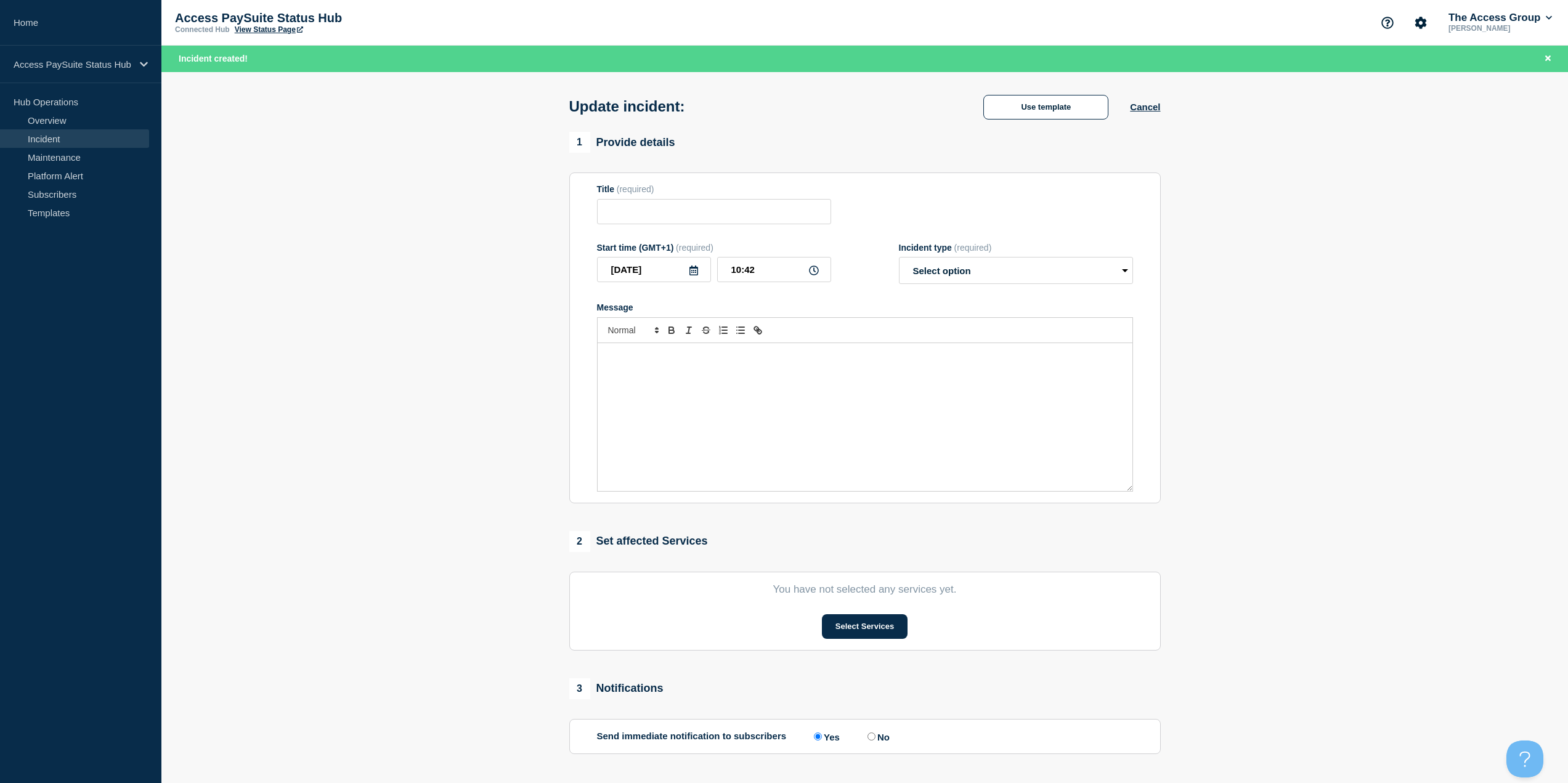
type input "Issues with Managed [DOMAIN_NAME]"
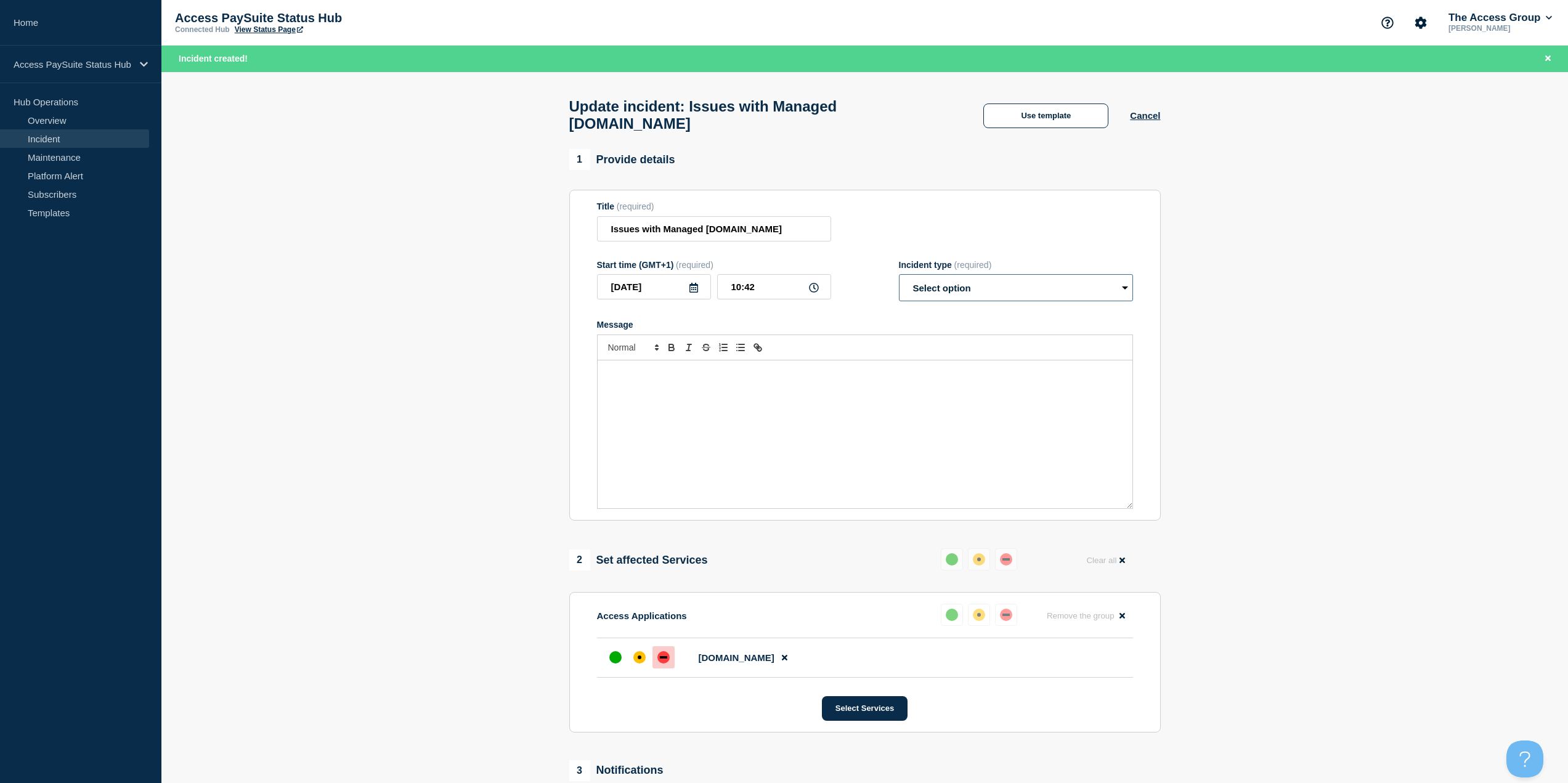
click at [996, 274] on select "Select option Investigating Identified Monitoring Resolved" at bounding box center [1016, 288] width 234 height 27
select select "monitoring"
click at [899, 274] on select "Select option Investigating Identified Monitoring Resolved" at bounding box center [1016, 288] width 234 height 27
click at [873, 389] on div "Message" at bounding box center [865, 434] width 535 height 148
click at [1067, 114] on button "Use template" at bounding box center [1046, 116] width 125 height 25
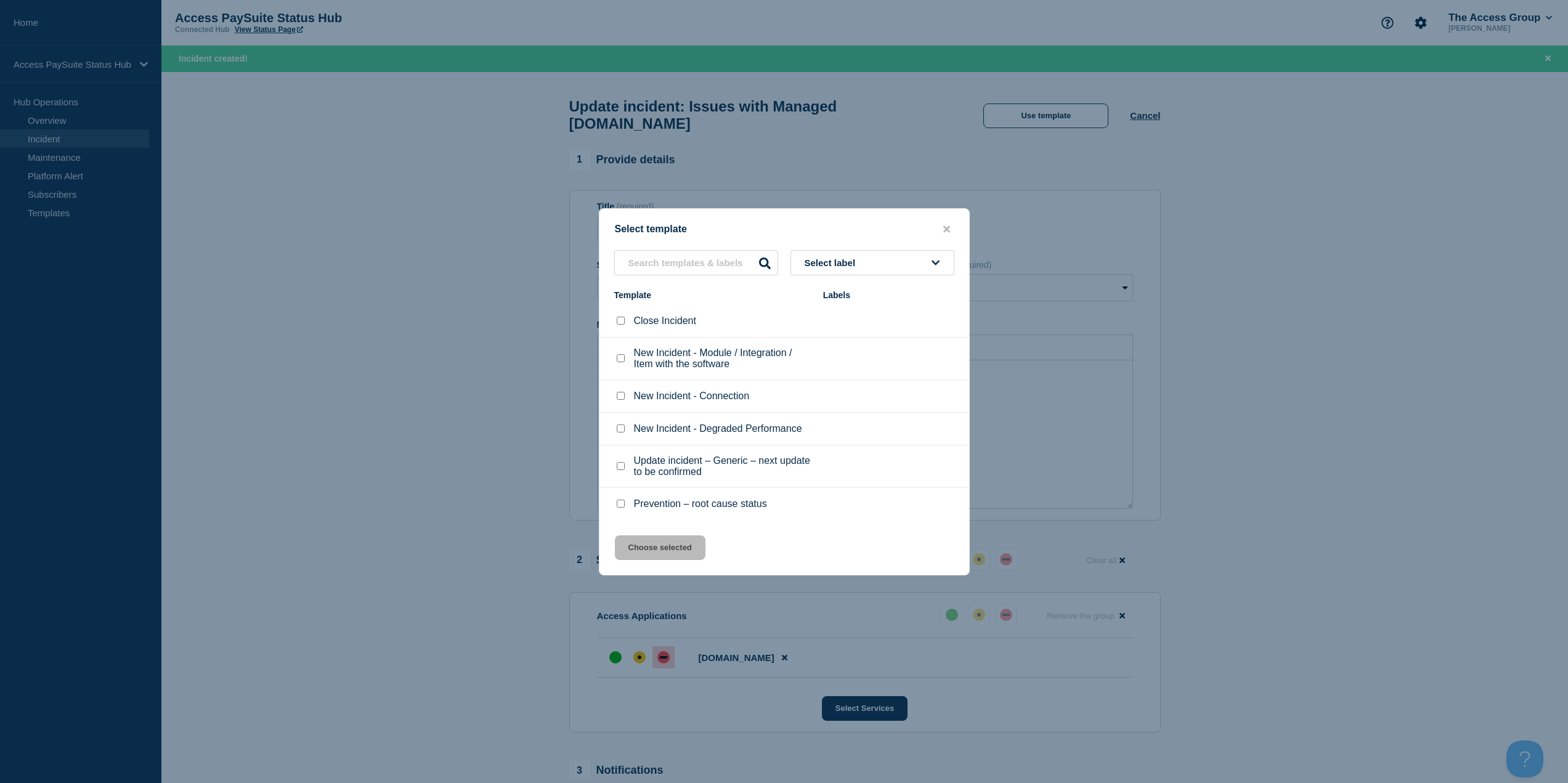
scroll to position [62, 0]
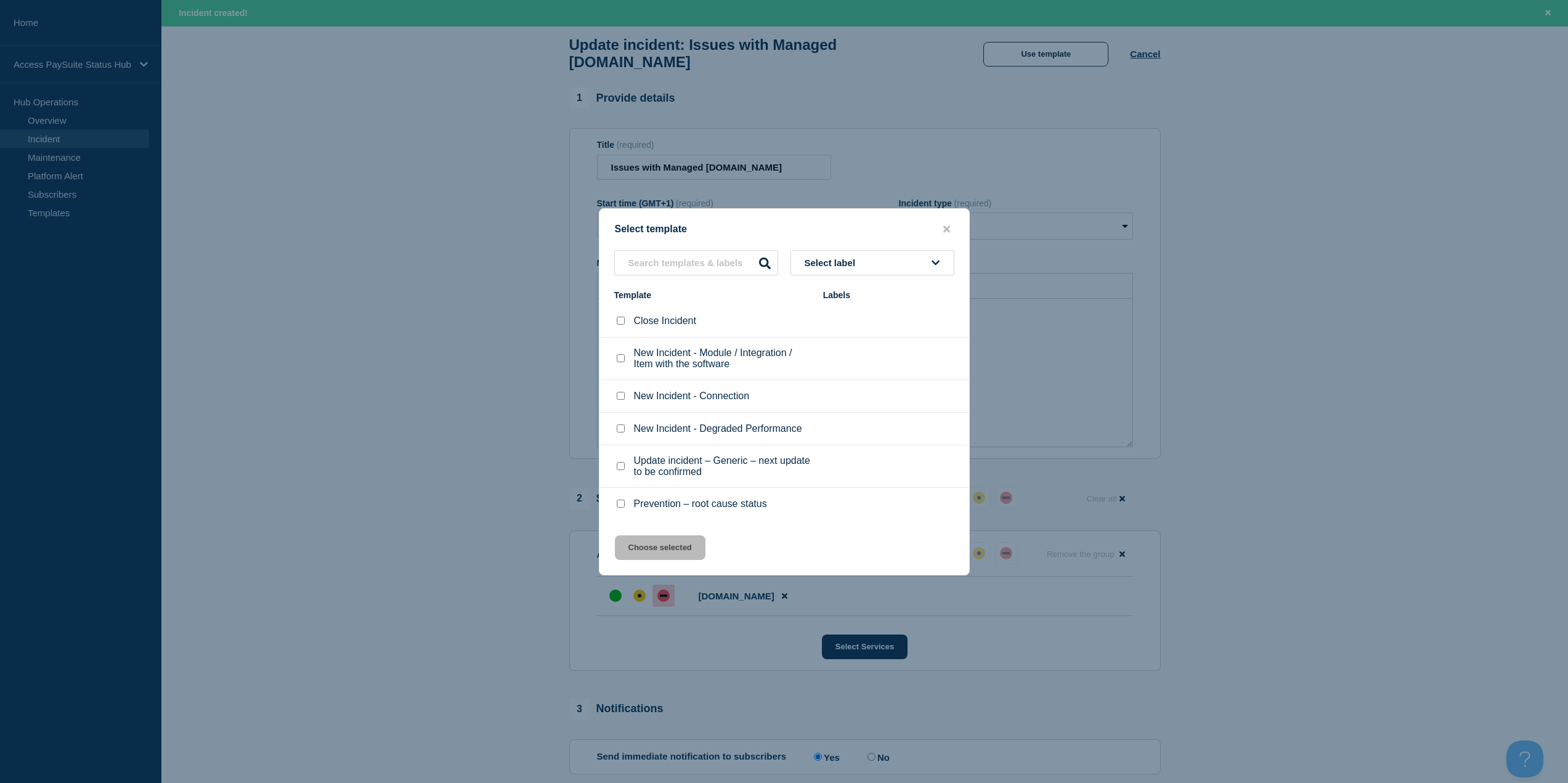
click at [1139, 358] on div at bounding box center [784, 391] width 1568 height 783
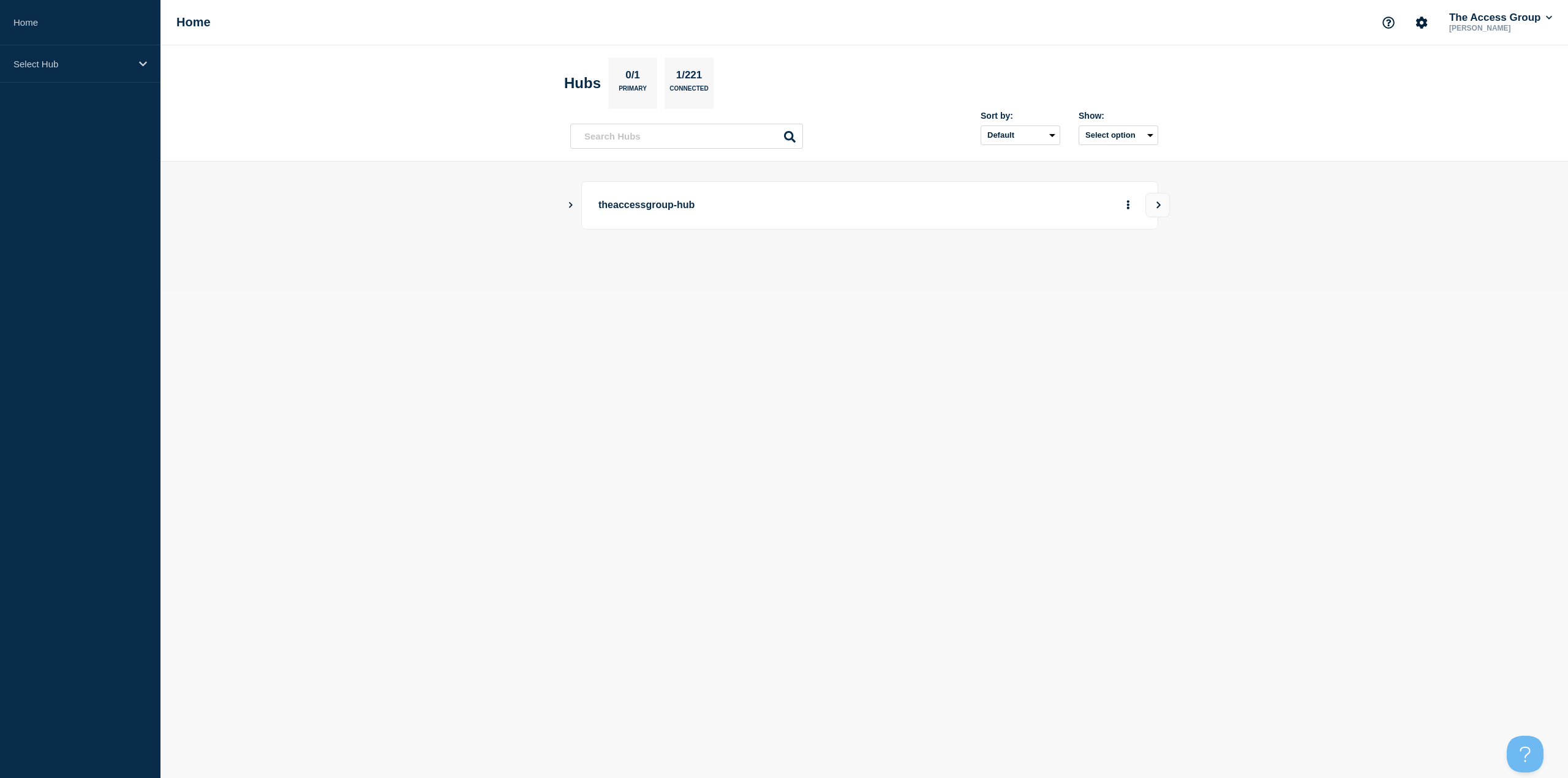
click at [572, 202] on icon "Show Connected Hubs" at bounding box center [570, 205] width 8 height 6
click at [119, 70] on div "Select Hub" at bounding box center [80, 64] width 161 height 38
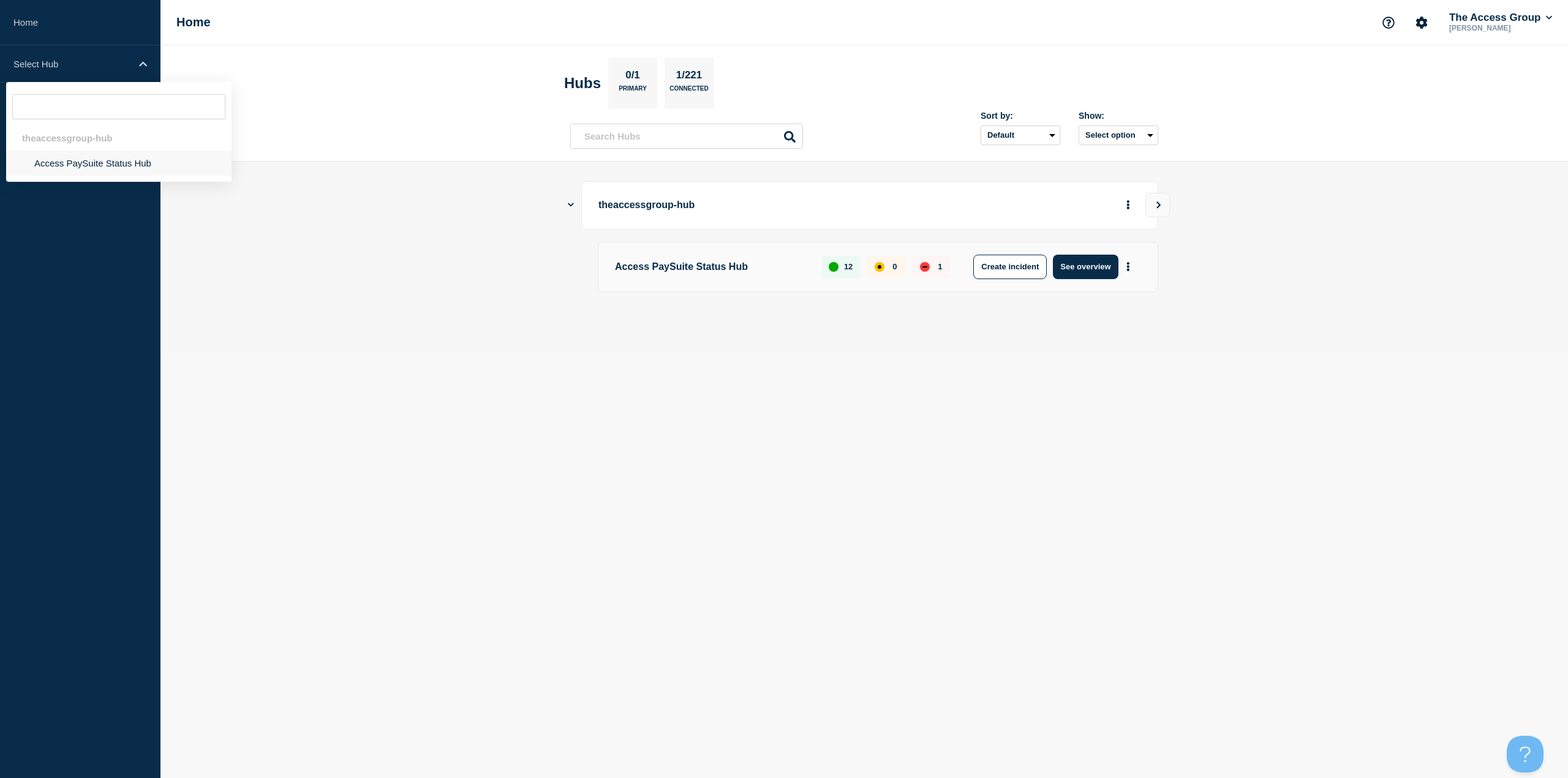
click at [87, 164] on li "Access PaySuite Status Hub" at bounding box center [119, 163] width 225 height 25
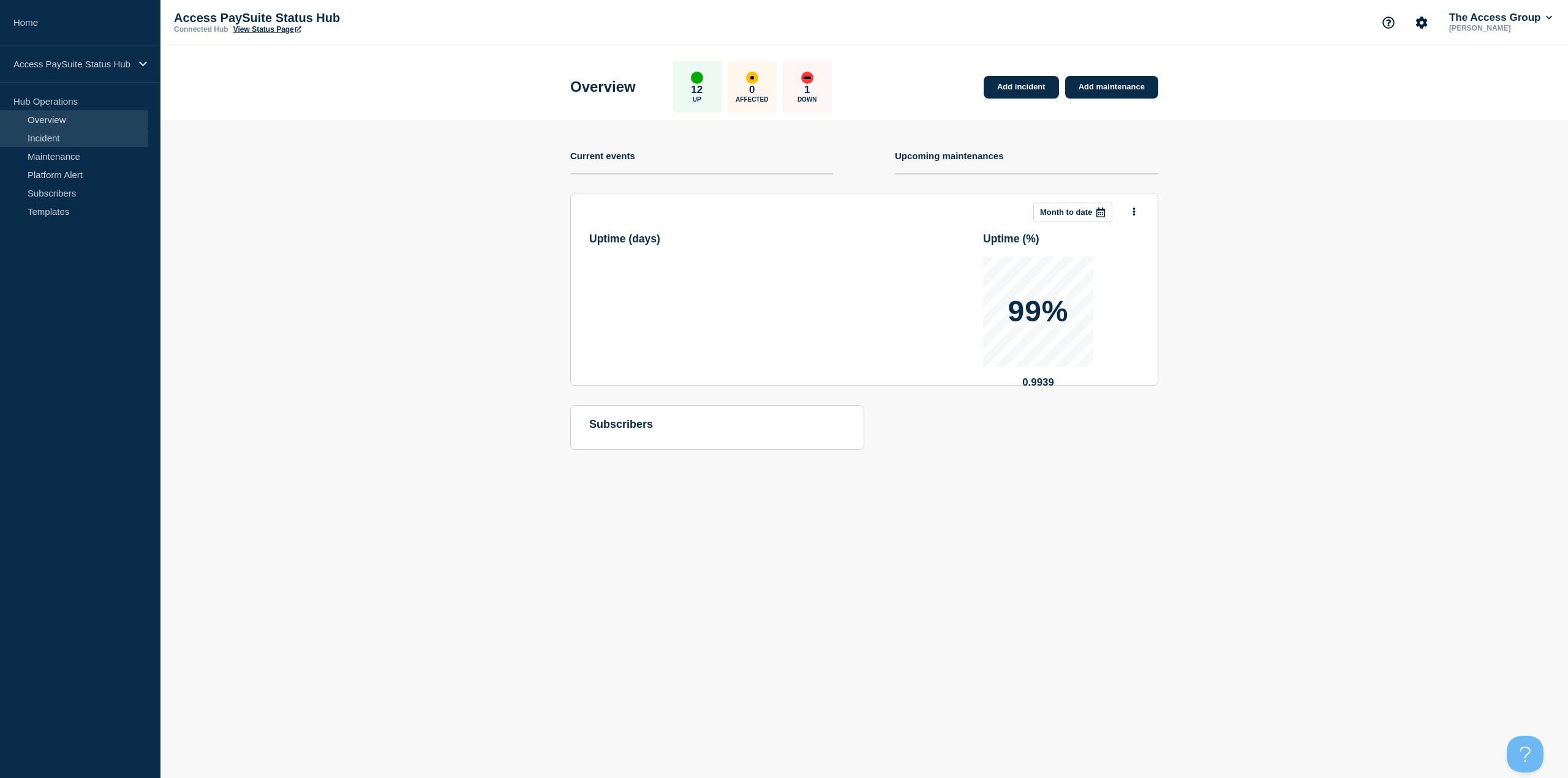
click at [68, 137] on link "Incident" at bounding box center [74, 138] width 148 height 18
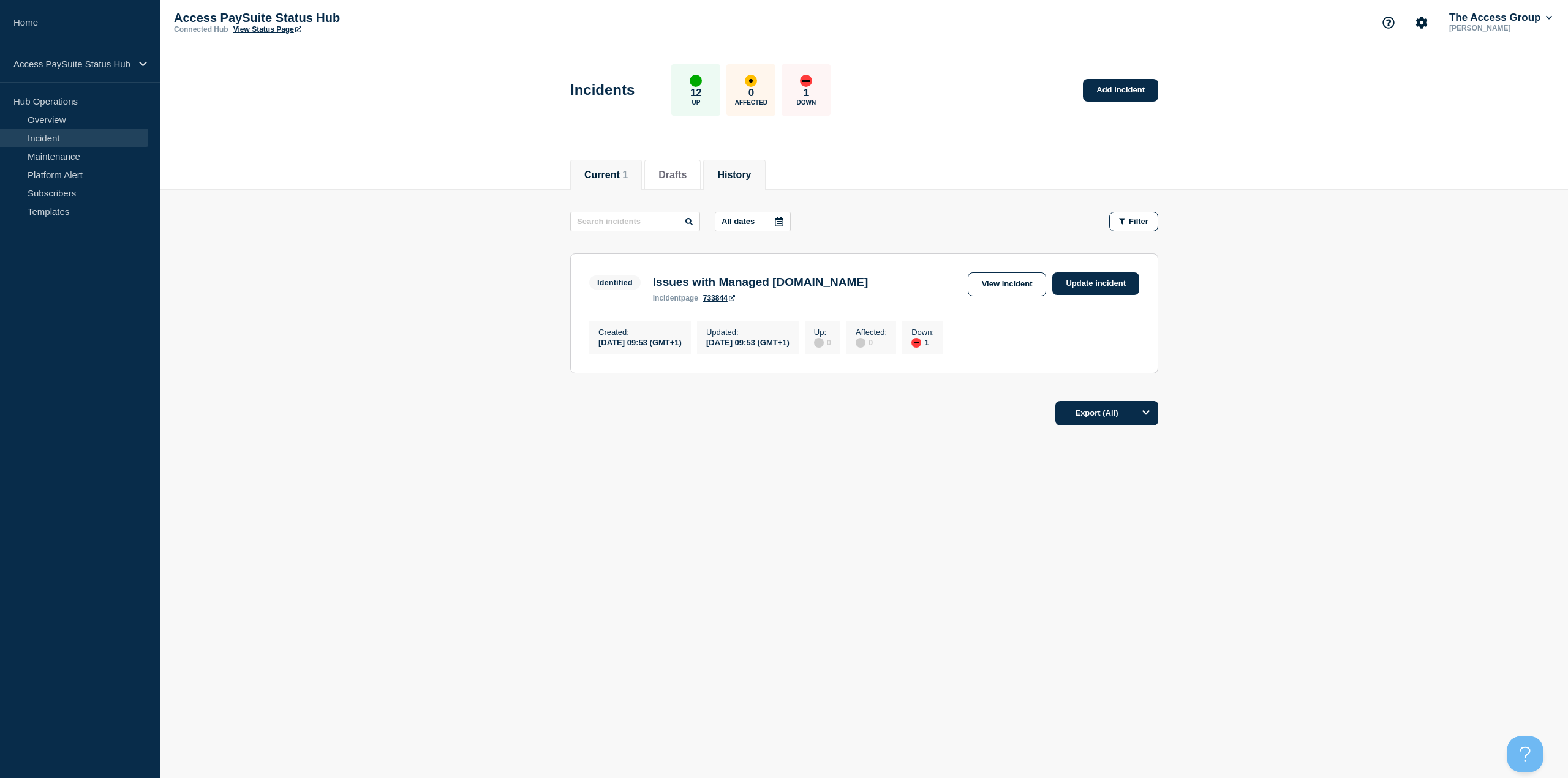
click at [751, 178] on button "History" at bounding box center [734, 175] width 34 height 11
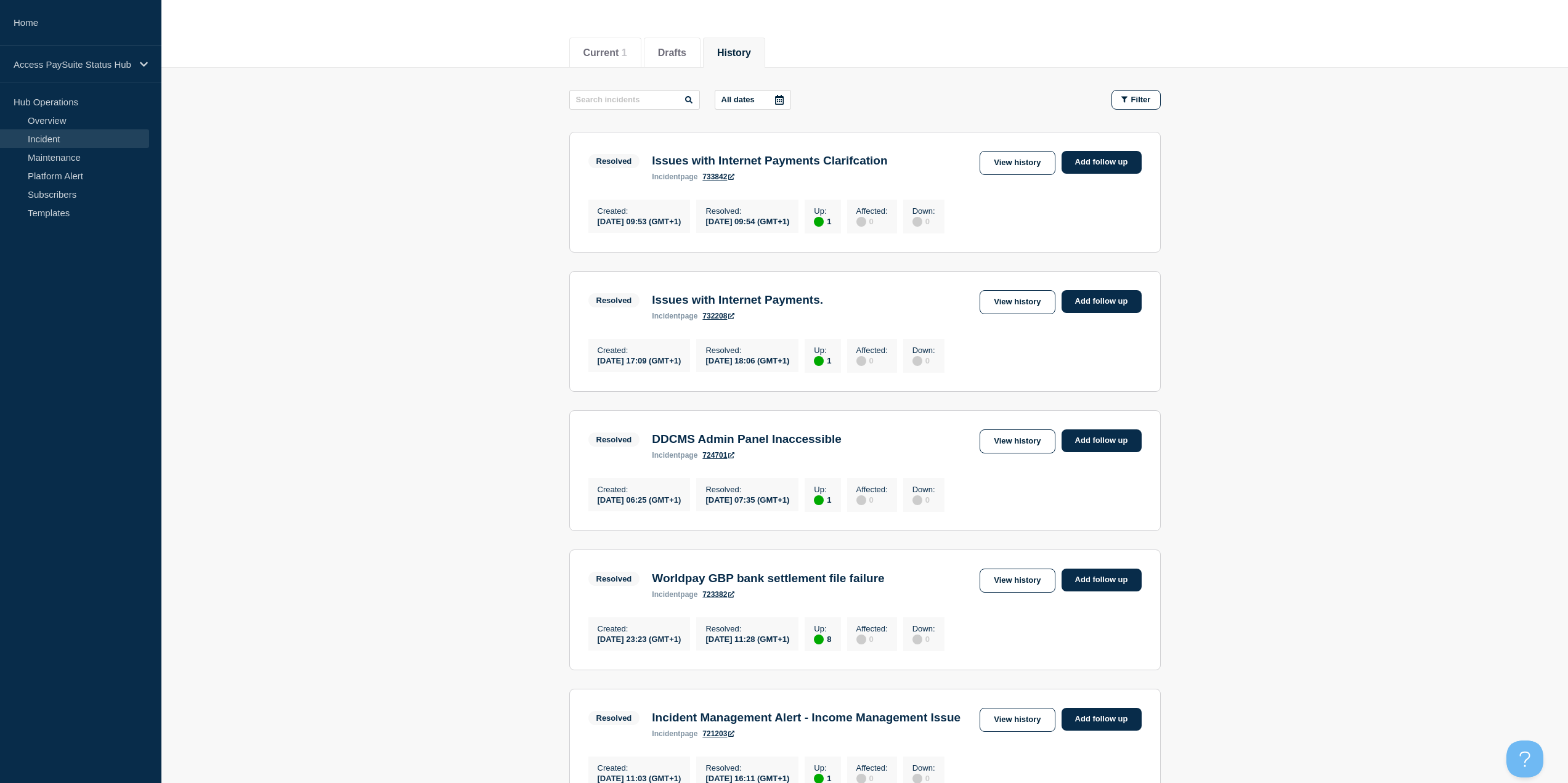
scroll to position [185, 0]
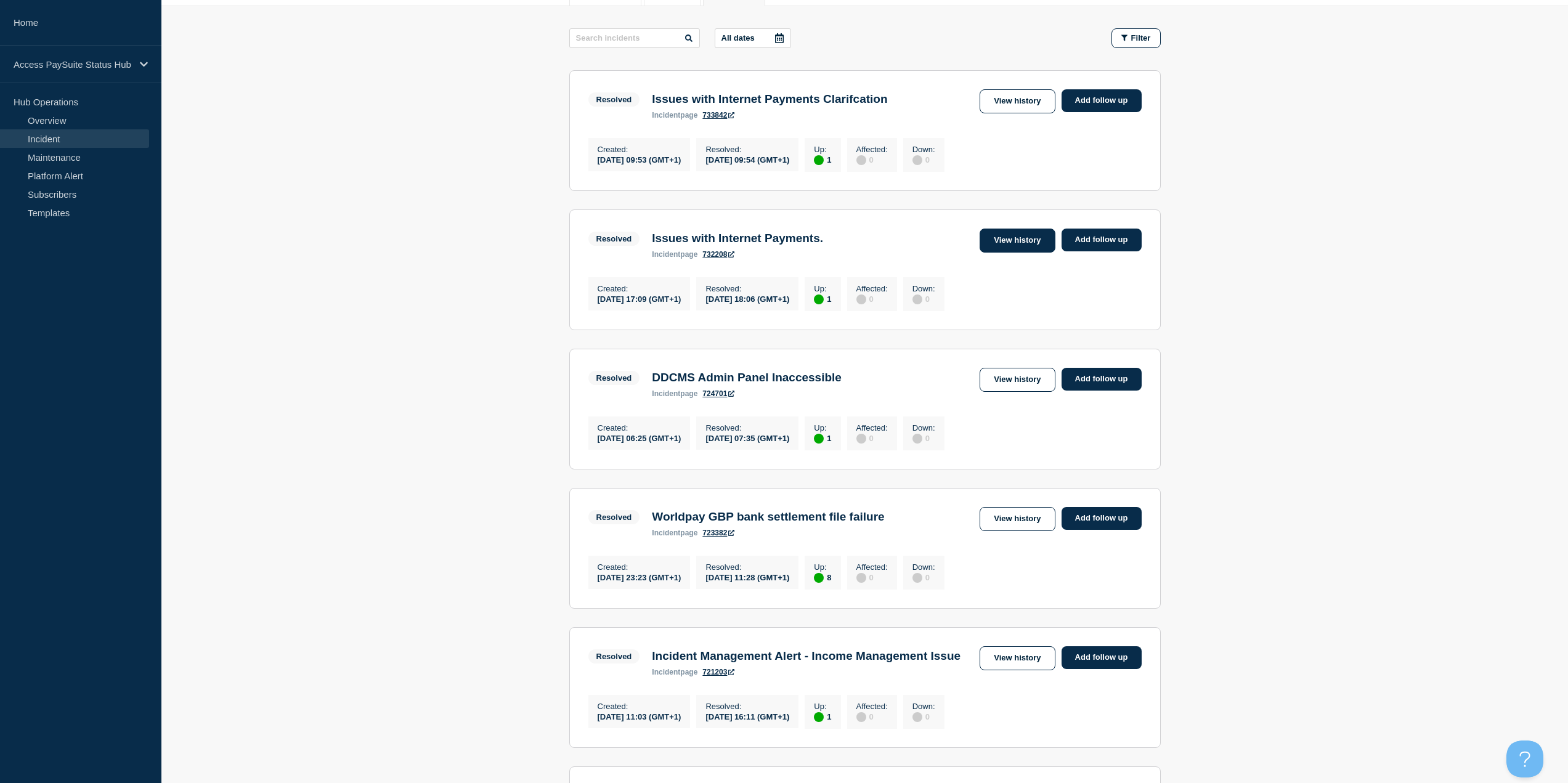
click at [1041, 243] on link "View history" at bounding box center [1017, 240] width 75 height 24
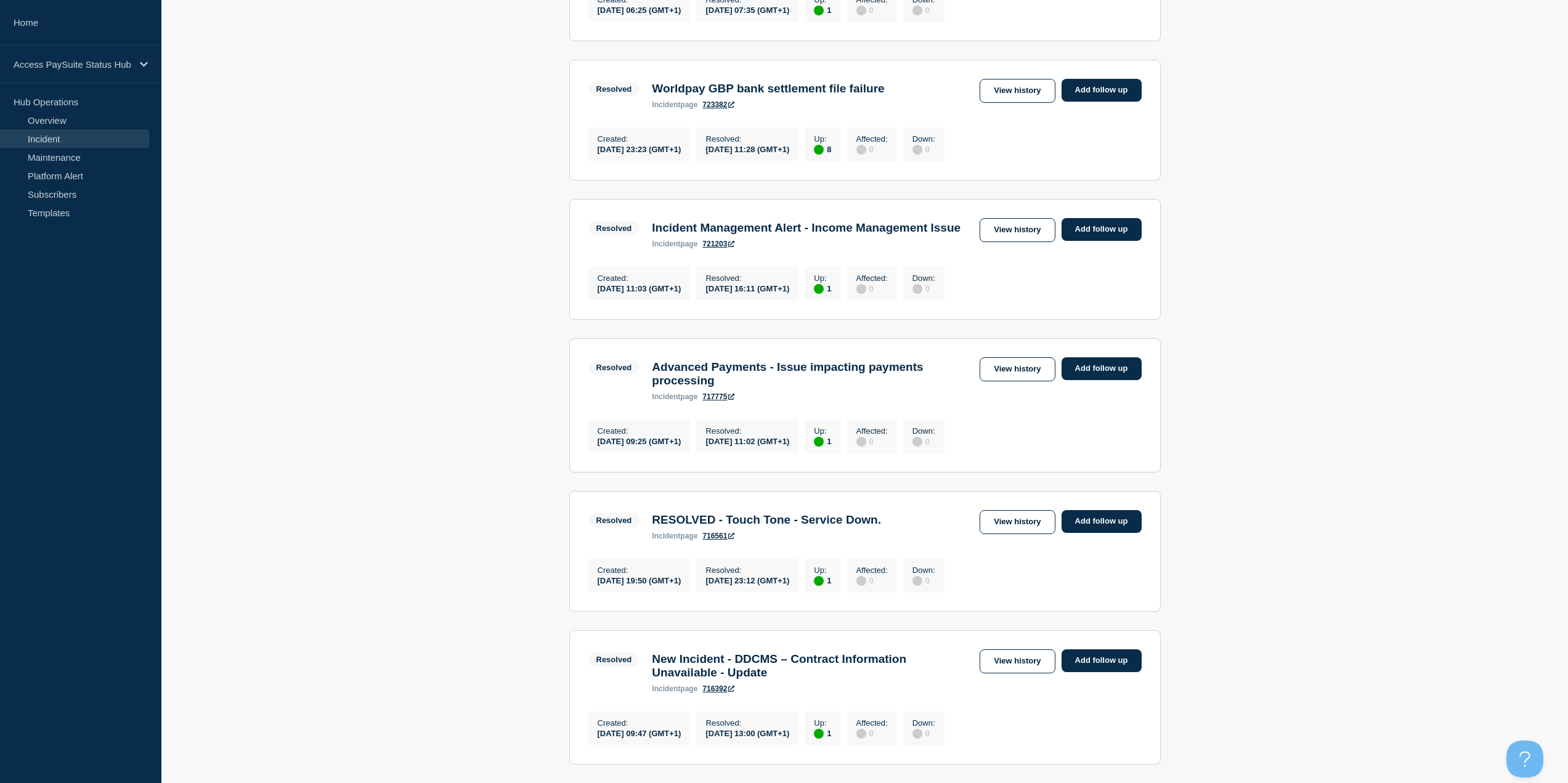
scroll to position [740, 0]
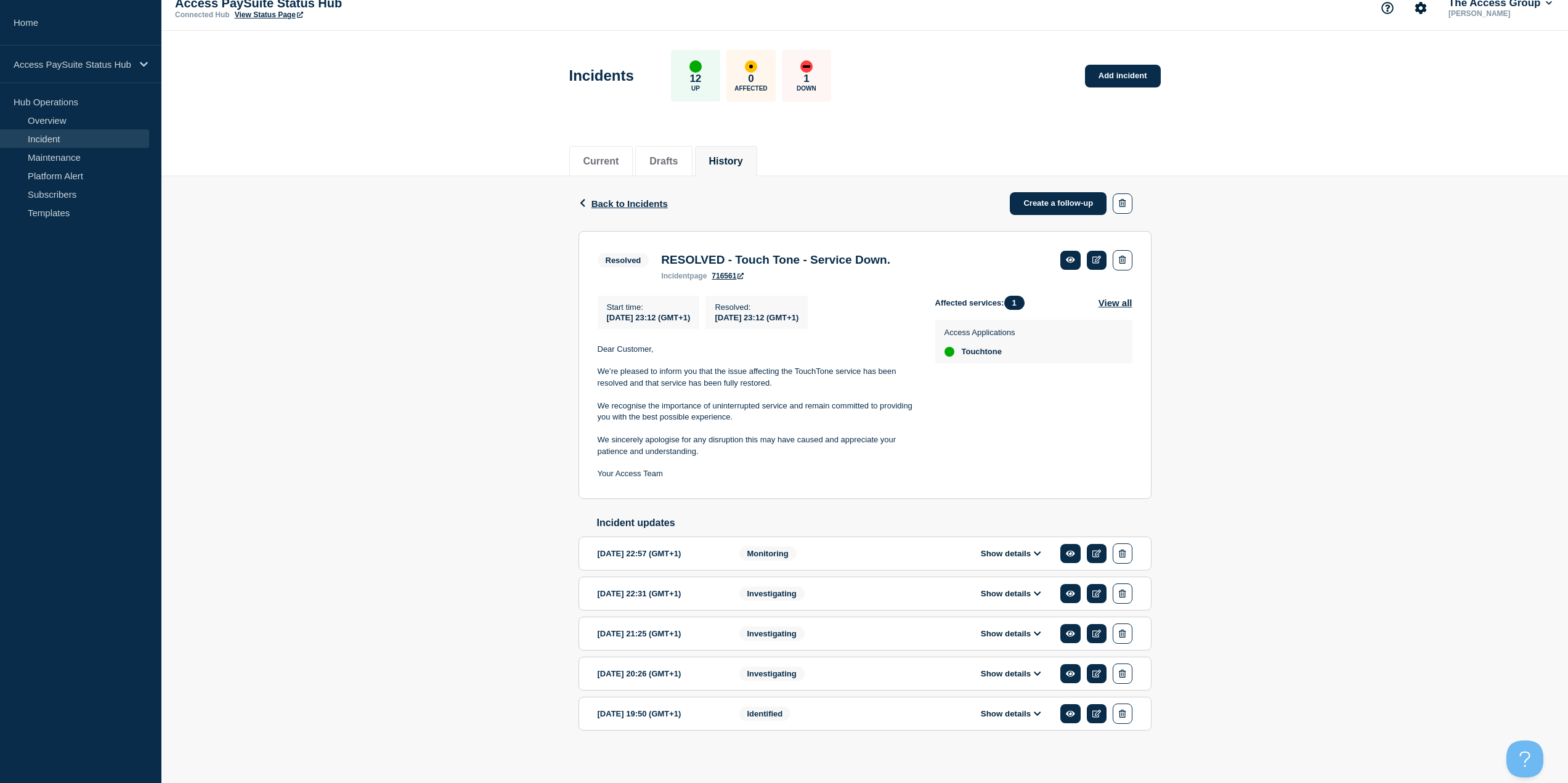
scroll to position [28, 0]
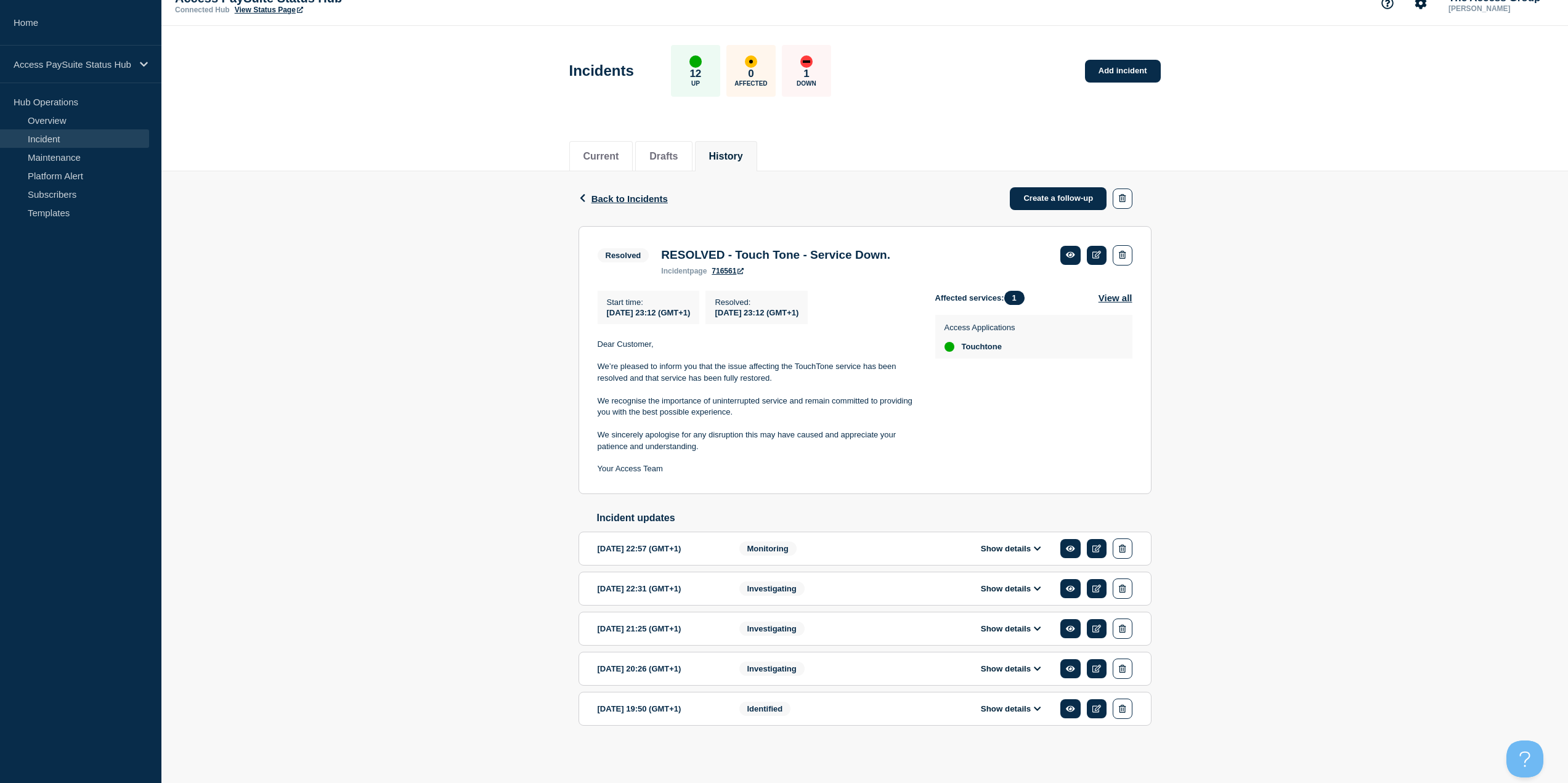
click at [1006, 551] on button "Show details" at bounding box center [1011, 548] width 68 height 11
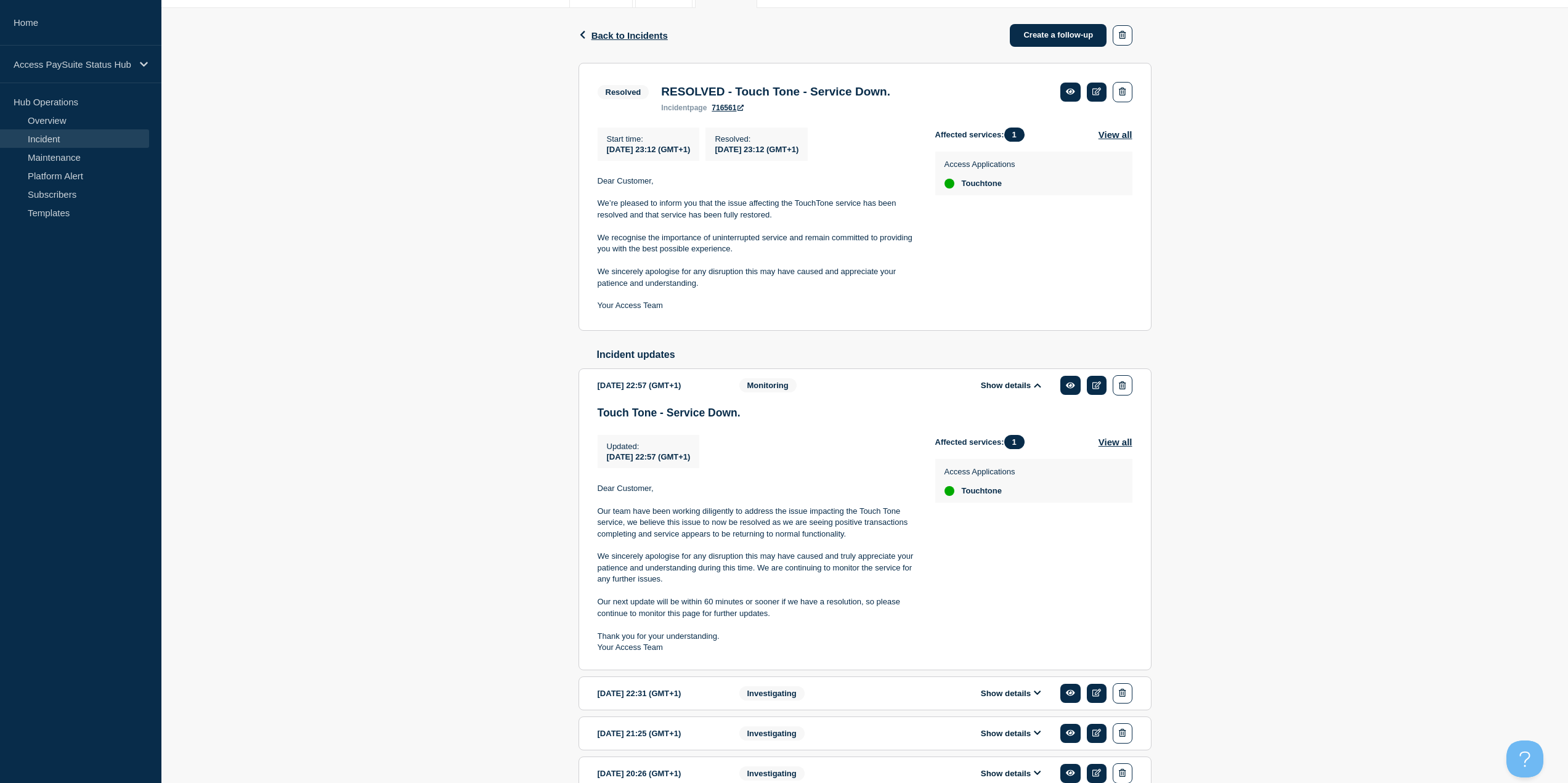
scroll to position [274, 0]
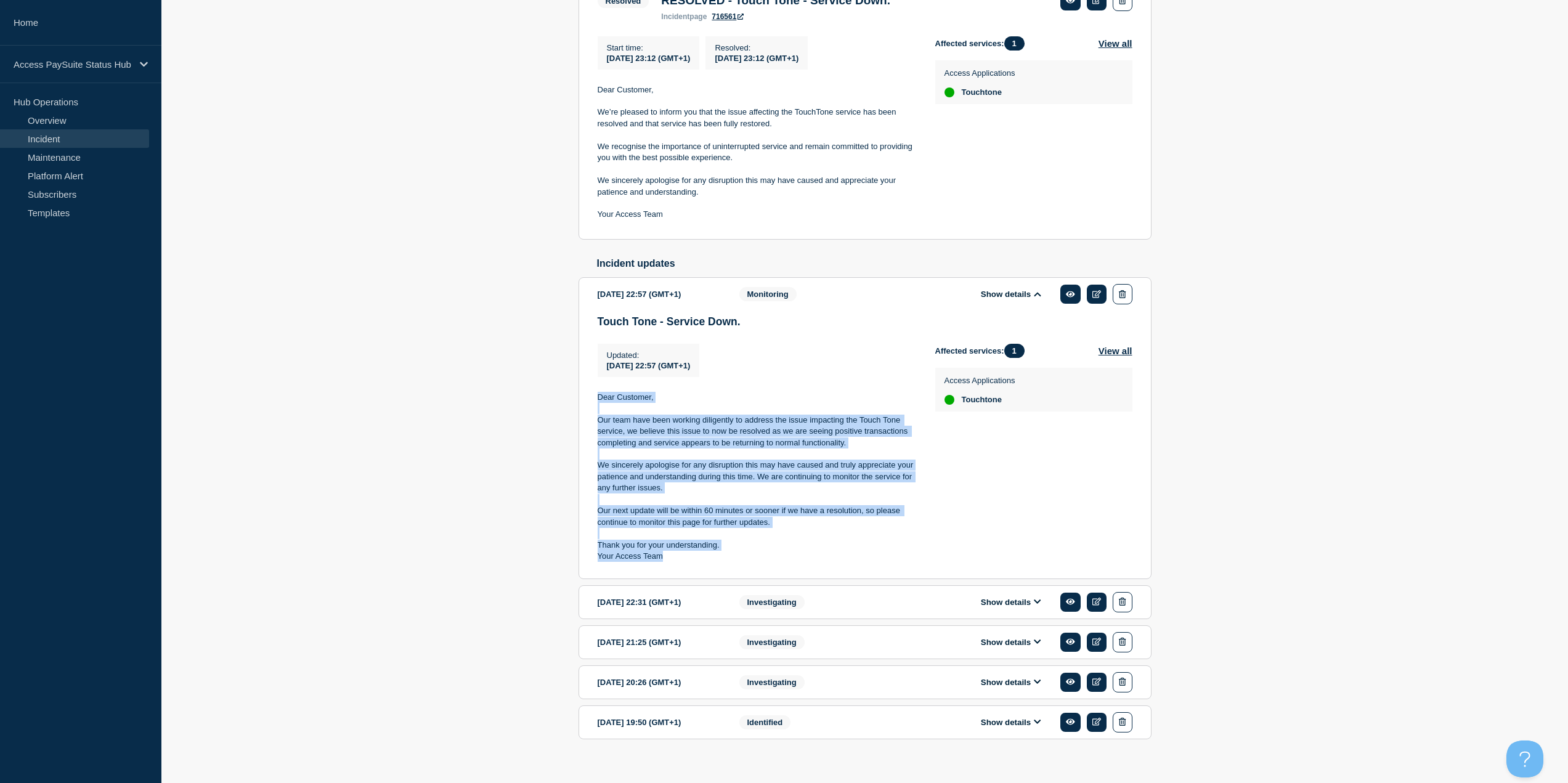
drag, startPoint x: 673, startPoint y: 562, endPoint x: 587, endPoint y: 400, distance: 183.4
click at [587, 400] on section "[DATE] 22:57 (GMT+1) Show details Monitoring Touch Tone - Service Down. Updated…" at bounding box center [865, 428] width 573 height 301
copy div "Dear Customer, Our team have been working diligently to address the issue impac…"
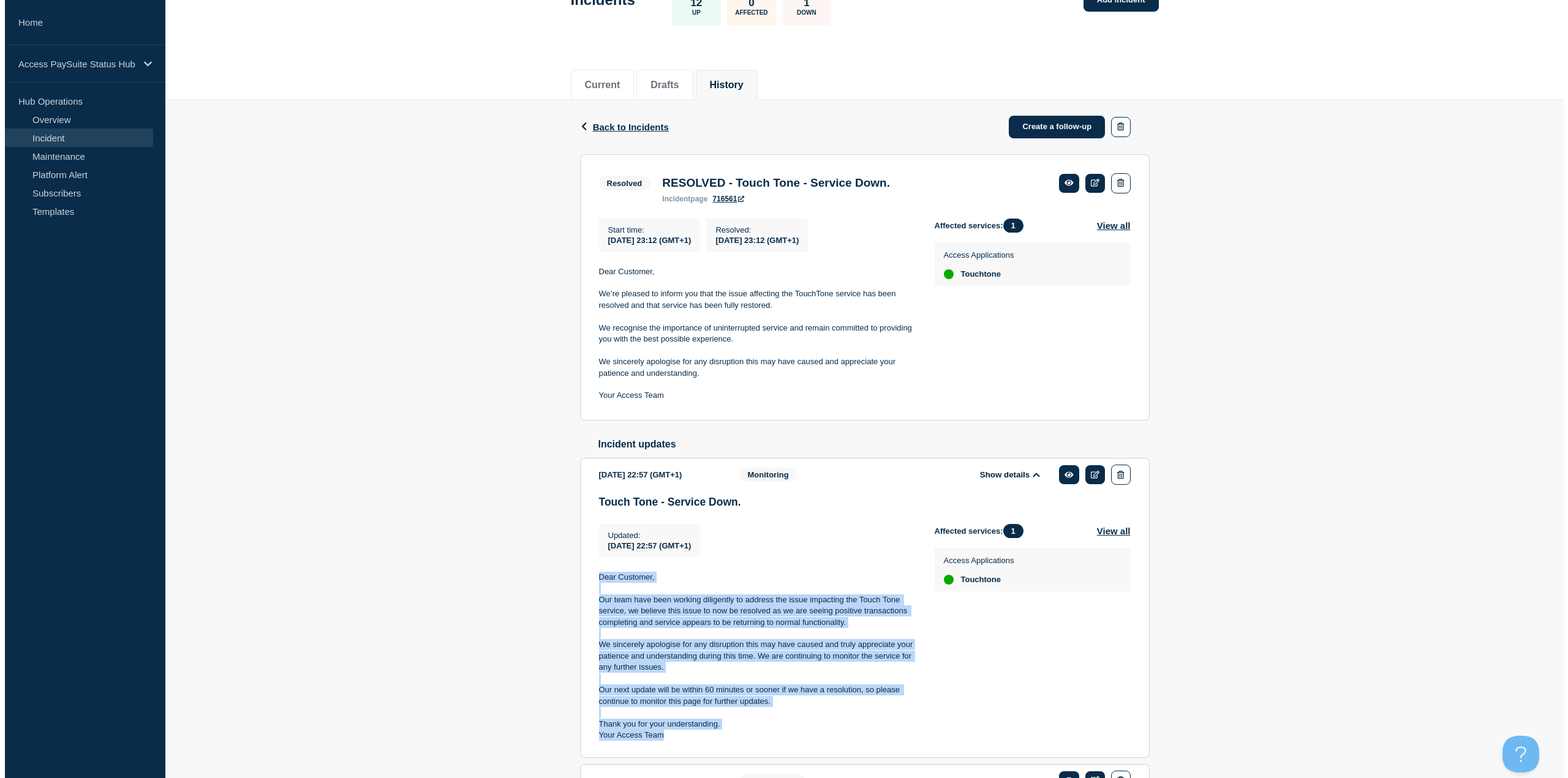
scroll to position [0, 0]
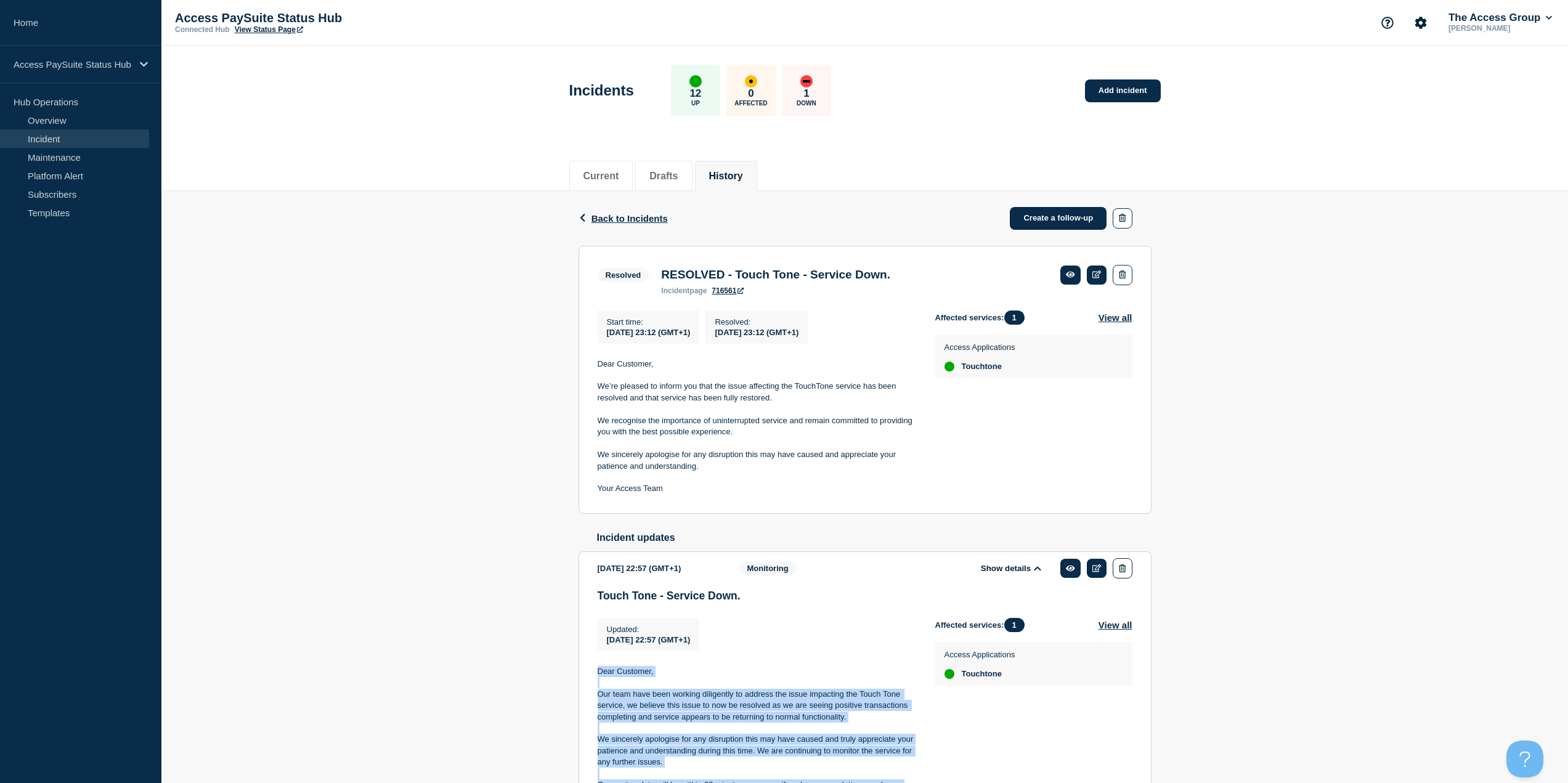
click at [85, 139] on link "Incident" at bounding box center [74, 139] width 149 height 19
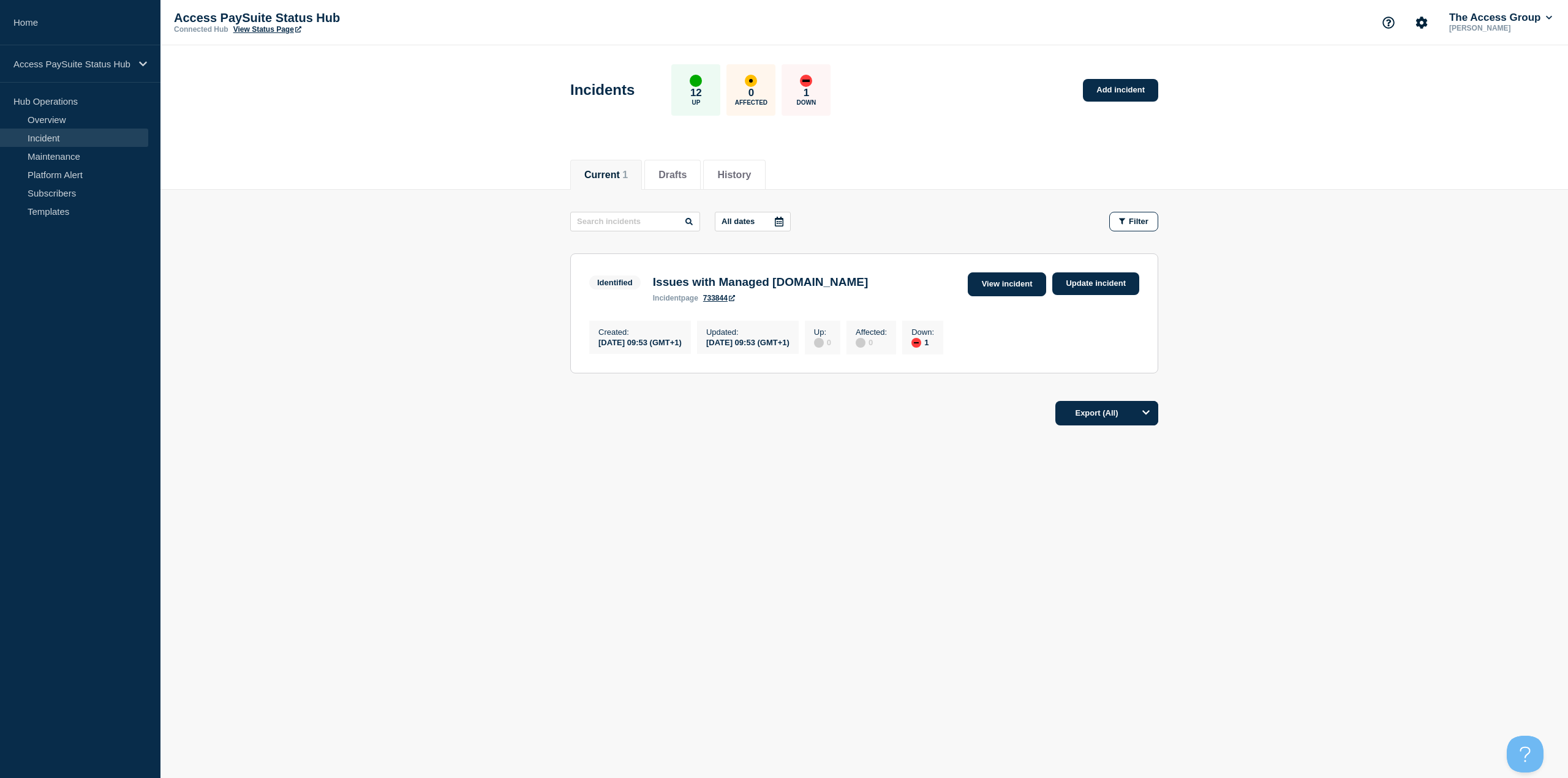
click at [1014, 284] on link "View incident" at bounding box center [1007, 284] width 79 height 24
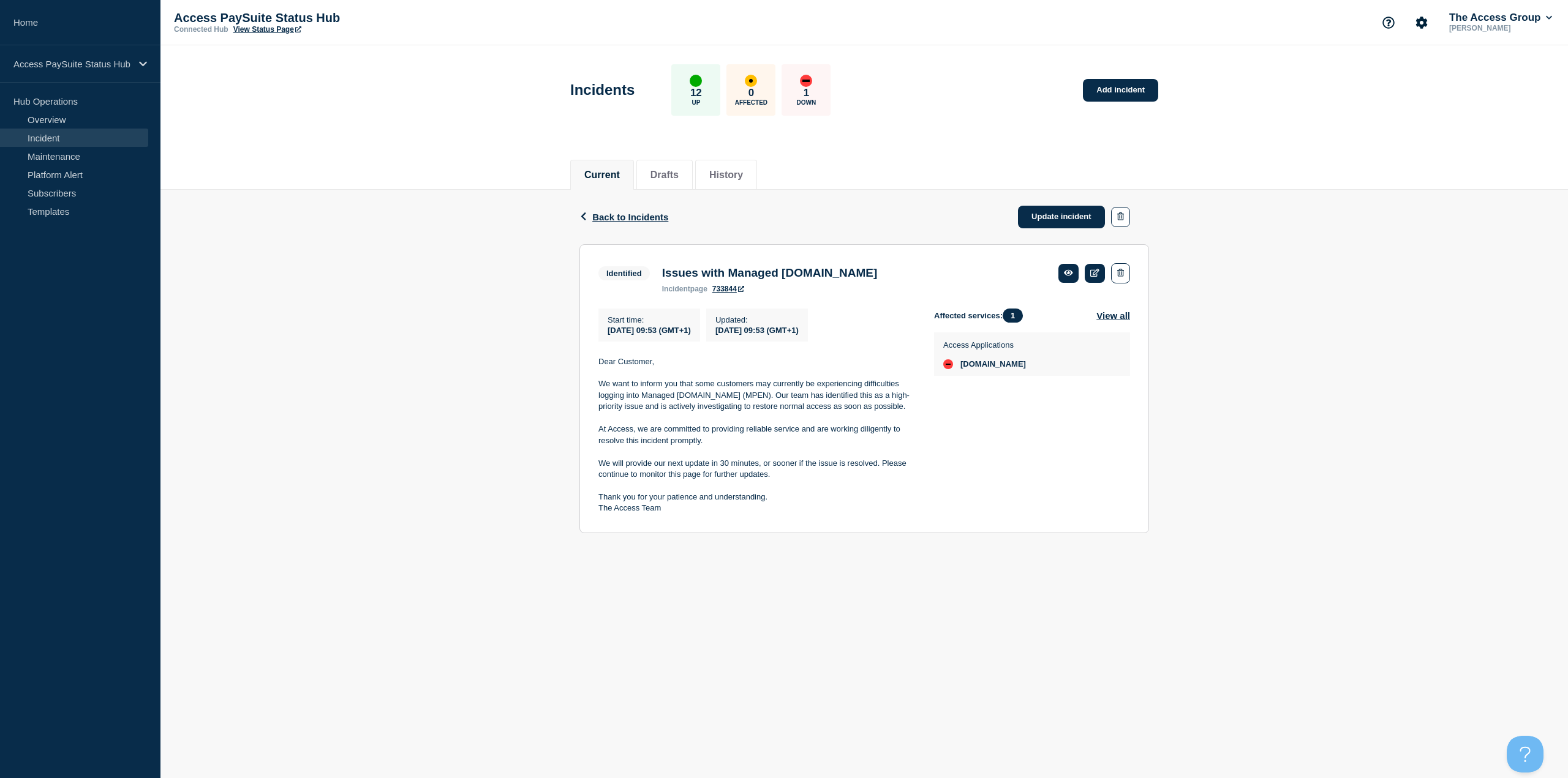
click at [726, 409] on p "We want to inform you that some customers may currently be experiencing difficu…" at bounding box center [757, 395] width 316 height 34
drag, startPoint x: 708, startPoint y: 399, endPoint x: 640, endPoint y: 402, distance: 68.1
click at [640, 402] on p "We want to inform you that some customers may currently be experiencing difficu…" at bounding box center [757, 395] width 316 height 34
copy p "Managed [DOMAIN_NAME]"
click at [1328, 314] on div "Back Back to Incidents Update incident Identified Issues with Managed [DOMAIN_N…" at bounding box center [864, 371] width 1407 height 362
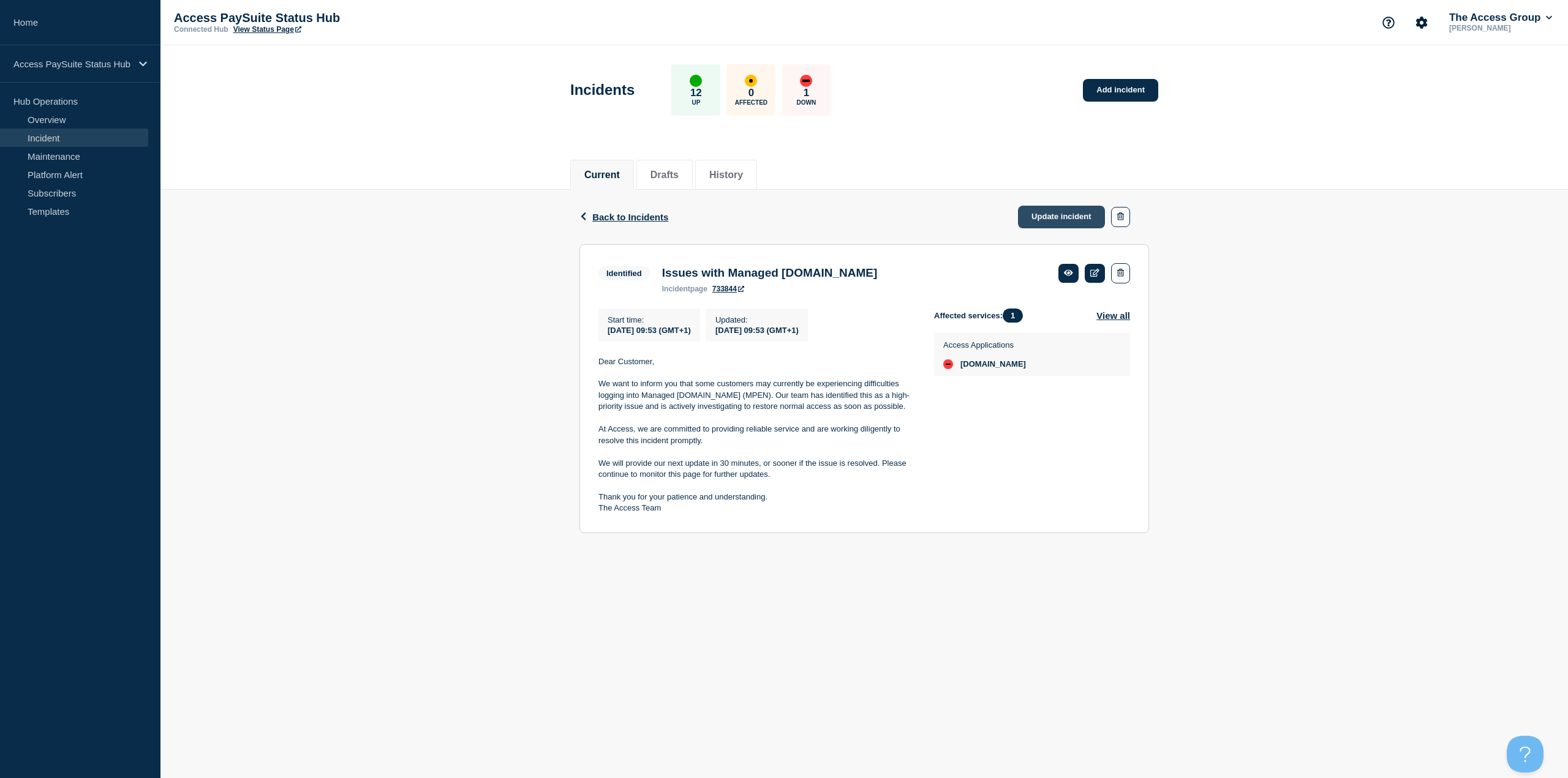
click at [1066, 210] on link "Update incident" at bounding box center [1061, 217] width 87 height 23
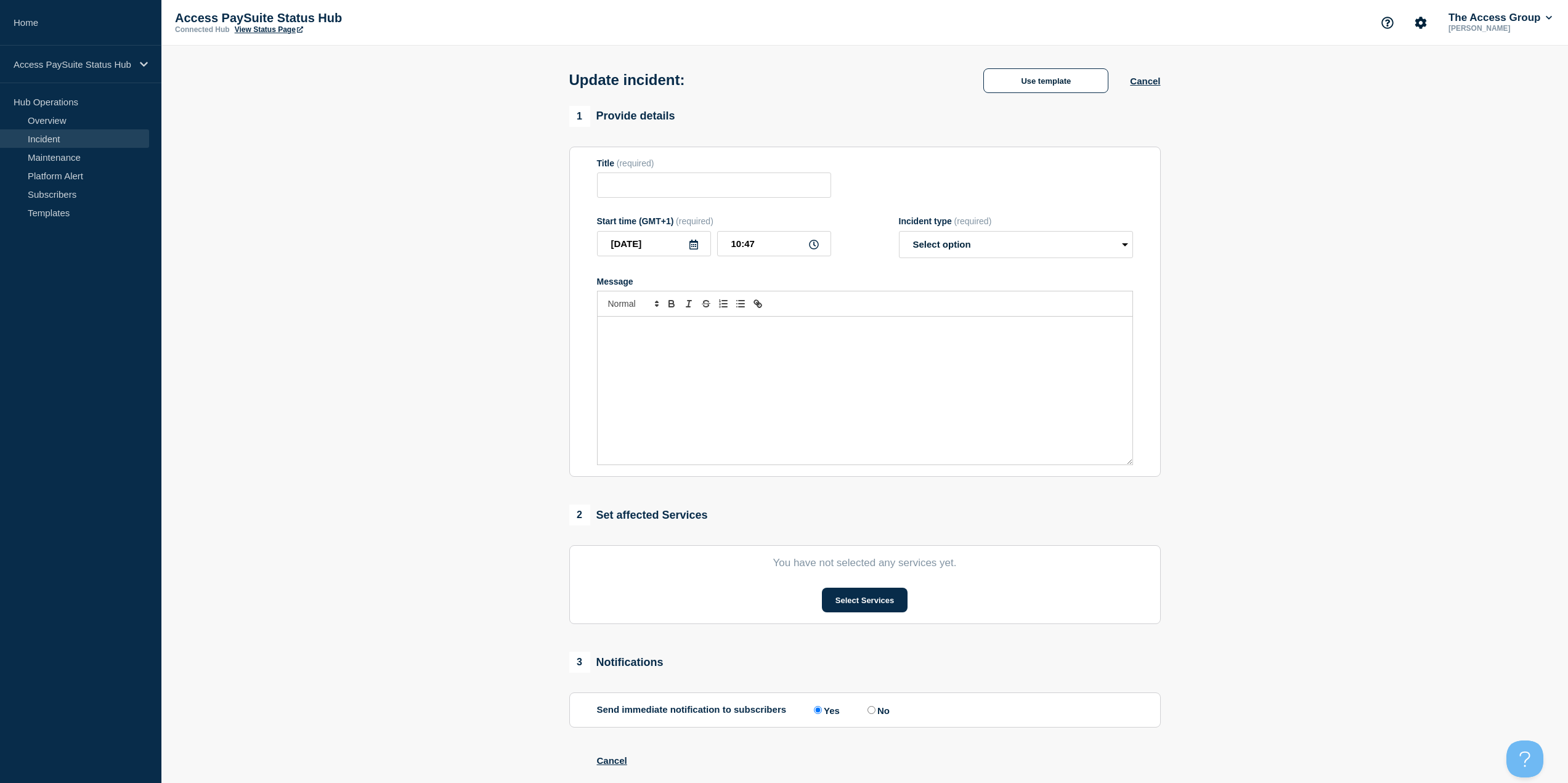
type input "Issues with Managed [DOMAIN_NAME]"
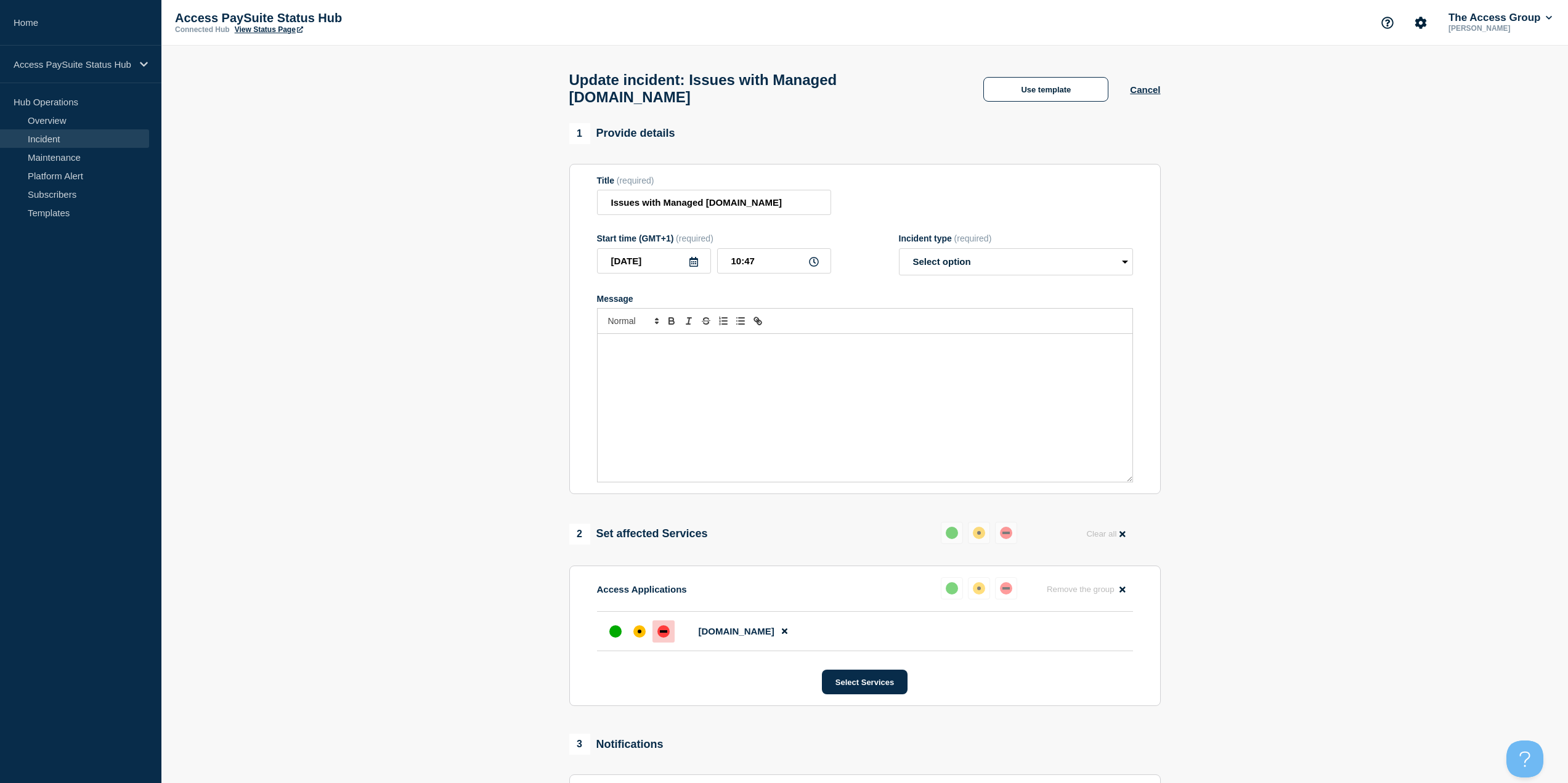
click at [734, 396] on div "Message" at bounding box center [865, 408] width 535 height 148
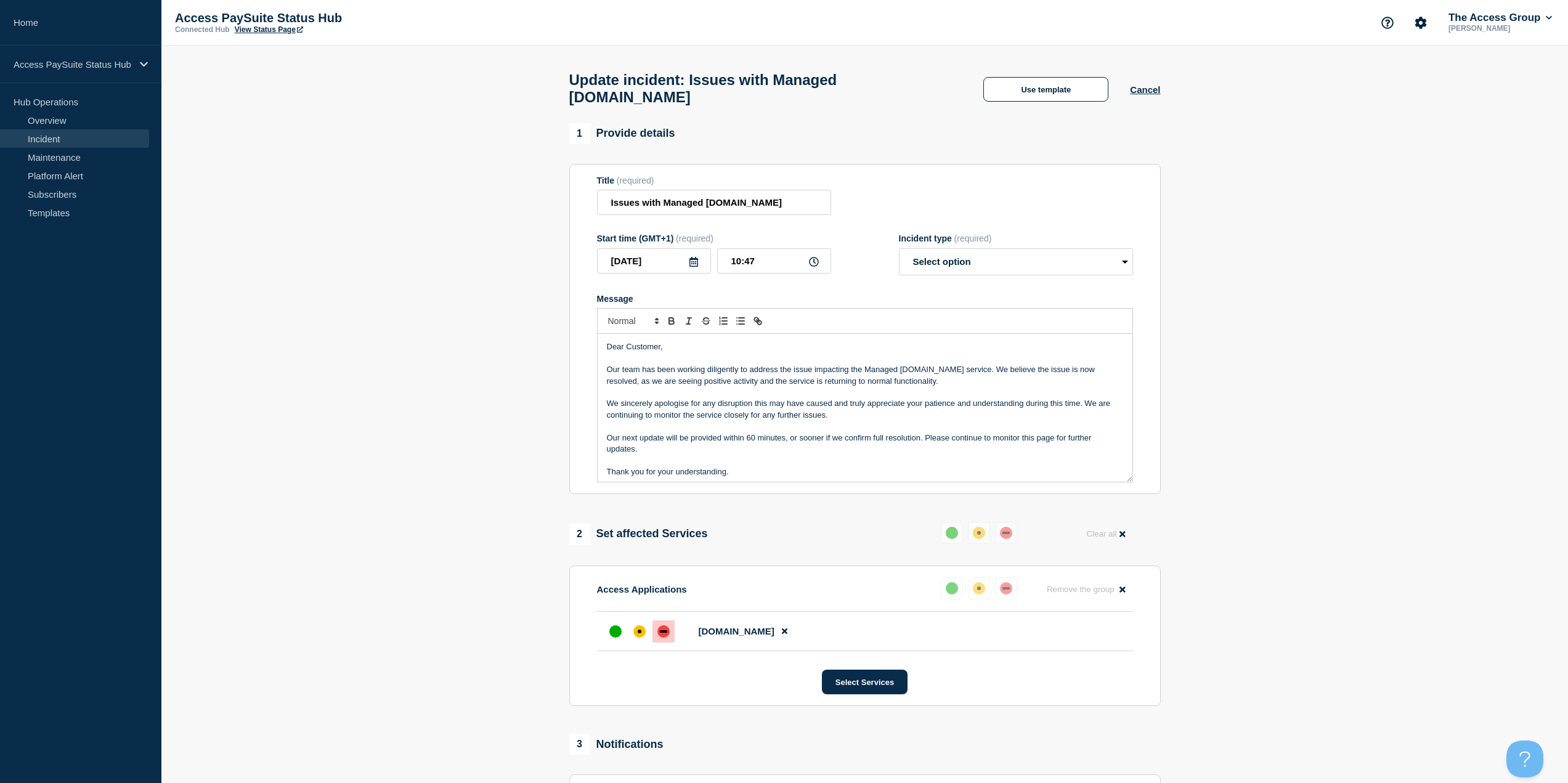
scroll to position [17, 0]
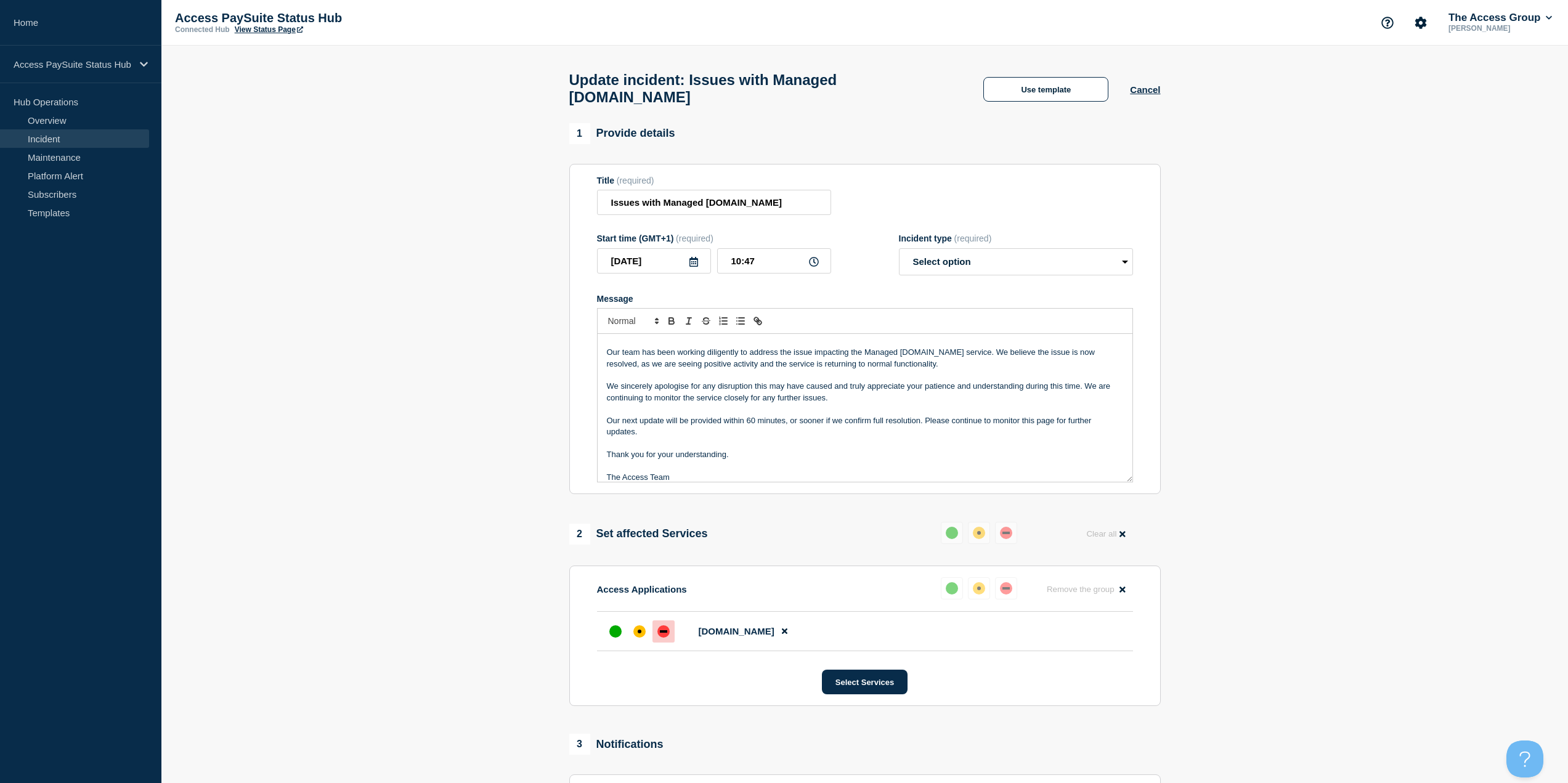
click at [970, 273] on form "Title (required) Issues with Managed Paye.net Start time (GMT+1) (required) 202…" at bounding box center [865, 329] width 536 height 308
click at [976, 250] on select "Select option Investigating Identified Monitoring Resolved" at bounding box center [1016, 262] width 234 height 27
select select "monitoring"
click at [899, 248] on select "Select option Investigating Identified Monitoring Resolved" at bounding box center [1016, 262] width 234 height 27
click at [889, 370] on p "Message" at bounding box center [865, 375] width 516 height 11
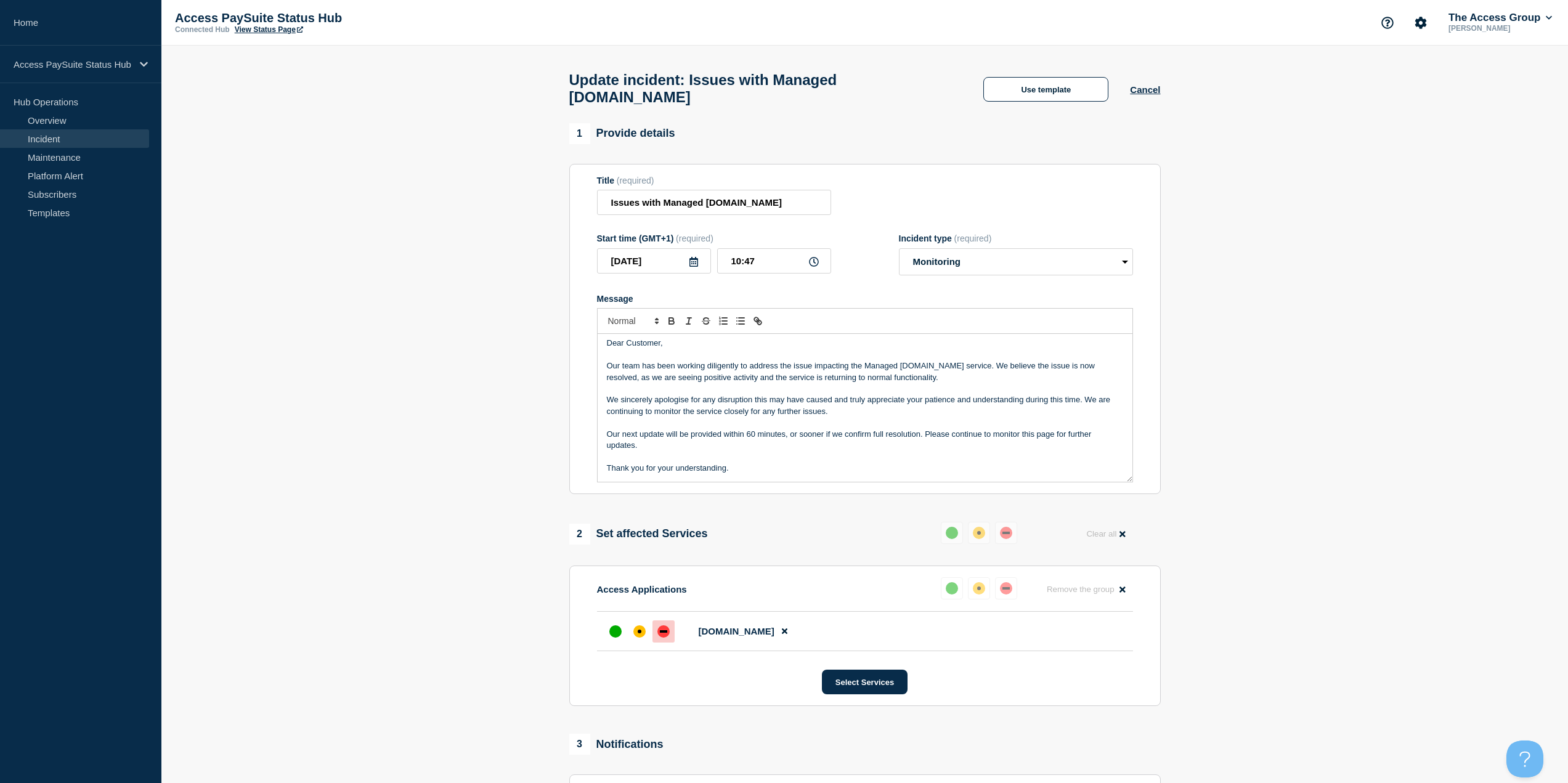
scroll to position [0, 0]
click at [810, 398] on p "We sincerely apologise for any disruption this may have caused and truly apprec…" at bounding box center [865, 409] width 516 height 23
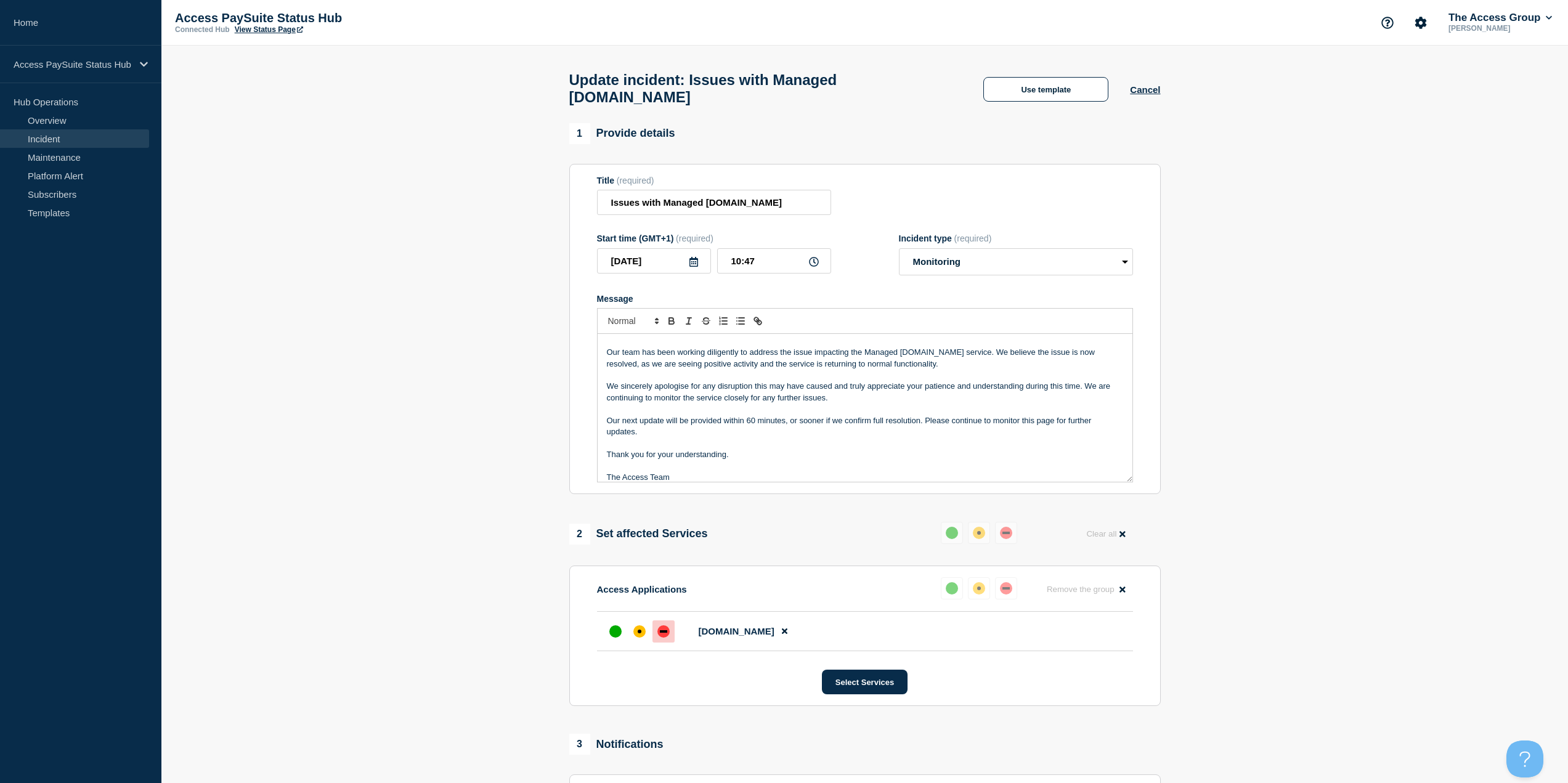
scroll to position [26, 0]
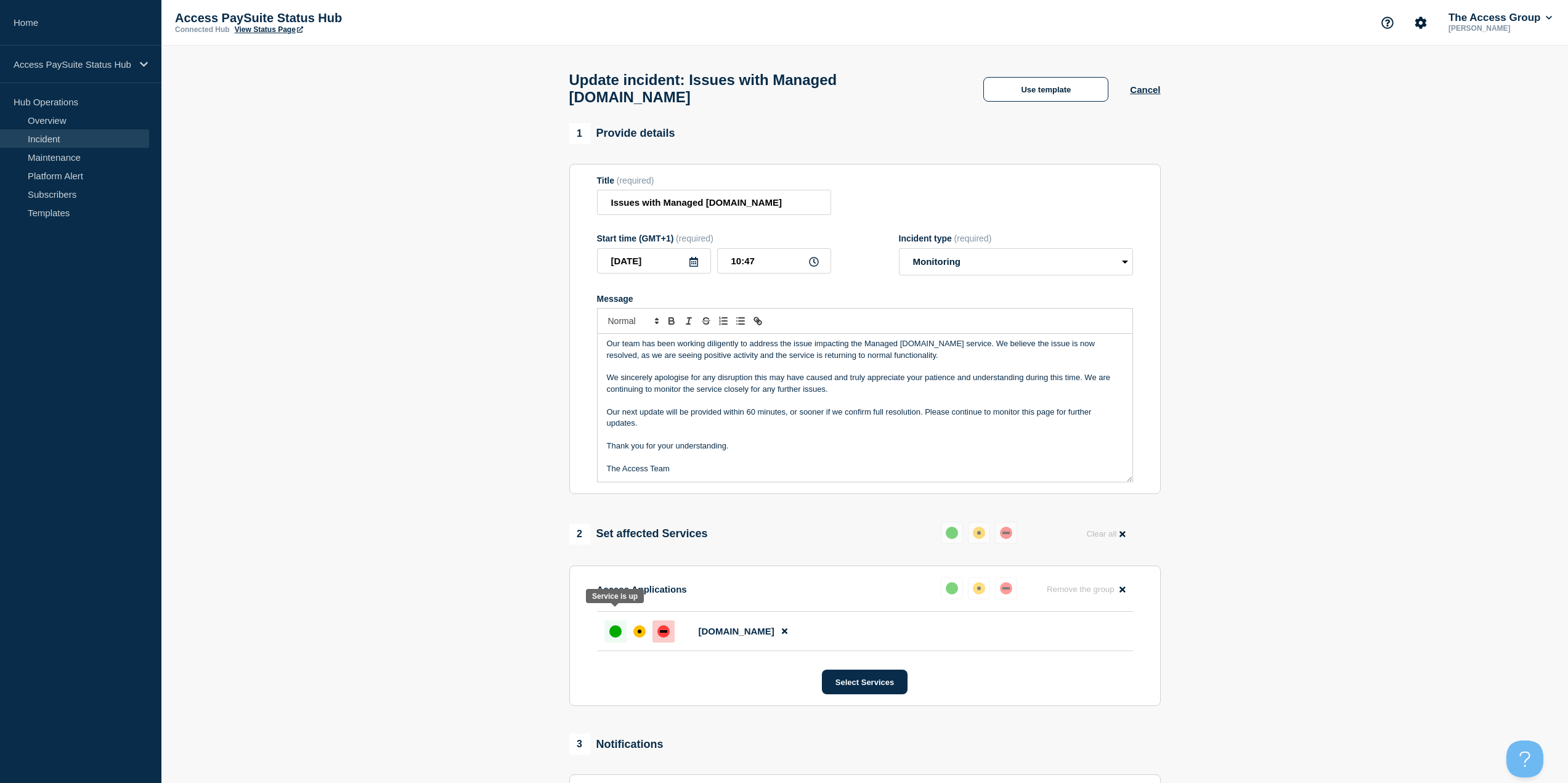
click at [619, 626] on div "up" at bounding box center [616, 632] width 12 height 12
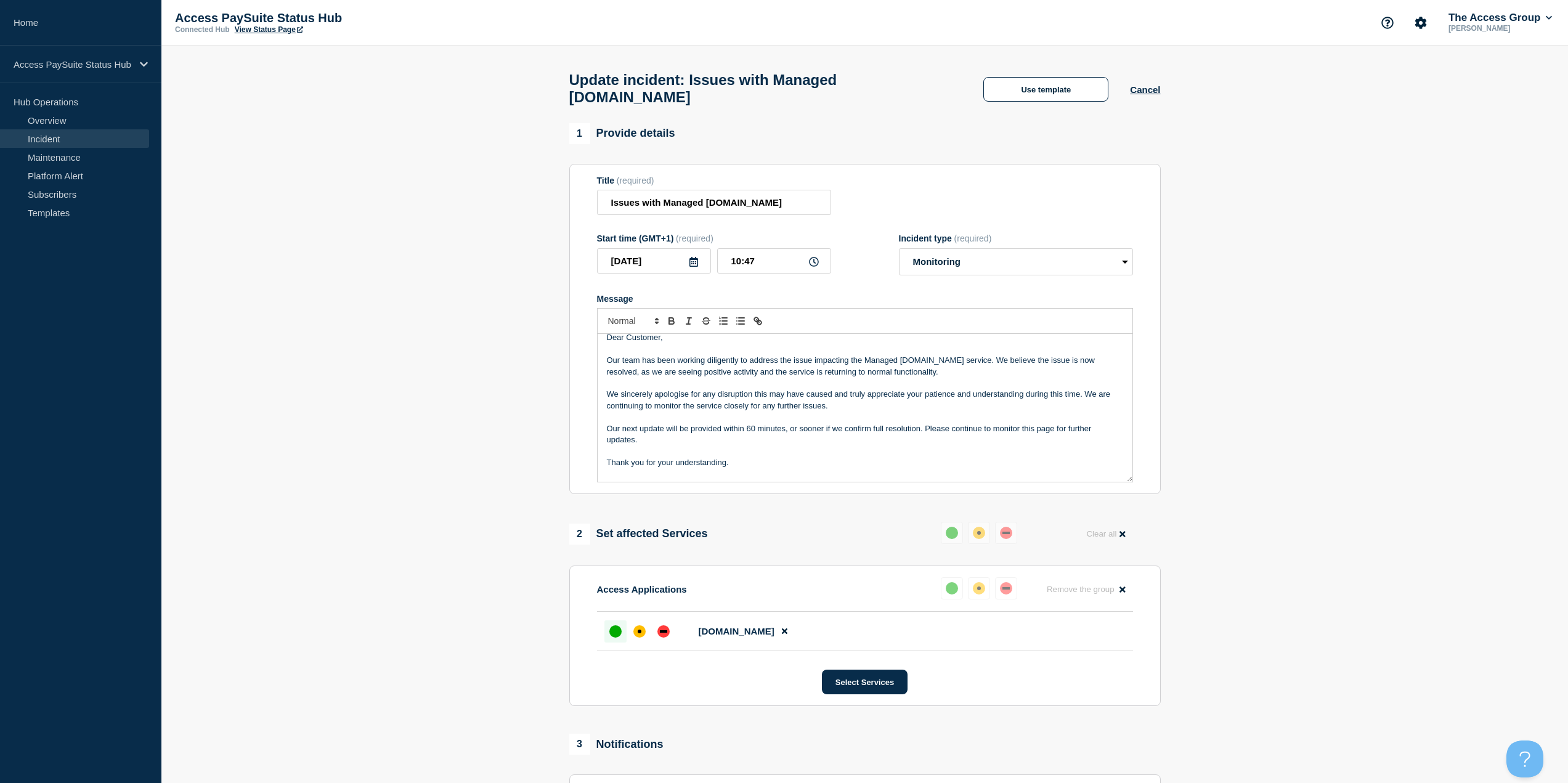
scroll to position [0, 0]
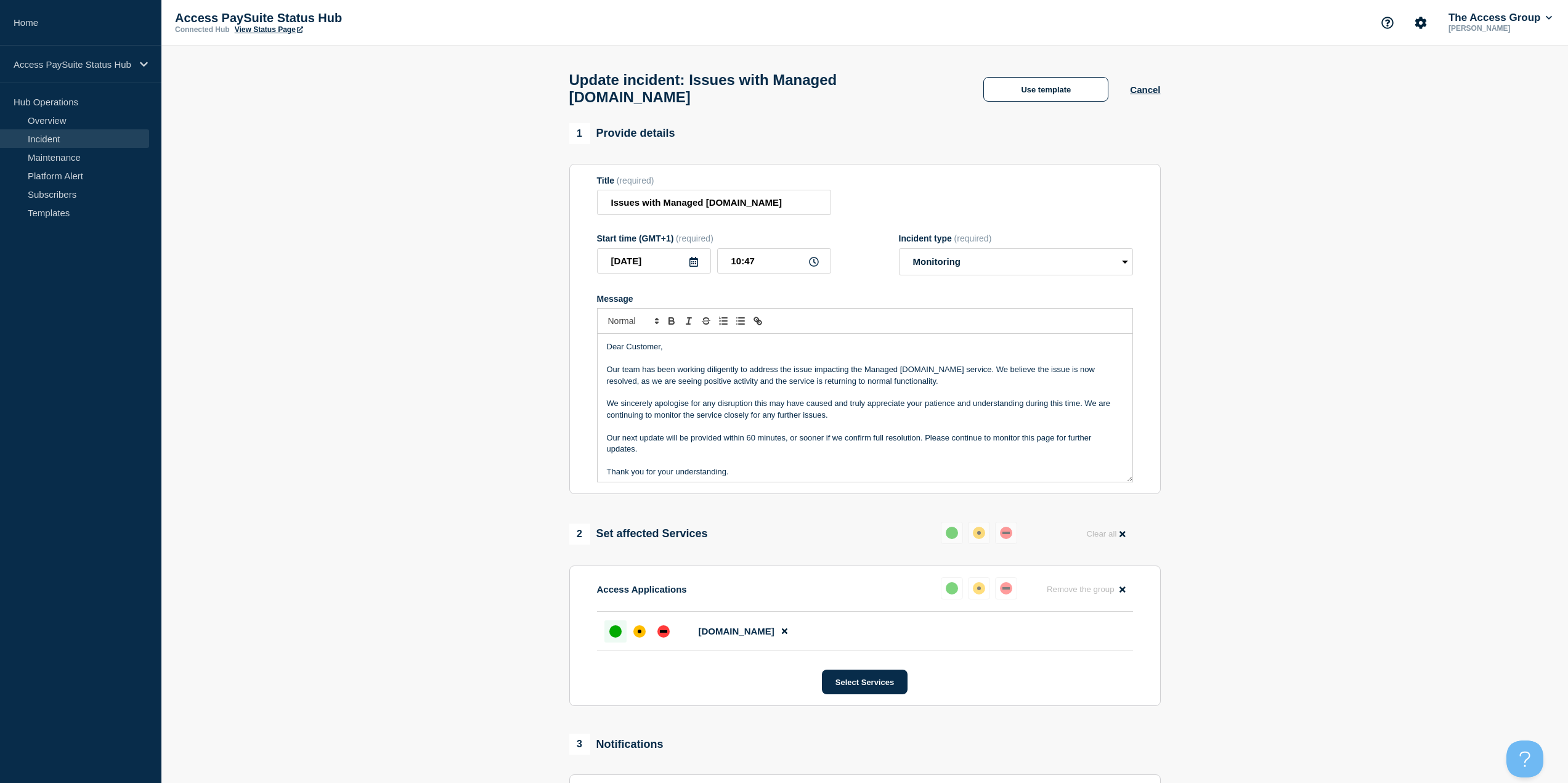
click at [747, 404] on p "We sincerely apologise for any disruption this may have caused and truly apprec…" at bounding box center [865, 409] width 516 height 23
click at [767, 353] on p "Message" at bounding box center [865, 359] width 516 height 11
click at [770, 342] on p "Dear Customer," at bounding box center [865, 347] width 516 height 11
click at [761, 353] on p "Message" at bounding box center [865, 359] width 516 height 11
click at [785, 387] on p "Message" at bounding box center [865, 392] width 516 height 11
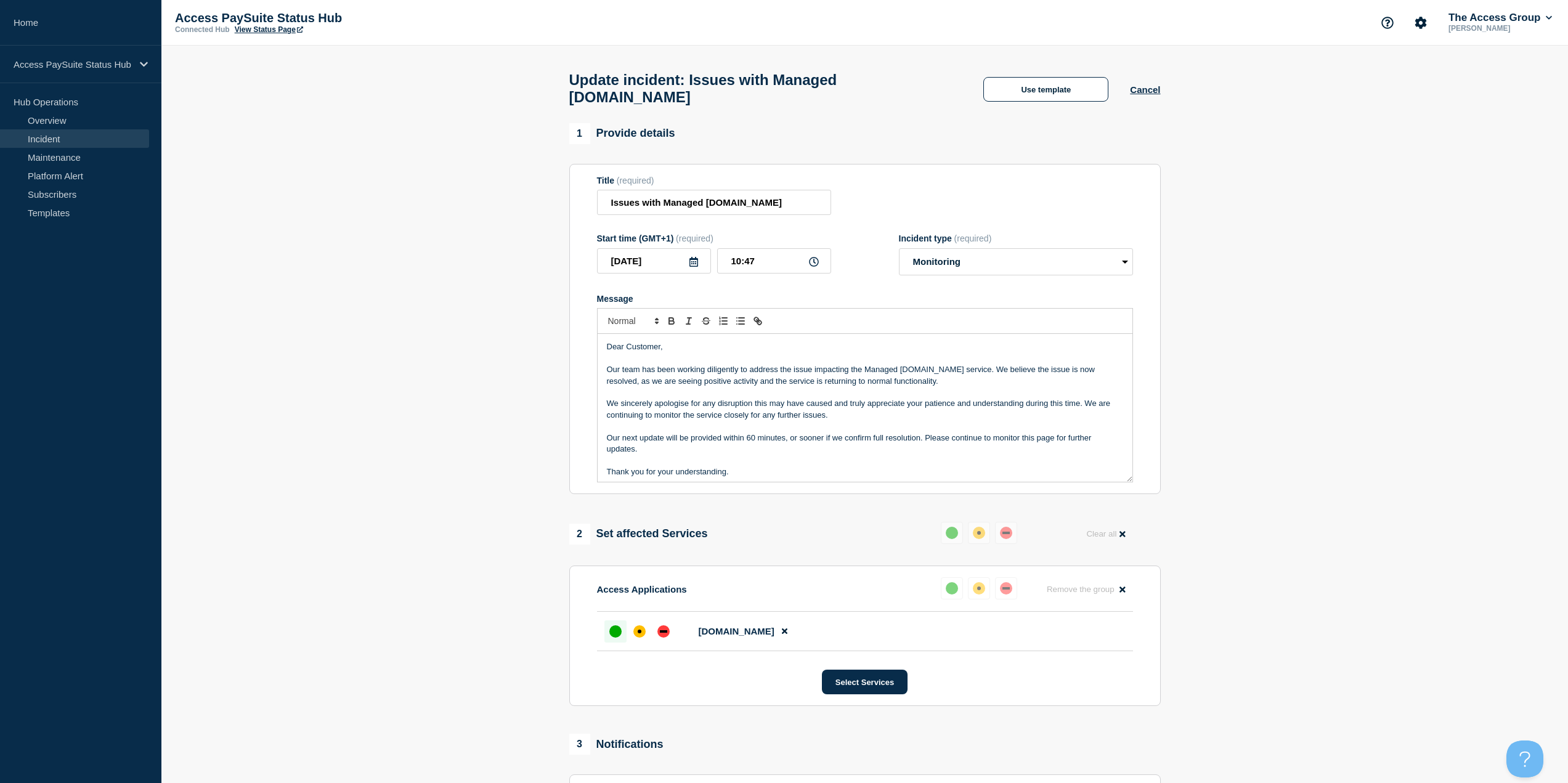
click at [816, 364] on p "Our team has been working diligently to address the issue impacting the Managed…" at bounding box center [865, 375] width 516 height 23
click at [831, 353] on p "Message" at bounding box center [865, 359] width 516 height 11
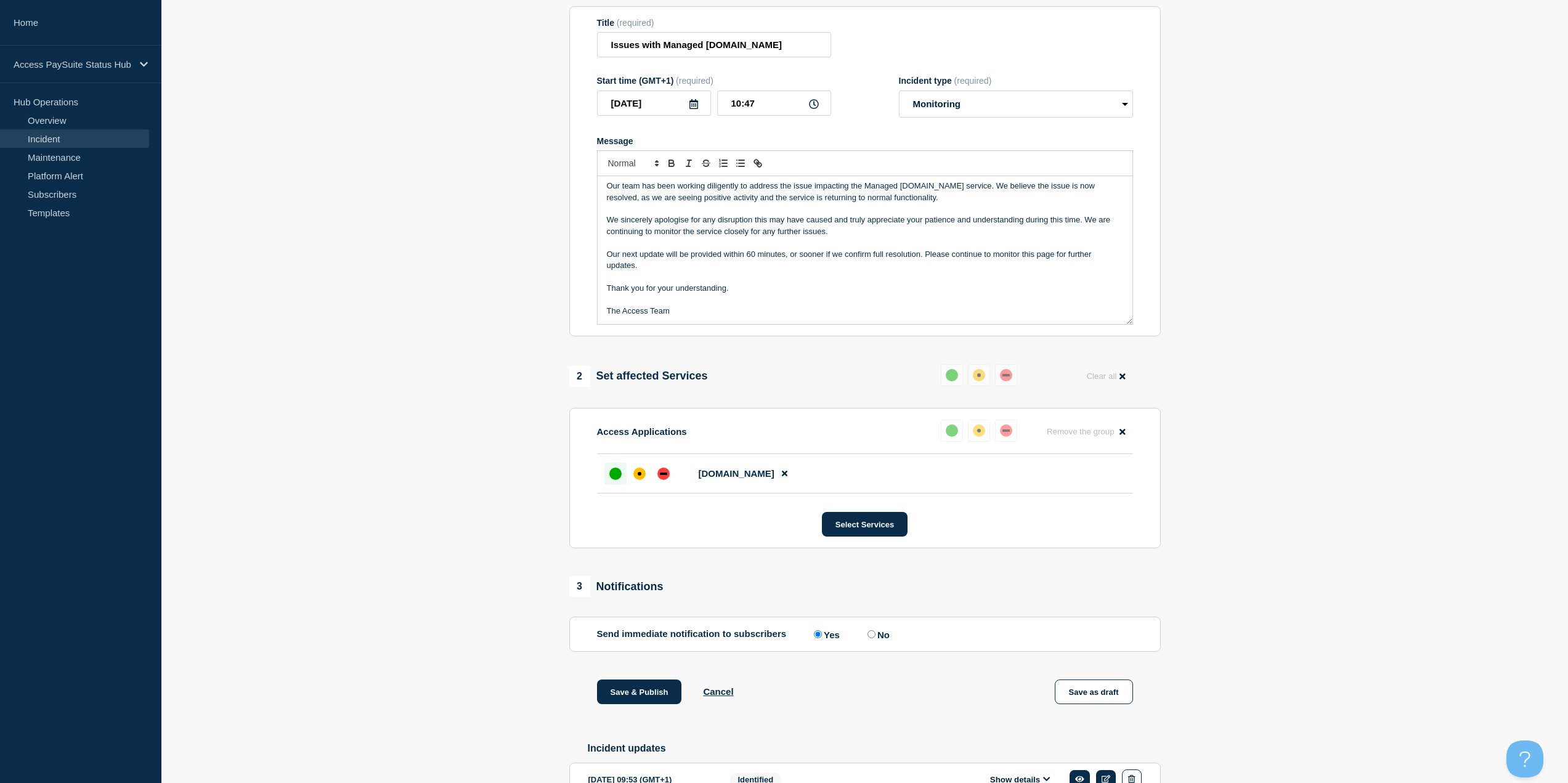
scroll to position [185, 0]
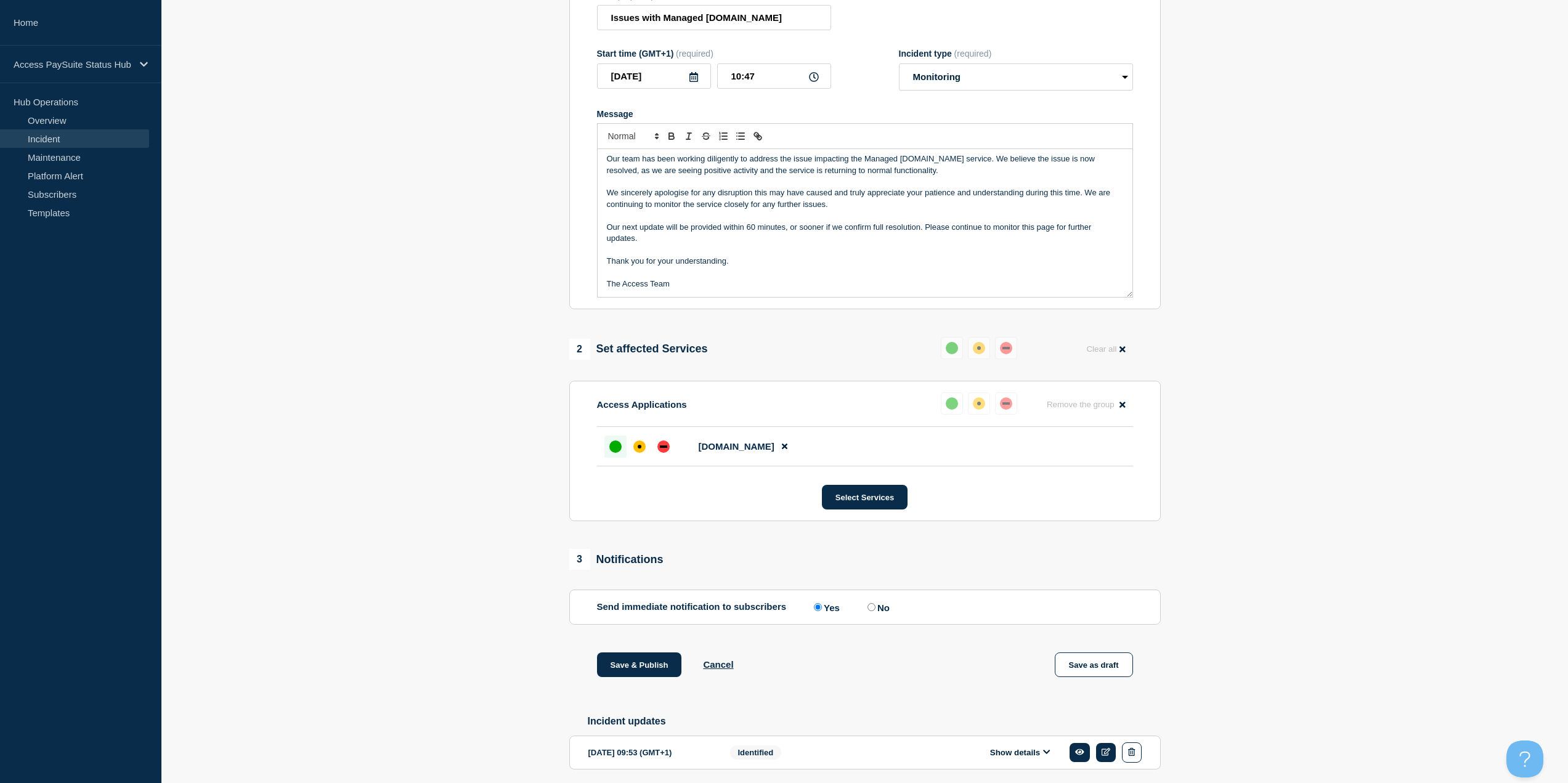
drag, startPoint x: 625, startPoint y: 645, endPoint x: 525, endPoint y: 537, distance: 147.2
click at [525, 537] on section "1 Provide details Title (required) Issues with Managed Paye.net Start time (GMT…" at bounding box center [864, 373] width 1406 height 870
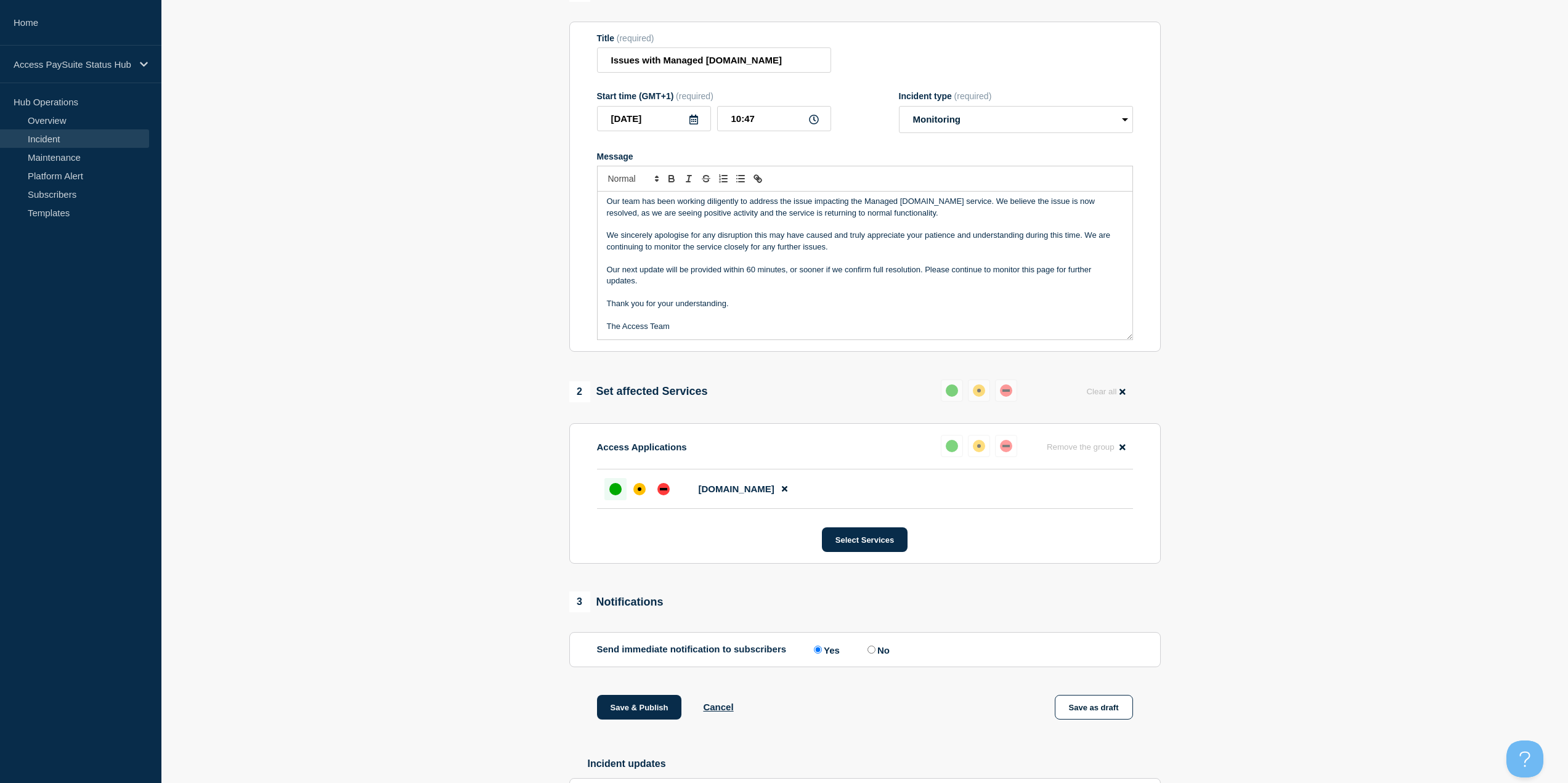
scroll to position [123, 0]
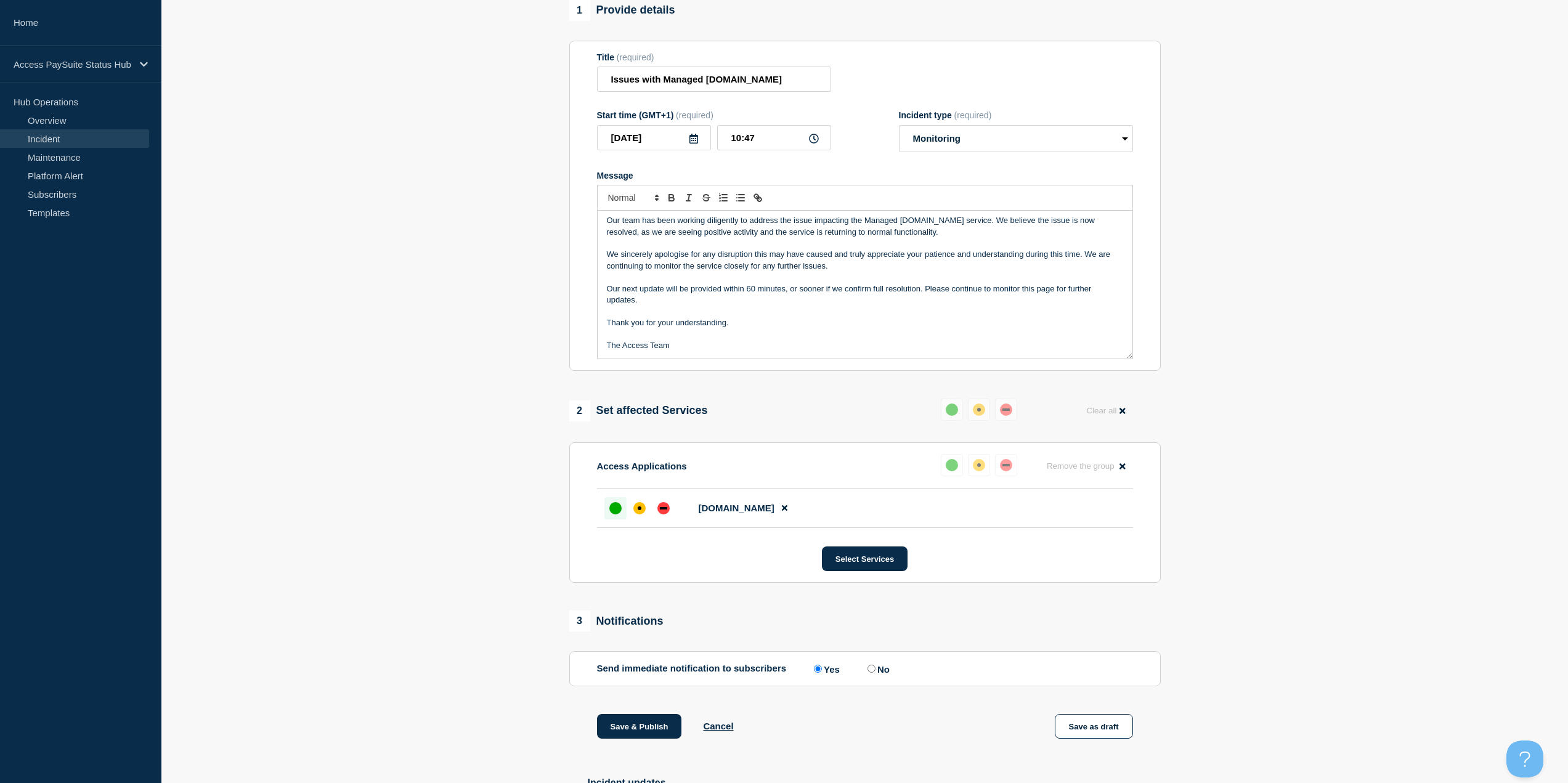
click at [774, 272] on p "Message" at bounding box center [865, 277] width 516 height 11
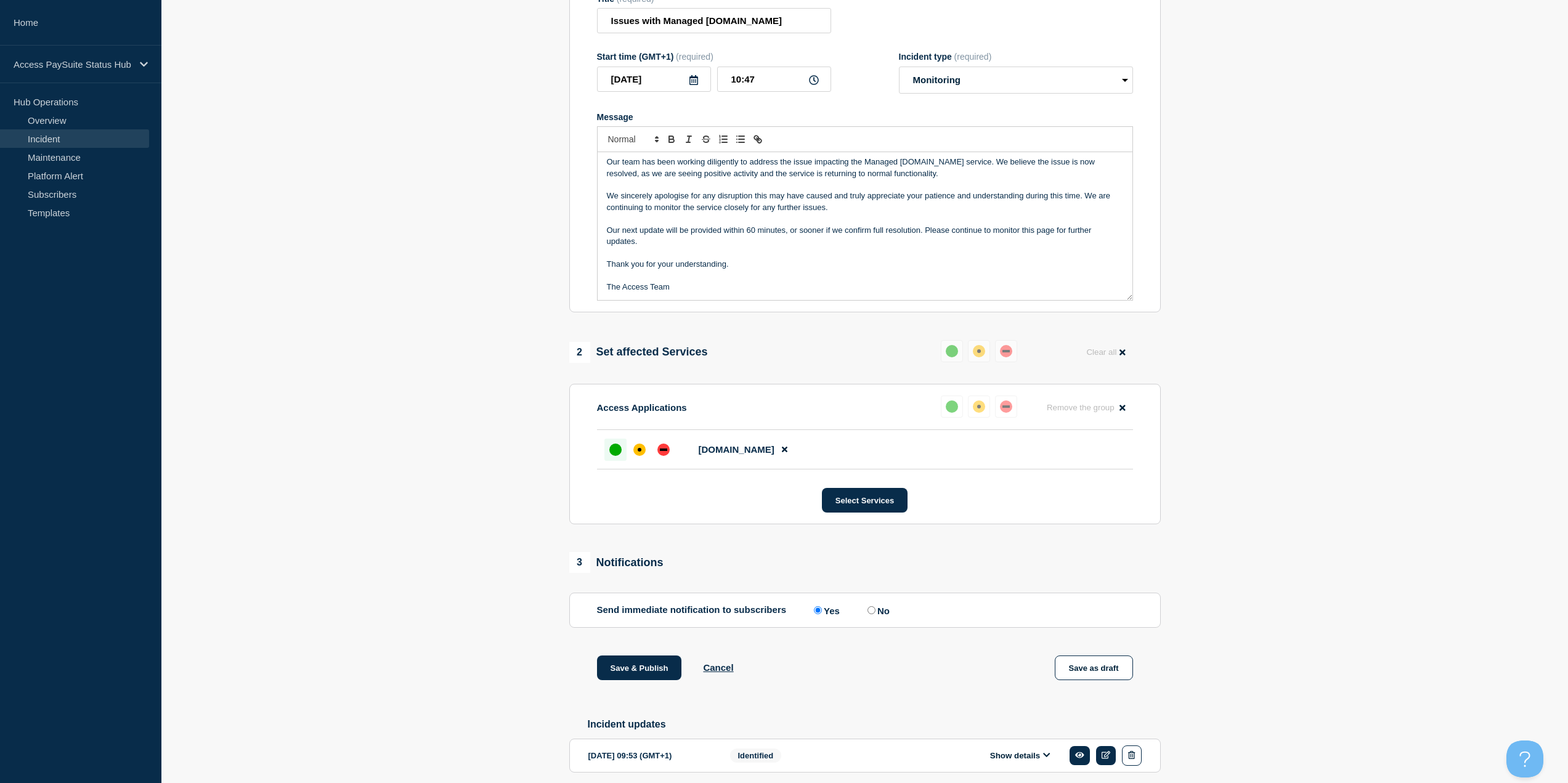
scroll to position [185, 0]
drag, startPoint x: 632, startPoint y: 649, endPoint x: 479, endPoint y: 610, distance: 157.9
click at [480, 612] on section "1 Provide details Title (required) Issues with Managed Paye.net Start time (GMT…" at bounding box center [864, 373] width 1406 height 870
click at [479, 610] on section "1 Provide details Title (required) Issues with Managed Paye.net Start time (GMT…" at bounding box center [864, 373] width 1406 height 870
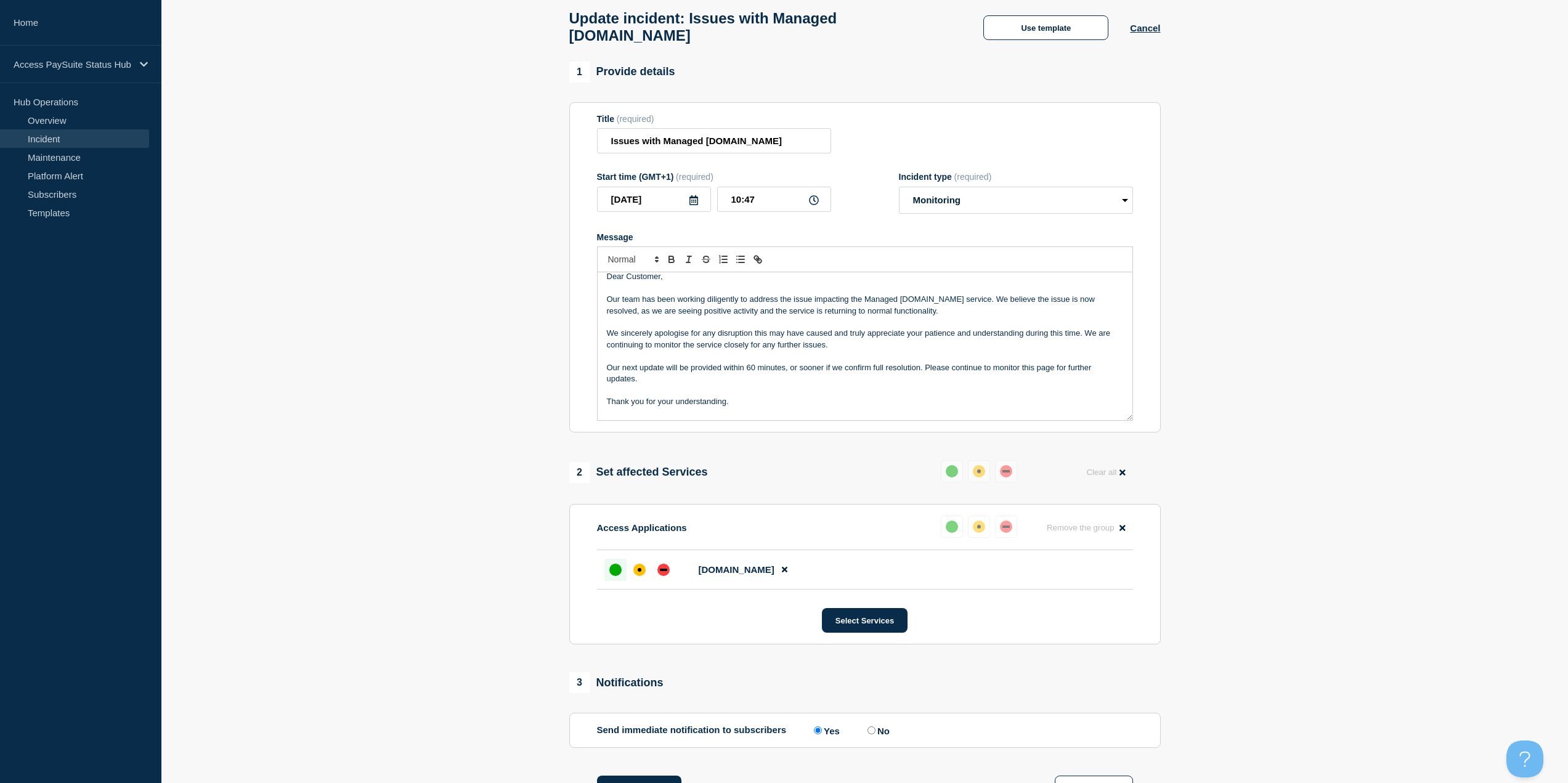
scroll to position [0, 0]
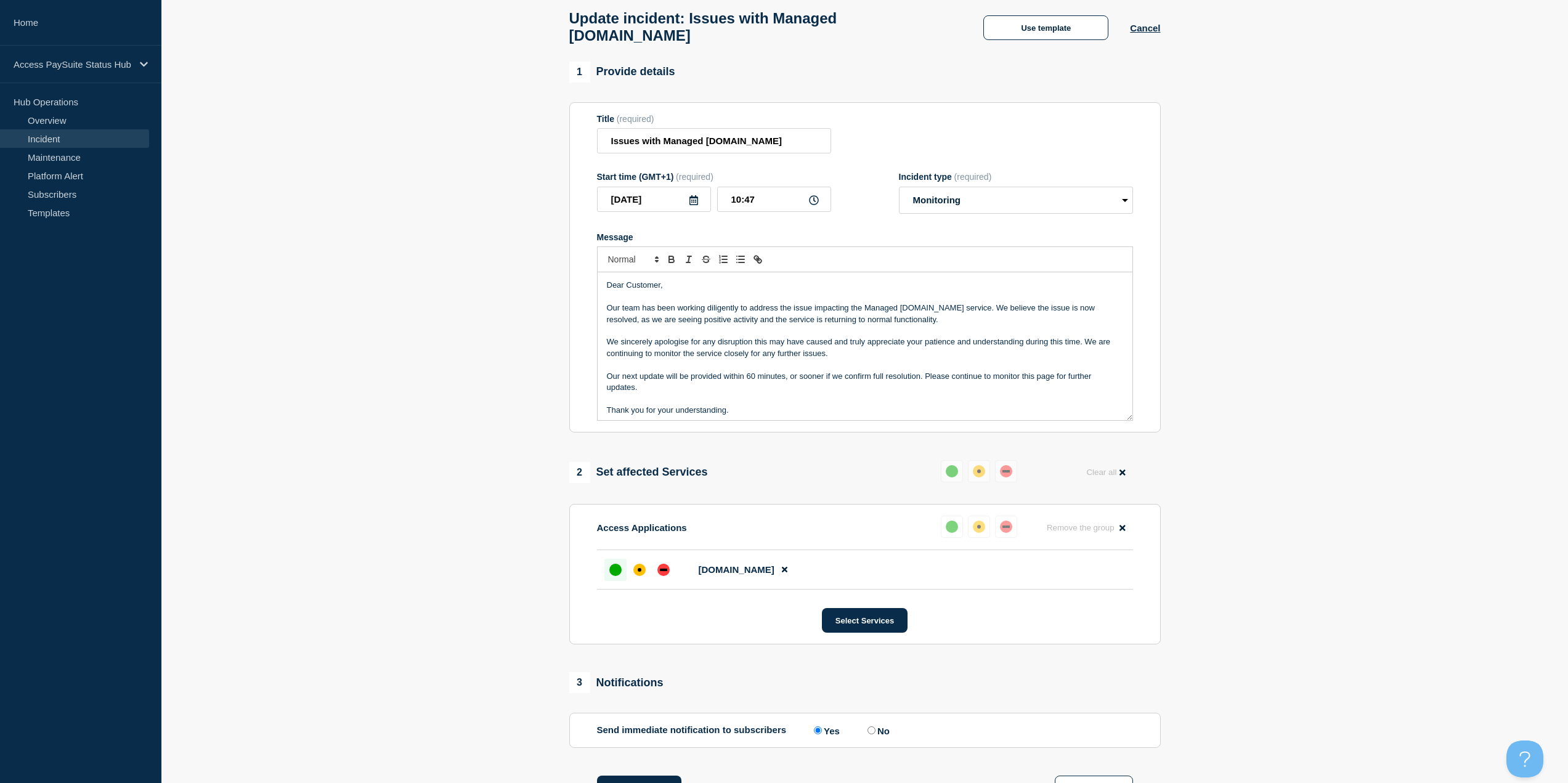
click at [737, 371] on p "Our next update will be provided within 60 minutes, or sooner if we confirm ful…" at bounding box center [865, 382] width 516 height 23
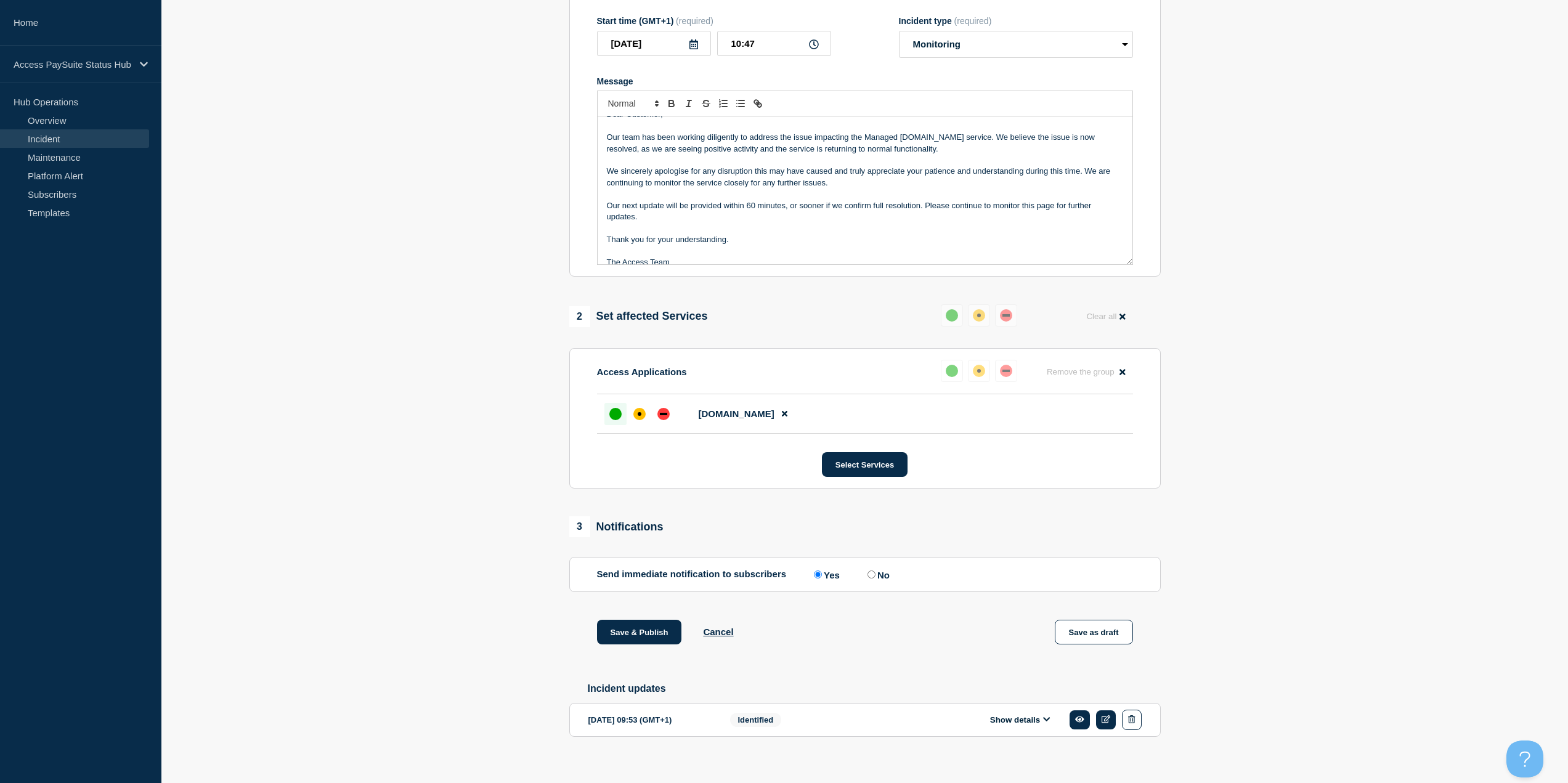
scroll to position [26, 0]
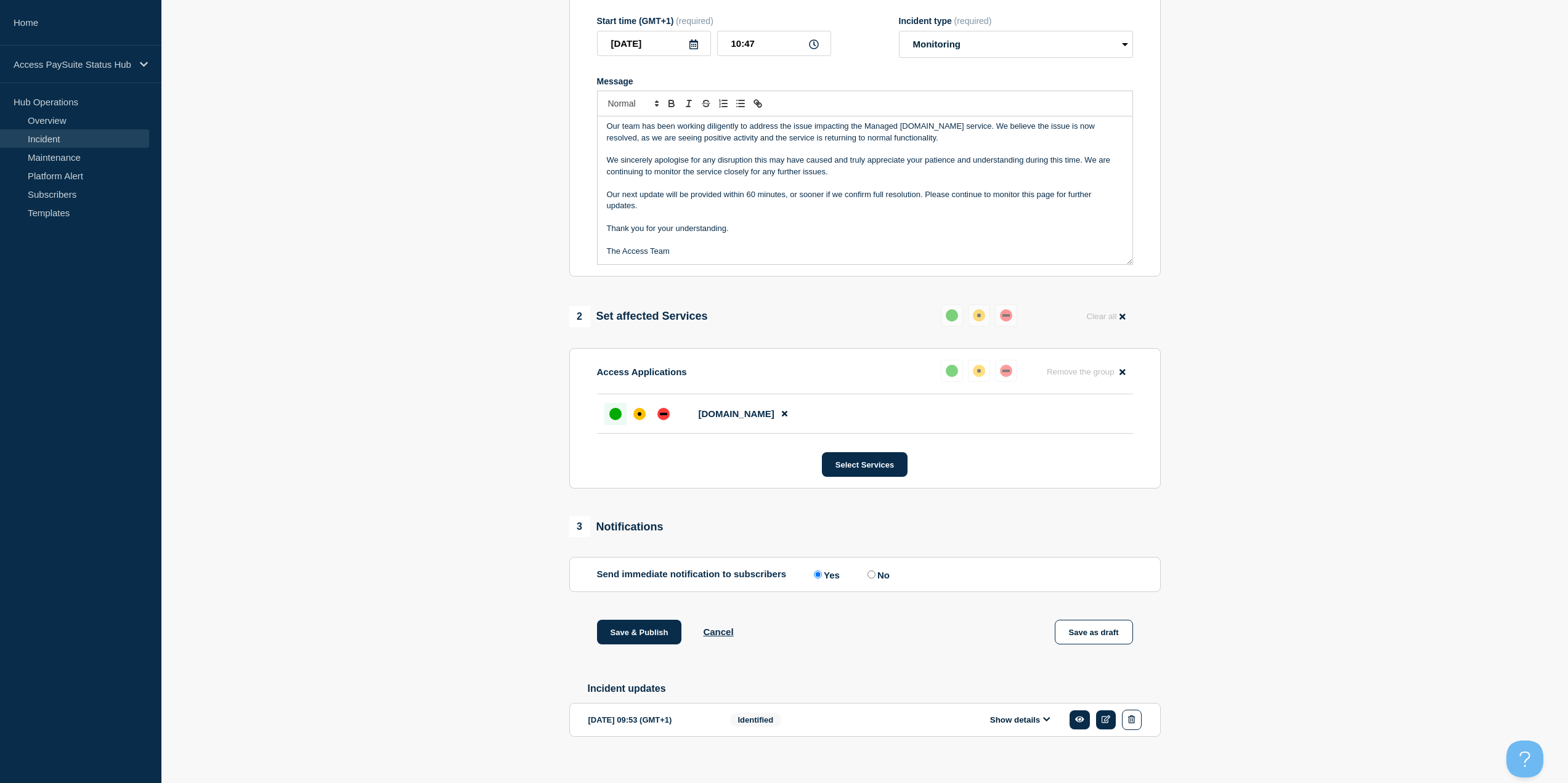
click at [748, 235] on p "Message" at bounding box center [865, 240] width 516 height 11
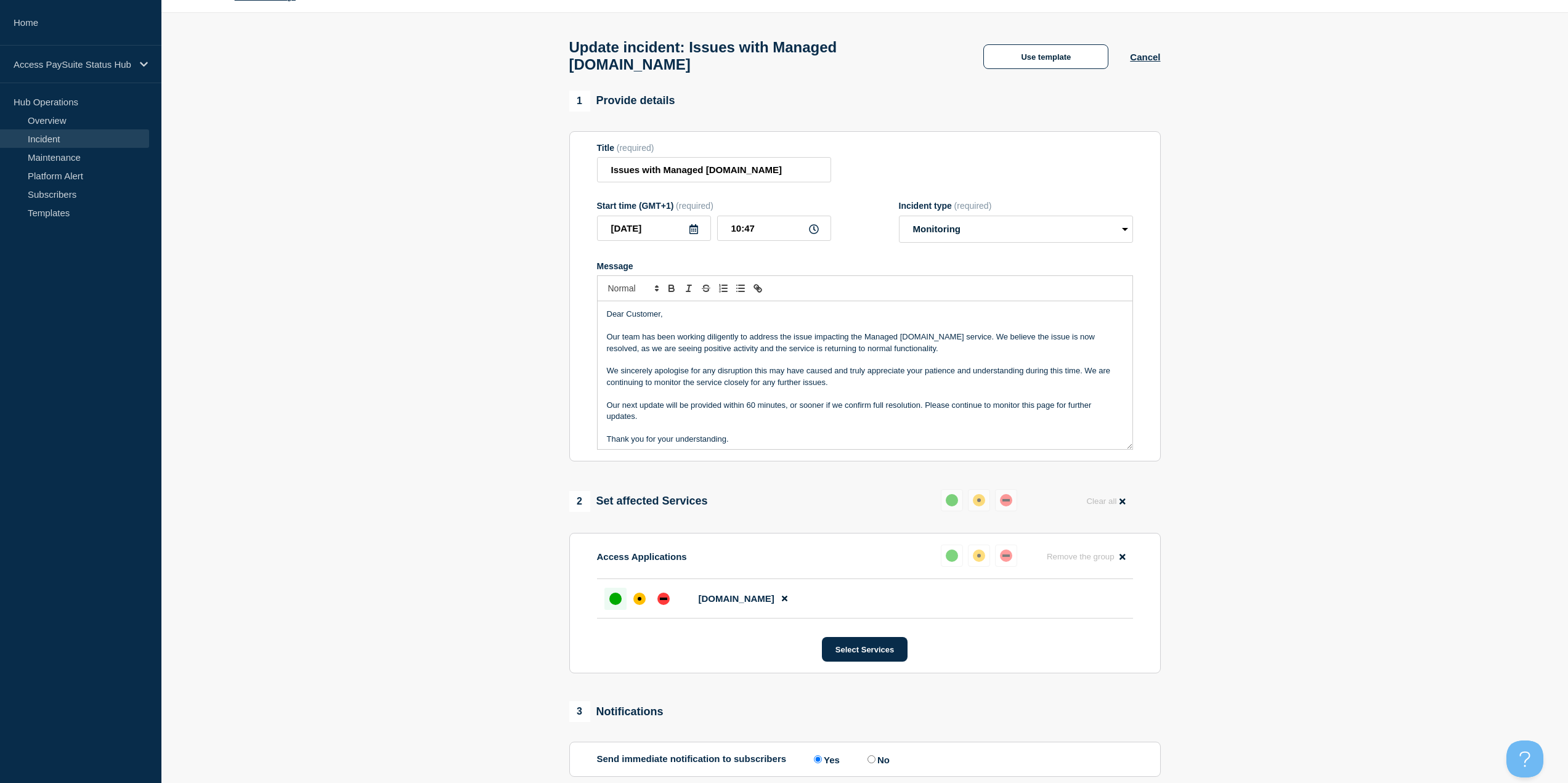
scroll to position [217, 0]
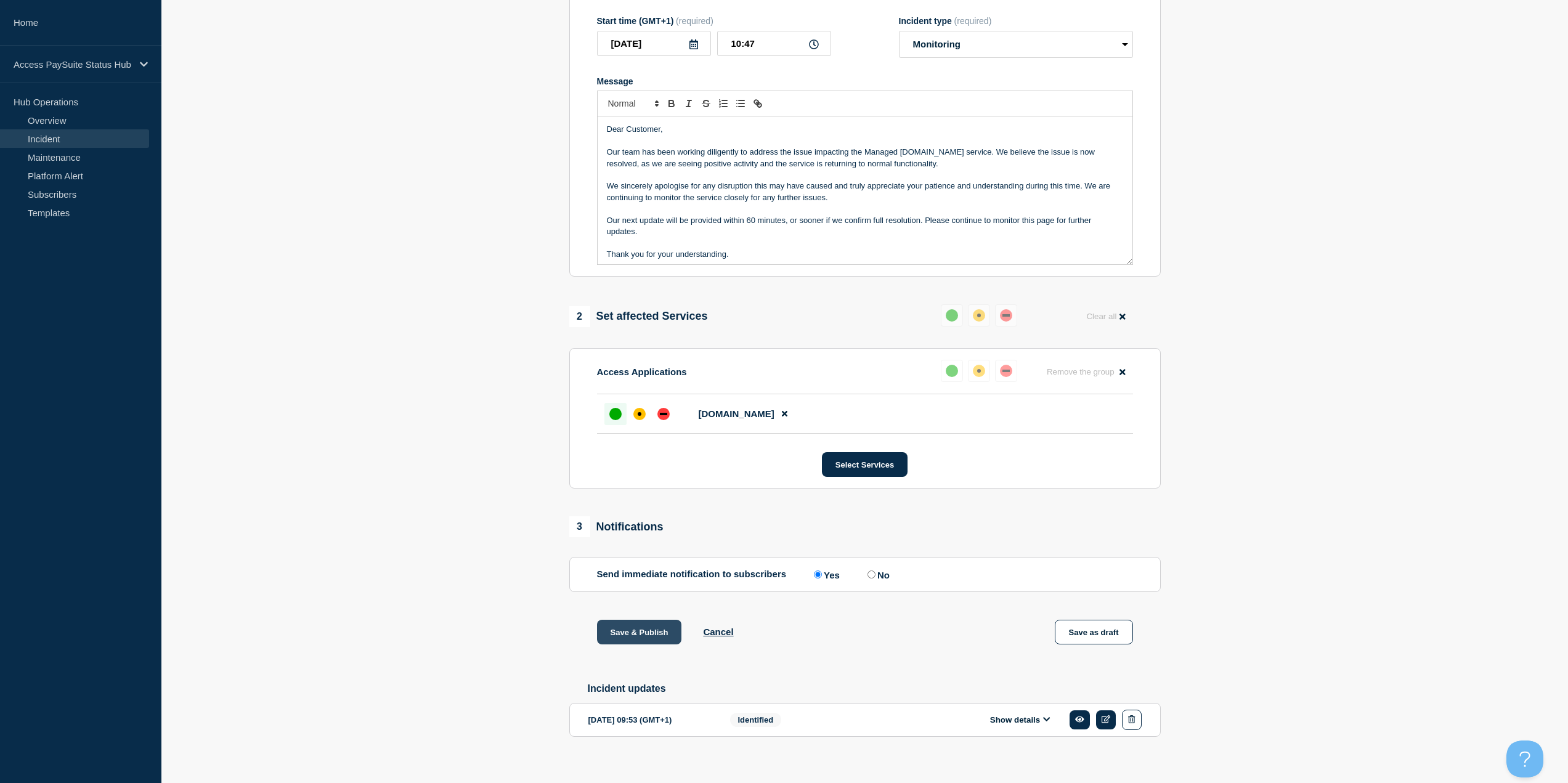
click at [630, 620] on button "Save & Publish" at bounding box center [639, 633] width 85 height 25
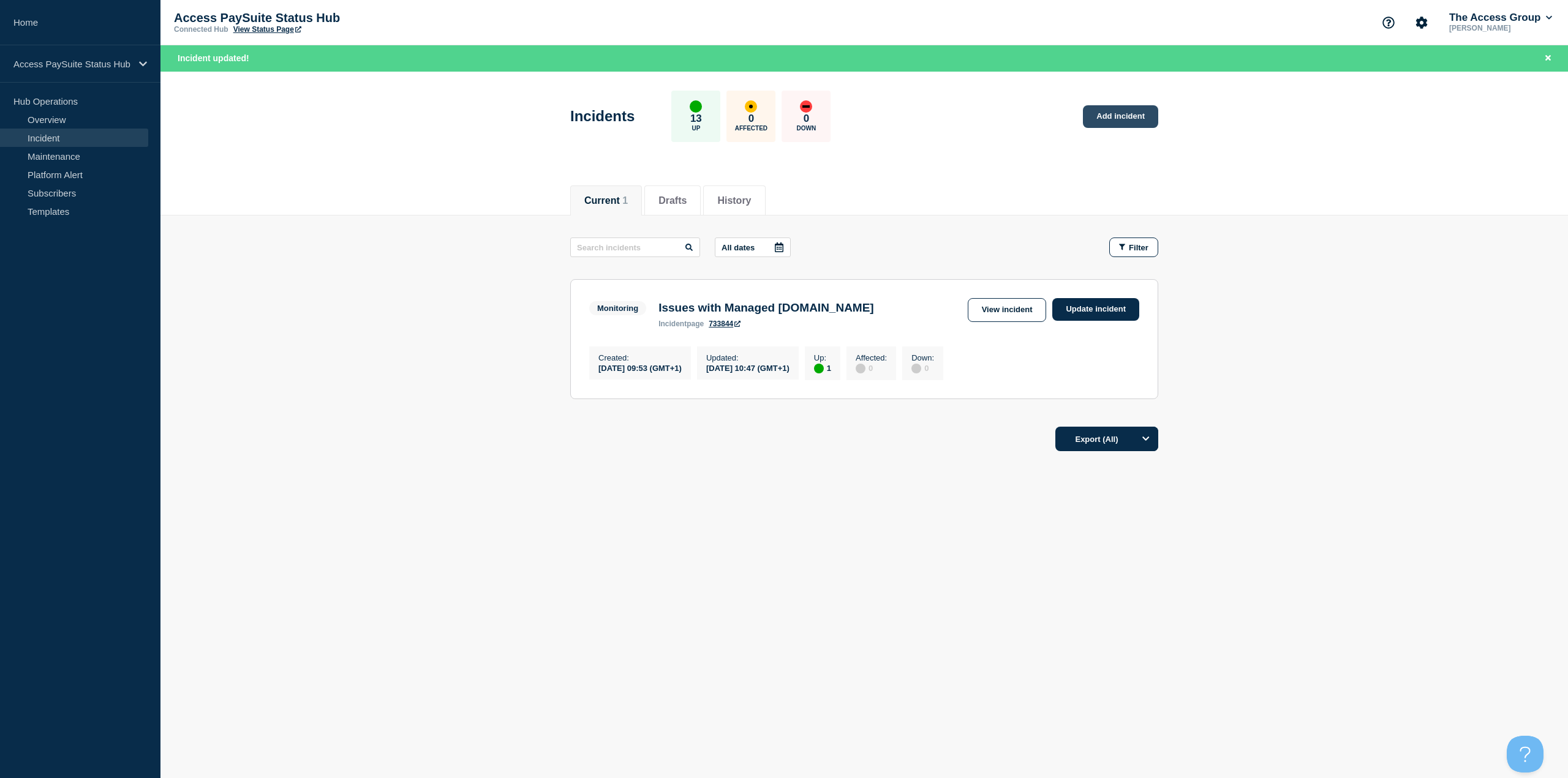
click at [1135, 119] on link "Add incident" at bounding box center [1120, 116] width 75 height 23
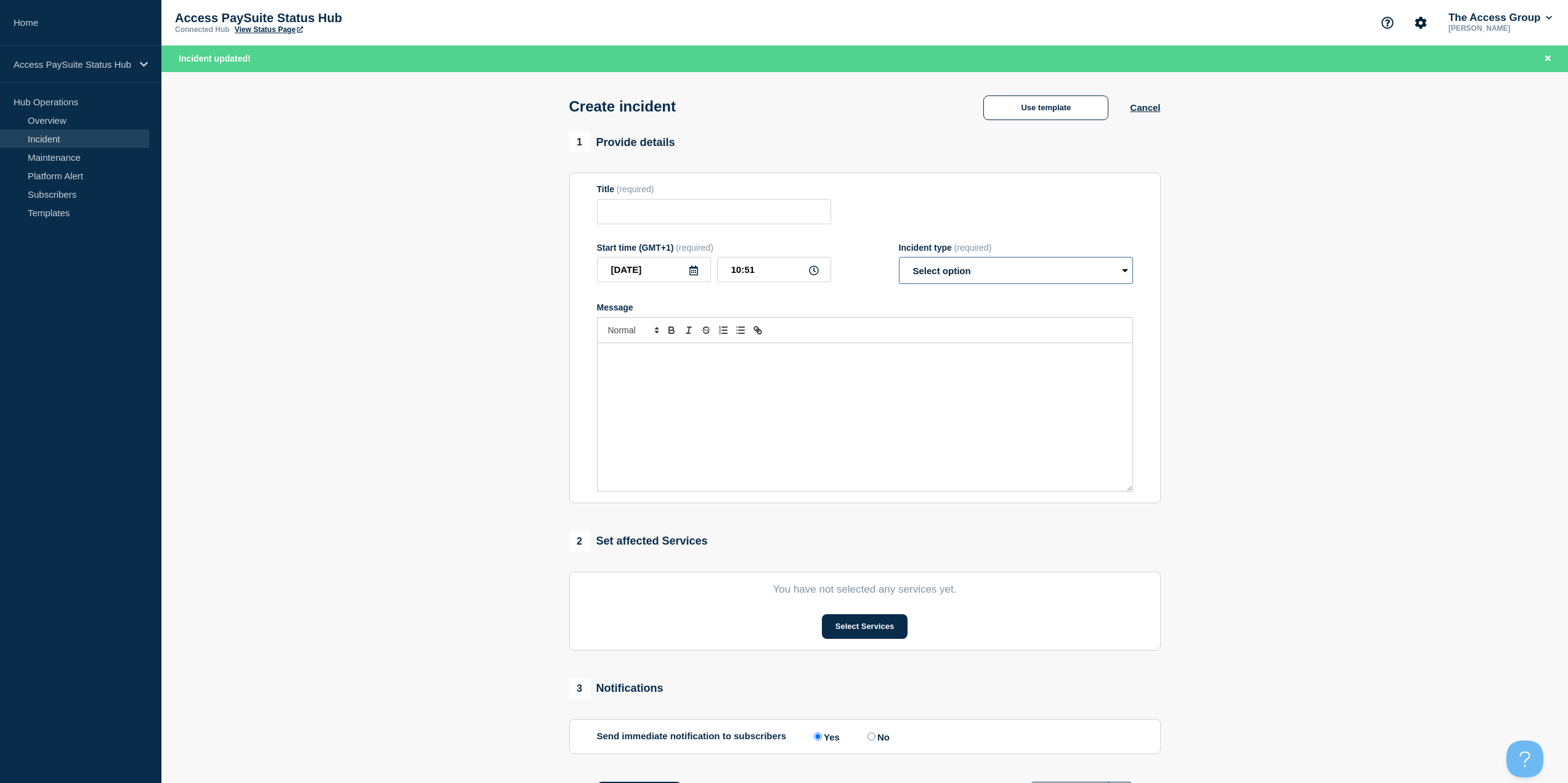
click at [1079, 261] on select "Select option Investigating Identified Monitoring" at bounding box center [1016, 270] width 234 height 27
click at [1036, 274] on select "Select option Investigating Identified Monitoring" at bounding box center [1016, 270] width 234 height 27
click at [1079, 268] on select "Select option Investigating Identified Monitoring" at bounding box center [1016, 270] width 234 height 27
click at [1027, 261] on select "Select option Investigating Identified Monitoring" at bounding box center [1016, 270] width 234 height 27
click at [1028, 271] on select "Select option Investigating Identified Monitoring" at bounding box center [1016, 270] width 234 height 27
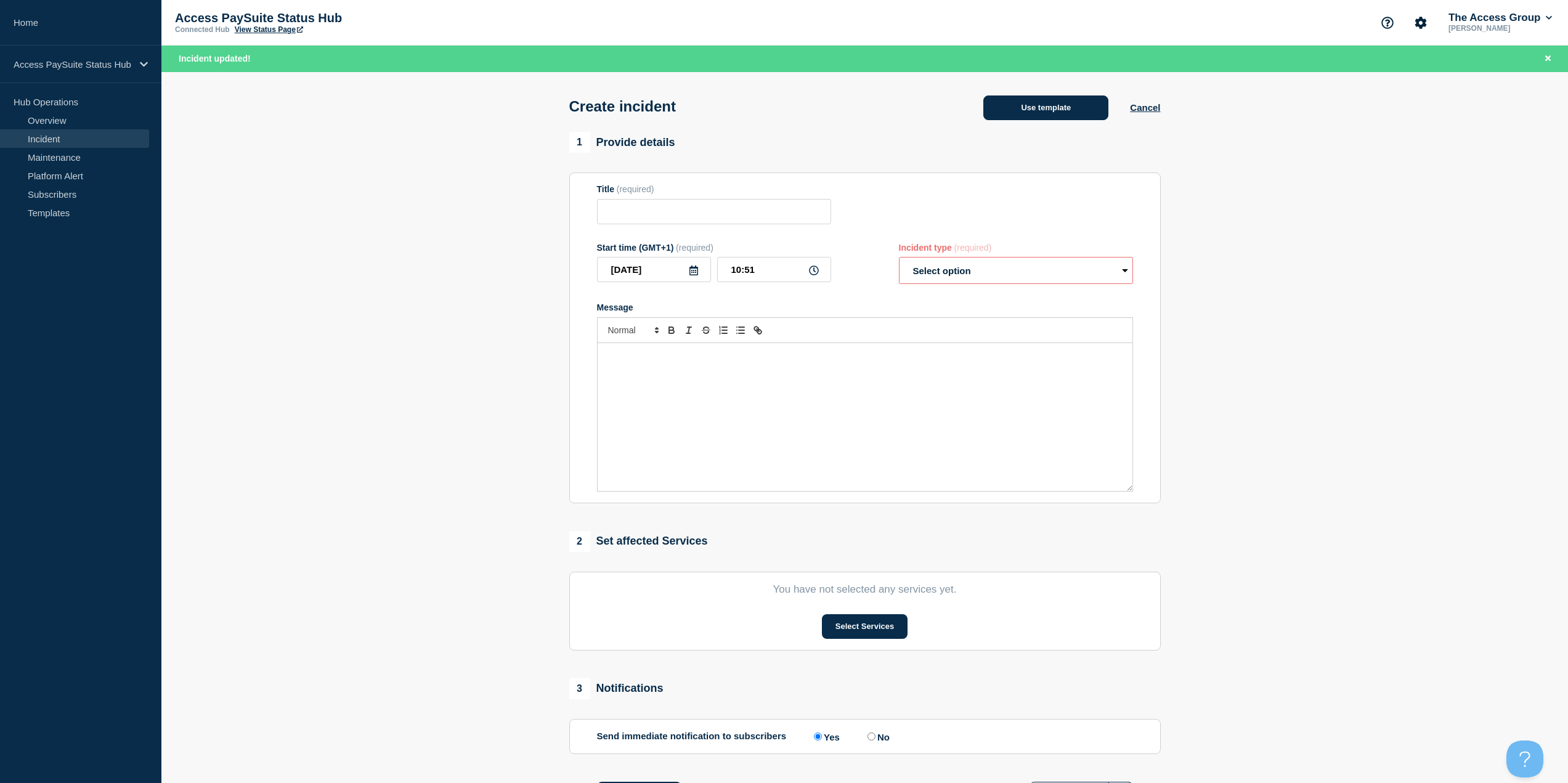
click at [1069, 105] on button "Use template" at bounding box center [1046, 108] width 125 height 25
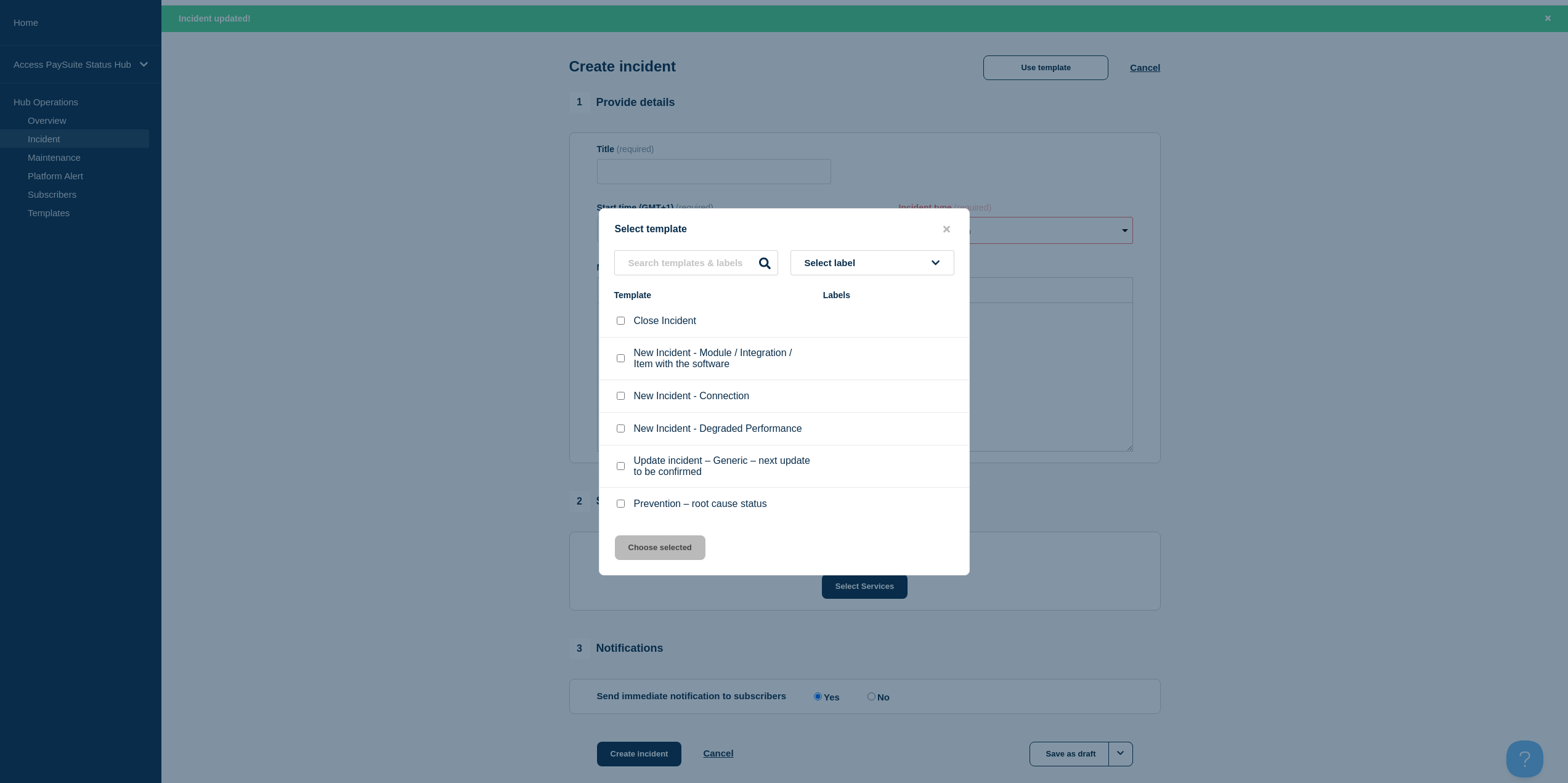
scroll to position [62, 0]
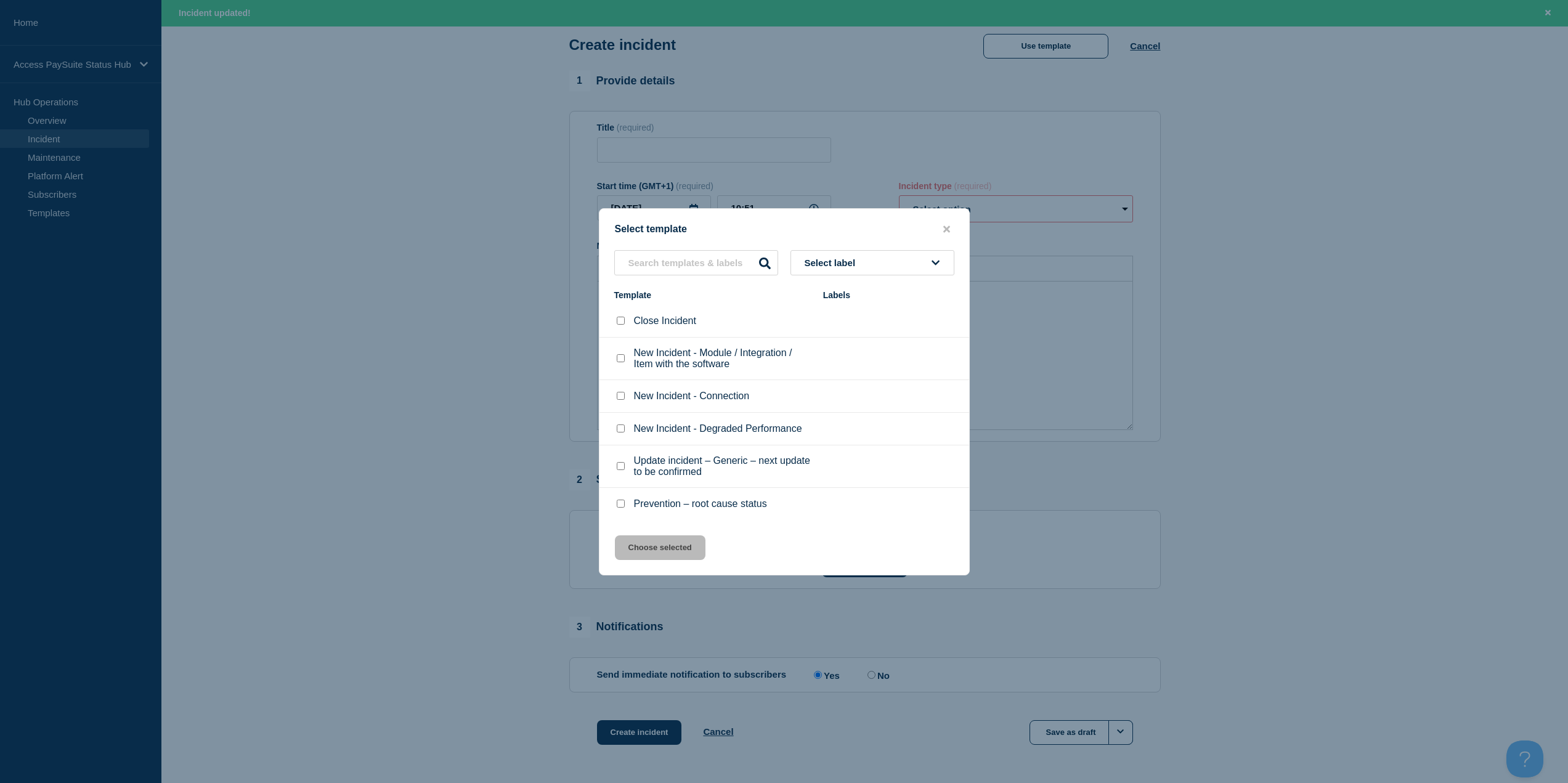
drag, startPoint x: 1289, startPoint y: 681, endPoint x: 1283, endPoint y: 653, distance: 28.6
click at [1289, 681] on div at bounding box center [784, 391] width 1568 height 783
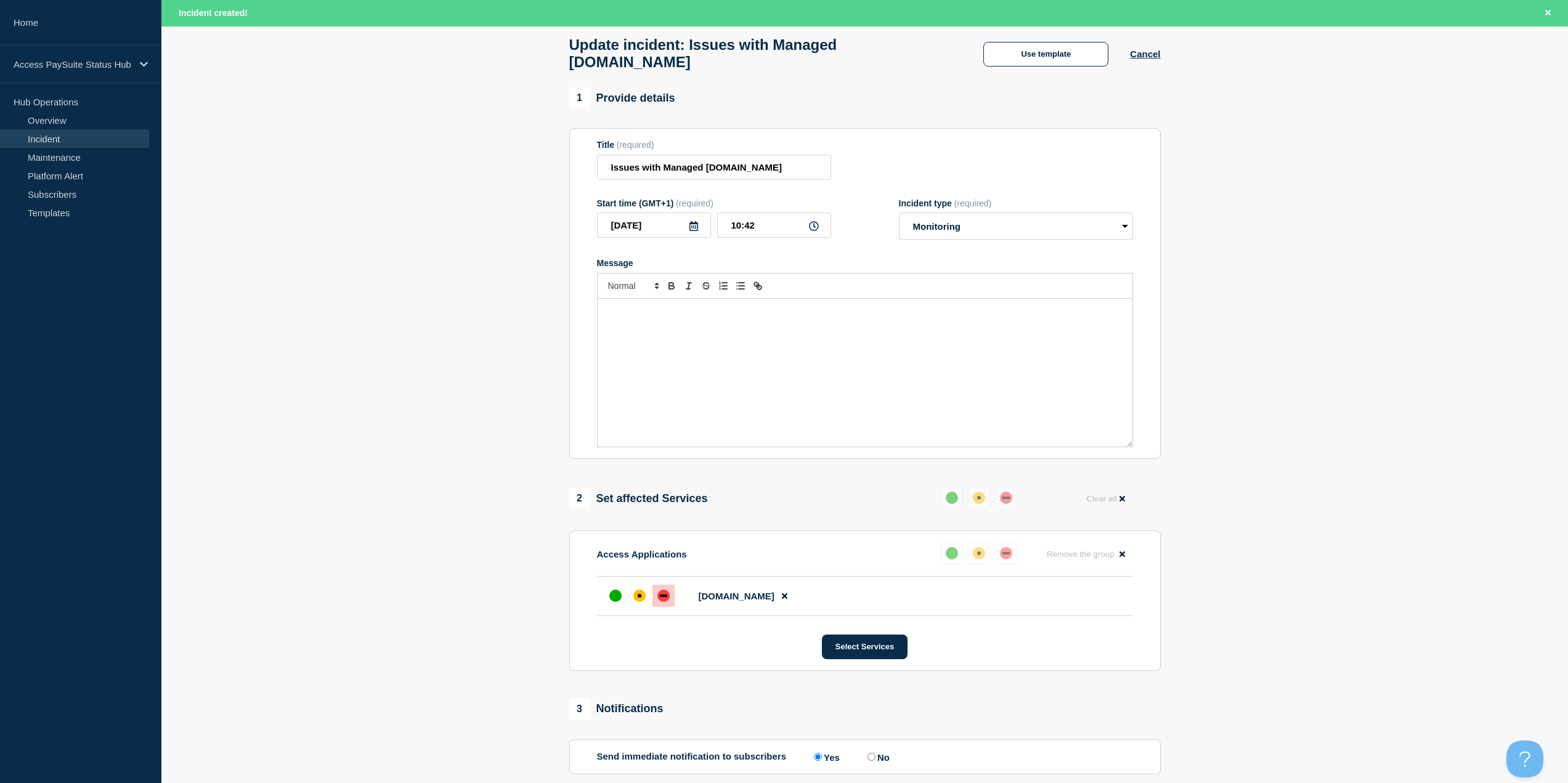
click at [86, 128] on link "Overview" at bounding box center [74, 120] width 149 height 19
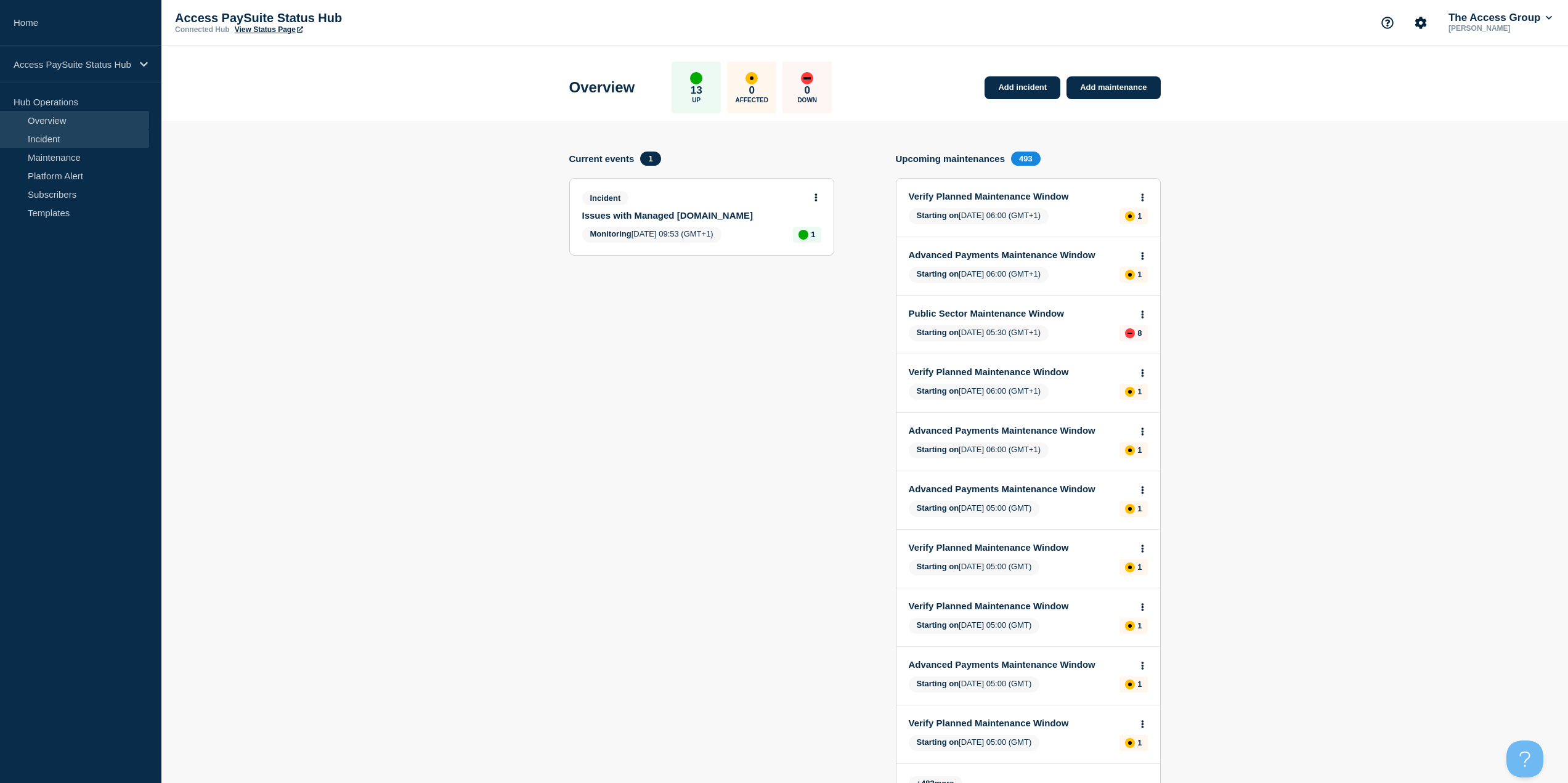
click at [45, 132] on link "Incident" at bounding box center [74, 139] width 149 height 19
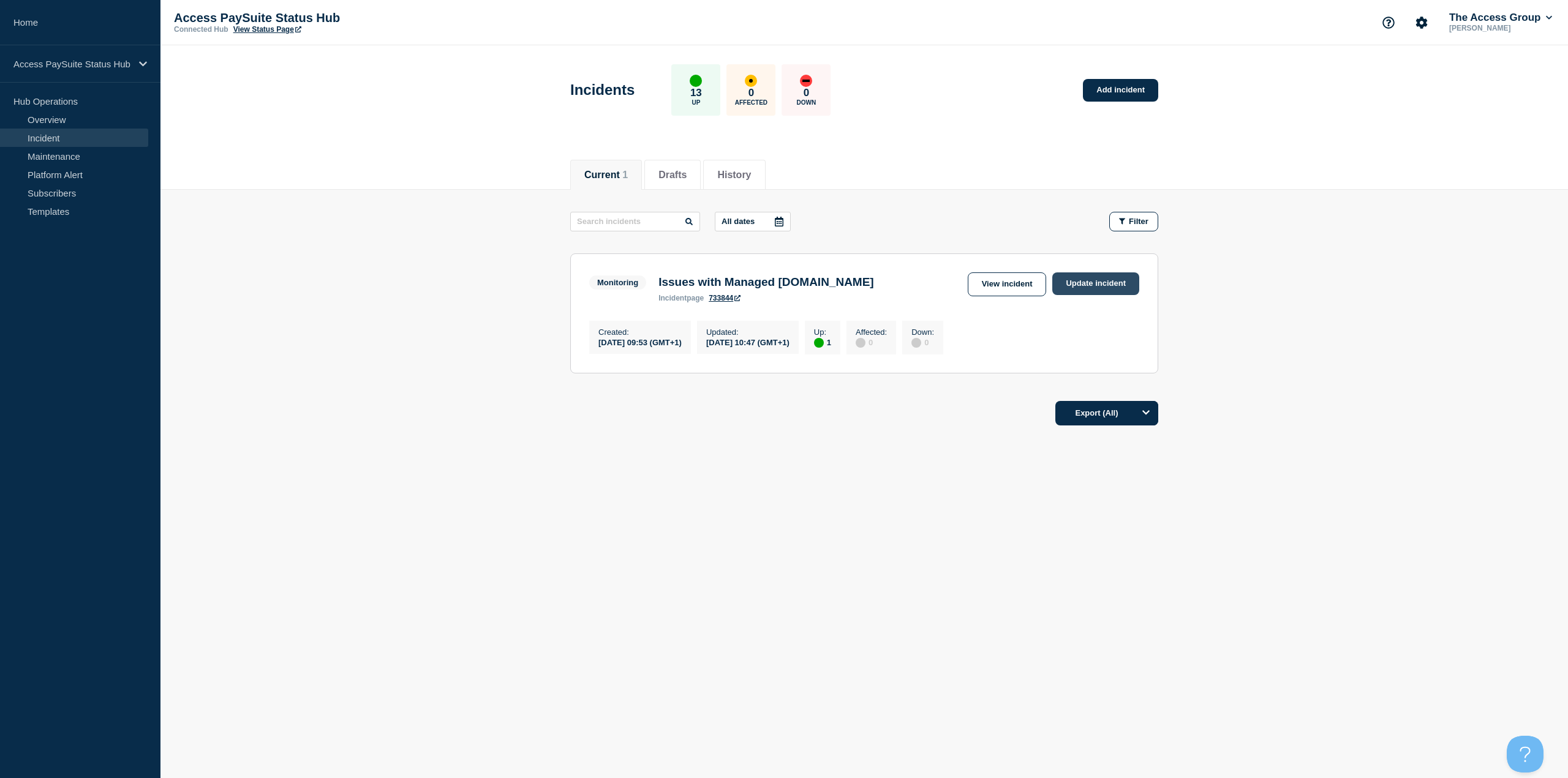
click at [1089, 286] on link "Update incident" at bounding box center [1096, 284] width 87 height 23
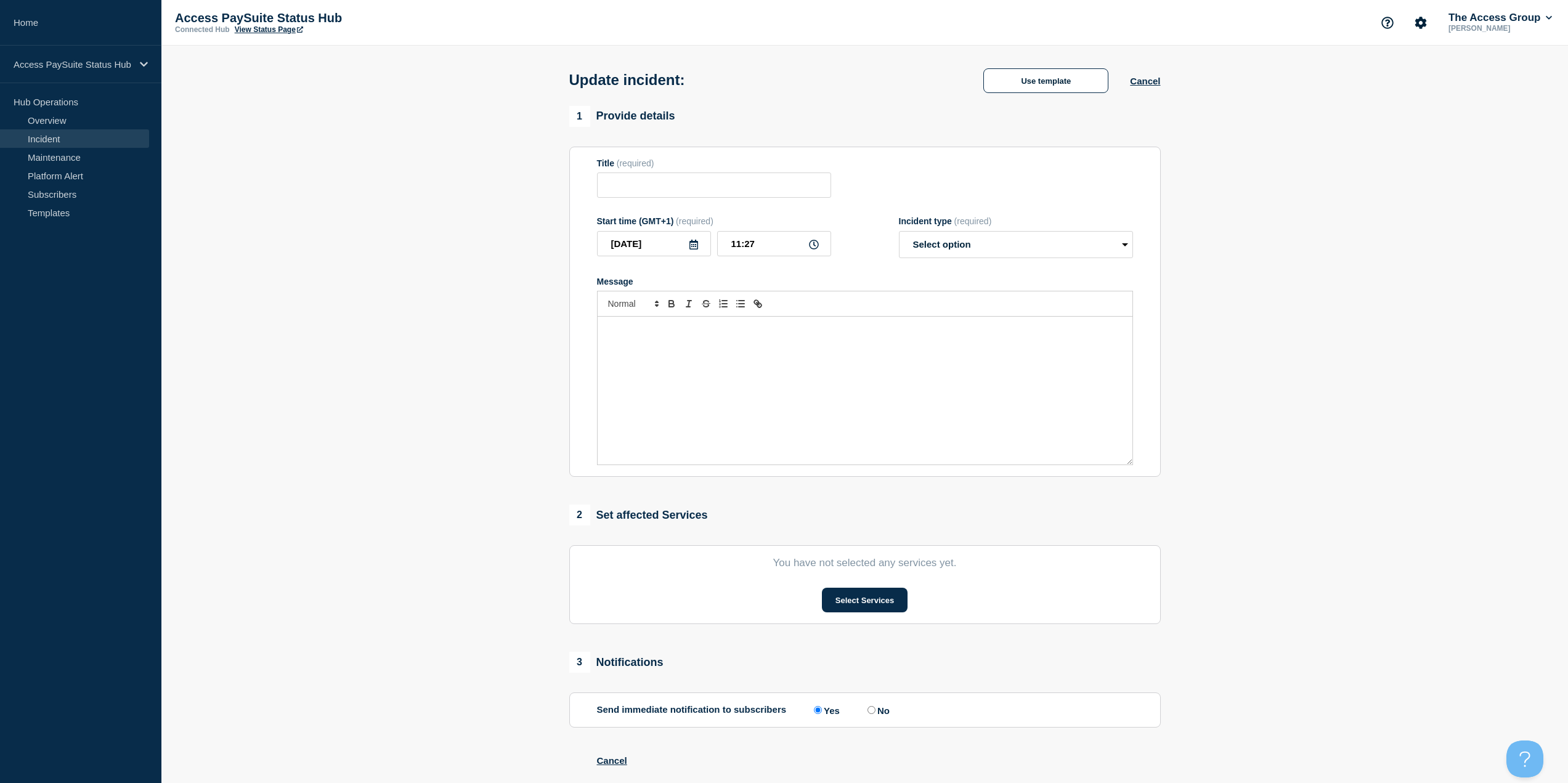
type input "Issues with Managed [DOMAIN_NAME]"
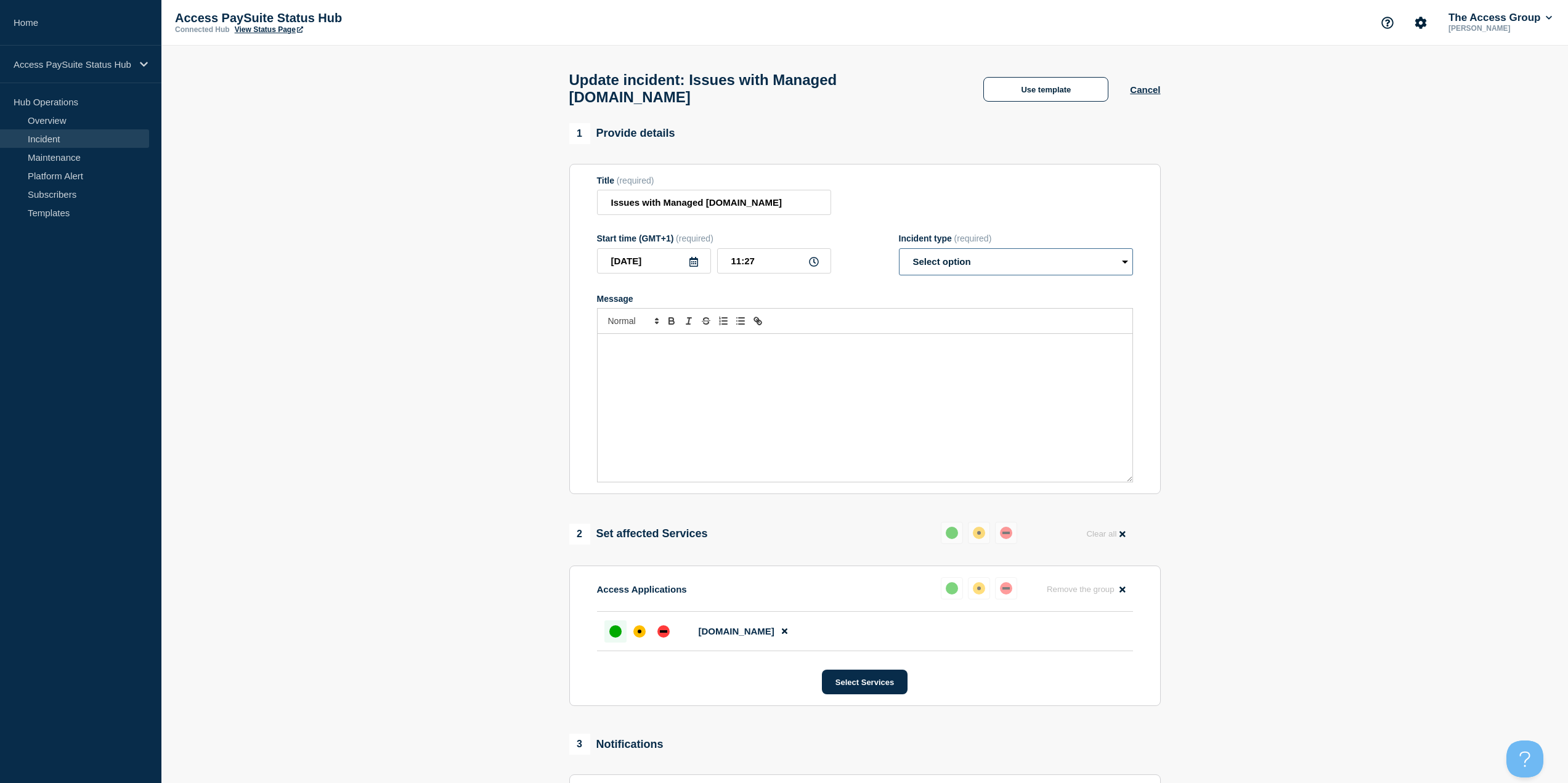
click at [1021, 254] on select "Select option Investigating Identified Monitoring Resolved" at bounding box center [1016, 262] width 234 height 27
select select "resolved"
click at [899, 248] on select "Select option Investigating Identified Monitoring Resolved" at bounding box center [1016, 262] width 234 height 27
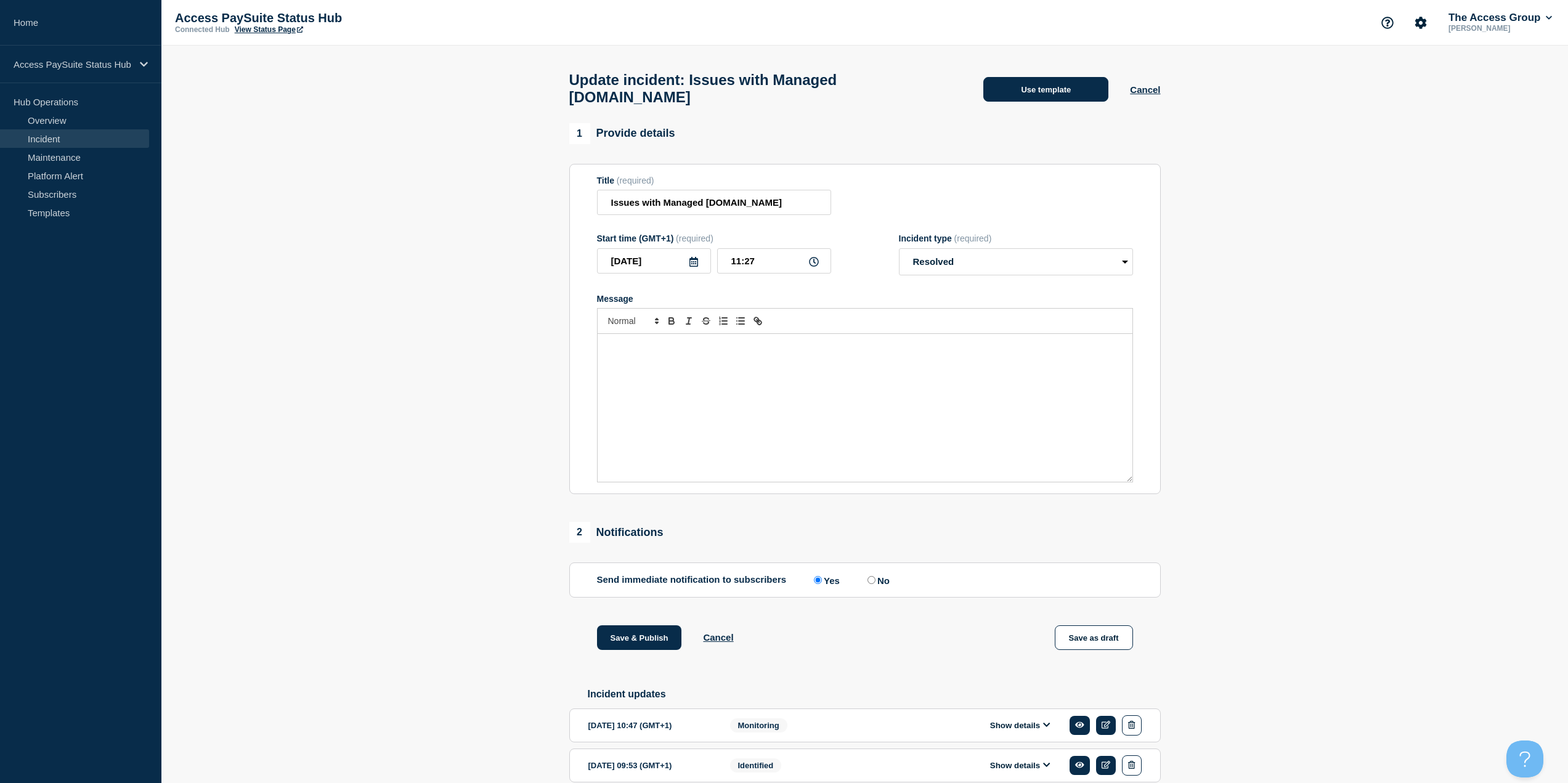
click at [1044, 90] on button "Use template" at bounding box center [1046, 89] width 125 height 25
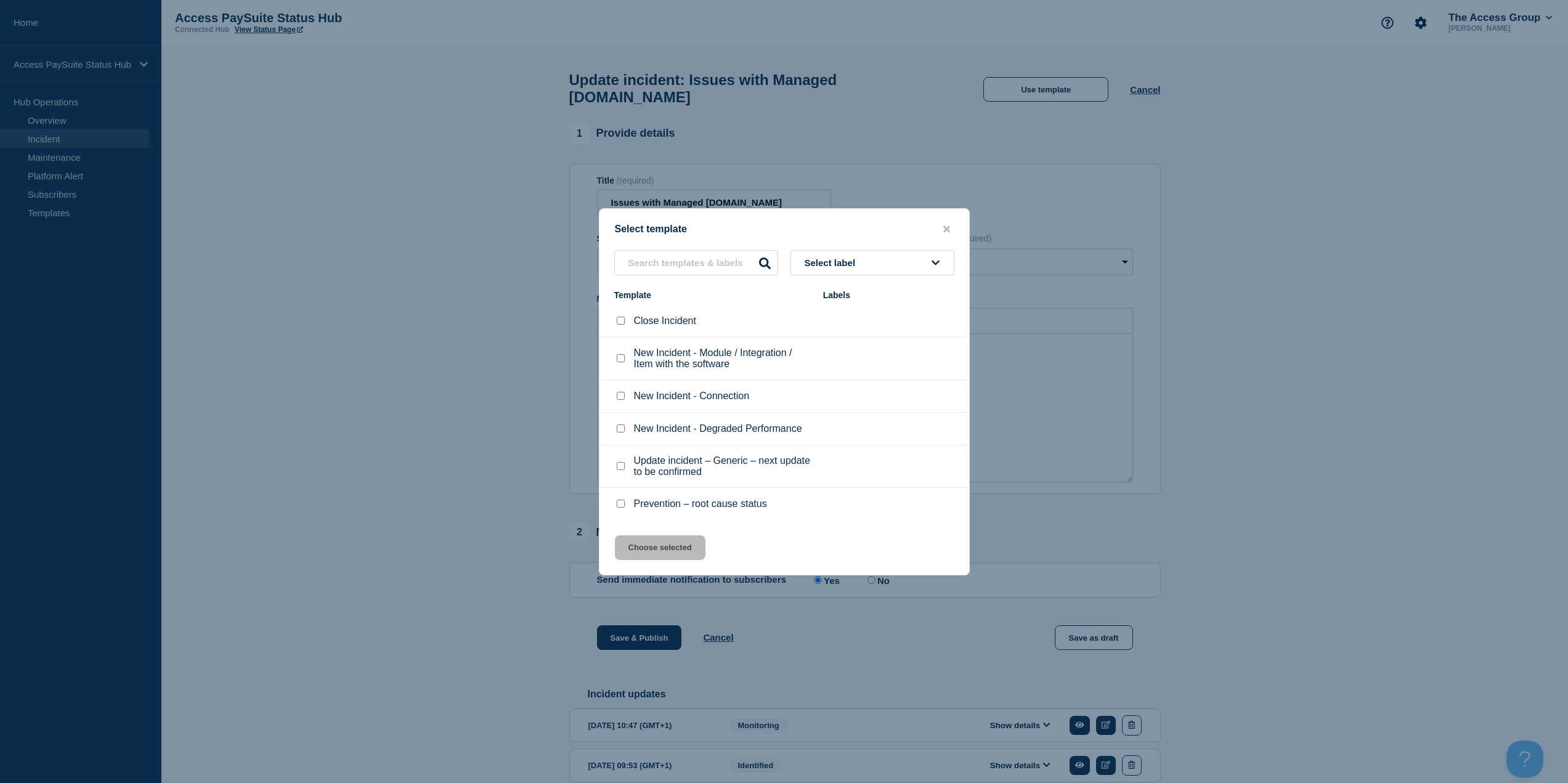
click at [483, 385] on div at bounding box center [784, 391] width 1568 height 783
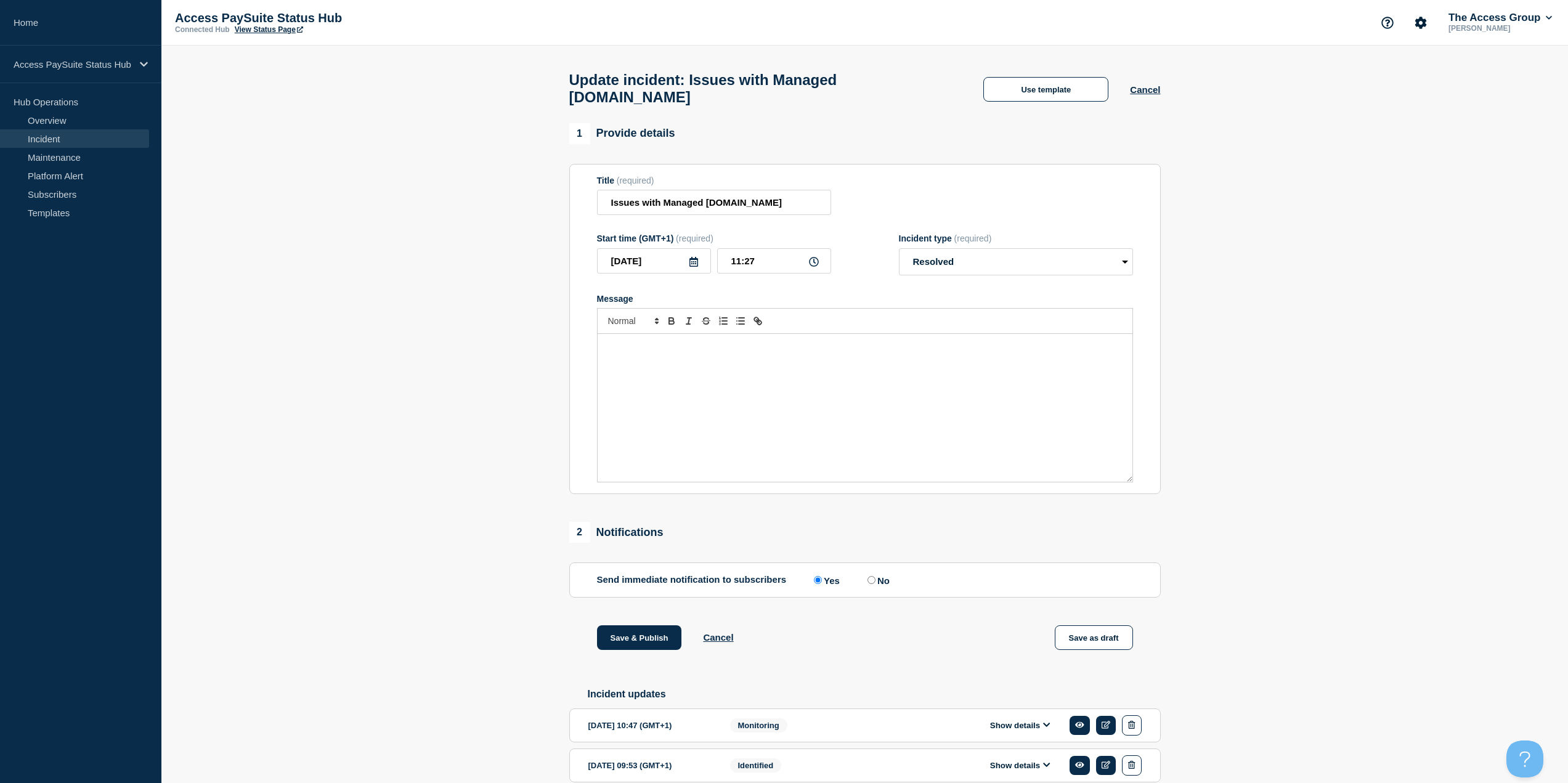
click at [760, 342] on p "Message" at bounding box center [865, 347] width 516 height 11
click at [765, 194] on input "Issues with Managed [DOMAIN_NAME]" at bounding box center [714, 202] width 234 height 25
drag, startPoint x: 770, startPoint y: 191, endPoint x: 663, endPoint y: 195, distance: 107.1
click at [663, 195] on input "Issues with Managed [DOMAIN_NAME]" at bounding box center [714, 202] width 234 height 25
click at [1002, 410] on div "Message" at bounding box center [865, 408] width 535 height 148
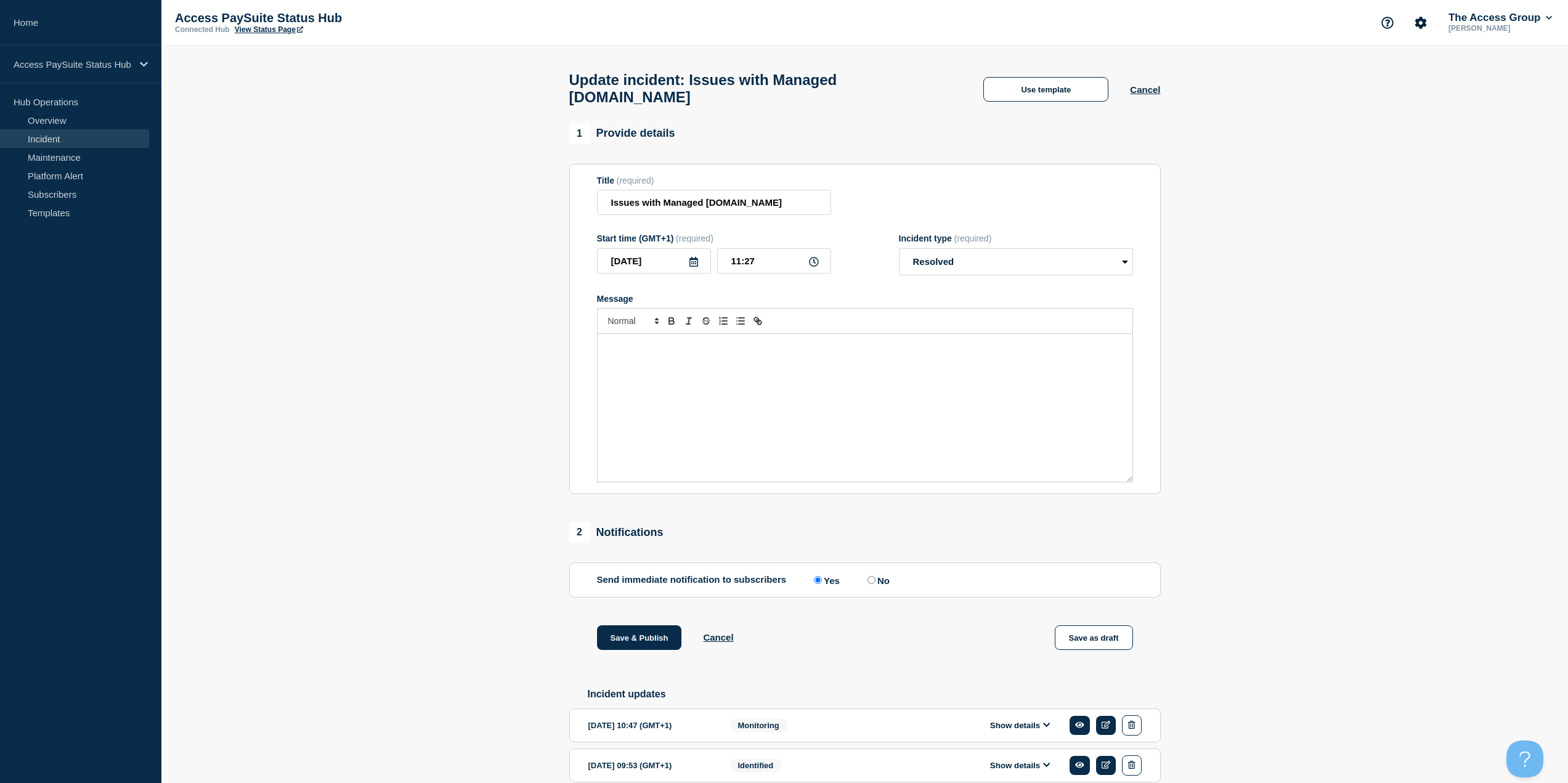
click at [766, 401] on div "Message" at bounding box center [865, 408] width 535 height 148
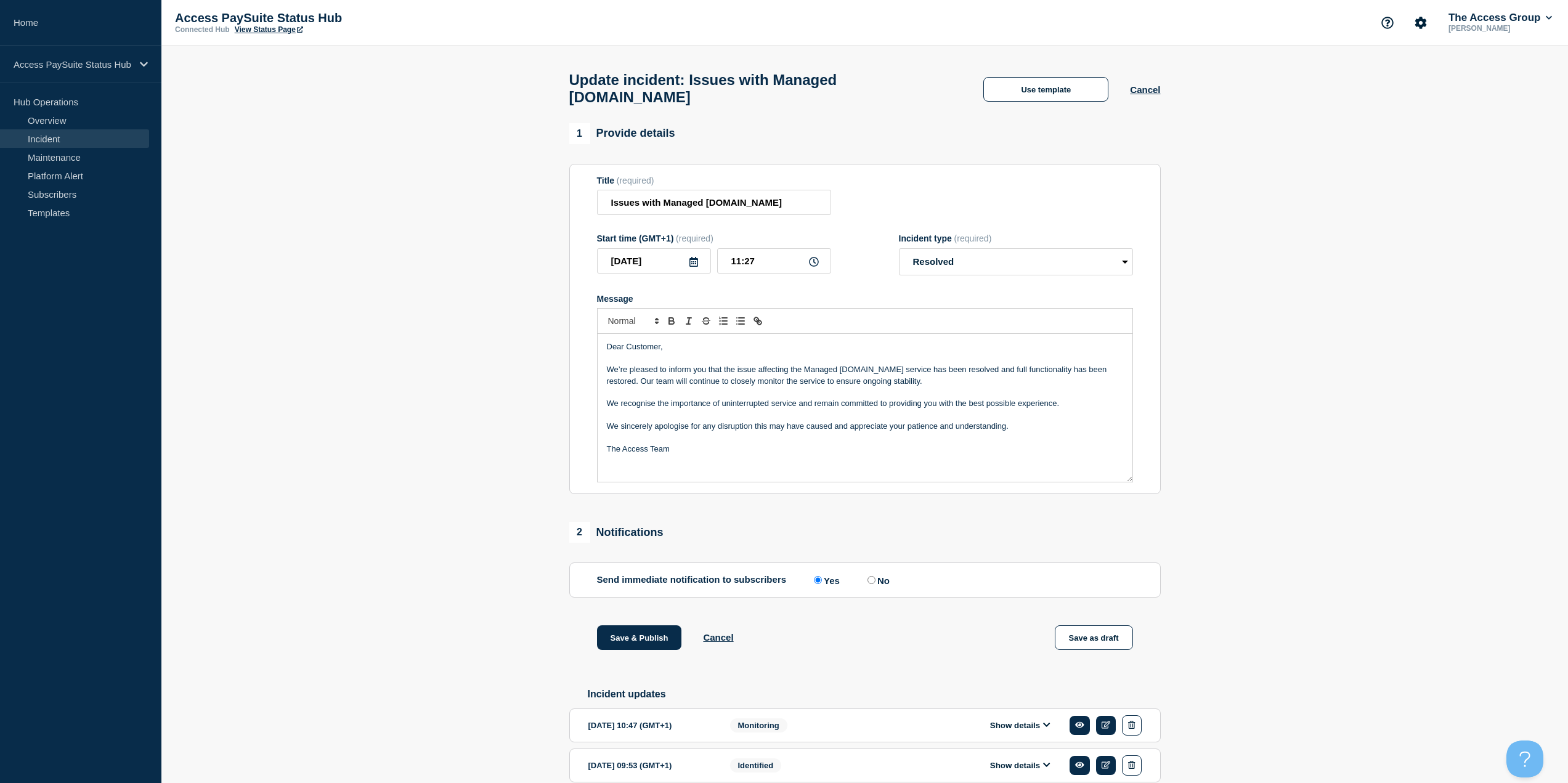
click at [821, 421] on p "We sincerely apologise for any disruption this may have caused and appreciate y…" at bounding box center [865, 426] width 516 height 11
click at [819, 398] on p "We recognise the importance of uninterrupted service and remain committed to pr…" at bounding box center [865, 404] width 516 height 11
click at [776, 421] on p "We sincerely apologise for any disruption this may have caused and appreciate y…" at bounding box center [865, 426] width 516 height 11
drag, startPoint x: 634, startPoint y: 386, endPoint x: 899, endPoint y: 378, distance: 265.1
click at [899, 387] on p "Message" at bounding box center [865, 392] width 516 height 11
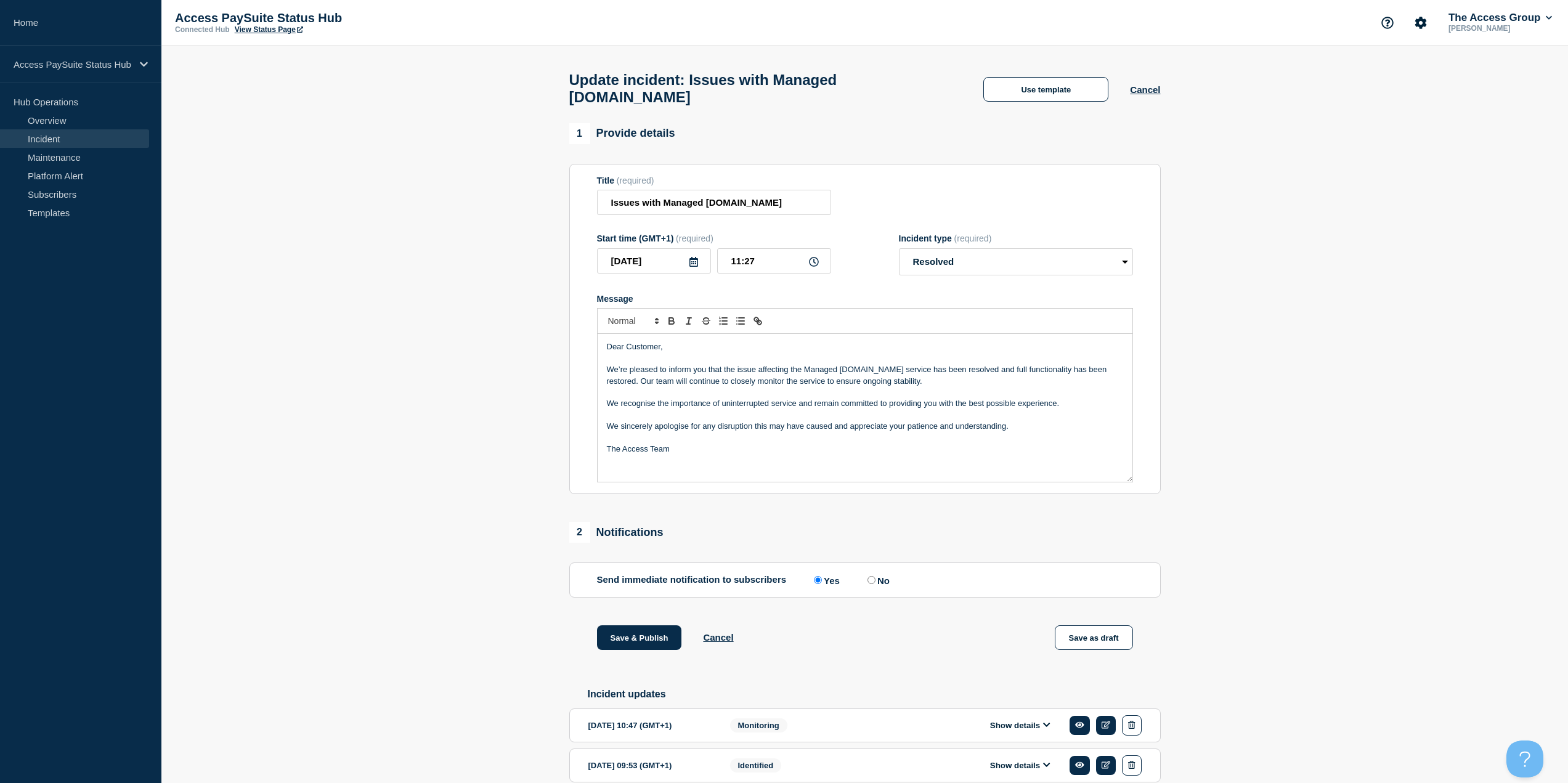
click at [928, 367] on p "We’re pleased to inform you that the issue affecting the Managed [DOMAIN_NAME] …" at bounding box center [865, 375] width 516 height 23
click at [892, 398] on p "We recognise the importance of uninterrupted service and remain committed to pr…" at bounding box center [865, 404] width 516 height 11
click at [869, 444] on p "The Access Team" at bounding box center [865, 449] width 516 height 11
drag, startPoint x: 626, startPoint y: 355, endPoint x: 678, endPoint y: 334, distance: 56.1
click at [626, 364] on p "We’re pleased to inform you that the issue affecting the Managed [DOMAIN_NAME] …" at bounding box center [865, 375] width 516 height 23
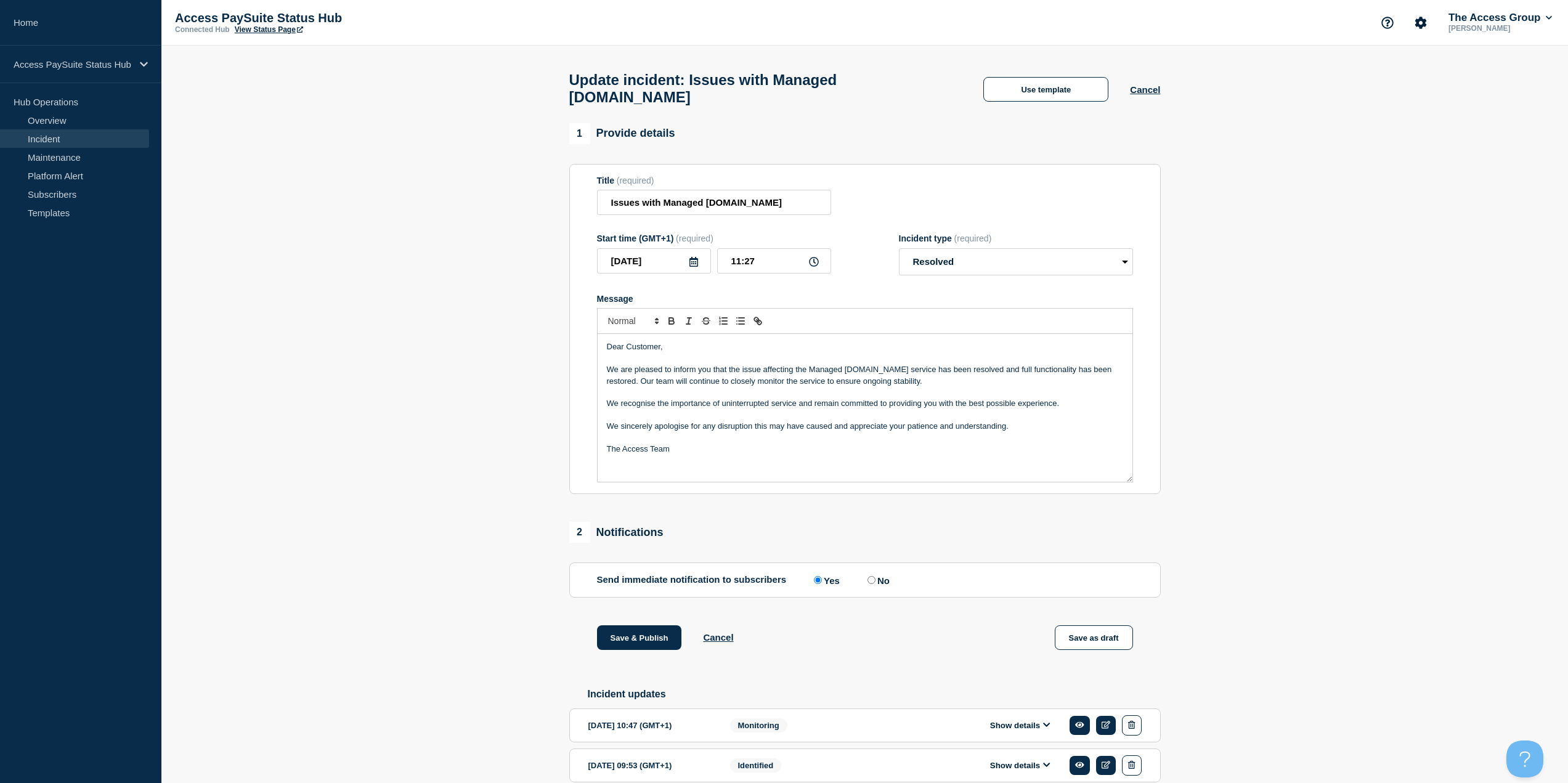
click at [720, 353] on p "Message" at bounding box center [865, 359] width 516 height 11
click at [769, 353] on p "Message" at bounding box center [865, 359] width 516 height 11
click at [785, 353] on p "Message" at bounding box center [865, 359] width 516 height 11
drag, startPoint x: 653, startPoint y: 625, endPoint x: 610, endPoint y: 417, distance: 212.4
click at [614, 415] on div "1 Provide details Title (required) Issues with Managed [DOMAIN_NAME] Start time…" at bounding box center [864, 472] width 606 height 698
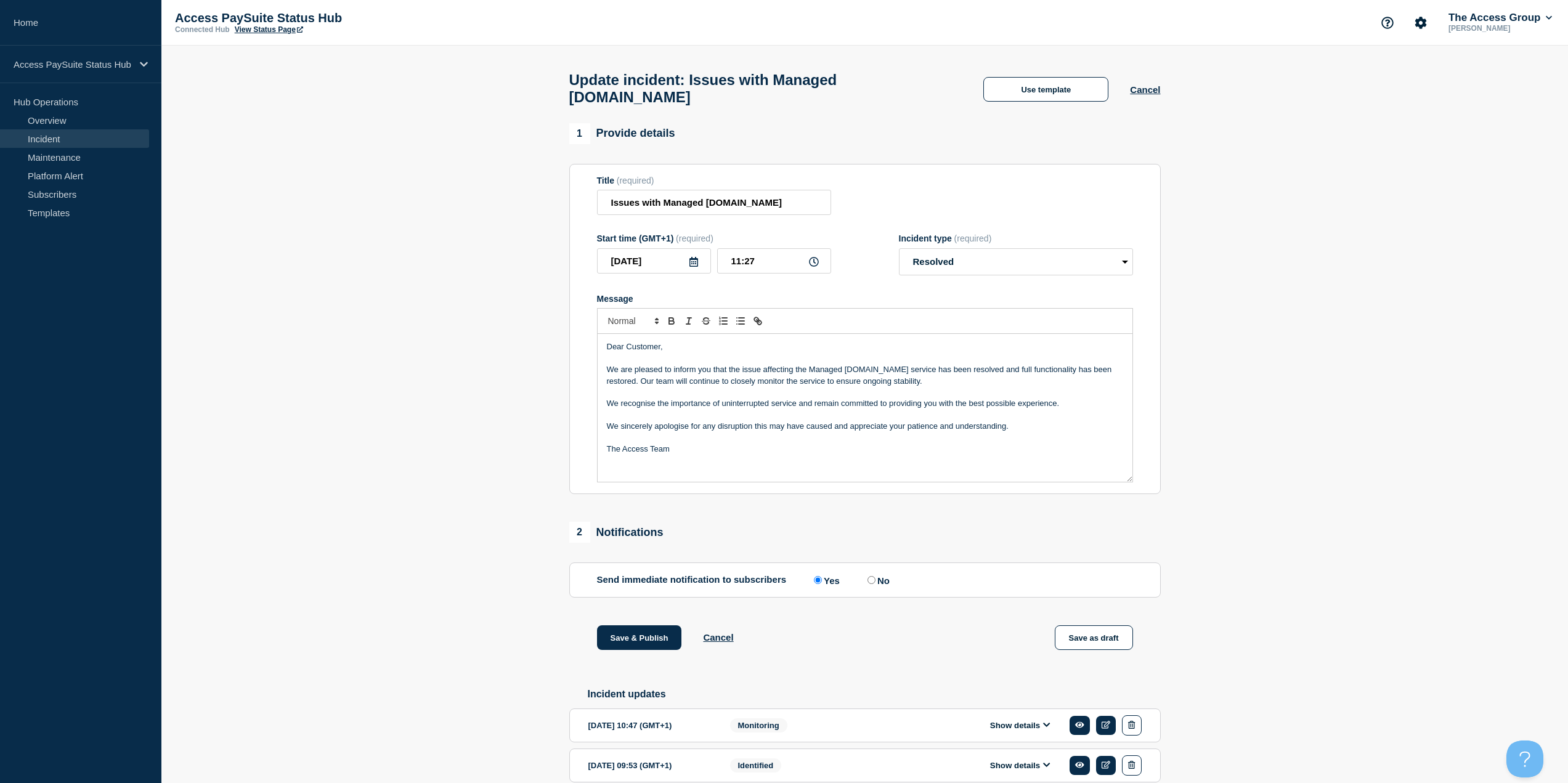
click at [609, 433] on p "Message" at bounding box center [865, 438] width 516 height 11
click at [611, 441] on div "Dear Customer, We are pleased to inform you that the issue affecting the Manage…" at bounding box center [865, 408] width 535 height 148
click at [606, 436] on div "Dear Customer, We are pleased to inform you that the issue affecting the Manage…" at bounding box center [865, 408] width 535 height 148
click at [643, 626] on button "Save & Publish" at bounding box center [639, 638] width 85 height 25
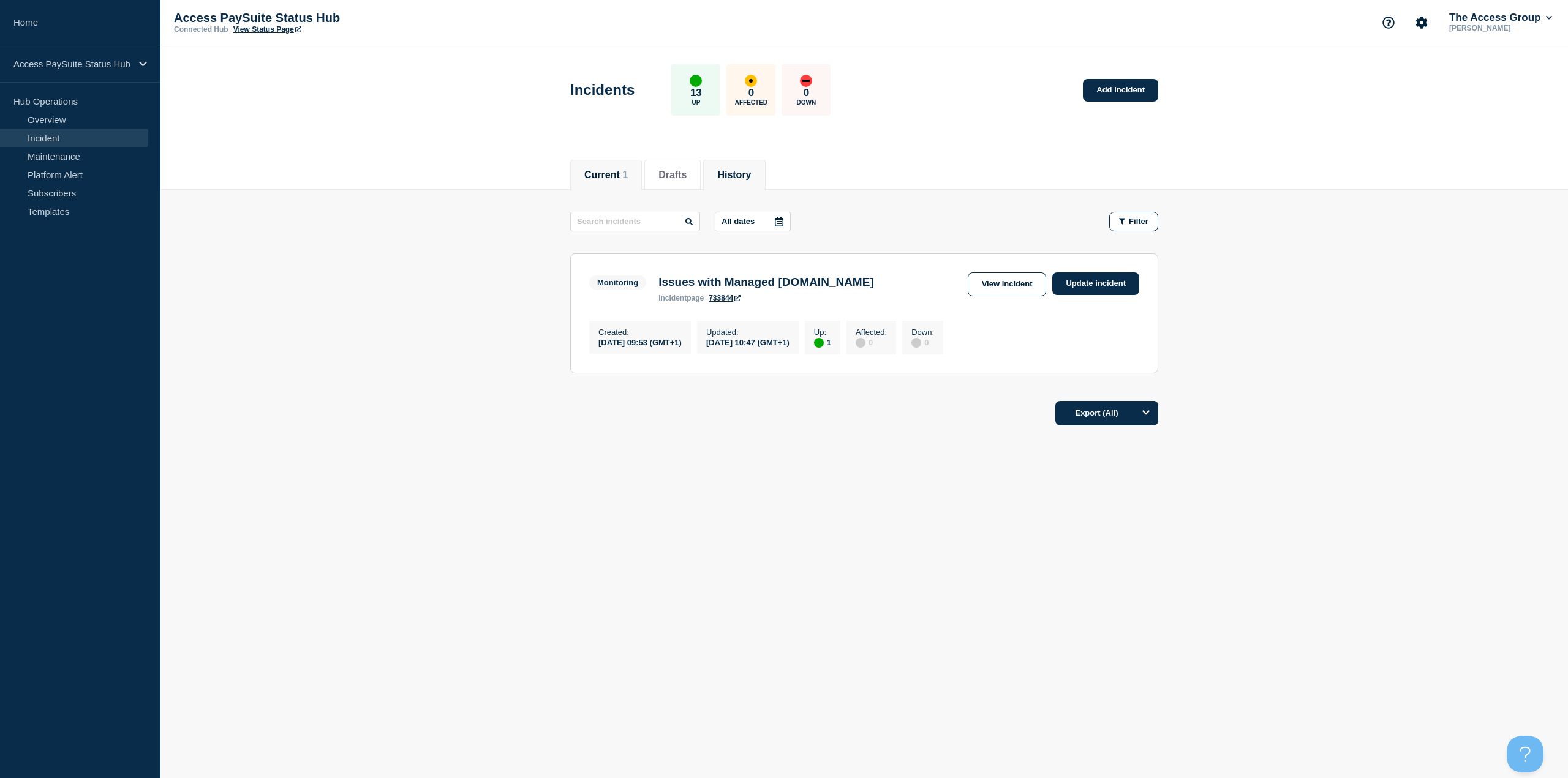
click at [737, 175] on button "History" at bounding box center [734, 175] width 34 height 11
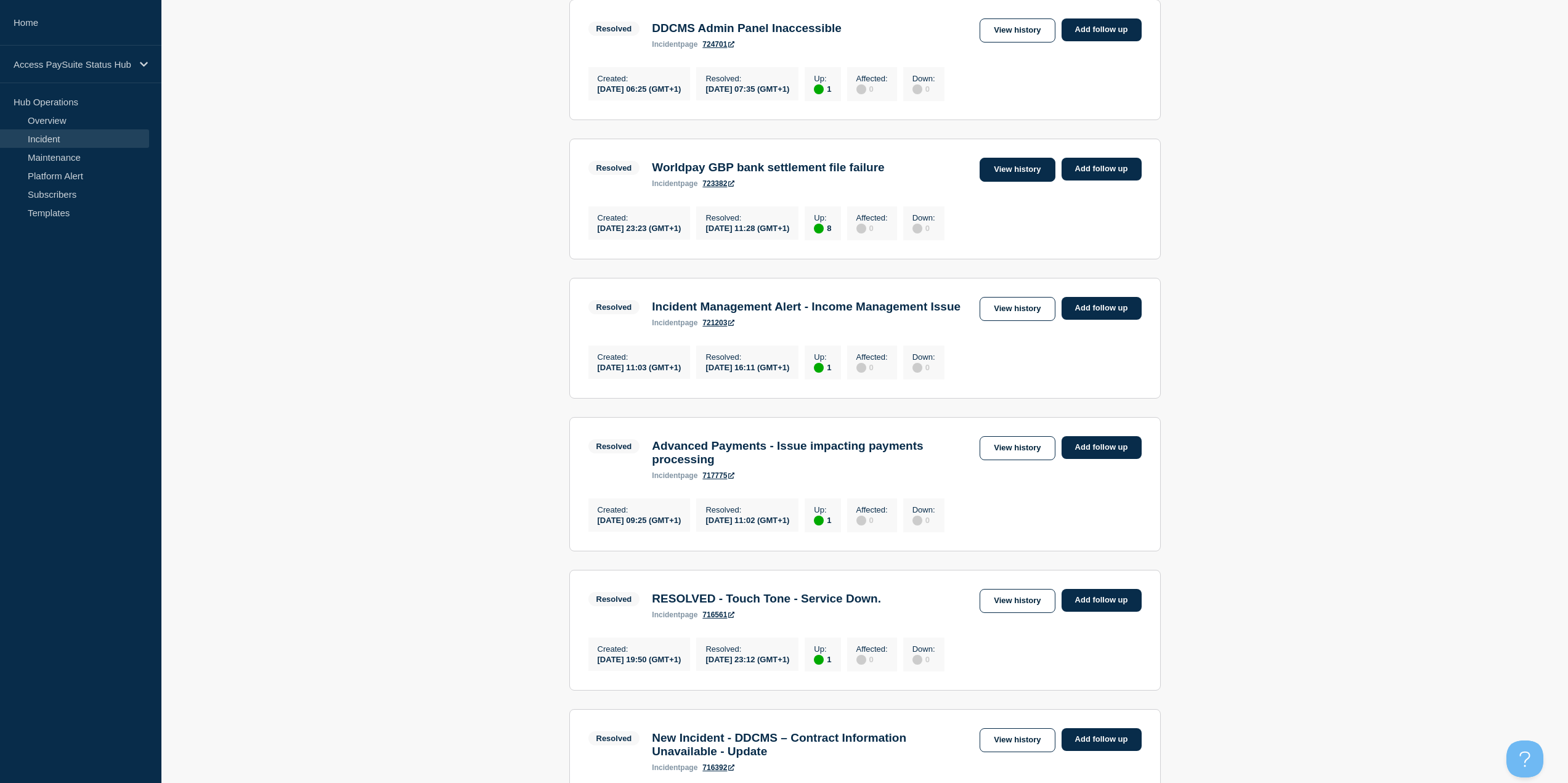
scroll to position [555, 0]
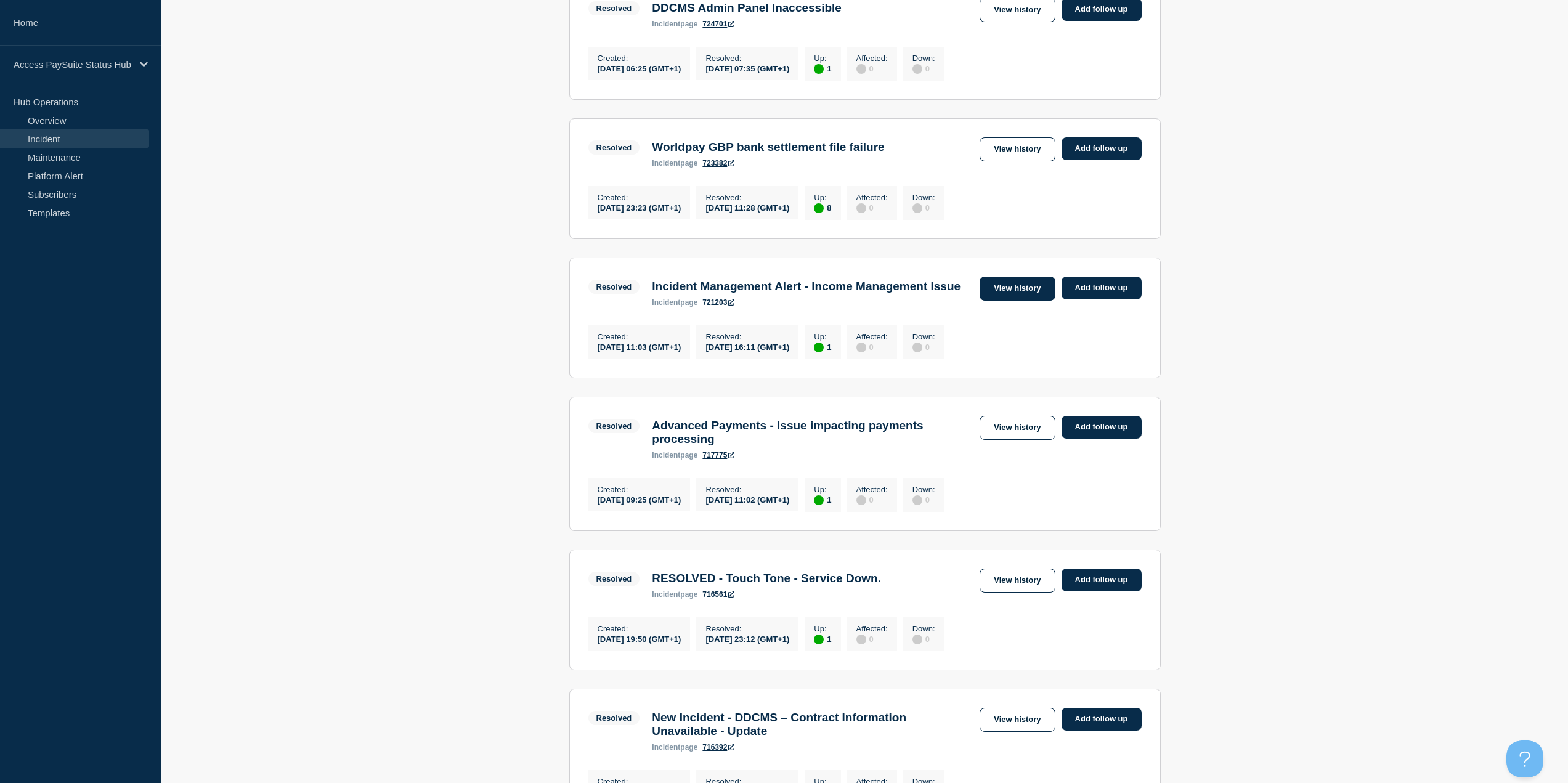
click at [1024, 301] on link "View history" at bounding box center [1017, 288] width 75 height 24
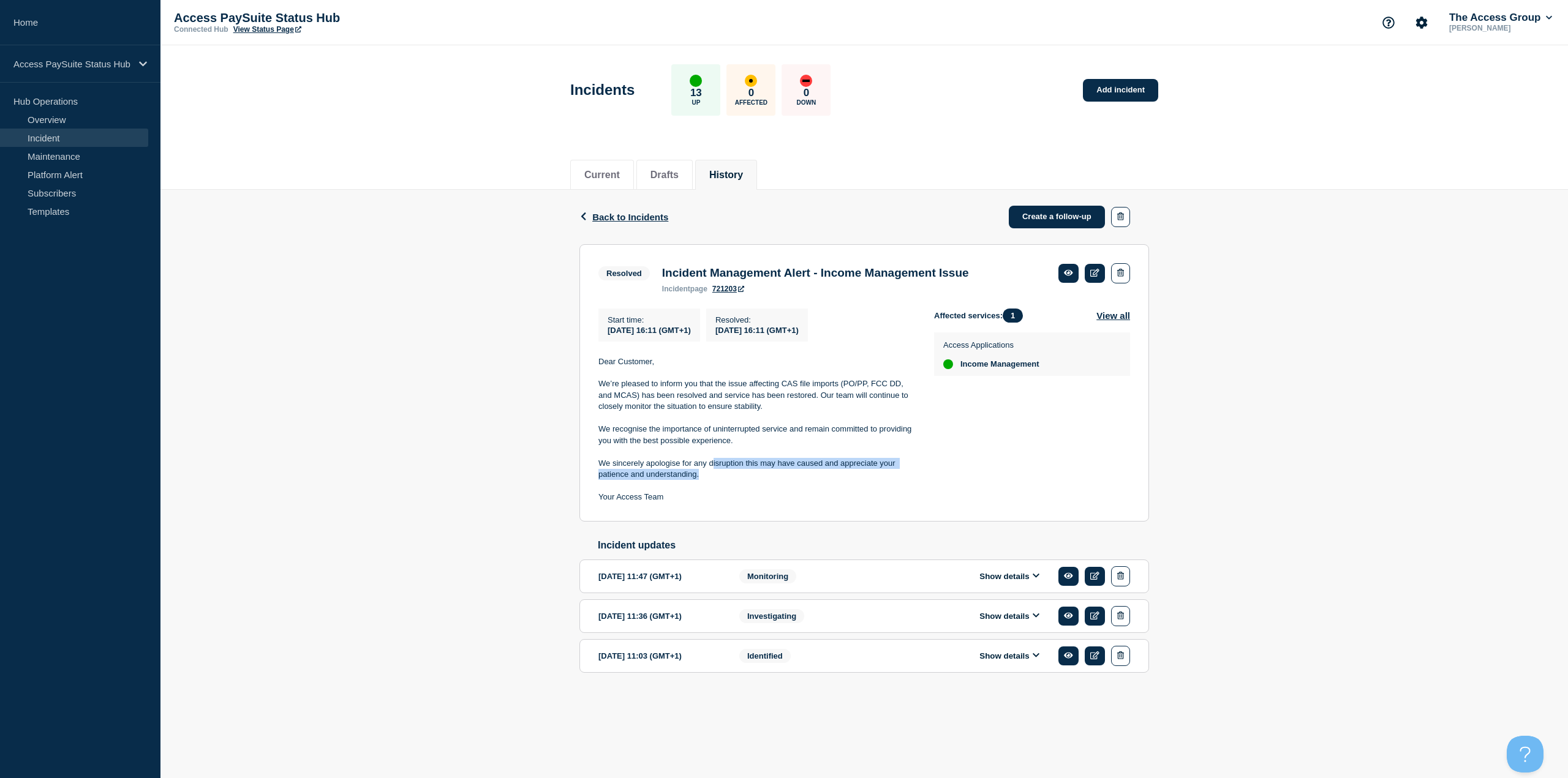
drag, startPoint x: 723, startPoint y: 478, endPoint x: 714, endPoint y: 471, distance: 11.4
click at [714, 471] on p "We sincerely apologise for any disruption this may have caused and appreciate y…" at bounding box center [757, 469] width 316 height 23
click at [694, 481] on p "We sincerely apologise for any disruption this may have caused and appreciate y…" at bounding box center [757, 469] width 316 height 23
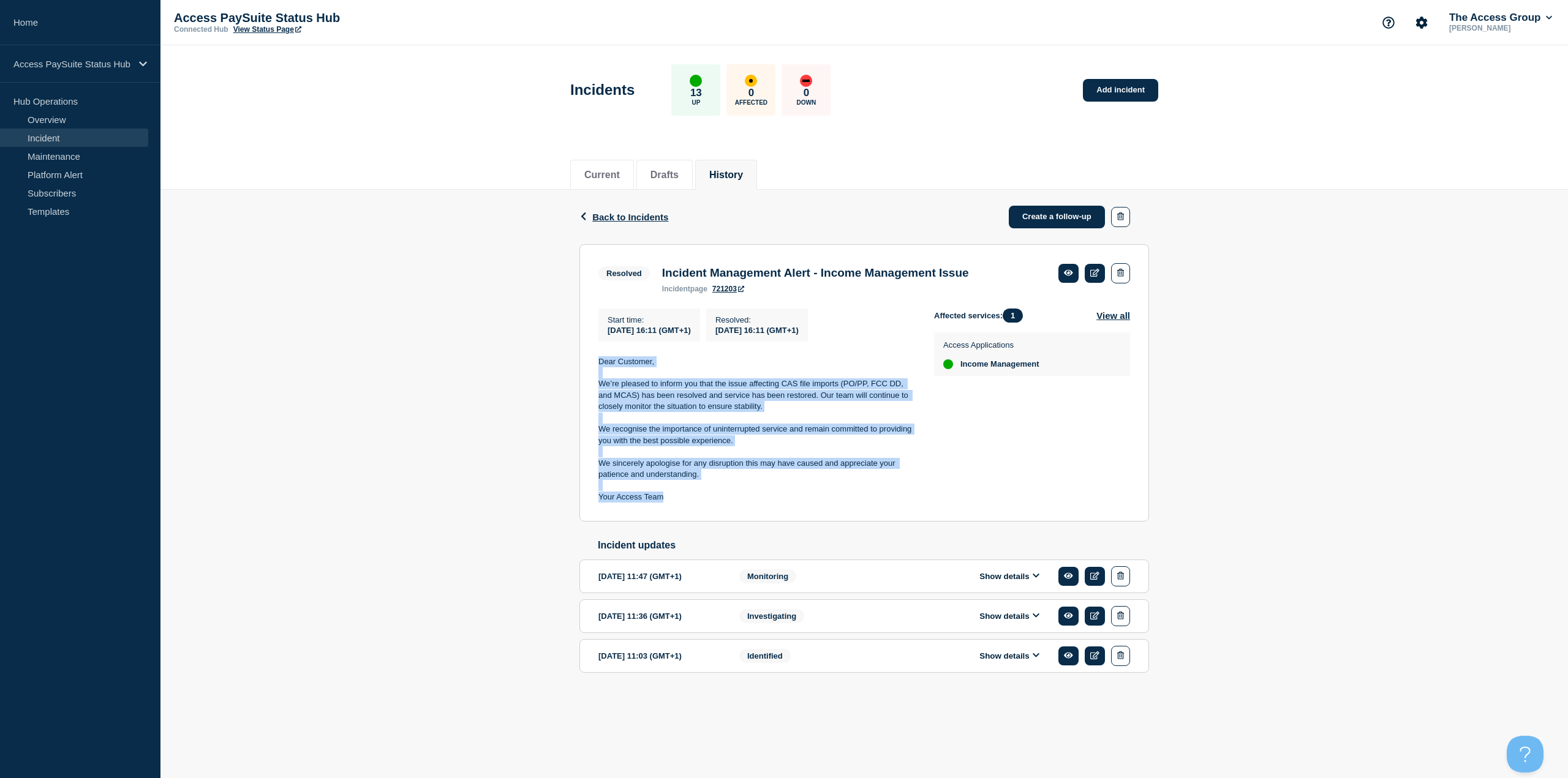
drag, startPoint x: 683, startPoint y: 498, endPoint x: 594, endPoint y: 361, distance: 163.4
click at [594, 361] on section "Resolved Incident Management Alert - Income Management Issue incident page 7212…" at bounding box center [864, 383] width 570 height 278
copy div "Dear Customer, We’re pleased to inform you that the issue affecting CAS file im…"
